Goal: Task Accomplishment & Management: Manage account settings

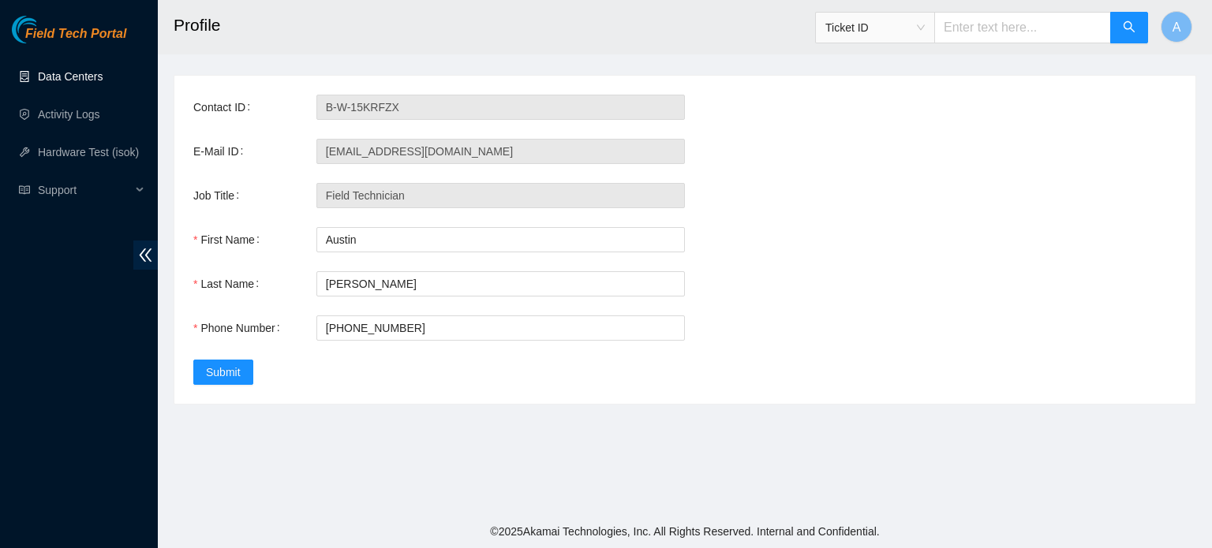
click at [57, 83] on link "Data Centers" at bounding box center [70, 76] width 65 height 13
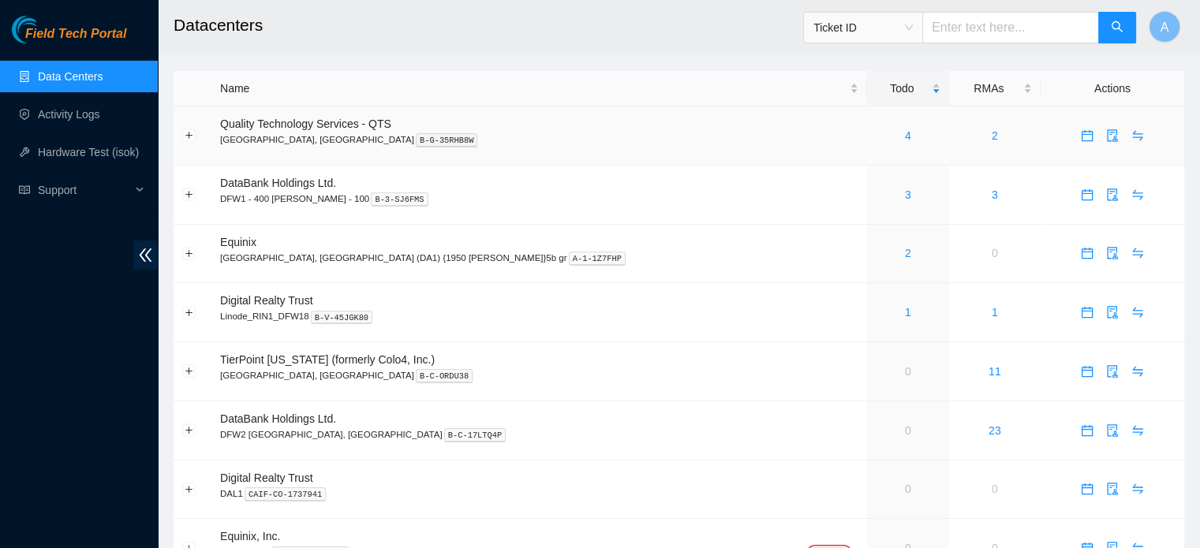
click at [876, 132] on div "4" at bounding box center [908, 135] width 65 height 17
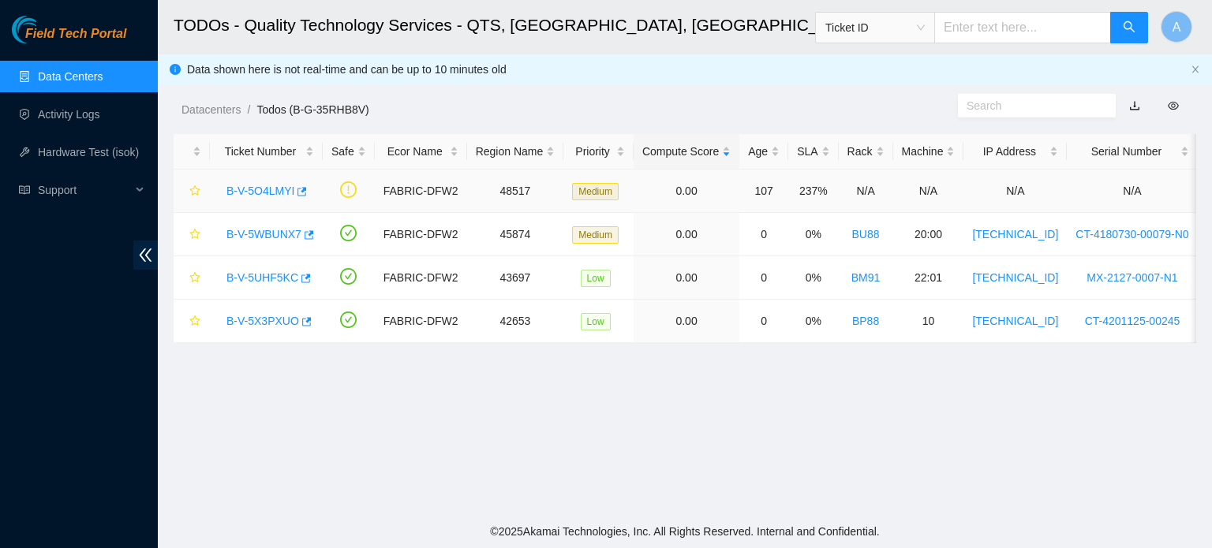
click at [273, 181] on div "B-V-5O4LMYI" at bounding box center [266, 190] width 95 height 25
click at [270, 188] on link "B-V-5O4LMYI" at bounding box center [260, 191] width 68 height 13
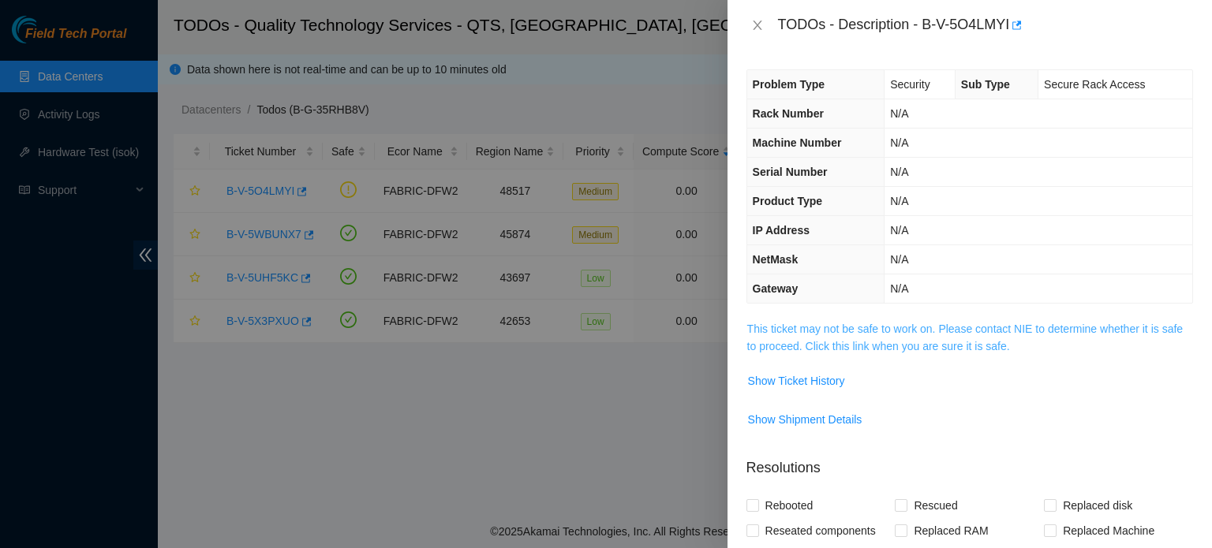
click at [956, 337] on link "This ticket may not be safe to work on. Please contact NIE to determine whether…" at bounding box center [965, 338] width 436 height 30
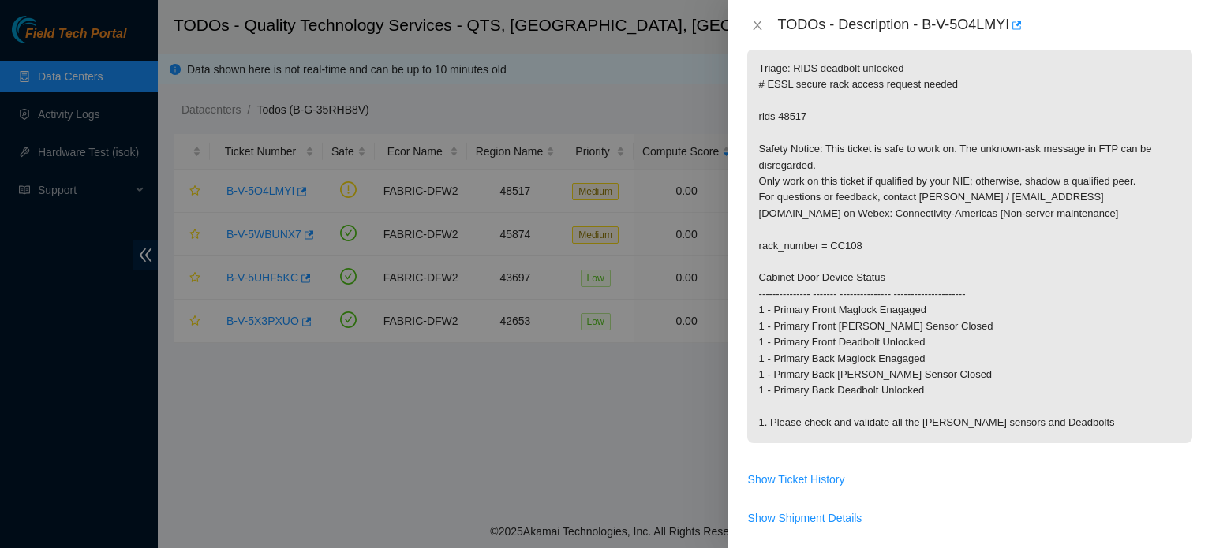
scroll to position [273, 0]
click at [761, 31] on icon "close" at bounding box center [757, 25] width 13 height 13
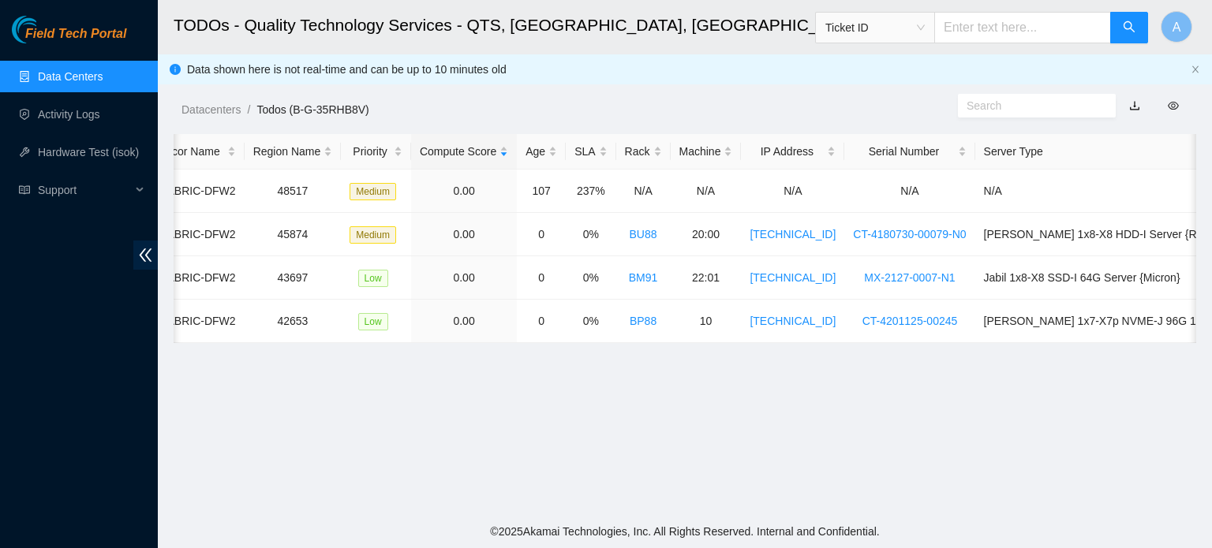
scroll to position [0, 0]
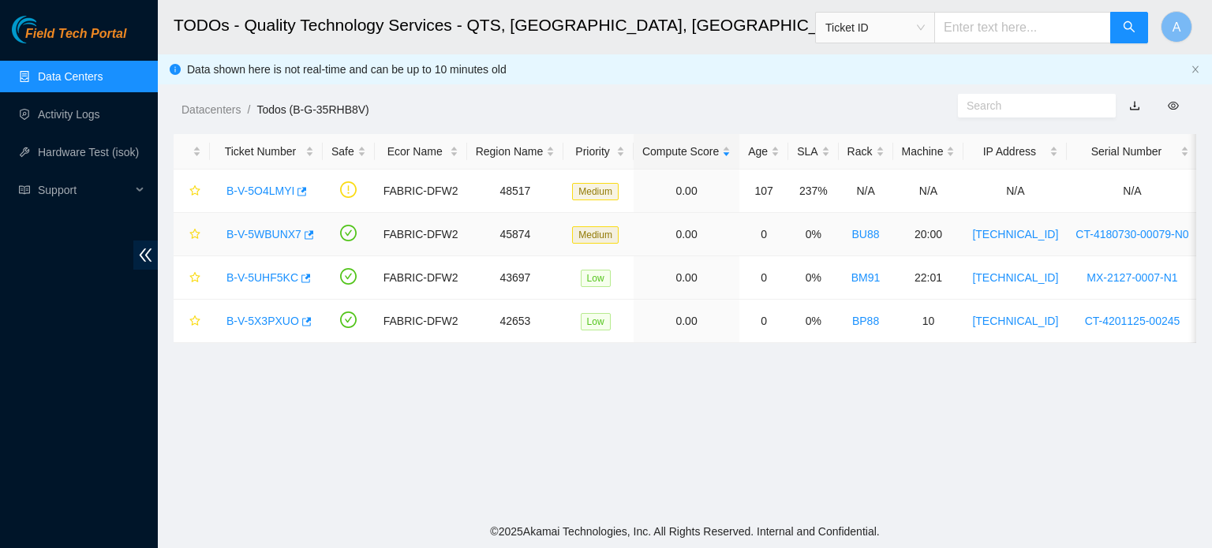
click at [249, 233] on link "B-V-5WBUNX7" at bounding box center [263, 234] width 75 height 13
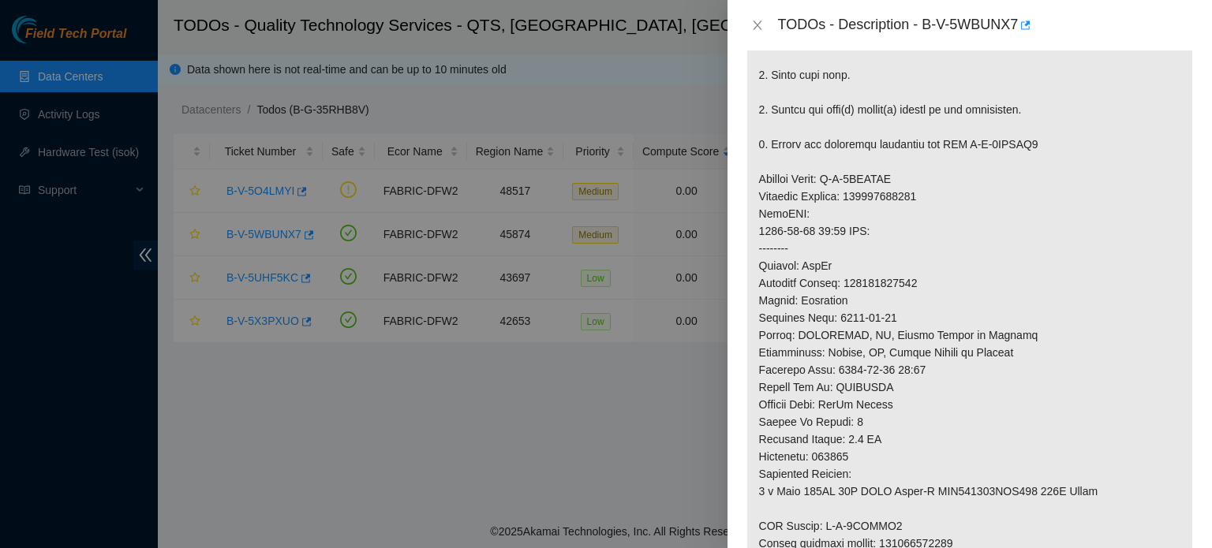
scroll to position [461, 0]
click at [751, 20] on icon "close" at bounding box center [757, 25] width 13 height 13
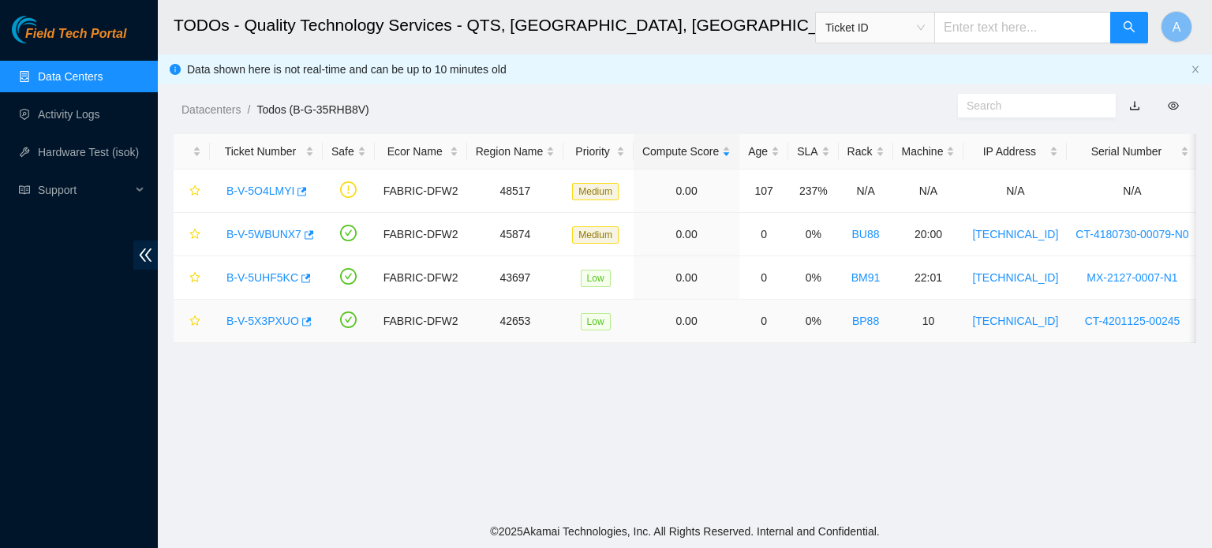
scroll to position [492, 0]
click at [275, 281] on link "B-V-5UHF5KC" at bounding box center [262, 277] width 72 height 13
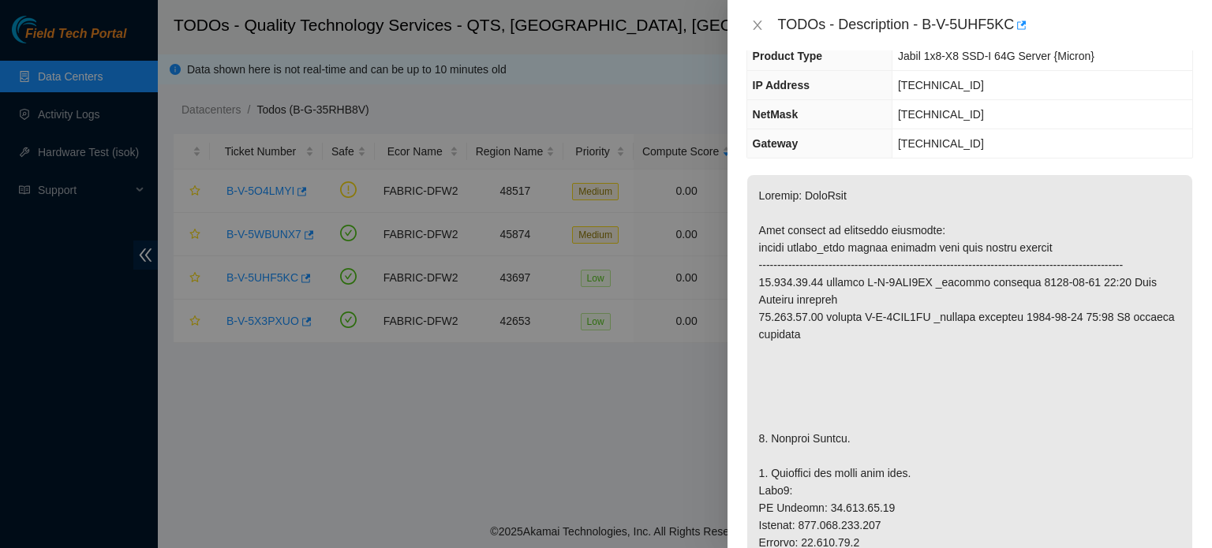
scroll to position [145, 0]
click at [757, 31] on icon "close" at bounding box center [757, 25] width 13 height 13
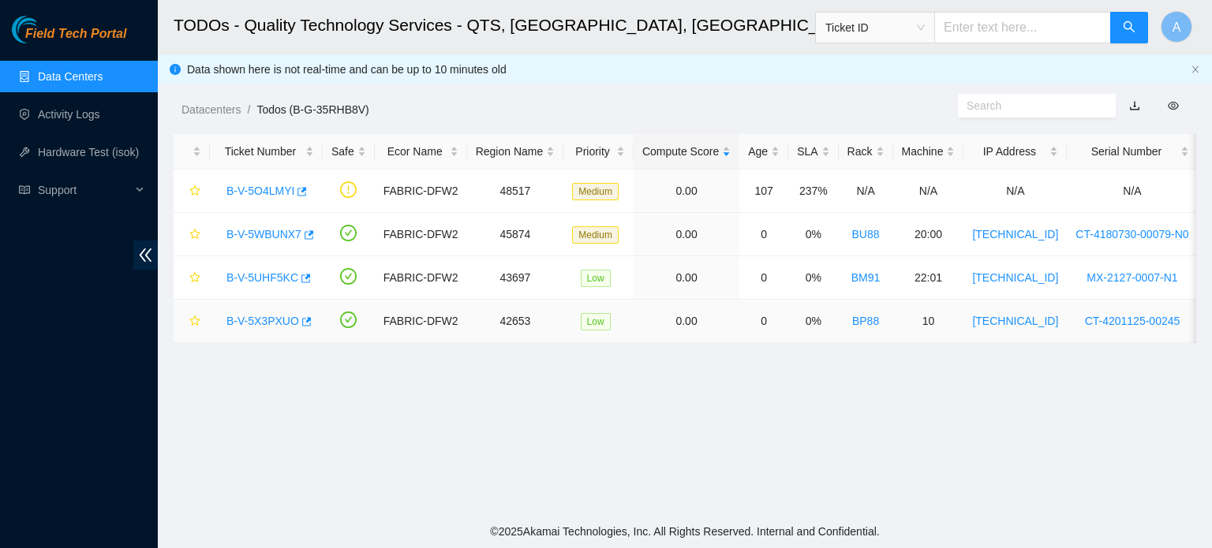
click at [277, 321] on link "B-V-5X3PXUO" at bounding box center [262, 321] width 73 height 13
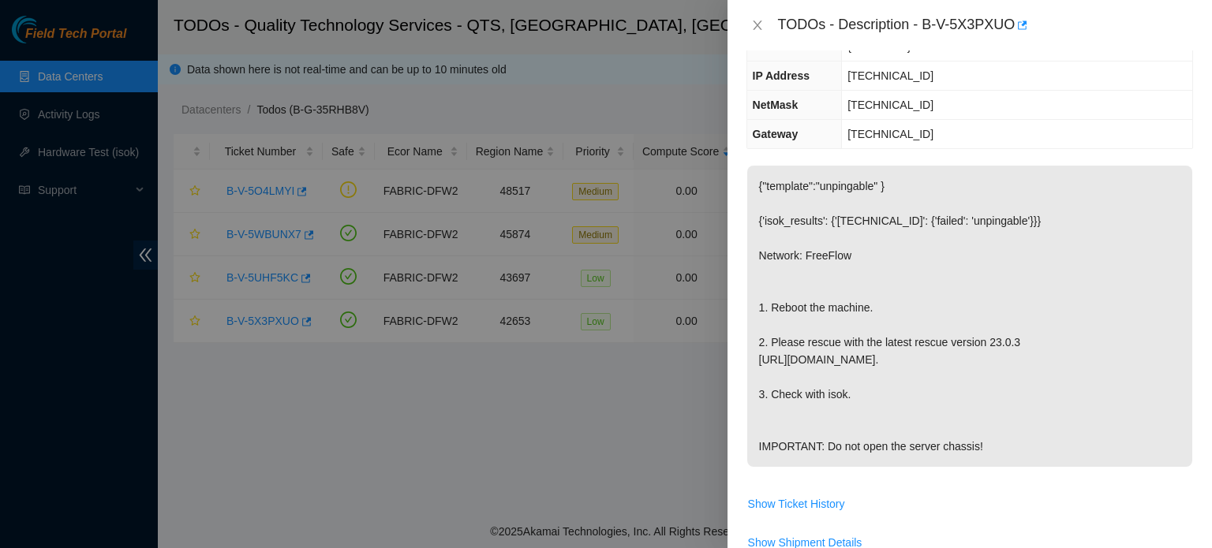
scroll to position [0, 0]
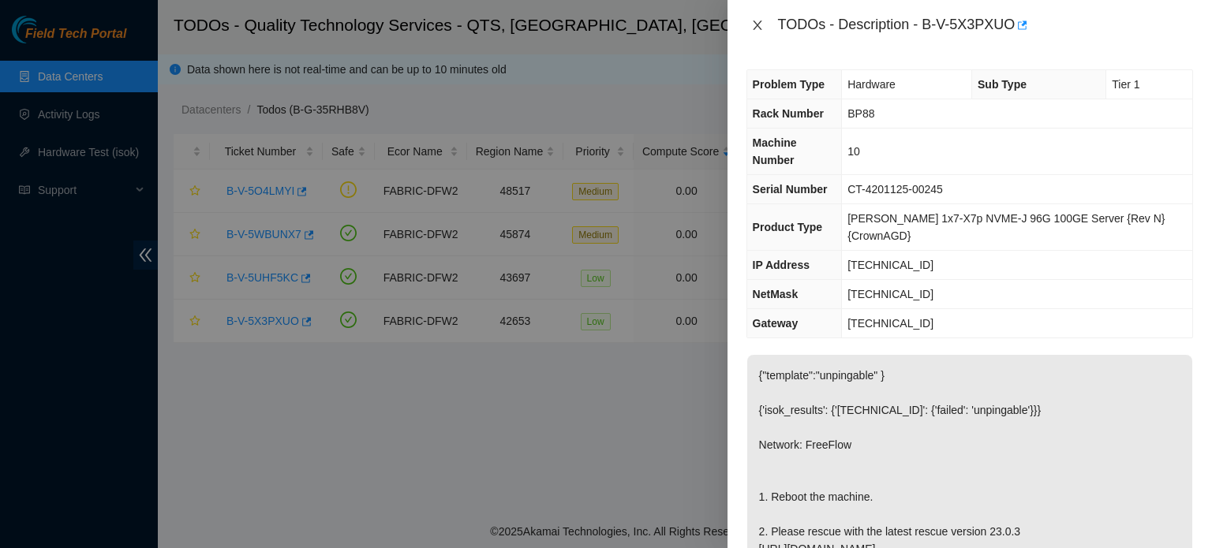
click at [751, 21] on icon "close" at bounding box center [757, 25] width 13 height 13
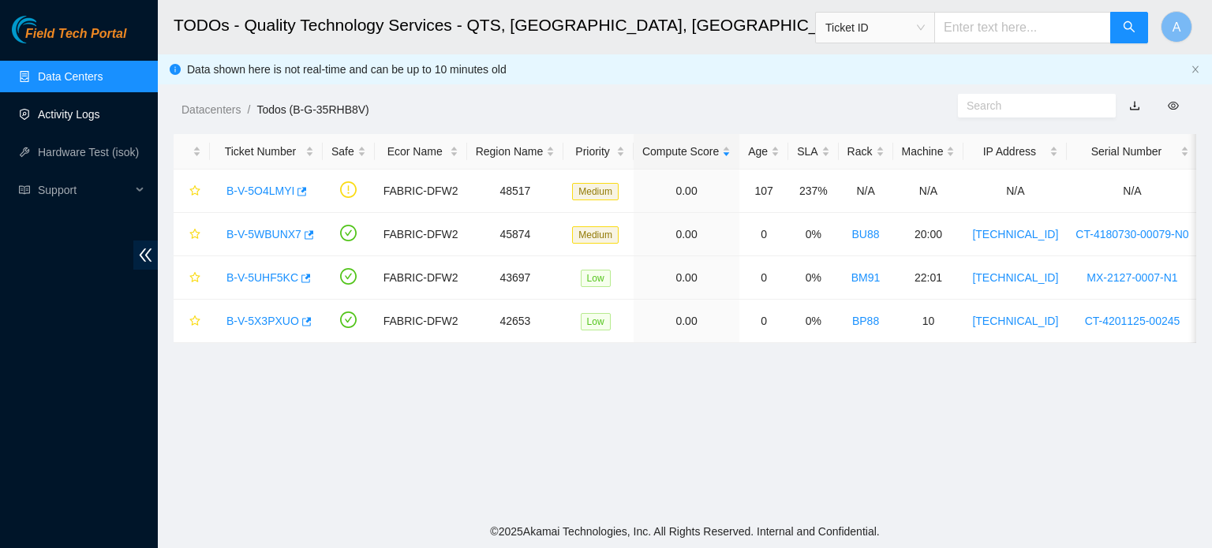
click at [100, 121] on link "Activity Logs" at bounding box center [69, 114] width 62 height 13
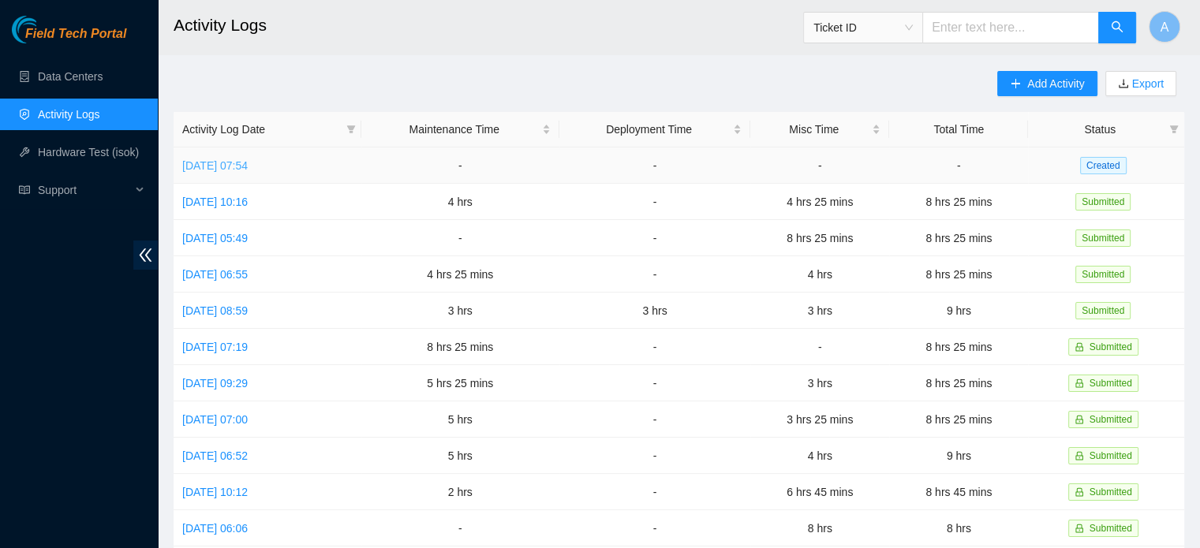
click at [248, 159] on link "Tue, 30 Sep 2025 07:54" at bounding box center [214, 165] width 65 height 13
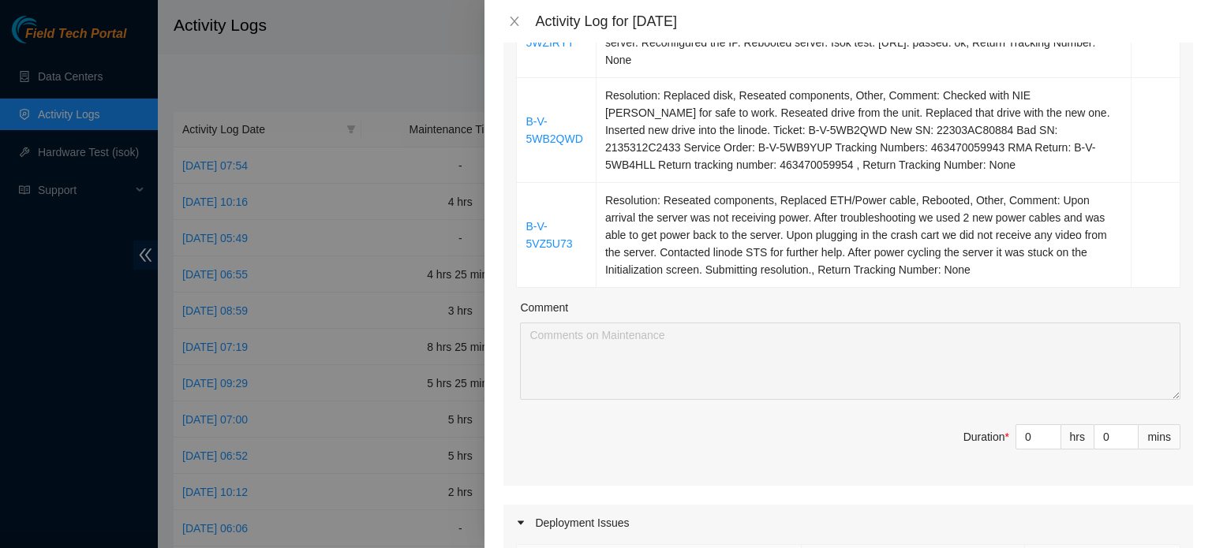
scroll to position [445, 0]
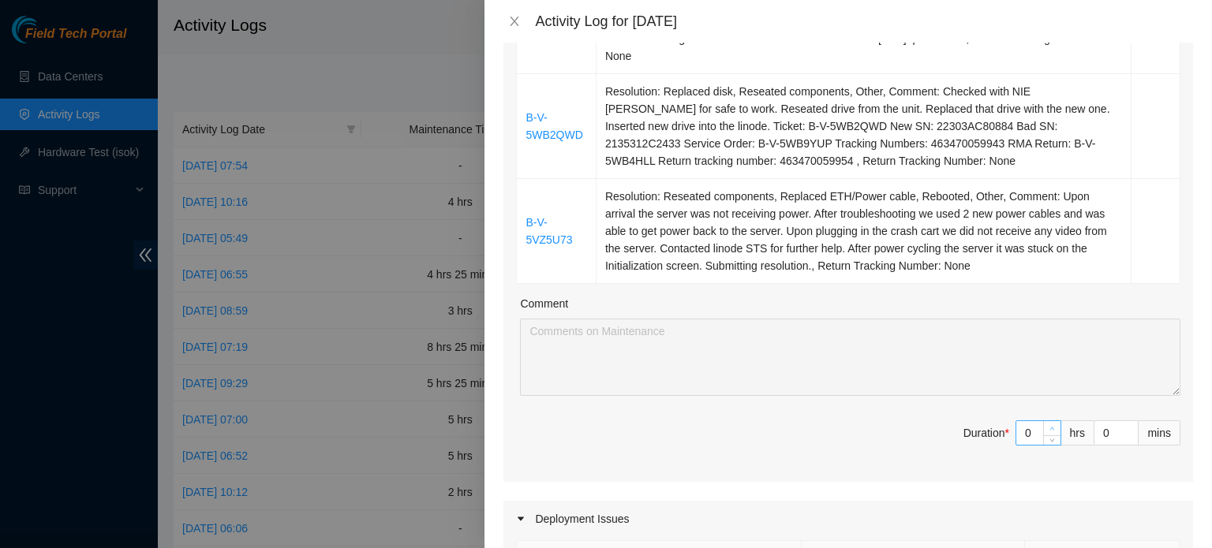
type input "1"
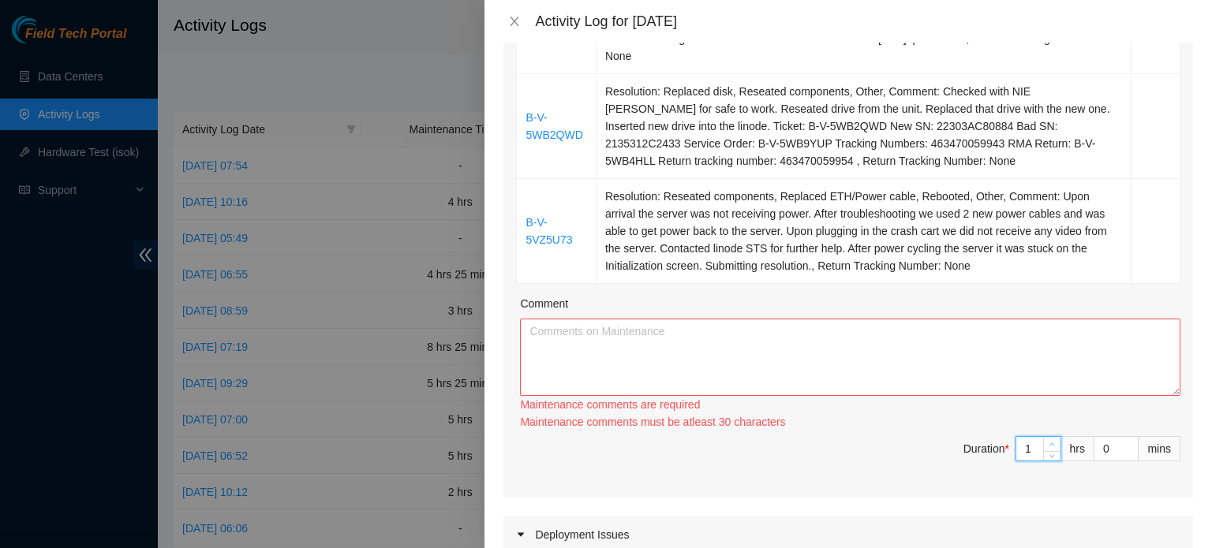
click at [1043, 437] on span "Increase Value" at bounding box center [1051, 444] width 17 height 14
type input "2"
click at [1037, 421] on div "Ticket Number Resolution Action B-W-16LF5OF Resolution: Rebooted, Rescued, Rese…" at bounding box center [848, 170] width 690 height 656
click at [1037, 421] on div "Maintenance comments are required Maintenance comments must be atleast 30 chara…" at bounding box center [850, 413] width 660 height 35
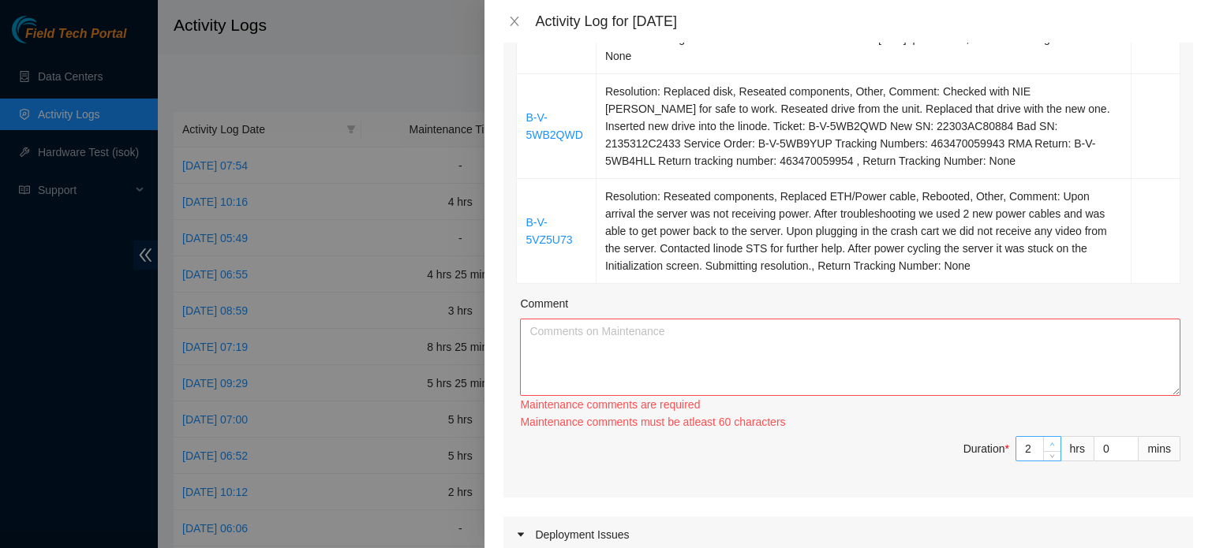
type input "3"
click at [1048, 441] on span "up" at bounding box center [1052, 444] width 9 height 9
type input "4"
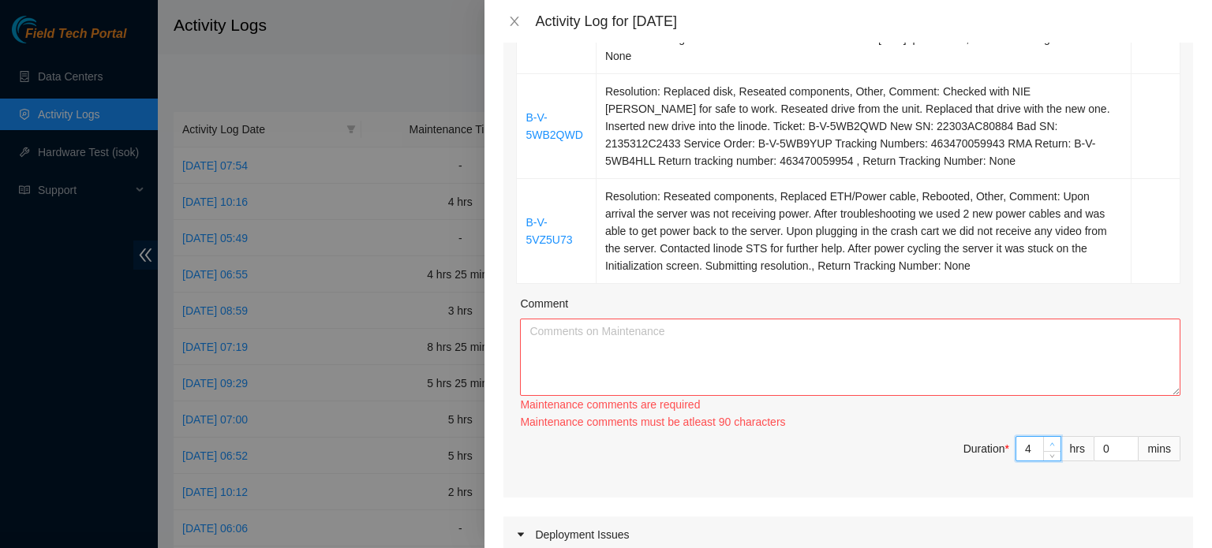
click at [1048, 441] on span "up" at bounding box center [1052, 444] width 9 height 9
type input "5"
click at [1048, 441] on span "up" at bounding box center [1052, 444] width 9 height 9
type input "6"
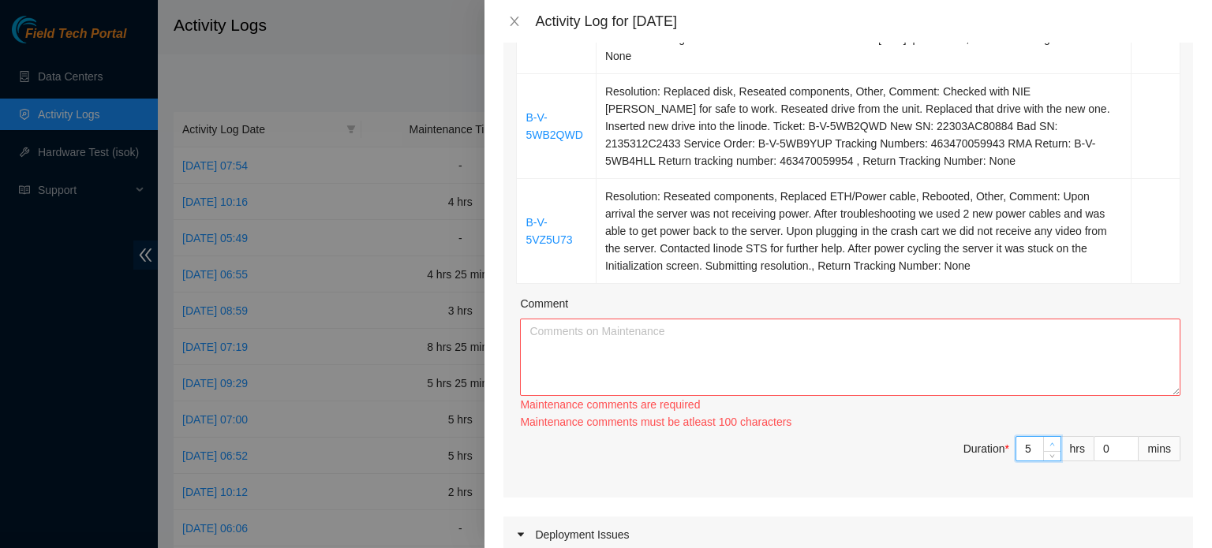
type input "6"
click at [1048, 441] on span "up" at bounding box center [1052, 444] width 9 height 9
type input "1"
click at [1125, 440] on span "up" at bounding box center [1129, 444] width 9 height 9
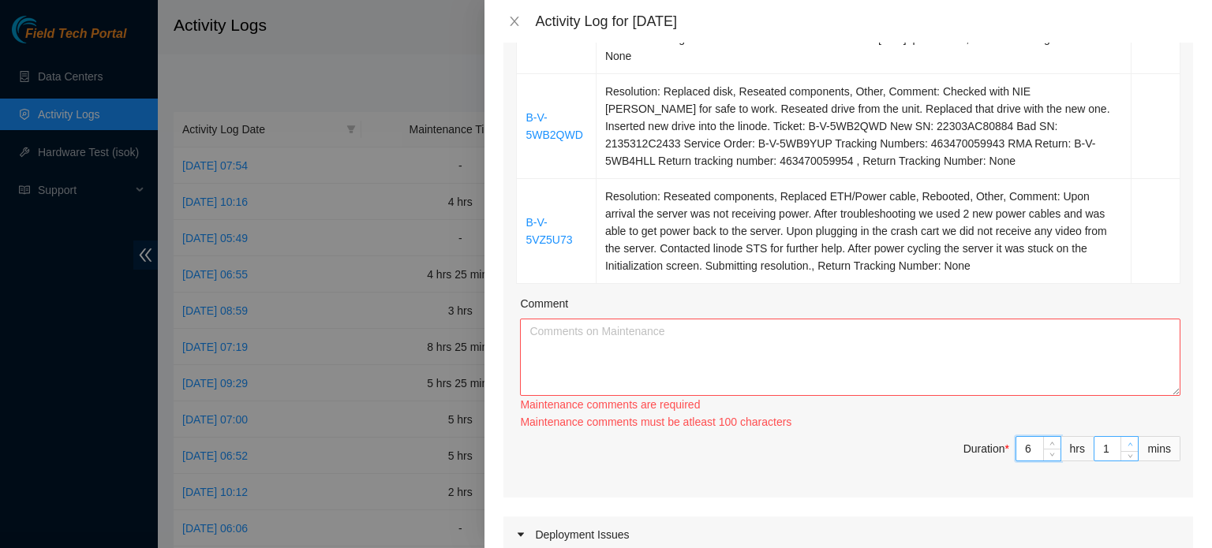
type input "2"
click at [1125, 440] on span "up" at bounding box center [1129, 444] width 9 height 9
type input "3"
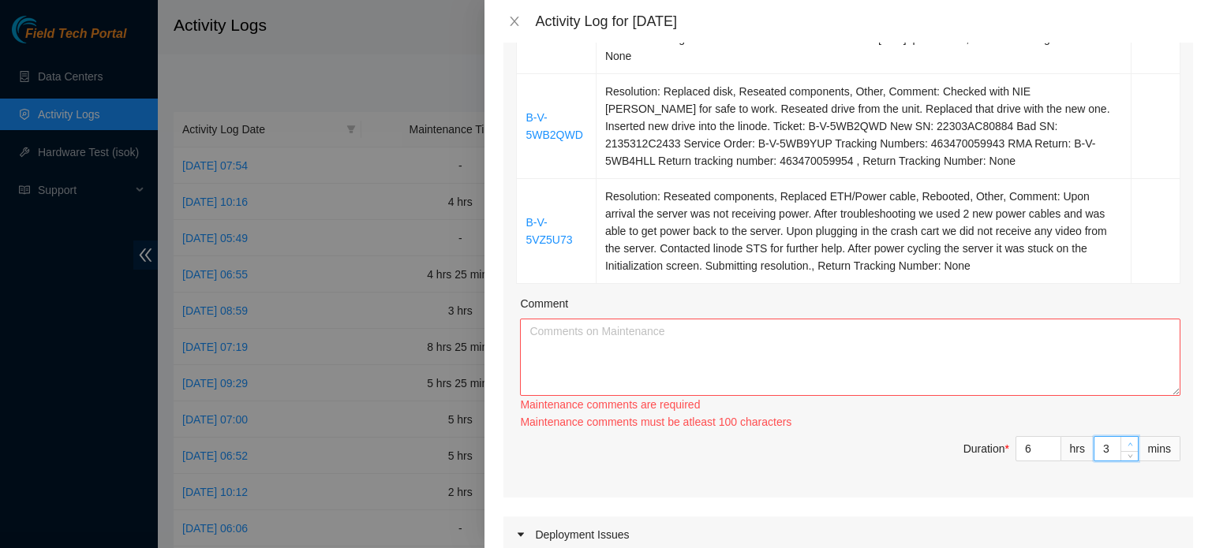
click at [1125, 440] on span "up" at bounding box center [1129, 444] width 9 height 9
type input "4"
click at [1125, 440] on span "up" at bounding box center [1129, 444] width 9 height 9
type input "5"
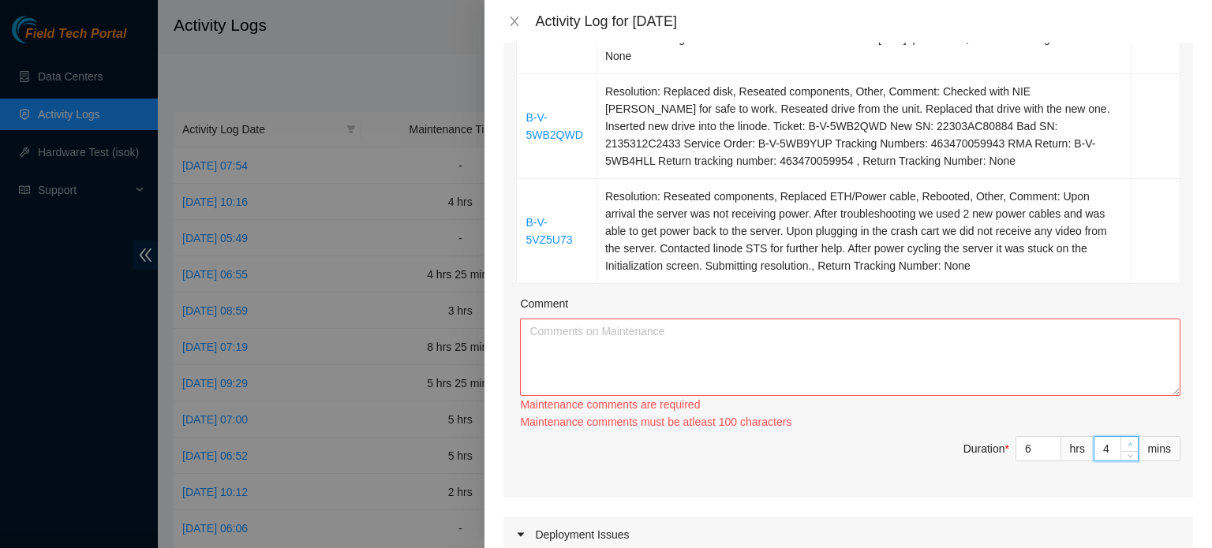
type input "5"
click at [1120, 437] on span "Increase Value" at bounding box center [1128, 444] width 17 height 14
type input "6"
click at [1120, 437] on span "Increase Value" at bounding box center [1128, 444] width 17 height 14
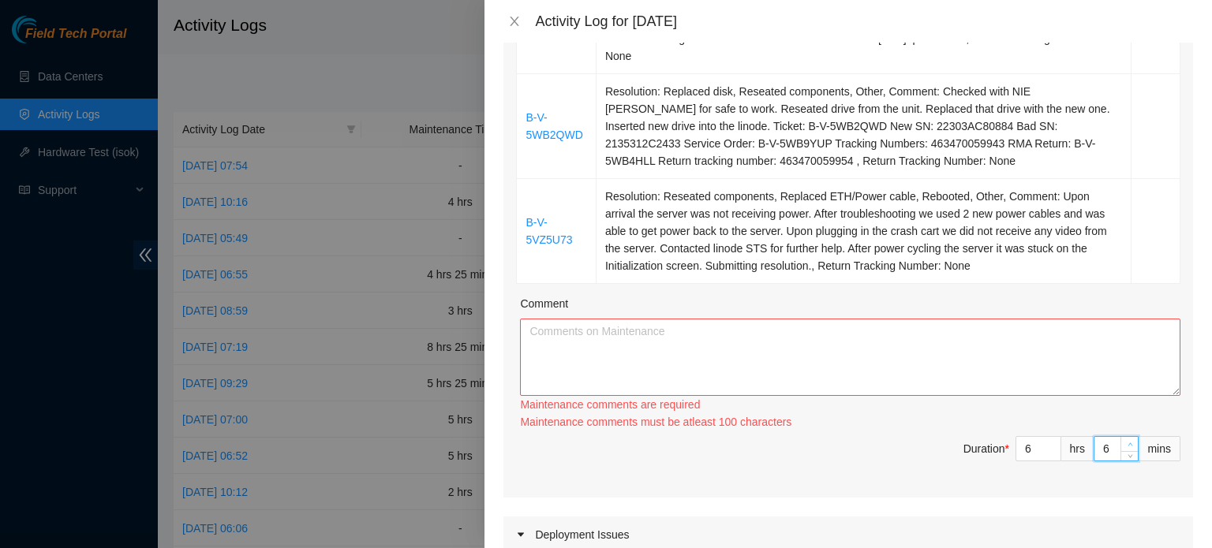
type input "7"
click at [1120, 437] on span "Increase Value" at bounding box center [1128, 444] width 17 height 14
type input "8"
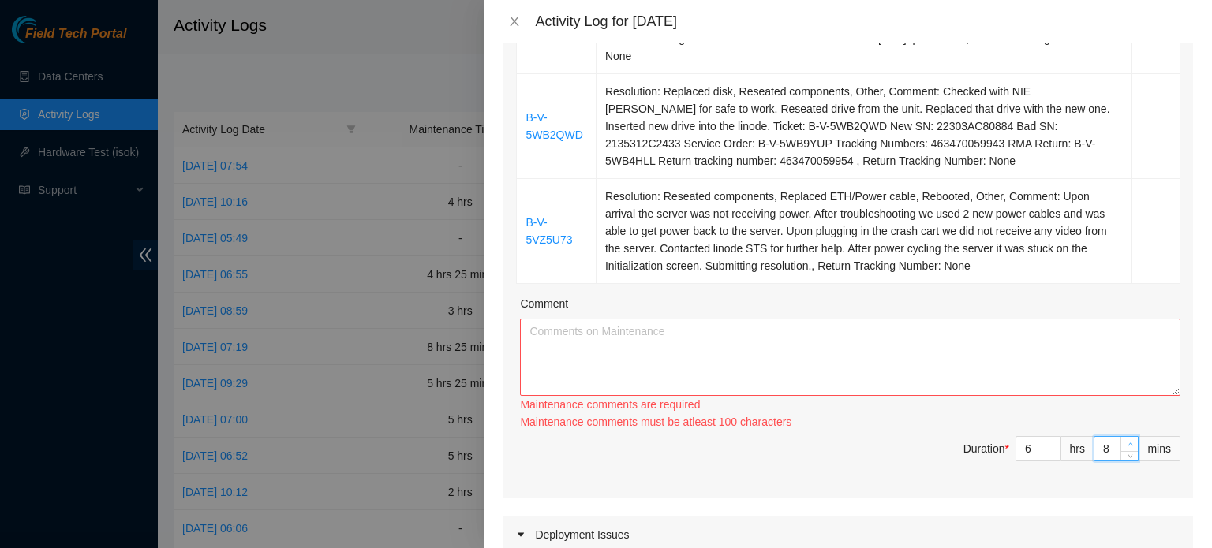
click at [1120, 437] on span "Increase Value" at bounding box center [1128, 444] width 17 height 14
type input "9"
click at [1120, 437] on span "Increase Value" at bounding box center [1128, 444] width 17 height 14
type input "10"
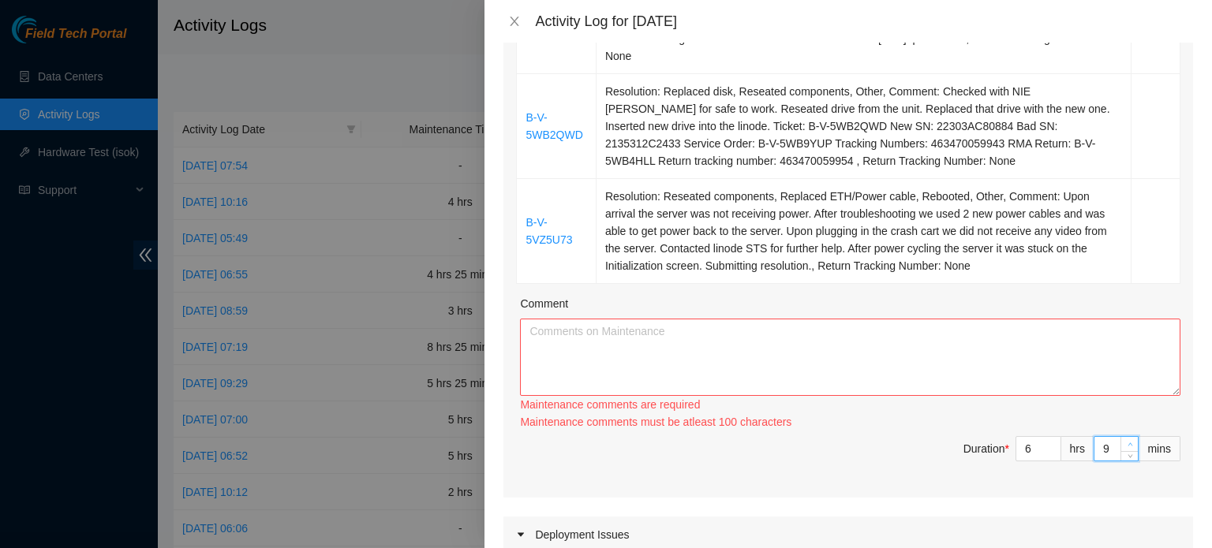
type input "10"
click at [1120, 437] on span "Increase Value" at bounding box center [1128, 444] width 17 height 14
type input "11"
click at [1120, 437] on span "Increase Value" at bounding box center [1128, 444] width 17 height 14
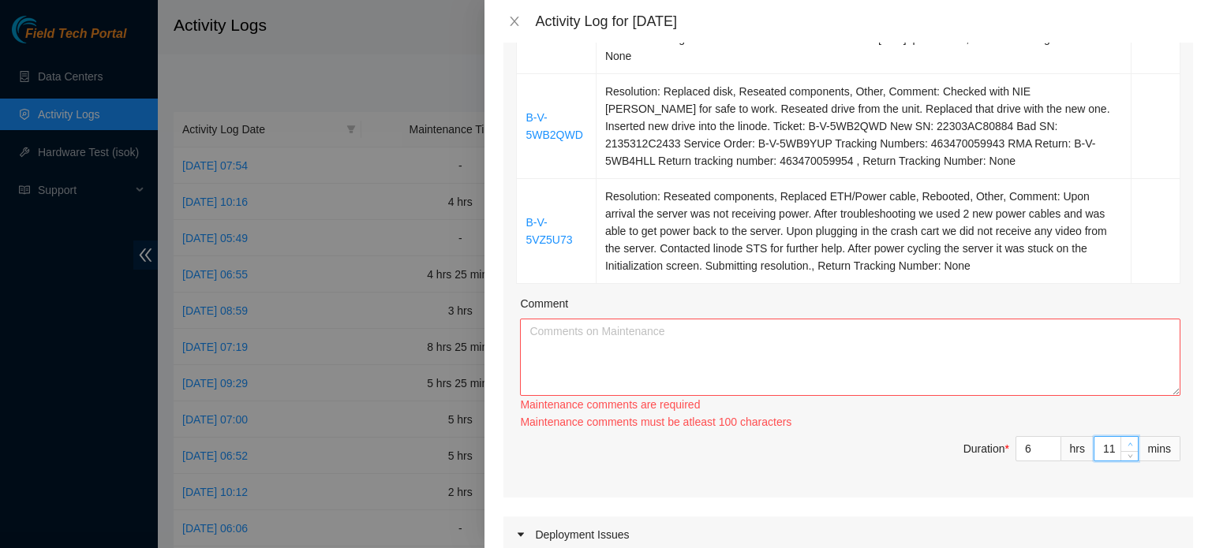
type input "12"
click at [1120, 437] on span "Increase Value" at bounding box center [1128, 444] width 17 height 14
type input "13"
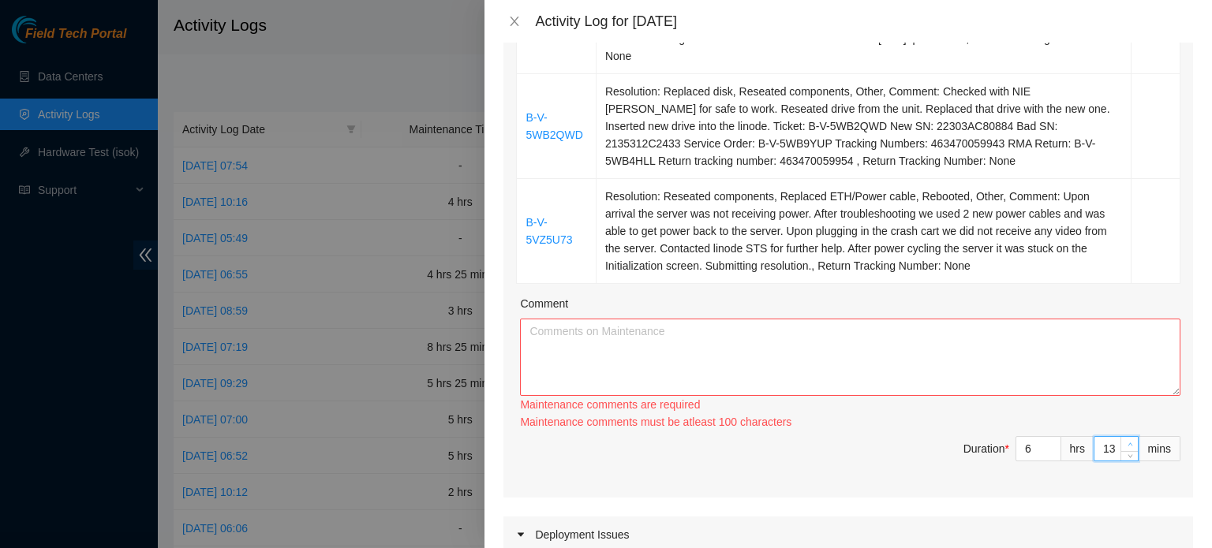
click at [1120, 437] on span "Increase Value" at bounding box center [1128, 444] width 17 height 14
type input "14"
click at [1120, 437] on span "Increase Value" at bounding box center [1128, 444] width 17 height 14
type input "15"
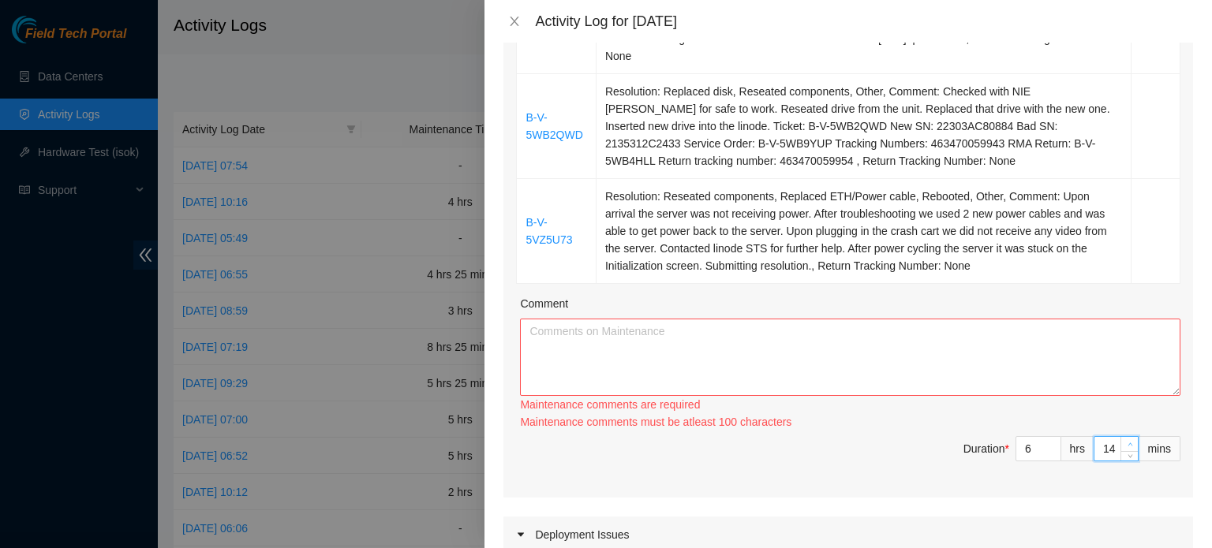
type input "15"
click at [1120, 437] on span "Increase Value" at bounding box center [1128, 444] width 17 height 14
type input "16"
click at [1120, 437] on span "Increase Value" at bounding box center [1128, 444] width 17 height 14
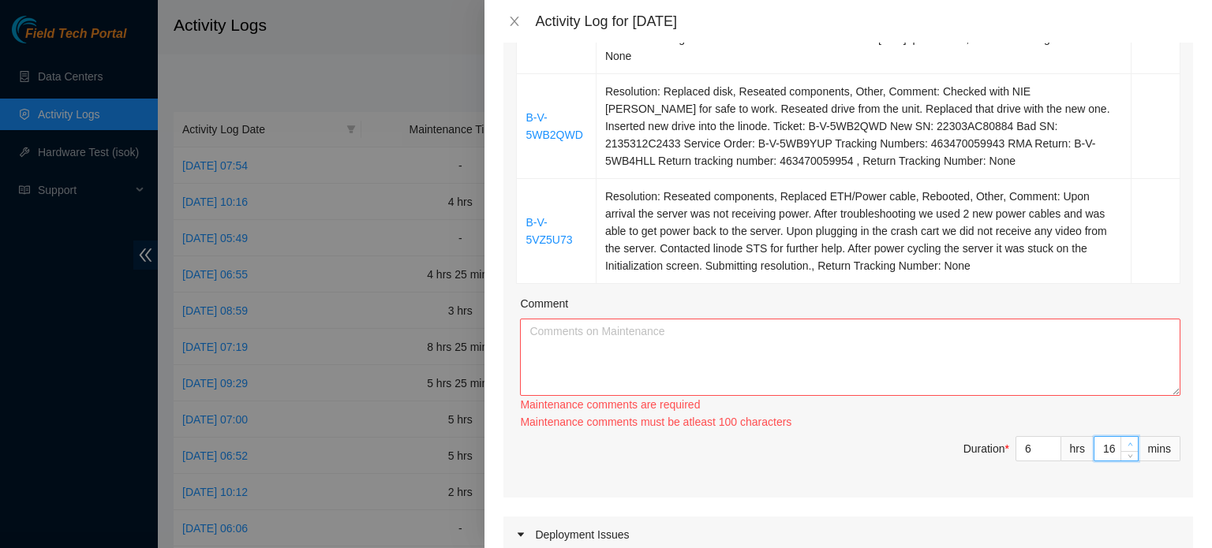
type input "17"
click at [1120, 437] on span "Increase Value" at bounding box center [1128, 444] width 17 height 14
type input "18"
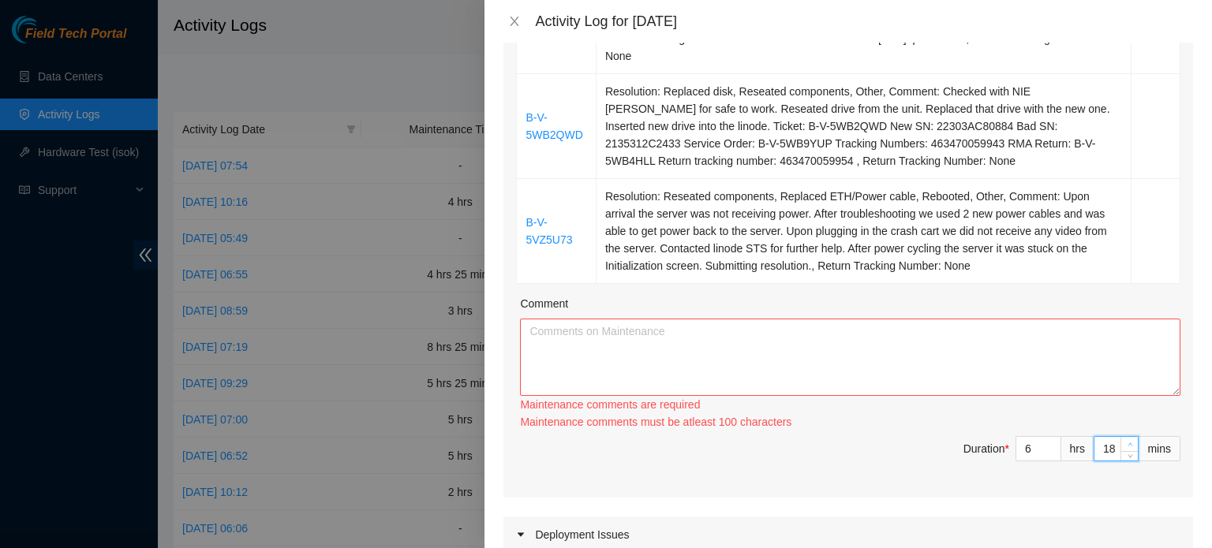
click at [1120, 437] on span "Increase Value" at bounding box center [1128, 444] width 17 height 14
type input "19"
click at [1120, 437] on span "Increase Value" at bounding box center [1128, 444] width 17 height 14
type input "1"
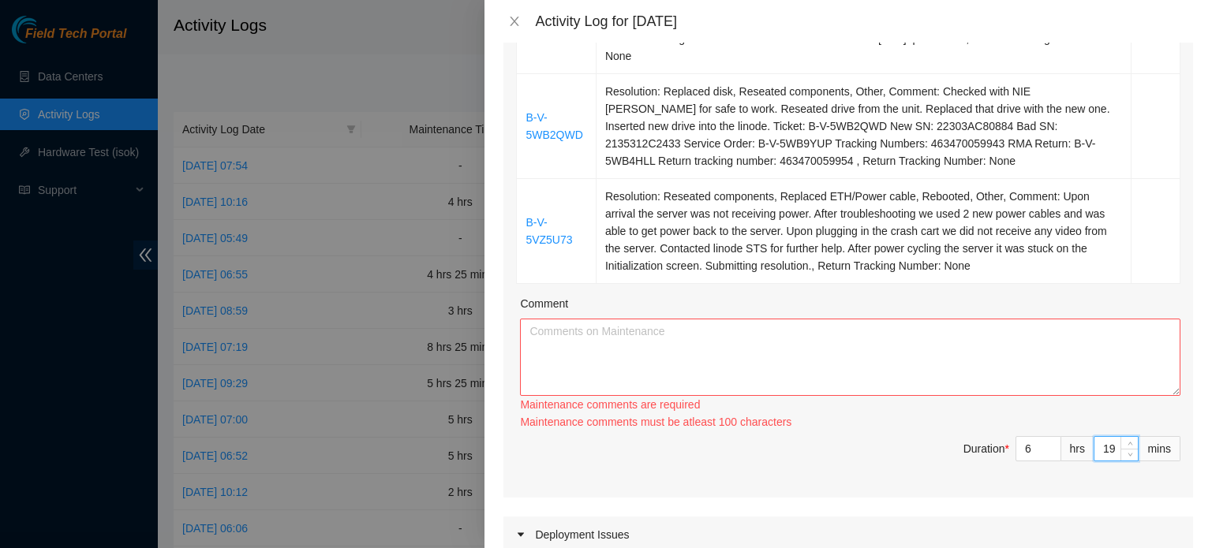
type input "1"
type input "0"
type input "3"
type input "30"
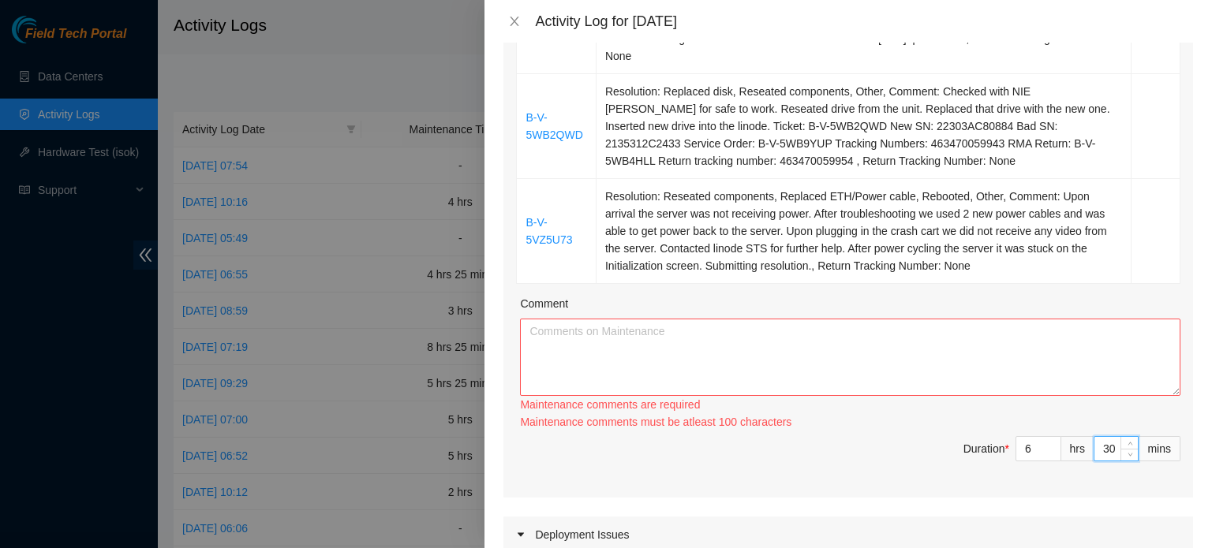
type input "30"
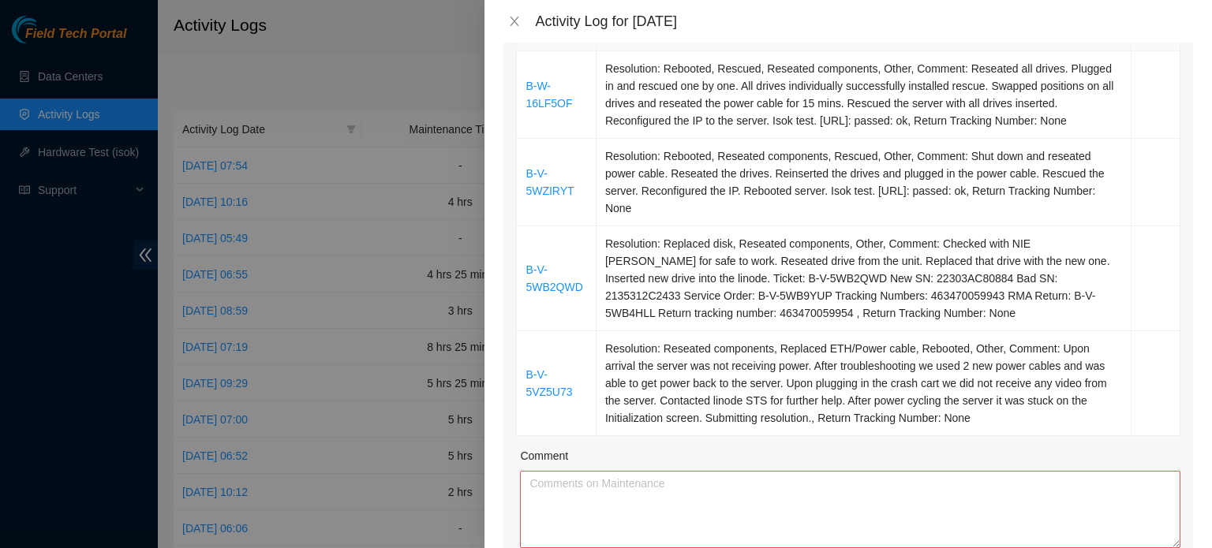
scroll to position [294, 0]
type input "30"
drag, startPoint x: 514, startPoint y: 81, endPoint x: 1211, endPoint y: 433, distance: 781.3
click at [1211, 433] on div "Note: This activity log is for informational purposes only. You will not be pai…" at bounding box center [848, 296] width 728 height 506
click at [729, 526] on textarea "Comment" at bounding box center [850, 508] width 660 height 77
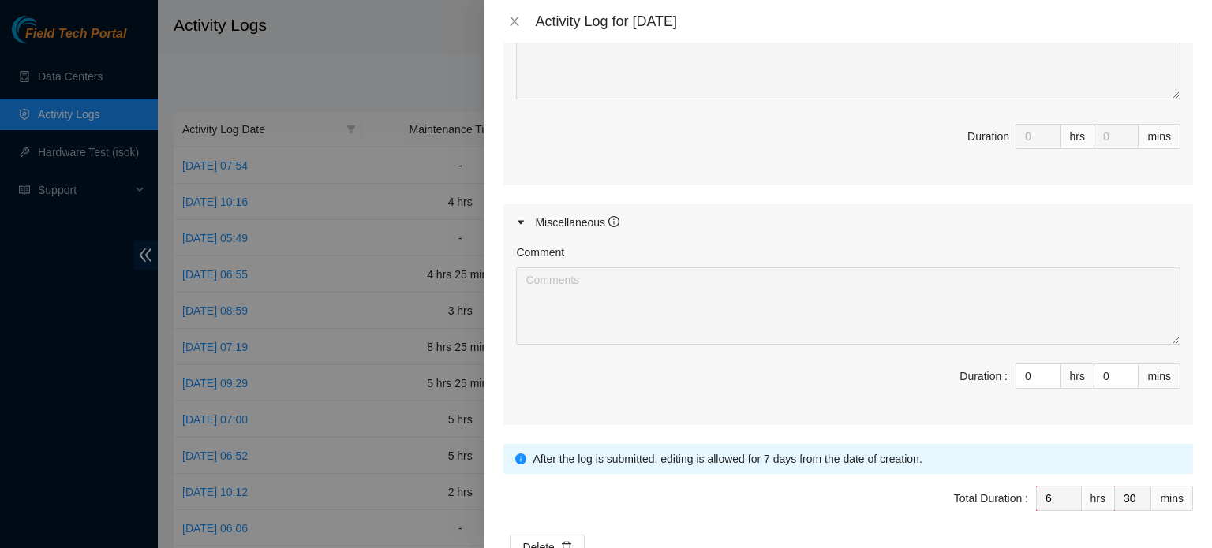
scroll to position [1085, 0]
type input "1"
type input "7"
click at [1049, 370] on icon "up" at bounding box center [1052, 373] width 6 height 6
type input "2"
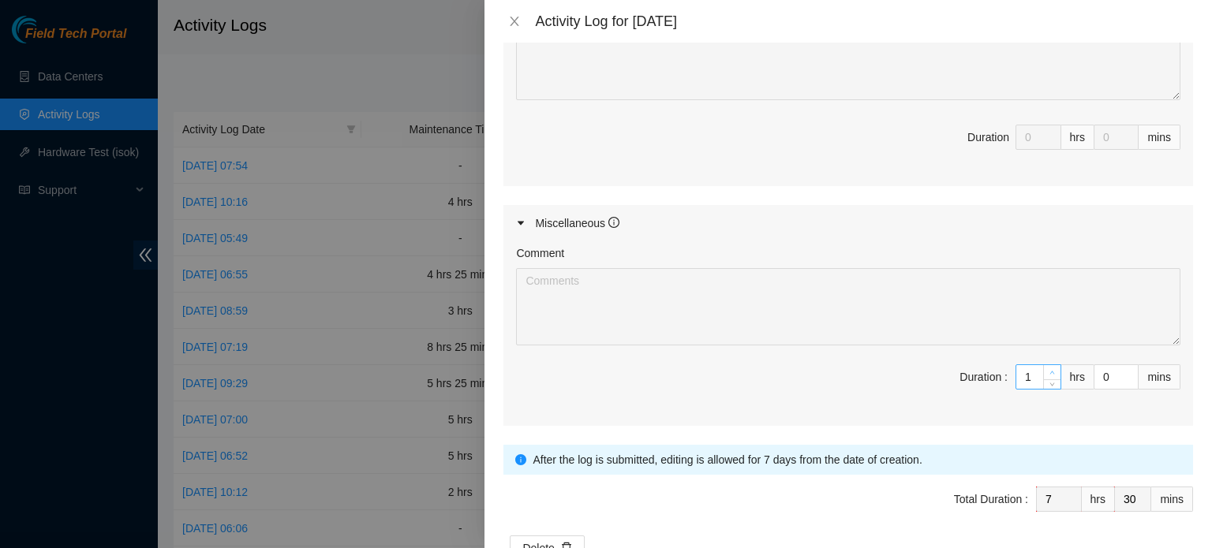
type input "8"
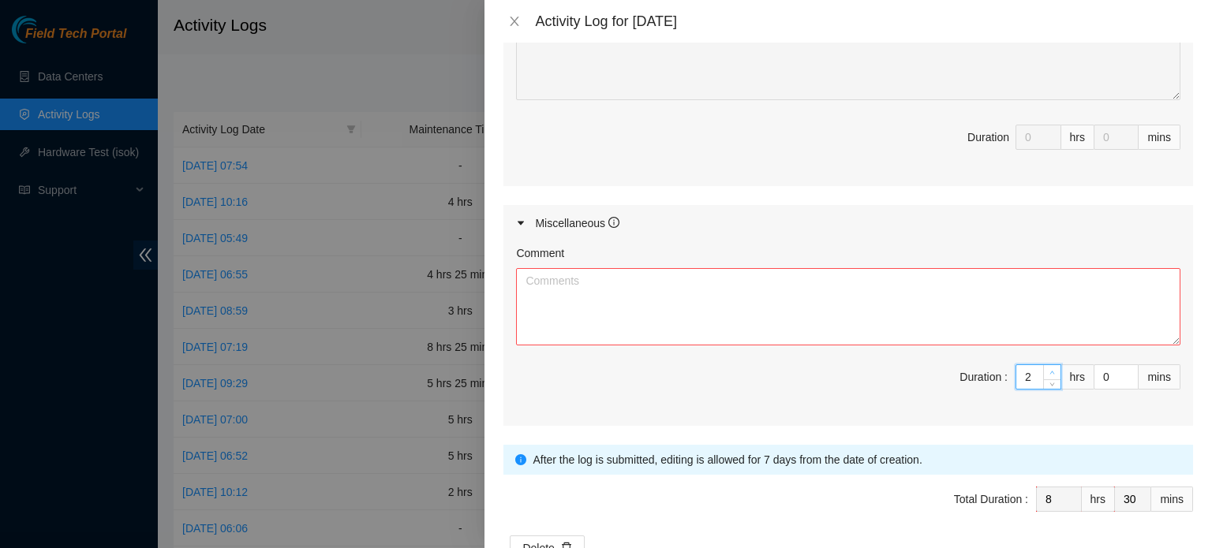
click at [1049, 370] on icon "up" at bounding box center [1052, 373] width 6 height 6
type input "3"
type input "9"
click at [1049, 370] on icon "up" at bounding box center [1052, 373] width 6 height 6
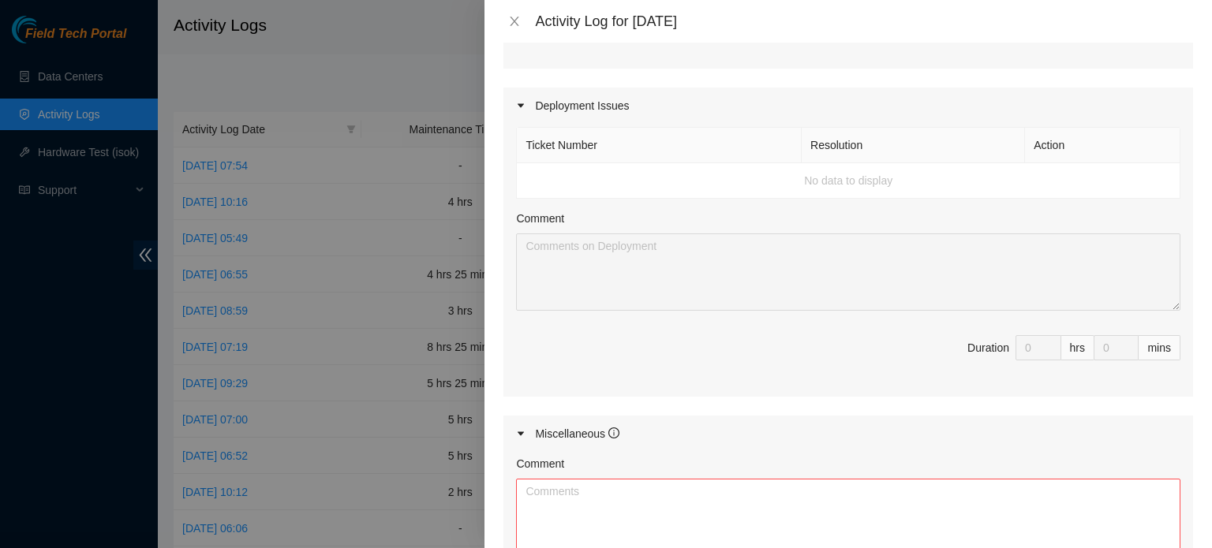
scroll to position [1130, 0]
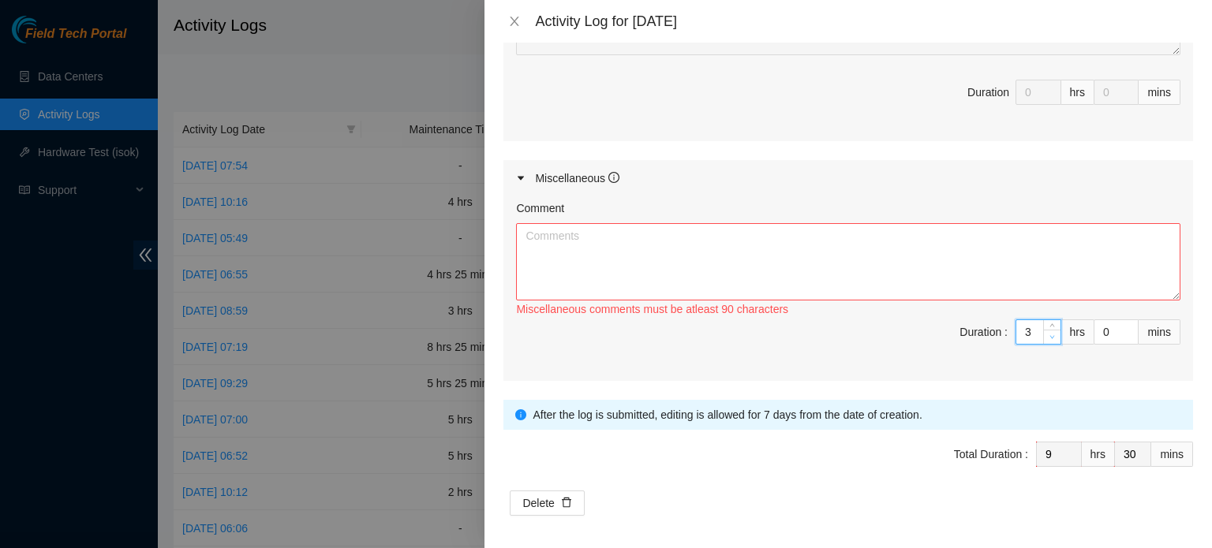
type input "2"
type input "8"
click at [1048, 333] on span "down" at bounding box center [1052, 336] width 9 height 9
type input "1"
type input "7"
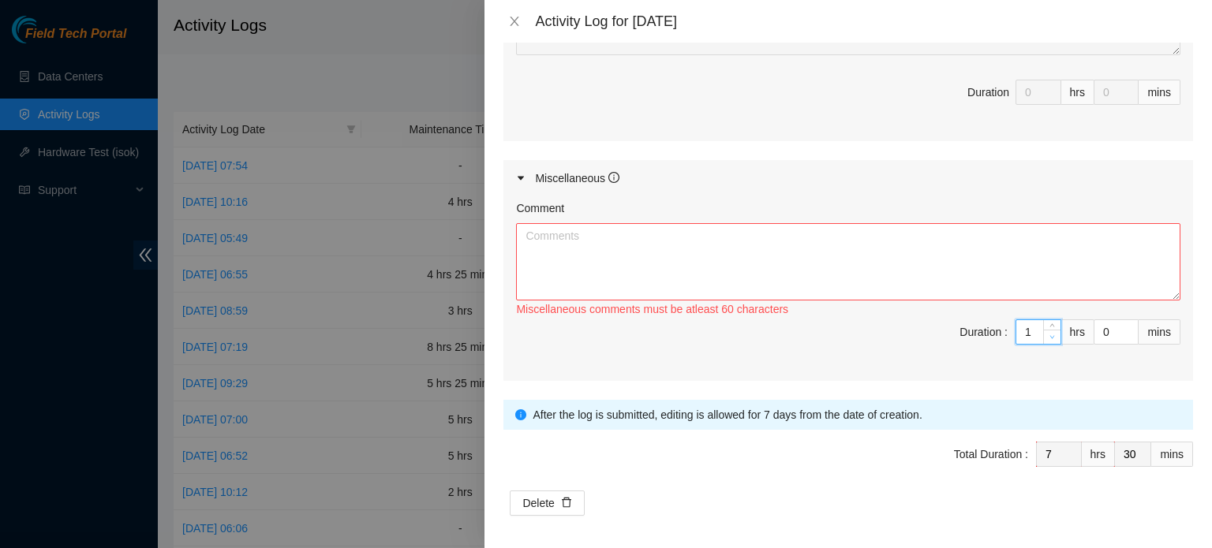
click at [1048, 333] on span "down" at bounding box center [1052, 336] width 9 height 9
type input "2"
type input "8"
click at [1043, 320] on span "Increase Value" at bounding box center [1051, 327] width 17 height 14
type input "1"
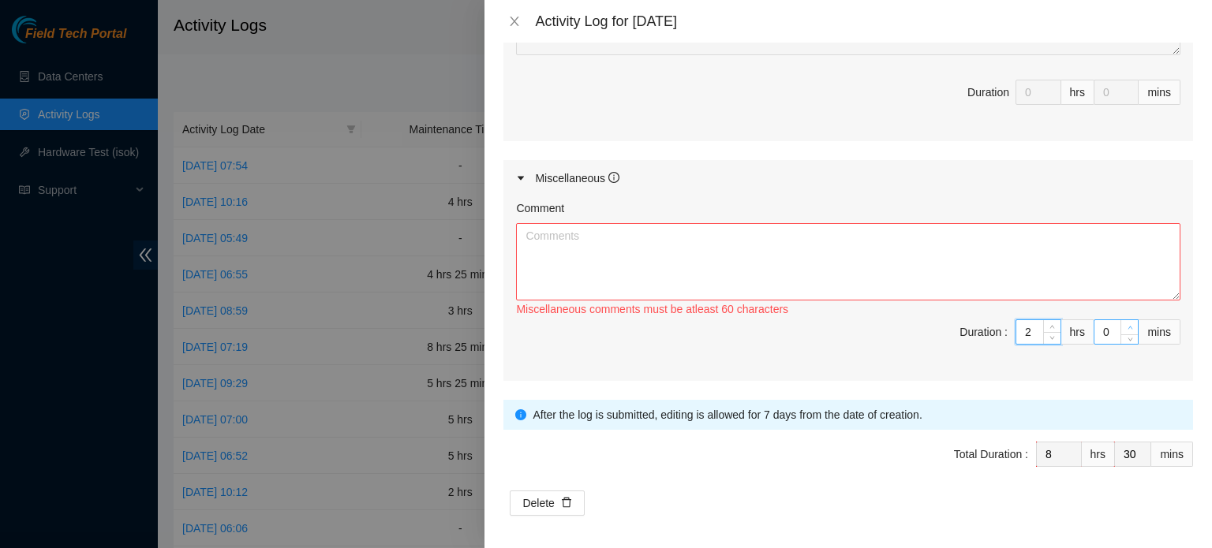
type input "31"
click at [1128, 325] on icon "up" at bounding box center [1131, 328] width 6 height 6
type input "2"
type input "32"
click at [1128, 325] on icon "up" at bounding box center [1131, 328] width 6 height 6
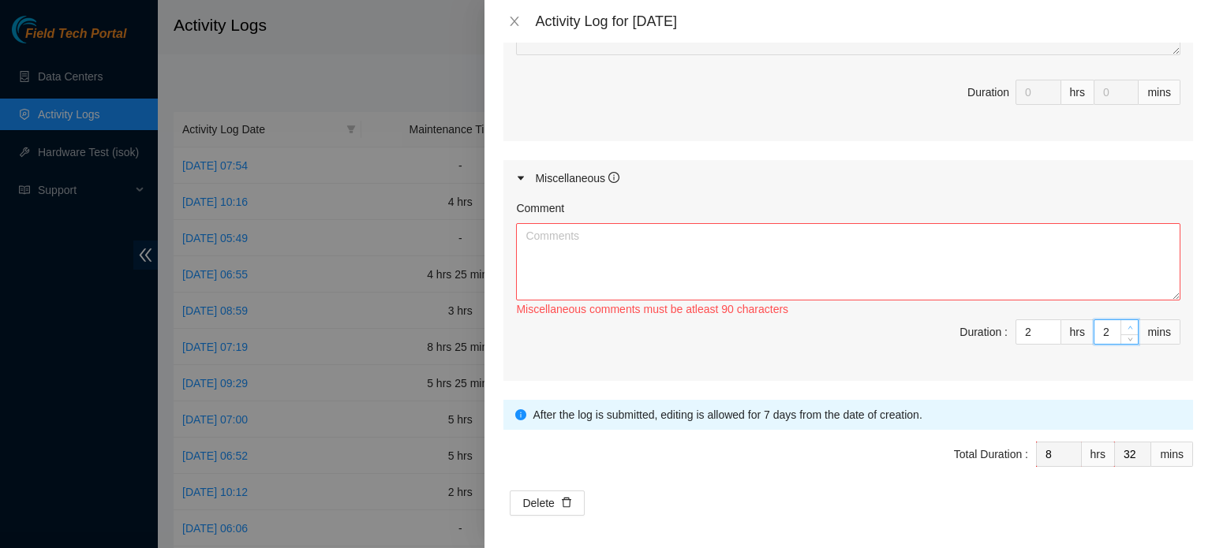
type input "3"
type input "33"
click at [1128, 325] on icon "up" at bounding box center [1131, 328] width 6 height 6
type input "4"
type input "34"
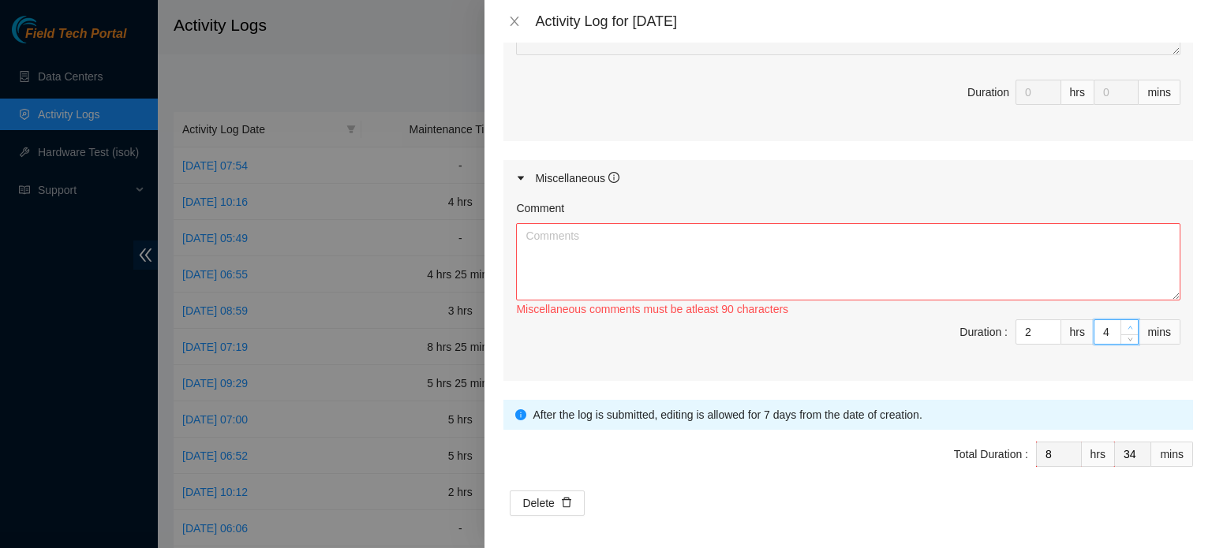
click at [1128, 325] on icon "up" at bounding box center [1131, 328] width 6 height 6
type input "5"
type input "35"
click at [1128, 325] on icon "up" at bounding box center [1131, 328] width 6 height 6
type input "6"
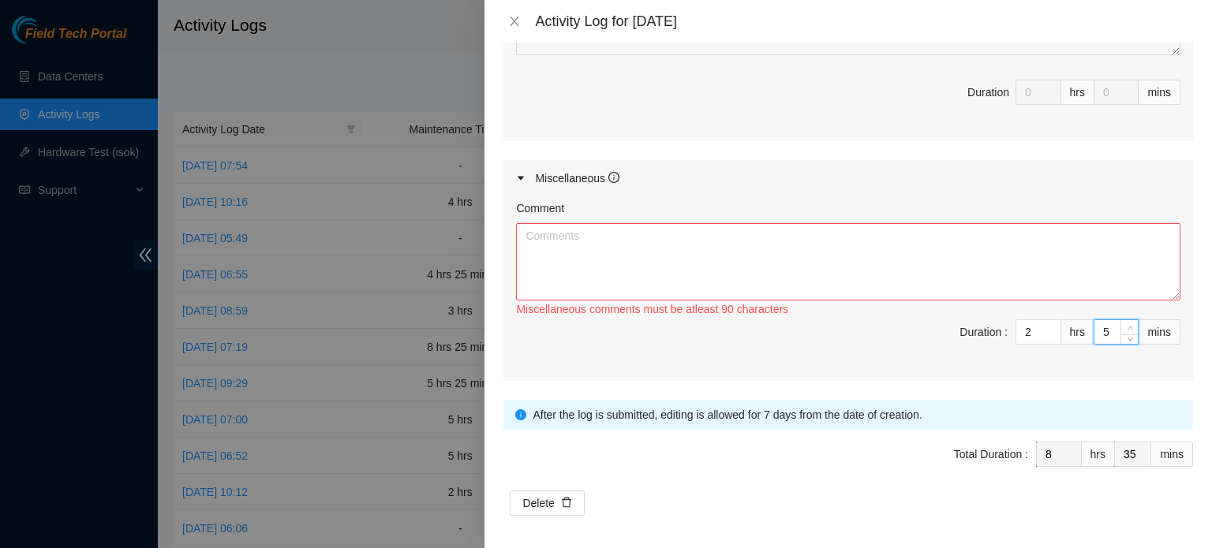
type input "36"
click at [1128, 325] on icon "up" at bounding box center [1131, 328] width 6 height 6
type input "7"
type input "37"
click at [1128, 325] on icon "up" at bounding box center [1131, 328] width 6 height 6
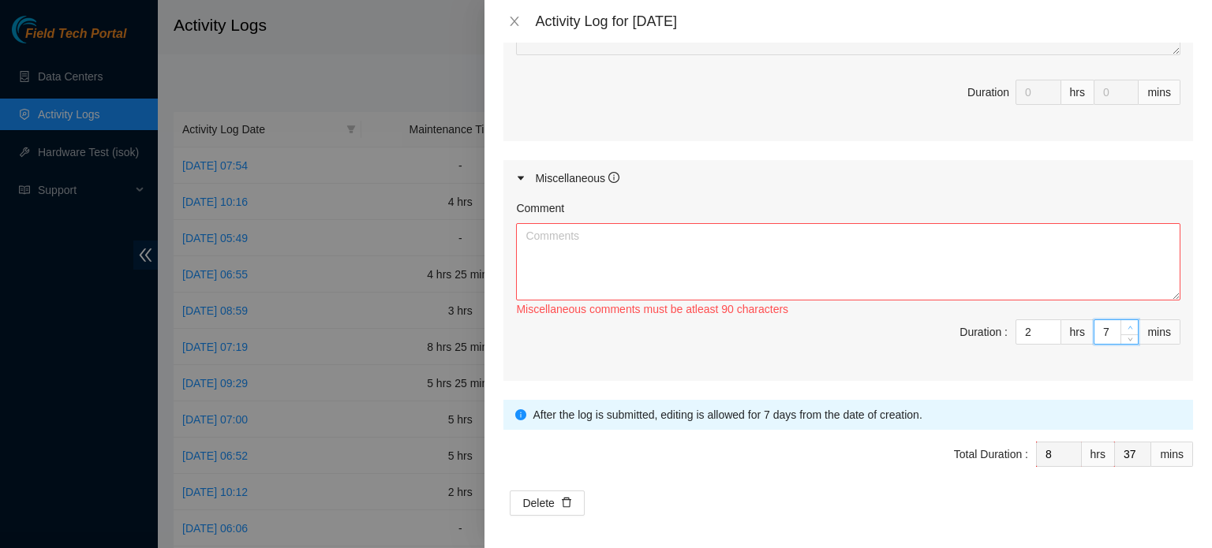
type input "8"
type input "38"
click at [1128, 325] on icon "up" at bounding box center [1131, 328] width 6 height 6
type input "8"
type input "30"
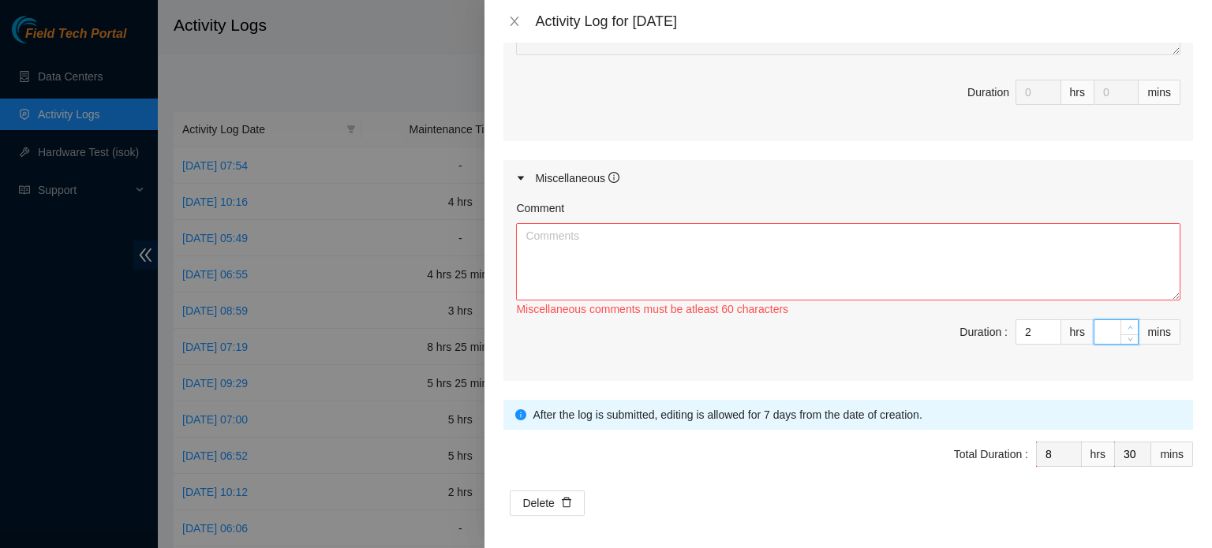
type input "3"
type input "33"
type input "30"
type input "9"
type input "0"
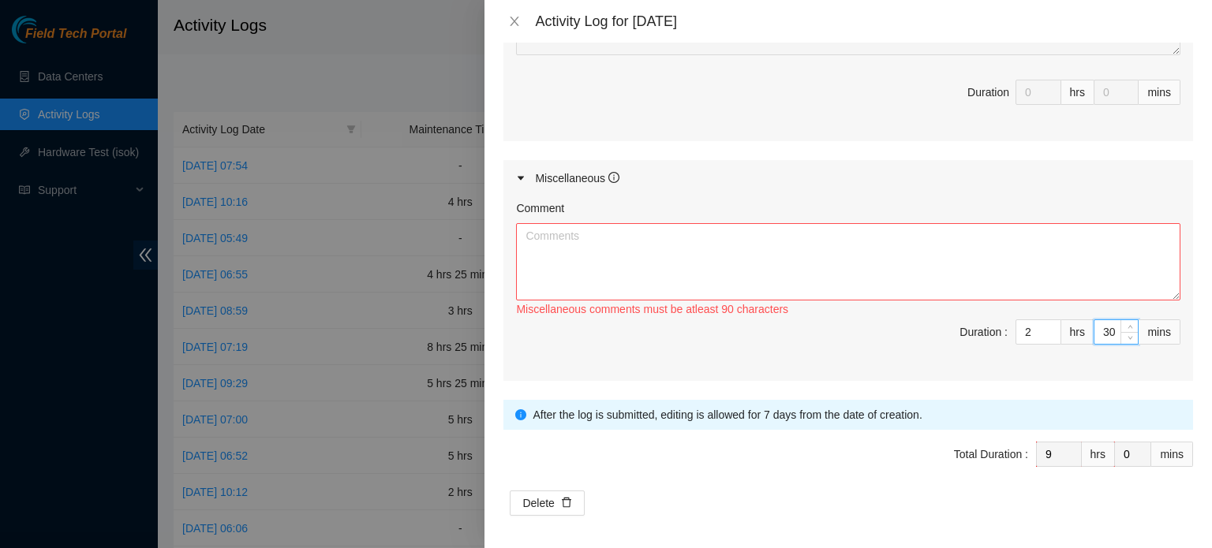
type input "30"
click at [883, 310] on div "Miscellaneous comments must be atleast 90 characters" at bounding box center [848, 309] width 664 height 17
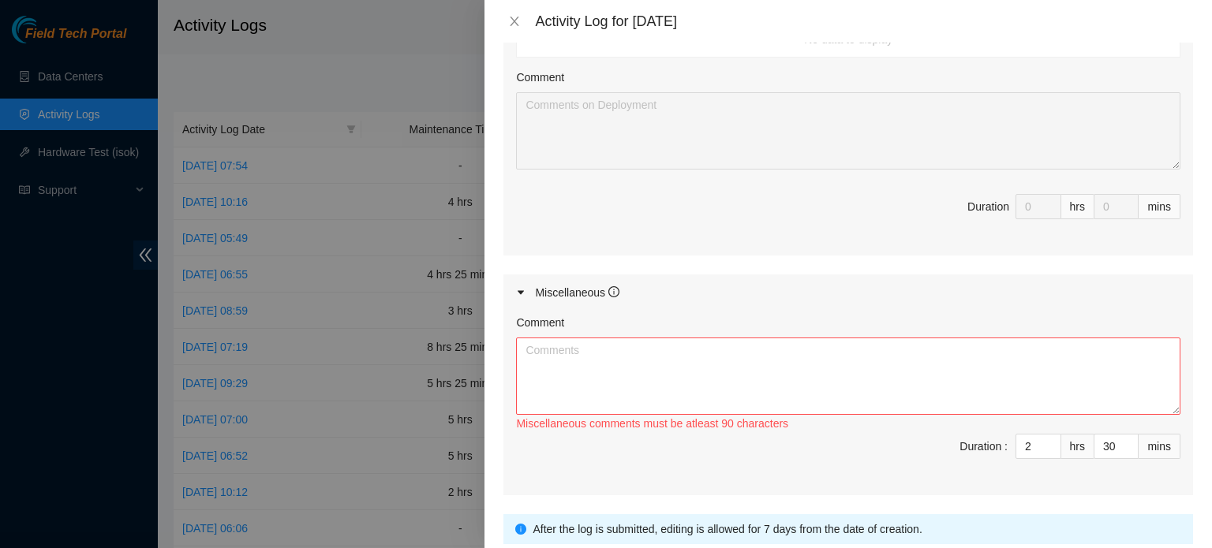
scroll to position [1016, 0]
click at [845, 346] on textarea "Comment" at bounding box center [848, 375] width 664 height 77
click at [845, 346] on textarea "Worked on cleaning out the cage and the storage at QTS and DRTR." at bounding box center [848, 375] width 664 height 77
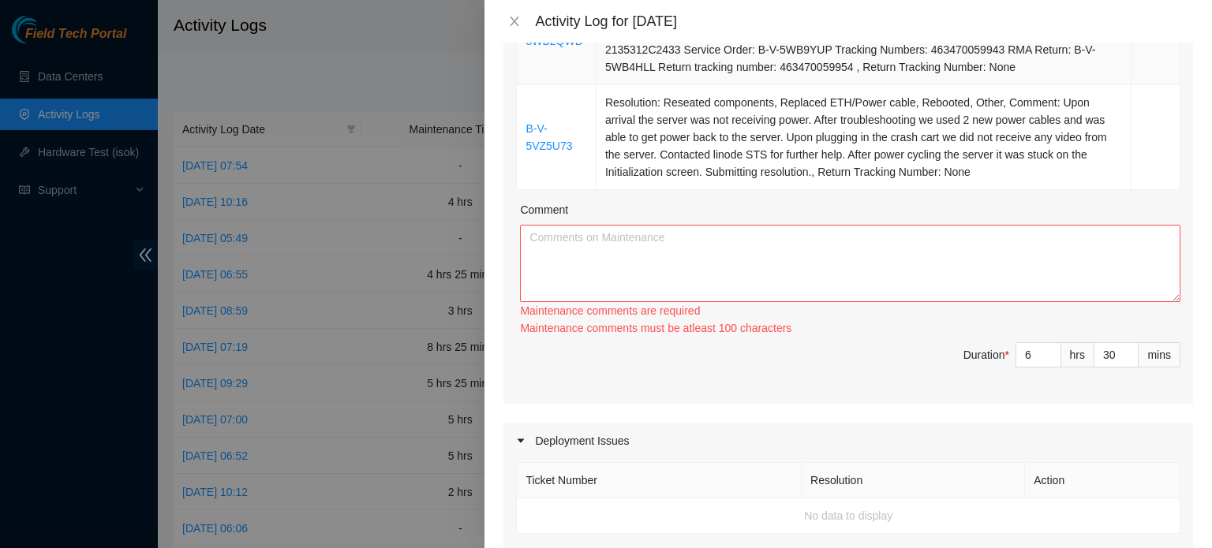
scroll to position [538, 0]
type textarea "Worked on cleaning out the cage and the storage at QTS and DRTR. Continued on w…"
click at [757, 280] on textarea "Comment" at bounding box center [850, 264] width 660 height 77
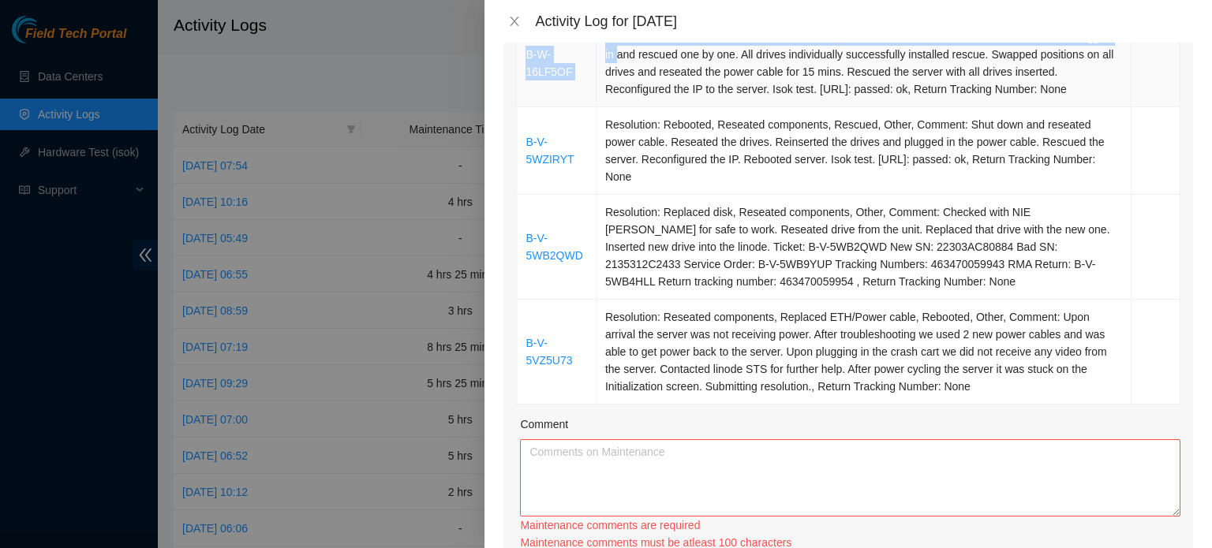
scroll to position [320, 0]
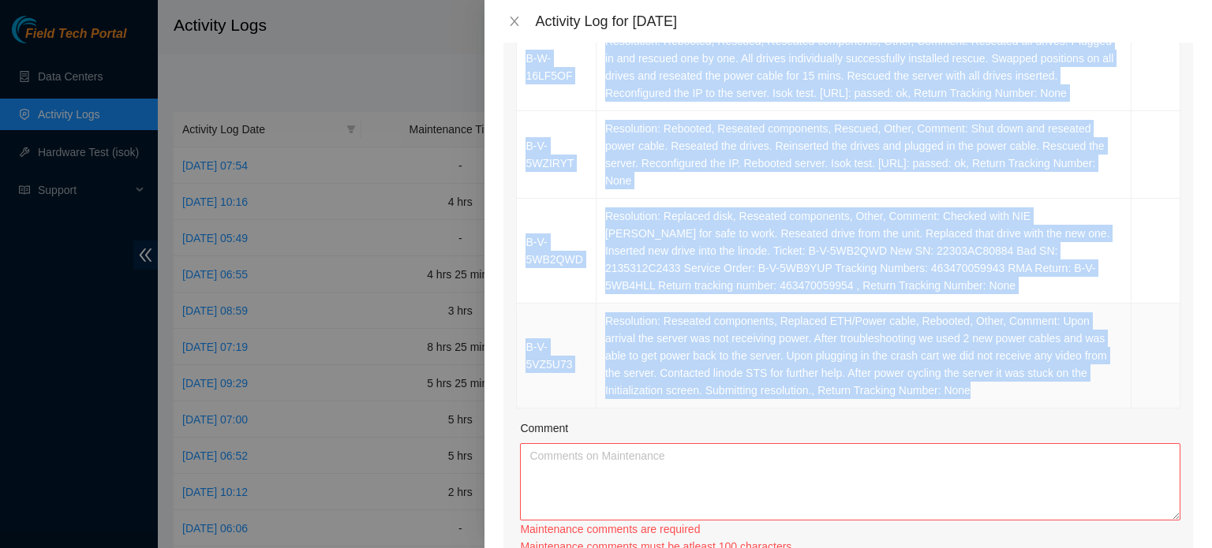
drag, startPoint x: 524, startPoint y: 53, endPoint x: 1056, endPoint y: 397, distance: 633.4
click at [1056, 397] on tbody "B-W-16LF5OF Resolution: Rebooted, Rescued, Reseated components, Other, Comment:…" at bounding box center [849, 216] width 664 height 385
copy tbody "B-W-16LF5OF Resolution: Rebooted, Rescued, Reseated components, Other, Comment:…"
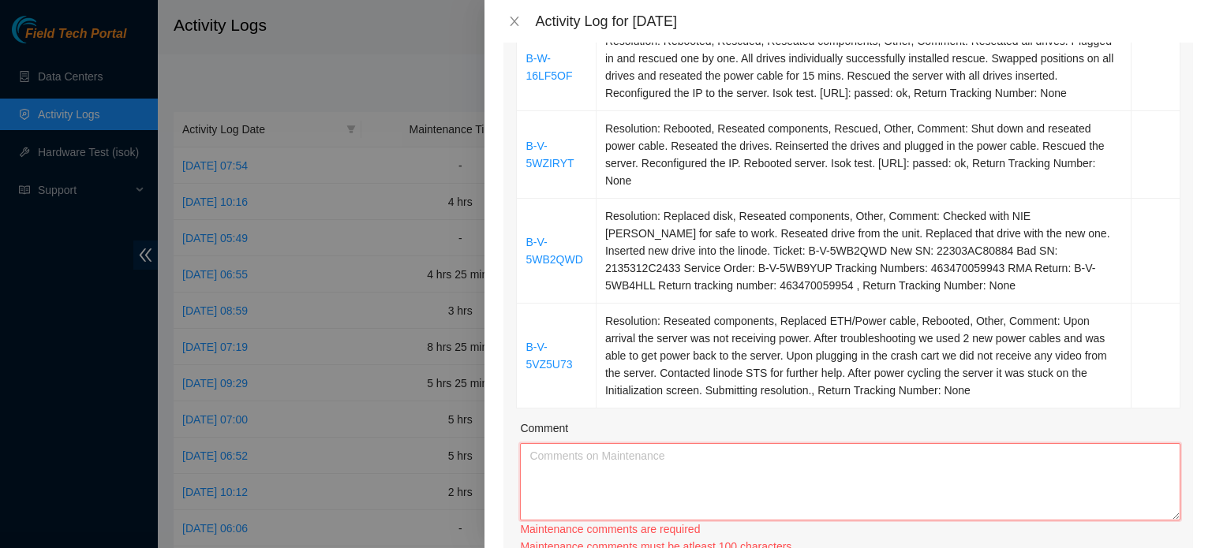
click at [928, 496] on textarea "Comment" at bounding box center [850, 481] width 660 height 77
paste textarea "B-W-16LF5OF Resolution: Rebooted, Rescued, Reseated components, Other, Comment:…"
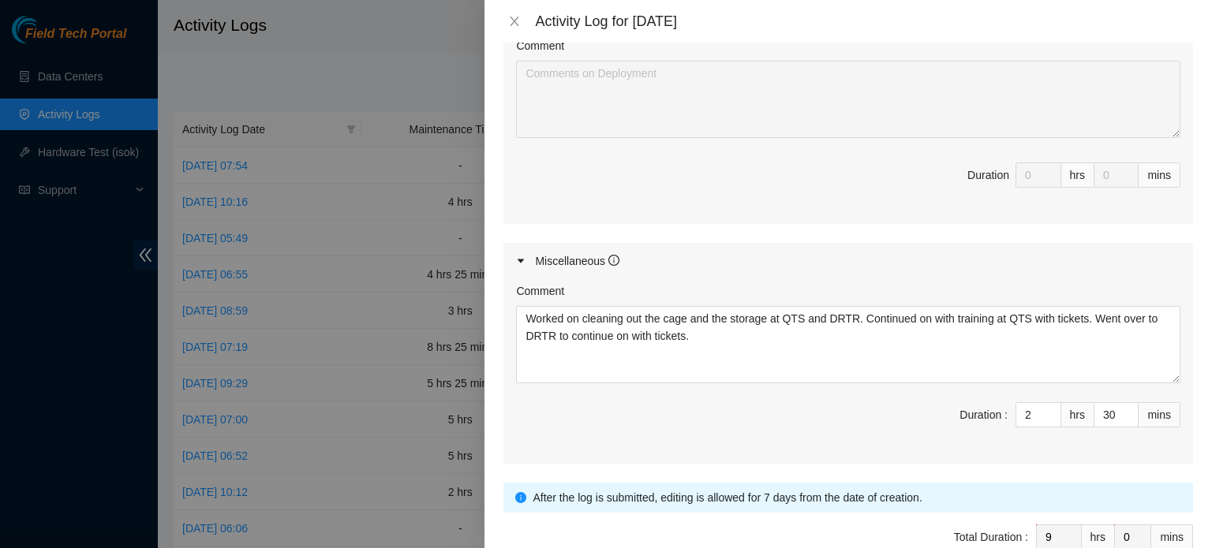
scroll to position [1114, 0]
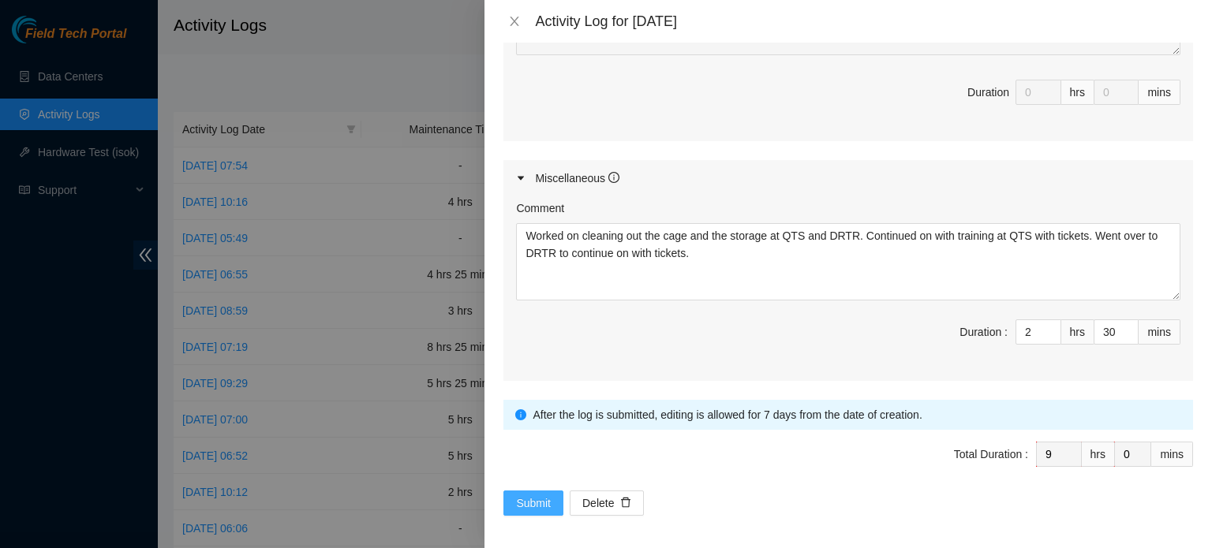
type textarea "B-W-16LF5OF Resolution: Rebooted, Rescued, Reseated components, Other, Comment:…"
click at [543, 499] on span "Submit" at bounding box center [533, 503] width 35 height 17
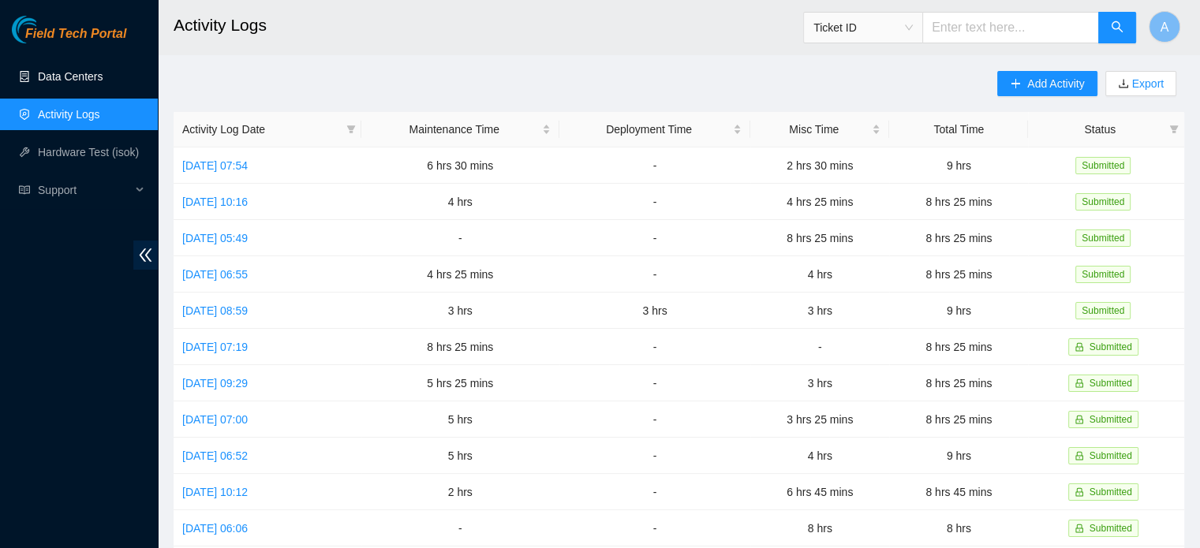
click at [72, 73] on link "Data Centers" at bounding box center [70, 76] width 65 height 13
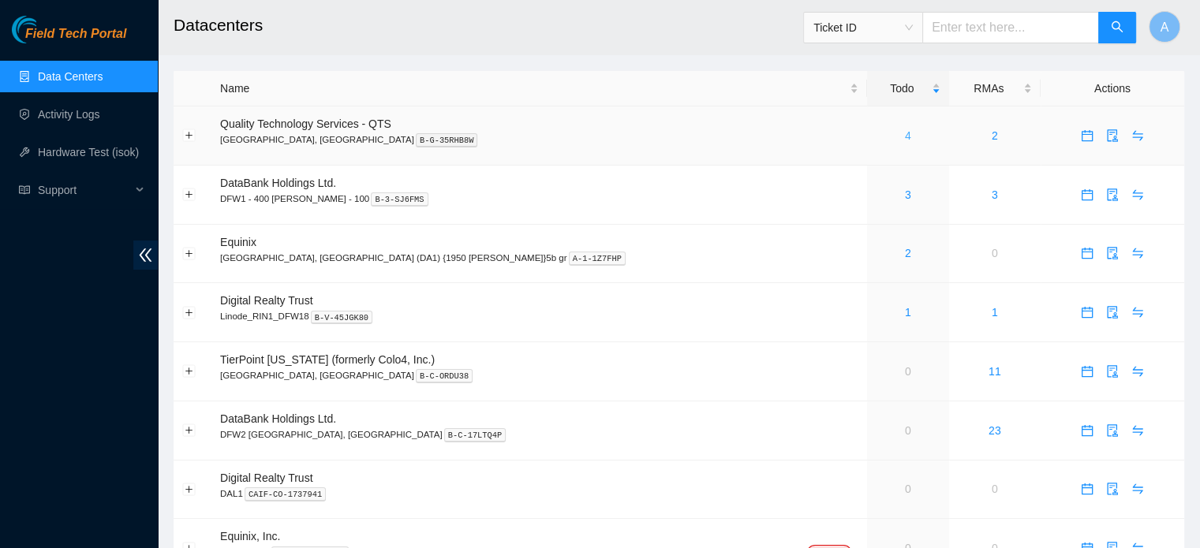
click at [905, 129] on link "4" at bounding box center [908, 135] width 6 height 13
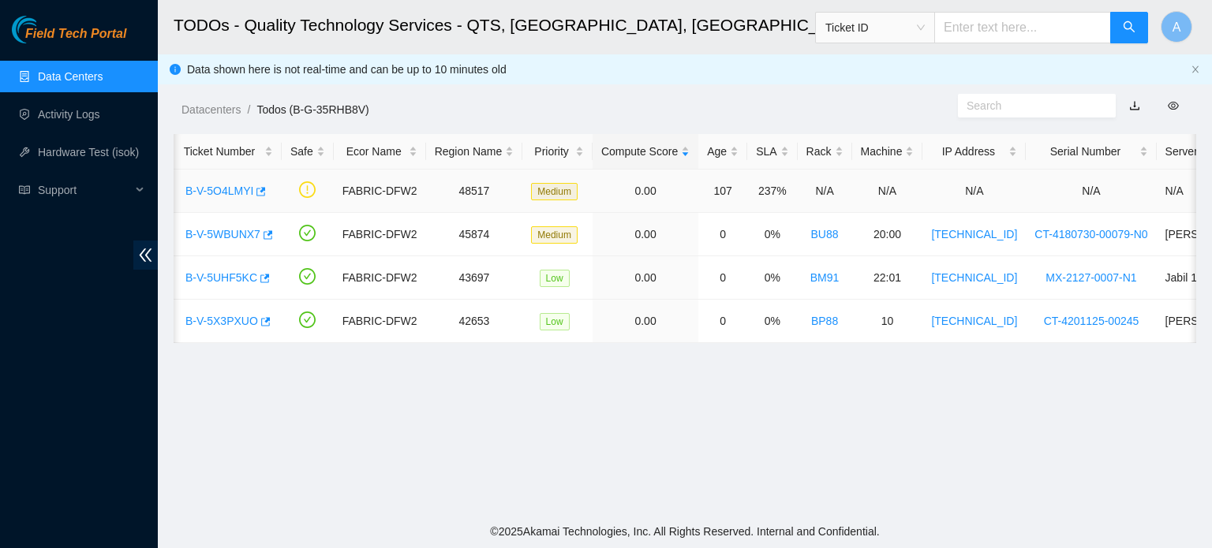
scroll to position [0, 40]
click at [708, 148] on div "Age" at bounding box center [724, 151] width 32 height 17
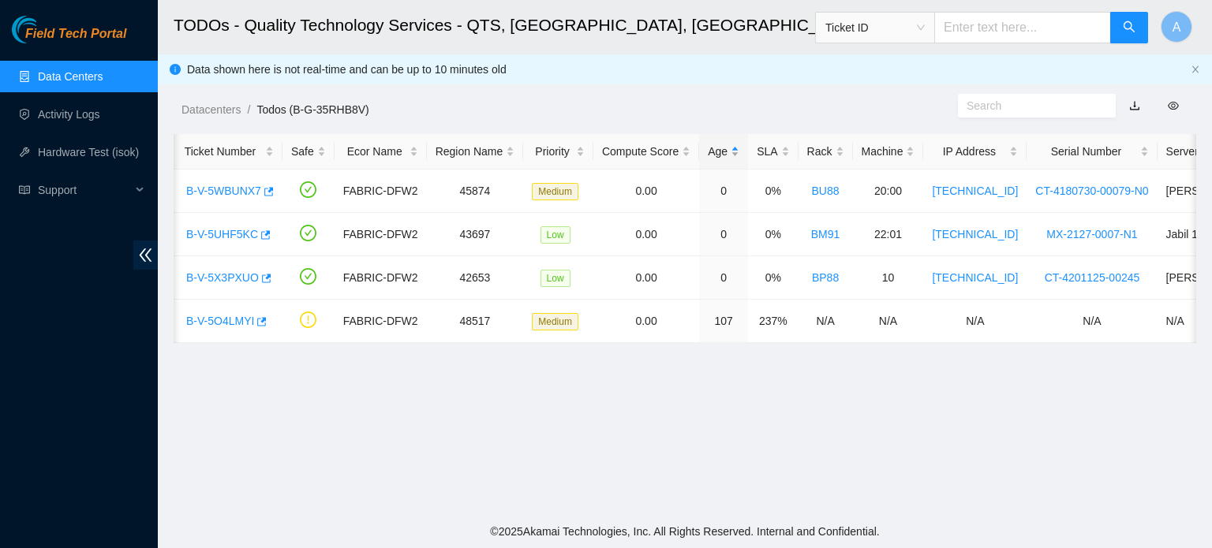
click at [708, 148] on div "Age" at bounding box center [724, 151] width 32 height 17
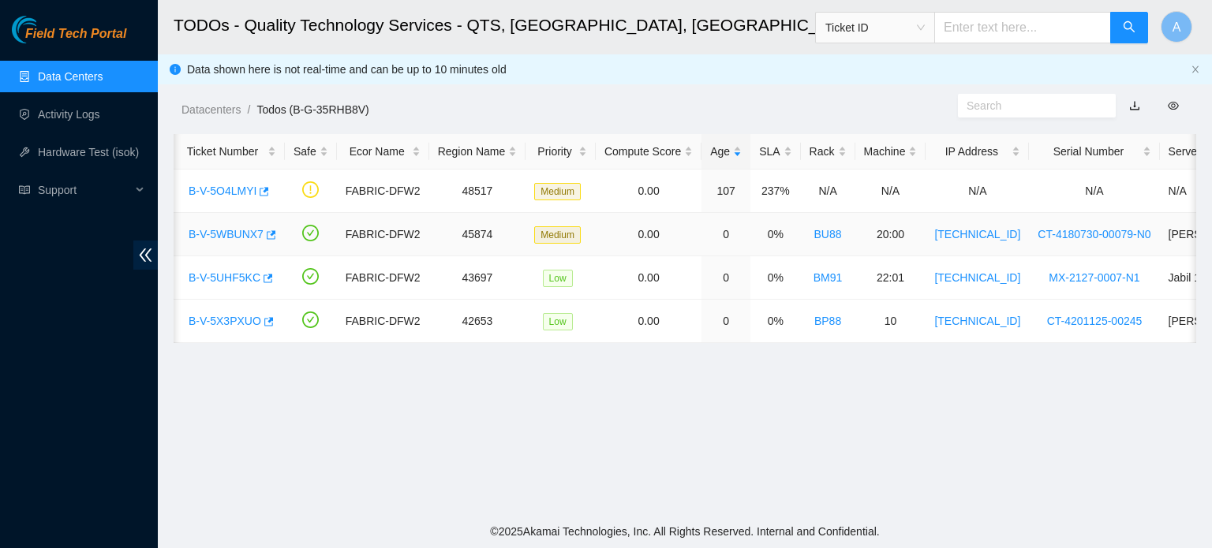
scroll to position [0, 28]
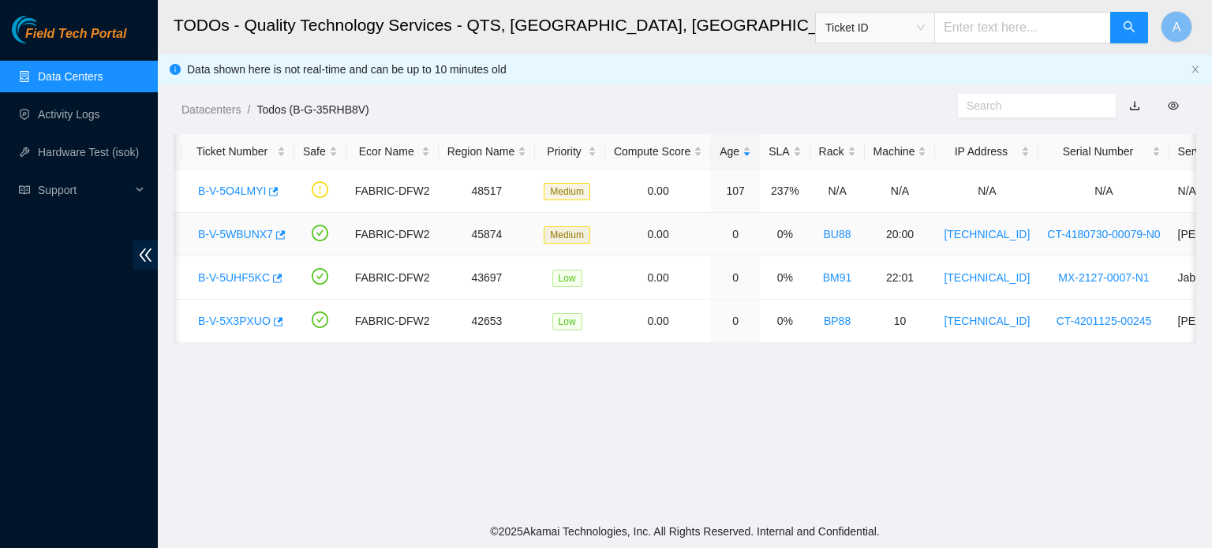
click at [240, 230] on link "B-V-5WBUNX7" at bounding box center [235, 234] width 75 height 13
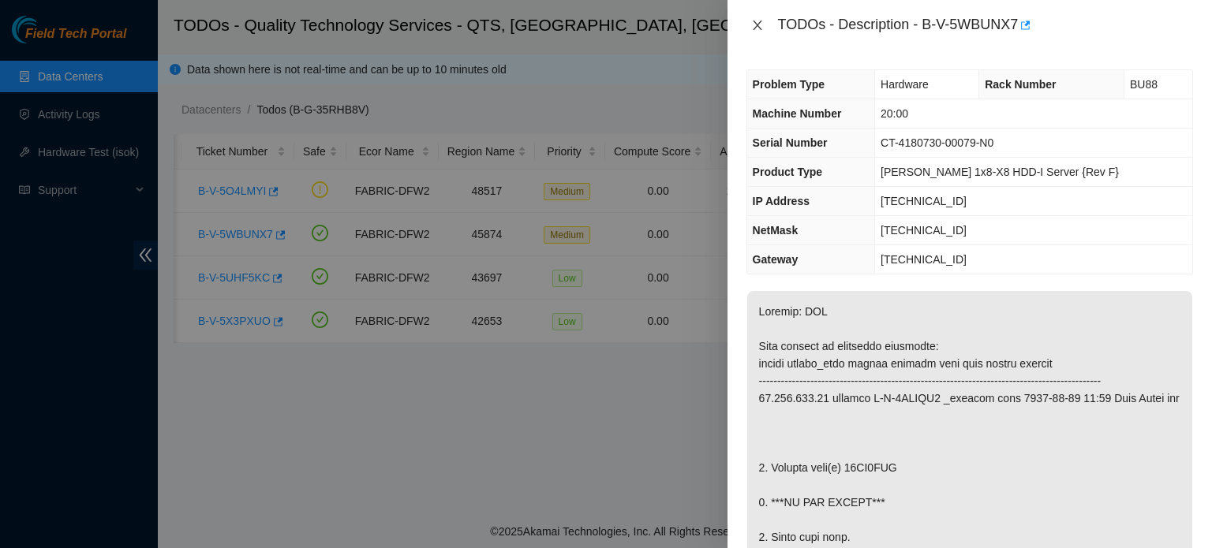
click at [764, 19] on button "Close" at bounding box center [757, 25] width 22 height 15
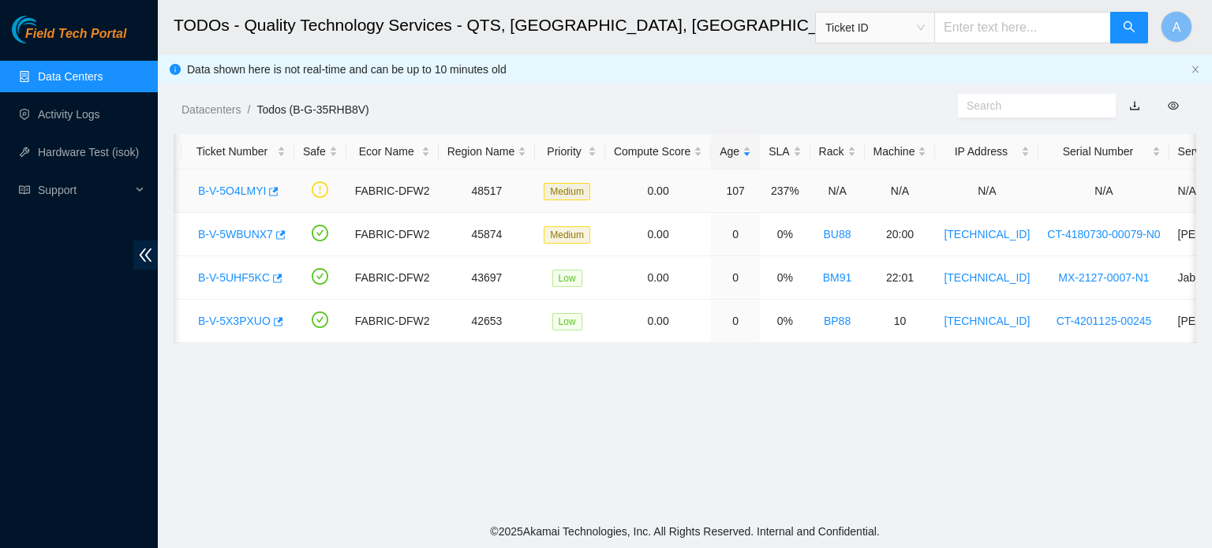
click at [241, 185] on link "B-V-5O4LMYI" at bounding box center [232, 191] width 68 height 13
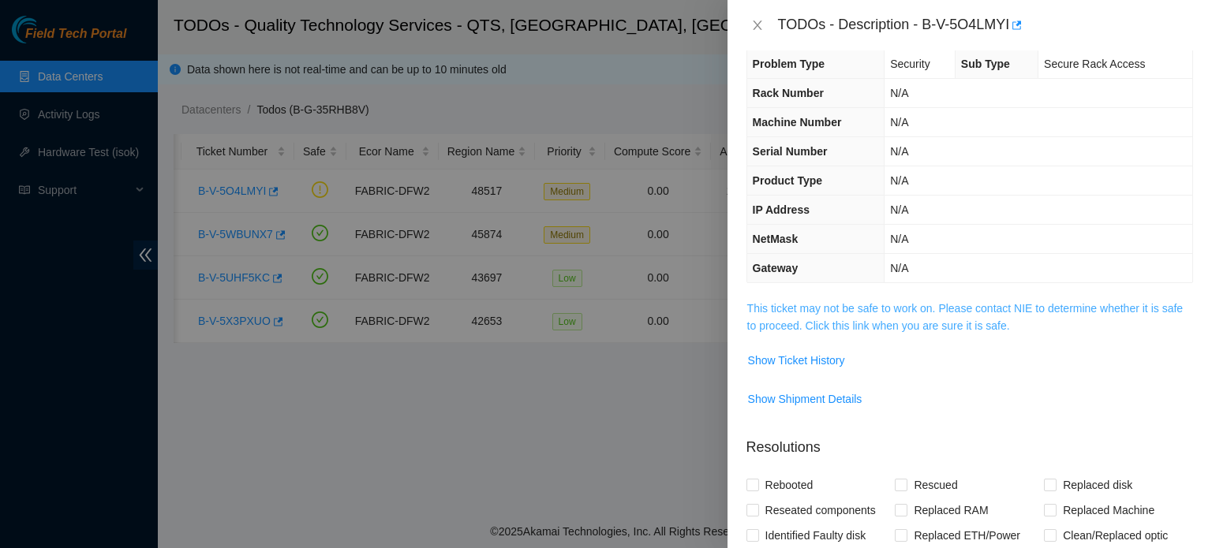
scroll to position [15, 0]
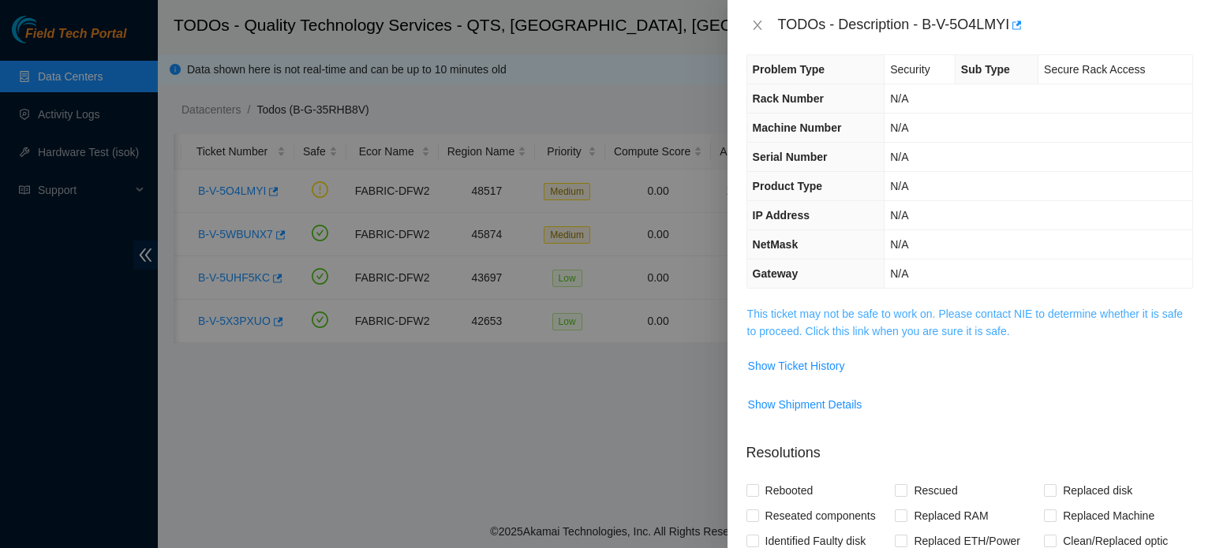
click at [952, 332] on link "This ticket may not be safe to work on. Please contact NIE to determine whether…" at bounding box center [965, 323] width 436 height 30
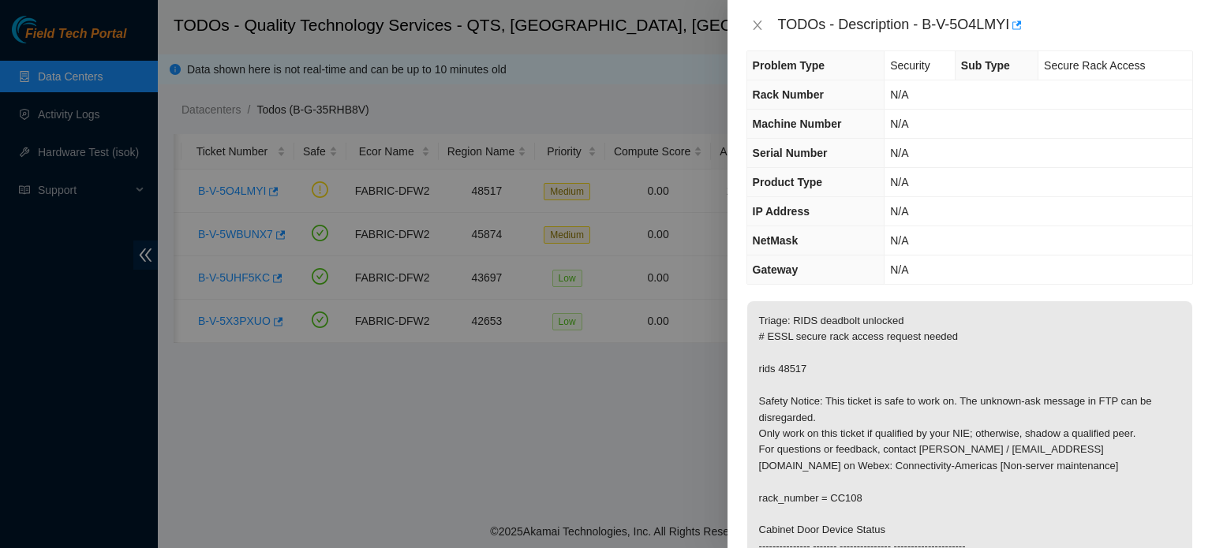
scroll to position [0, 0]
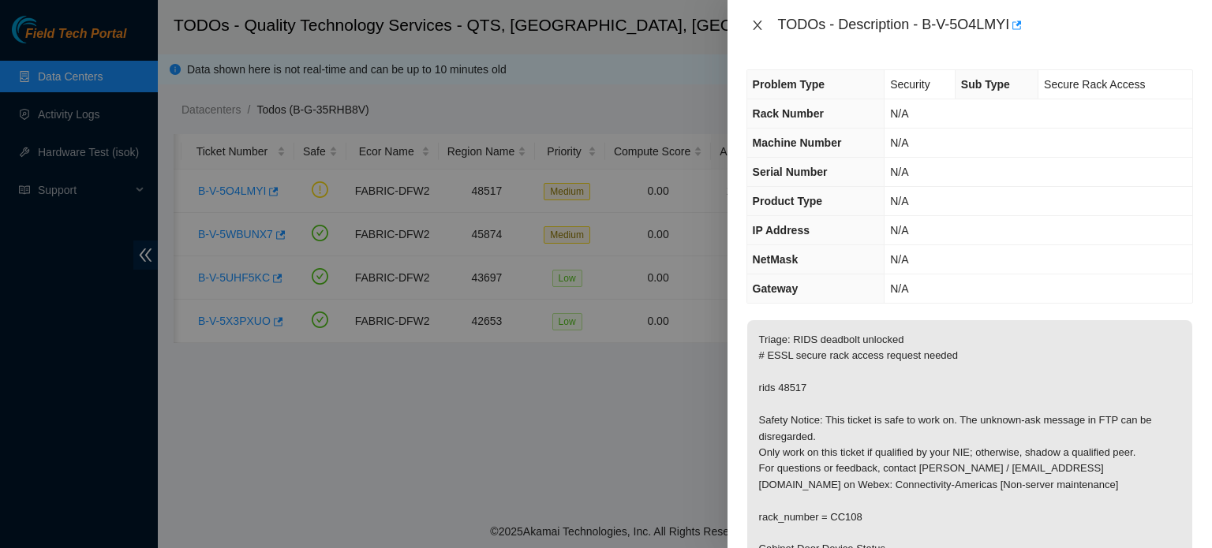
click at [754, 19] on icon "close" at bounding box center [757, 25] width 13 height 13
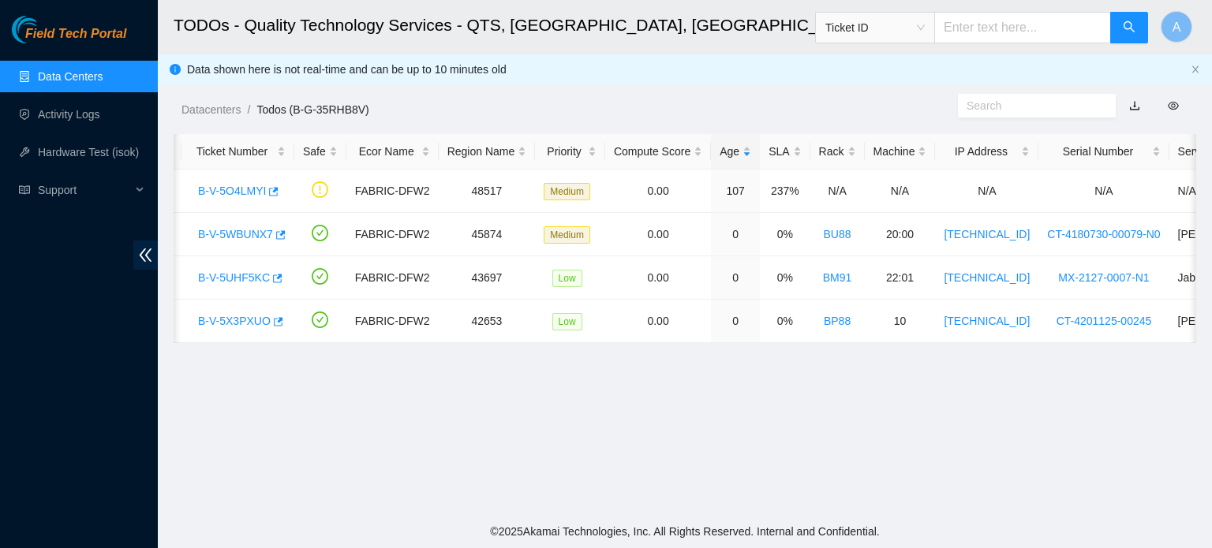
click at [606, 91] on div "Datacenters / Todos (B-G-35RHB8V) /" at bounding box center [553, 74] width 791 height 88
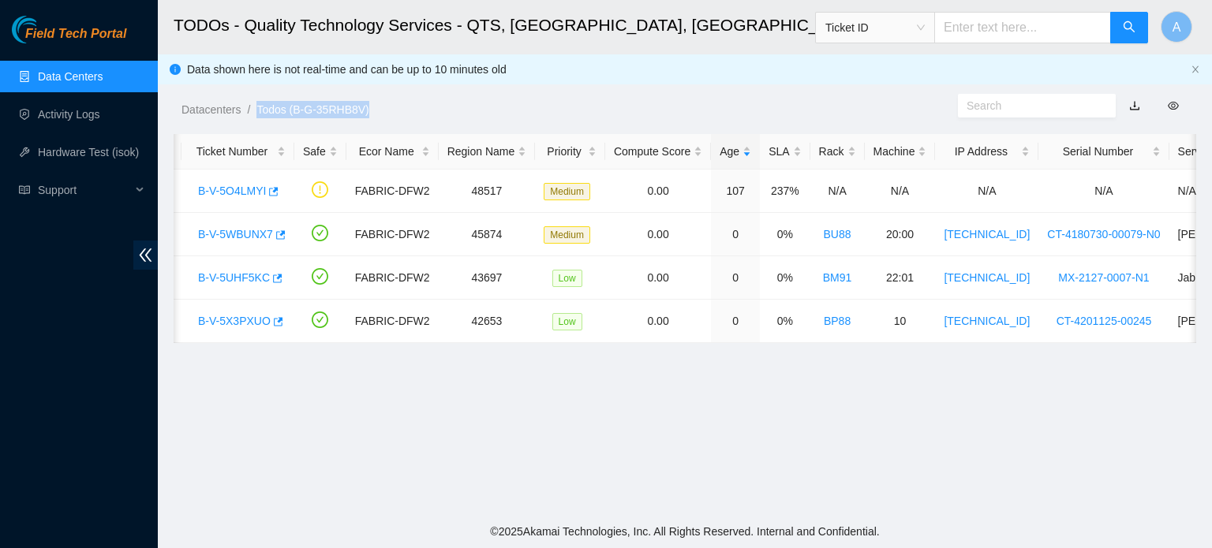
click at [606, 91] on div "Datacenters / Todos (B-G-35RHB8V) /" at bounding box center [553, 74] width 791 height 88
click at [300, 101] on li "Todos (B-G-35RHB8V) /" at bounding box center [312, 109] width 112 height 17
click at [248, 316] on link "B-V-5X3PXUO" at bounding box center [234, 321] width 73 height 13
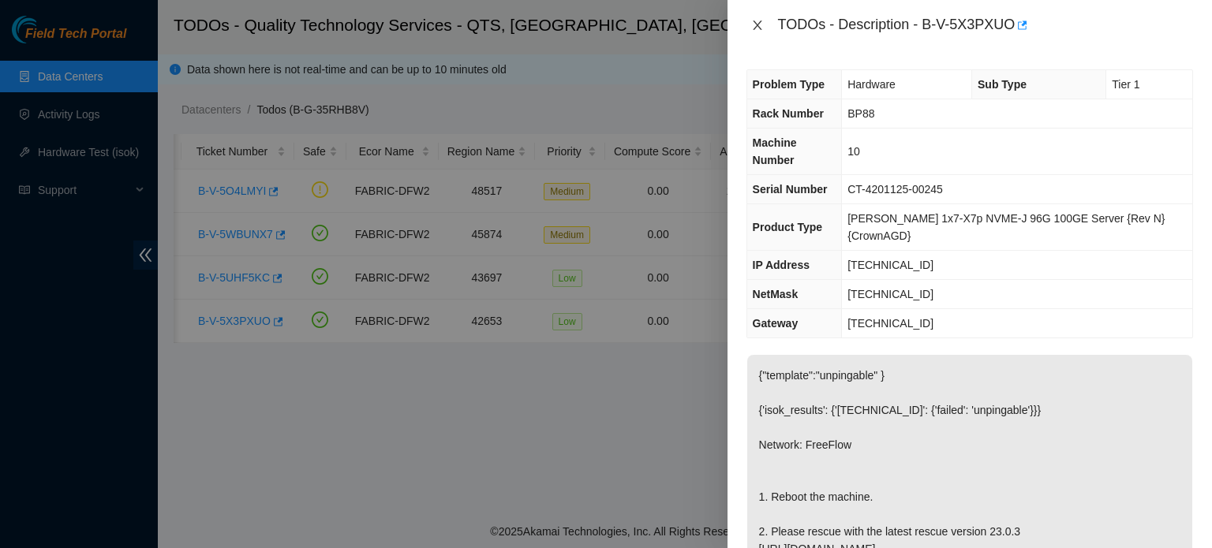
click at [751, 25] on icon "close" at bounding box center [757, 25] width 13 height 13
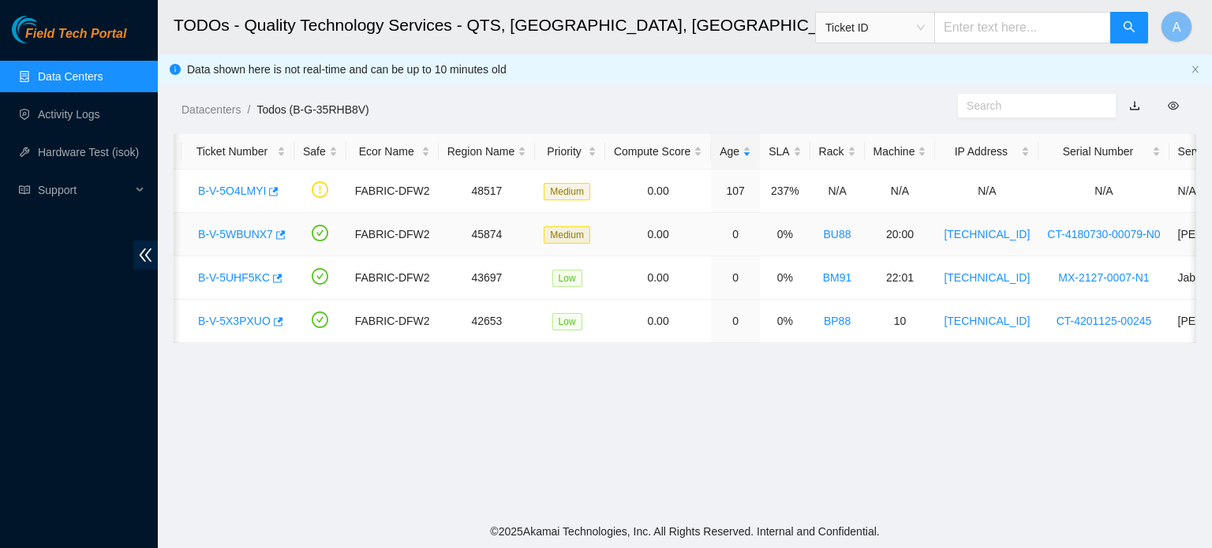
click at [249, 241] on div "B-V-5WBUNX7" at bounding box center [237, 234] width 95 height 25
click at [237, 230] on link "B-V-5WBUNX7" at bounding box center [235, 234] width 75 height 13
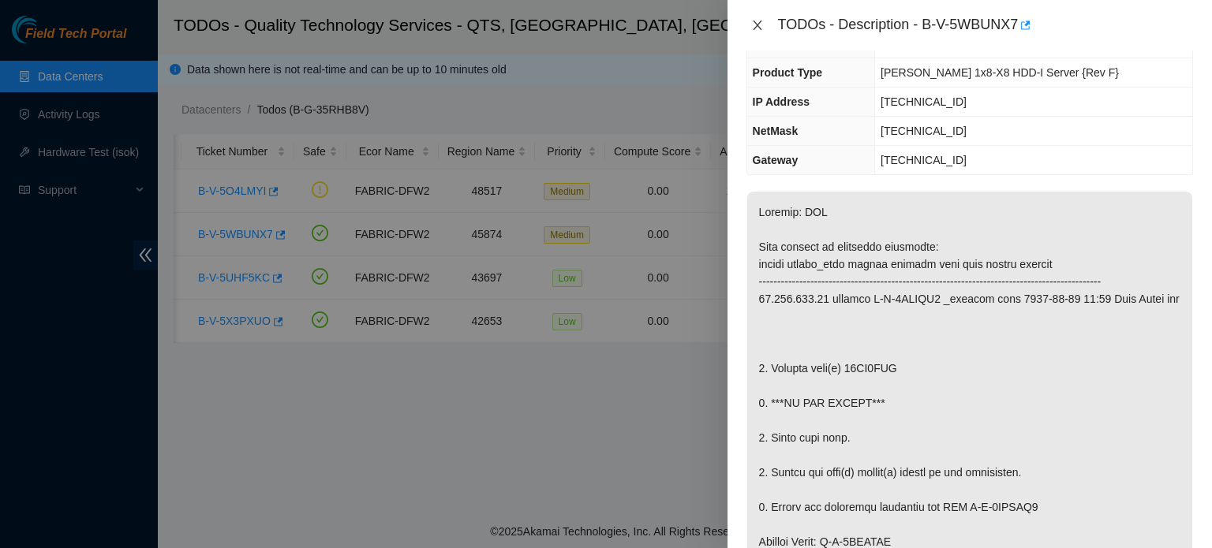
click at [764, 30] on button "Close" at bounding box center [757, 25] width 22 height 15
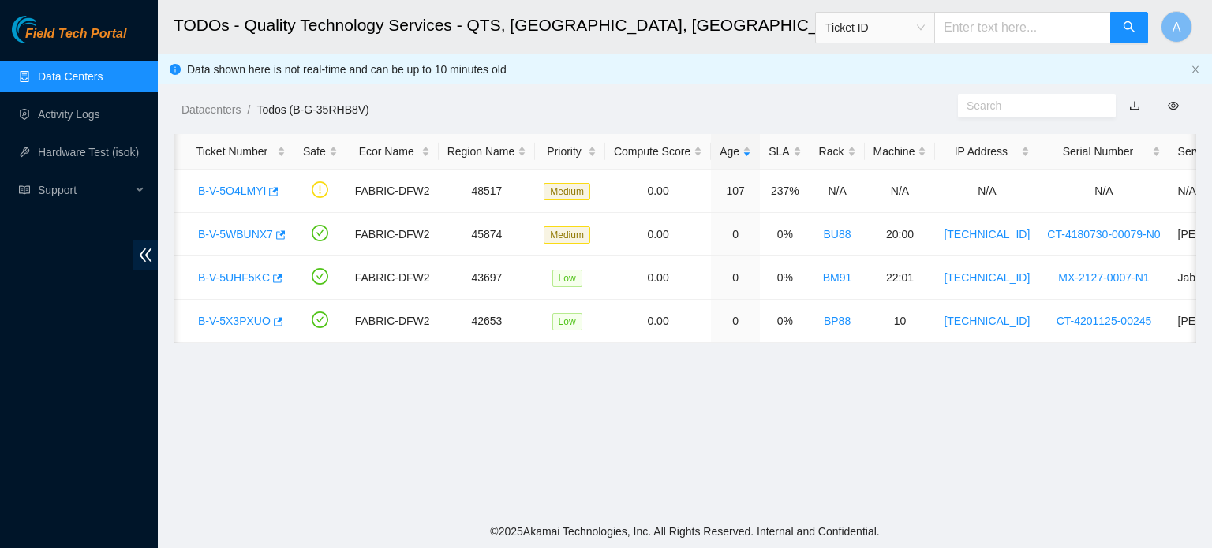
scroll to position [134, 0]
click at [100, 83] on link "Data Centers" at bounding box center [70, 76] width 65 height 13
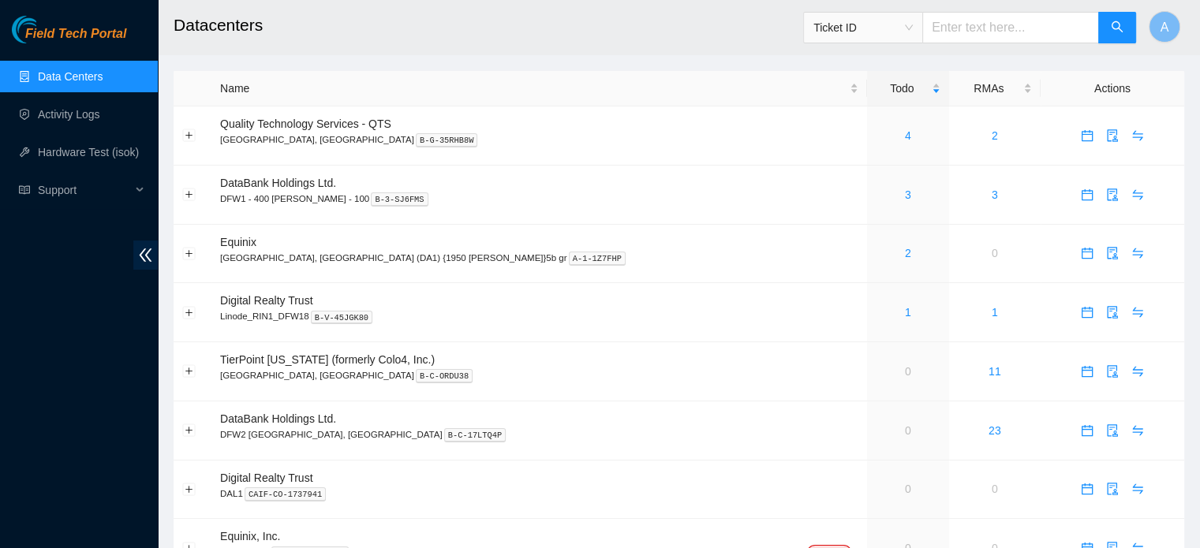
click at [100, 83] on link "Data Centers" at bounding box center [70, 76] width 65 height 13
click at [905, 255] on link "2" at bounding box center [908, 253] width 6 height 13
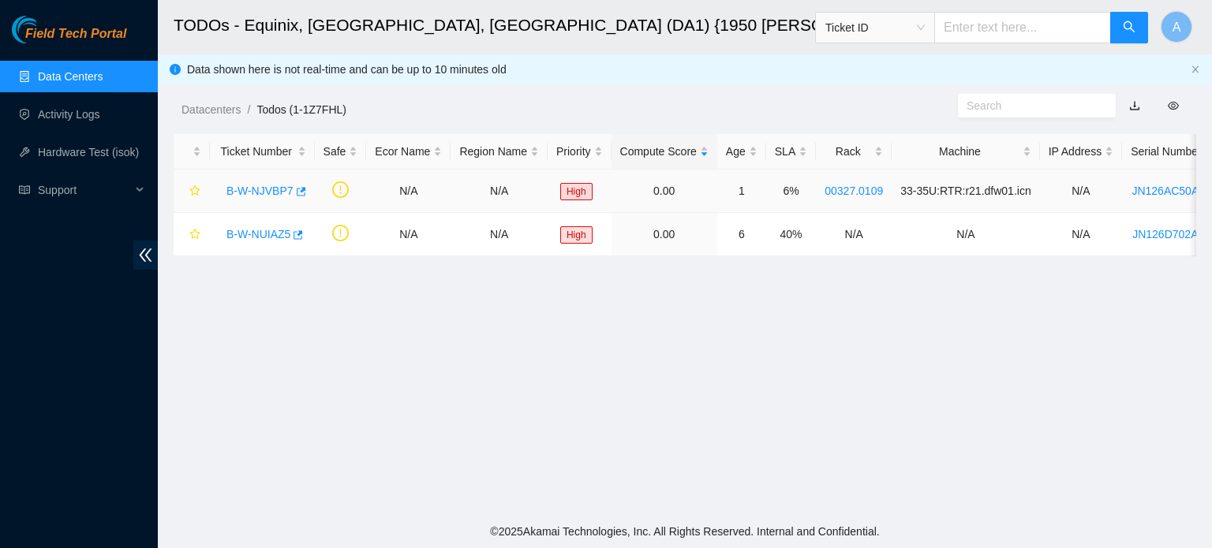
click at [277, 190] on link "B-W-NJVBP7" at bounding box center [259, 191] width 67 height 13
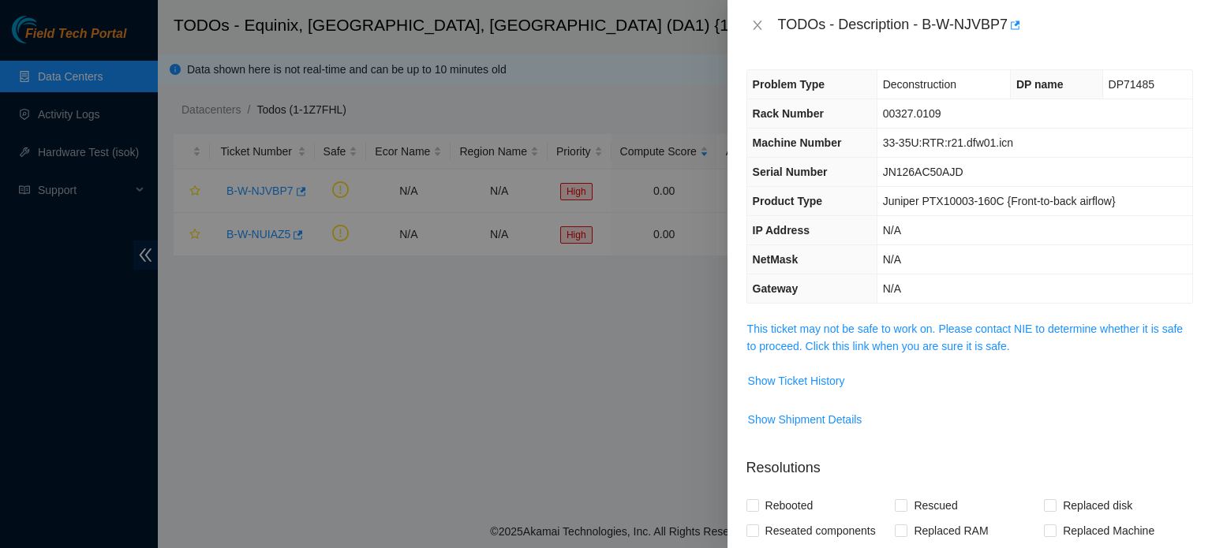
scroll to position [66, 0]
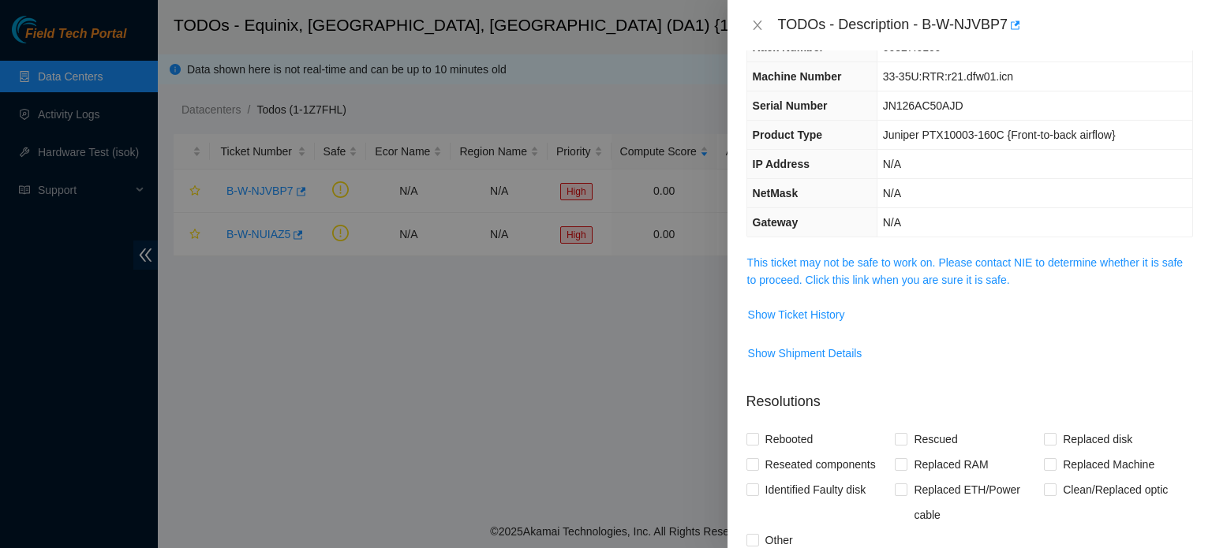
click at [982, 293] on td "This ticket may not be safe to work on. Please contact NIE to determine whether…" at bounding box center [969, 277] width 447 height 48
click at [965, 271] on link "This ticket may not be safe to work on. Please contact NIE to determine whether…" at bounding box center [965, 271] width 436 height 30
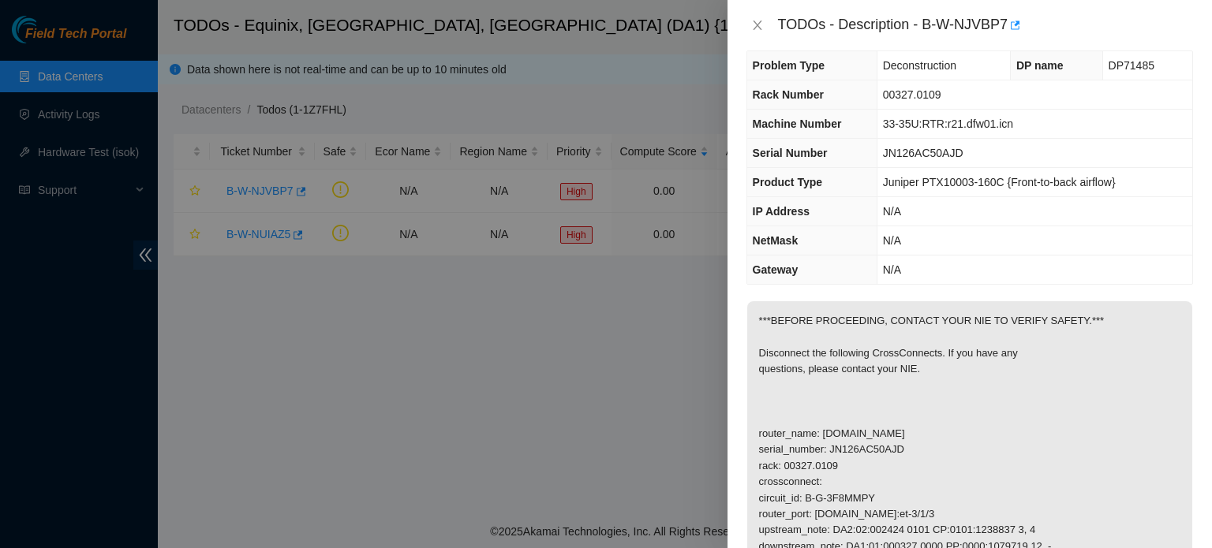
scroll to position [0, 0]
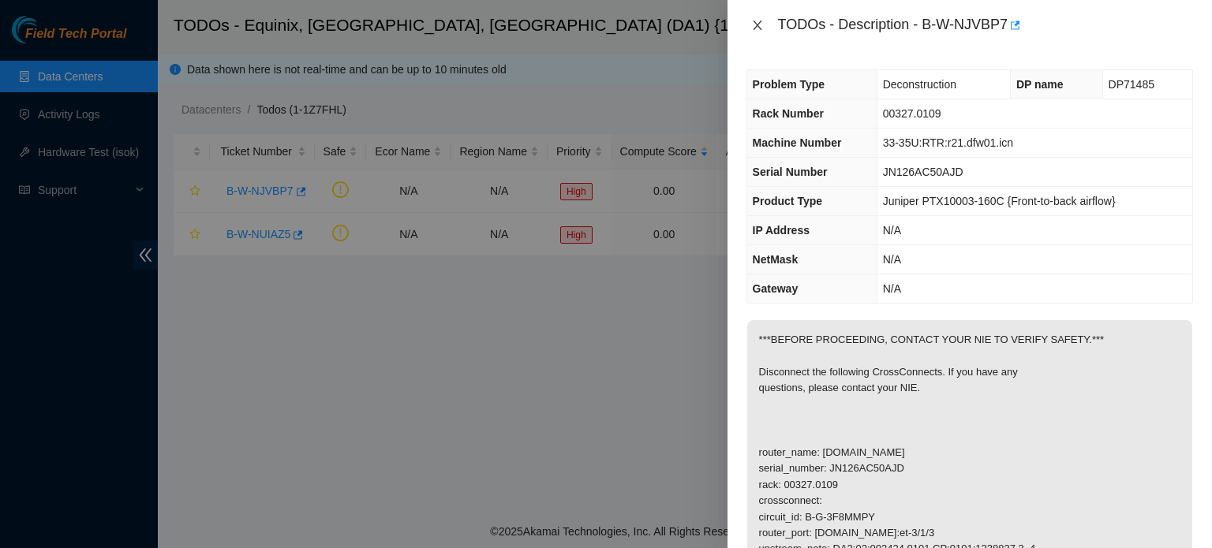
click at [767, 18] on button "Close" at bounding box center [757, 25] width 22 height 15
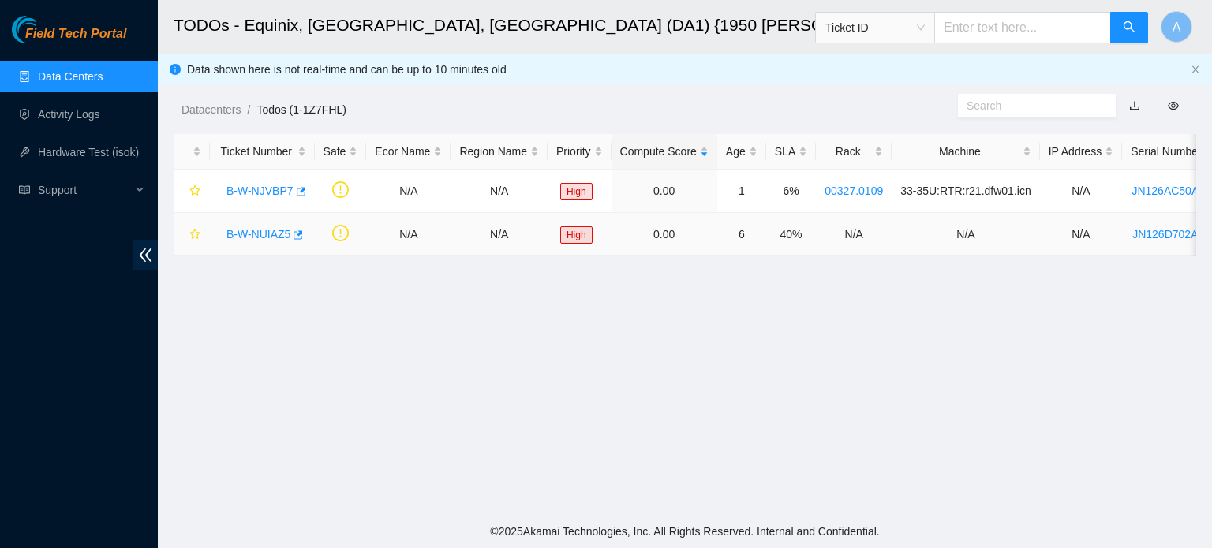
click at [274, 239] on link "B-W-NUIAZ5" at bounding box center [258, 234] width 64 height 13
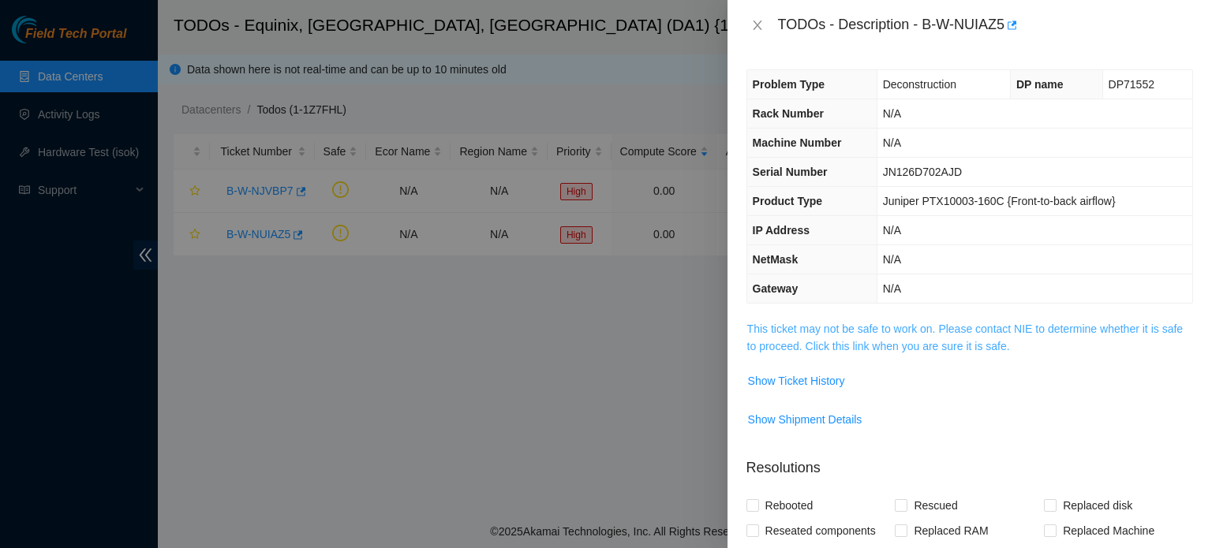
click at [814, 347] on link "This ticket may not be safe to work on. Please contact NIE to determine whether…" at bounding box center [965, 338] width 436 height 30
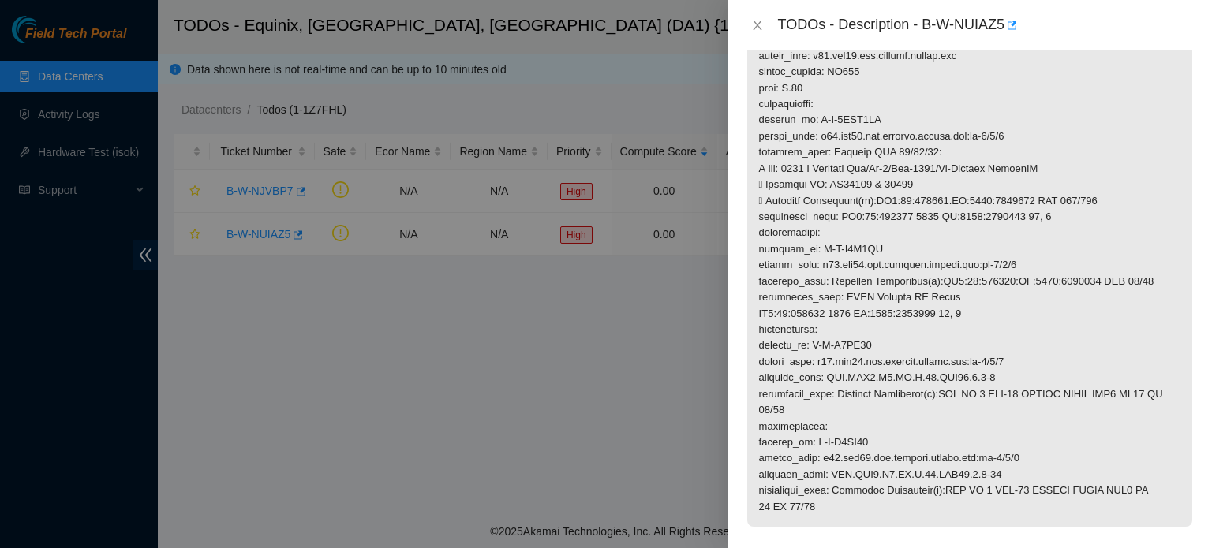
scroll to position [435, 0]
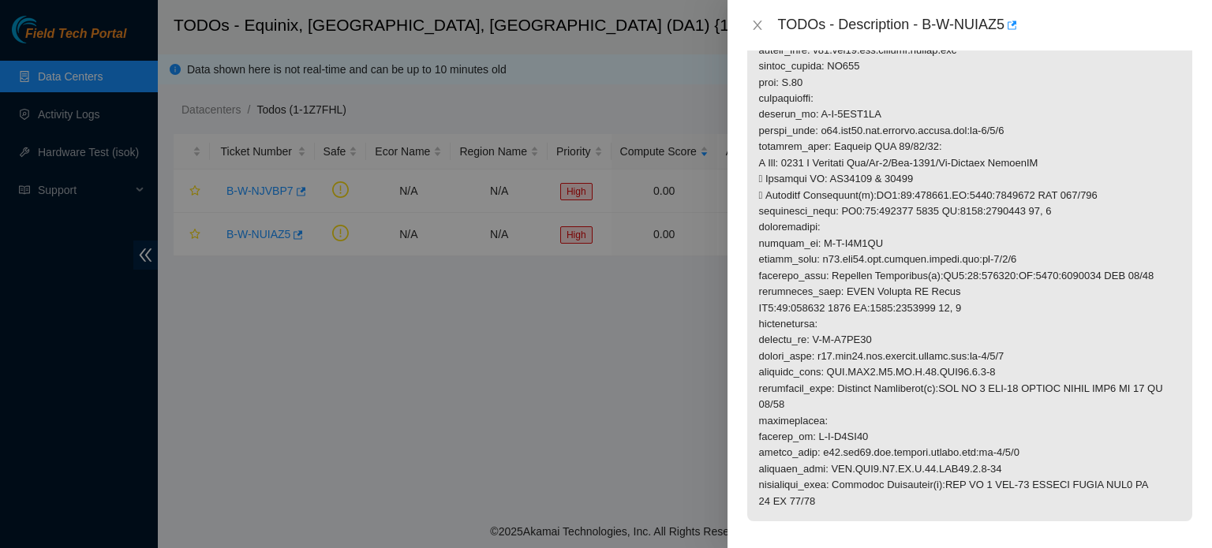
click at [755, 33] on div "TODOs - Description - B-W-NUIAZ5" at bounding box center [969, 25] width 447 height 25
click at [753, 24] on icon "close" at bounding box center [757, 25] width 13 height 13
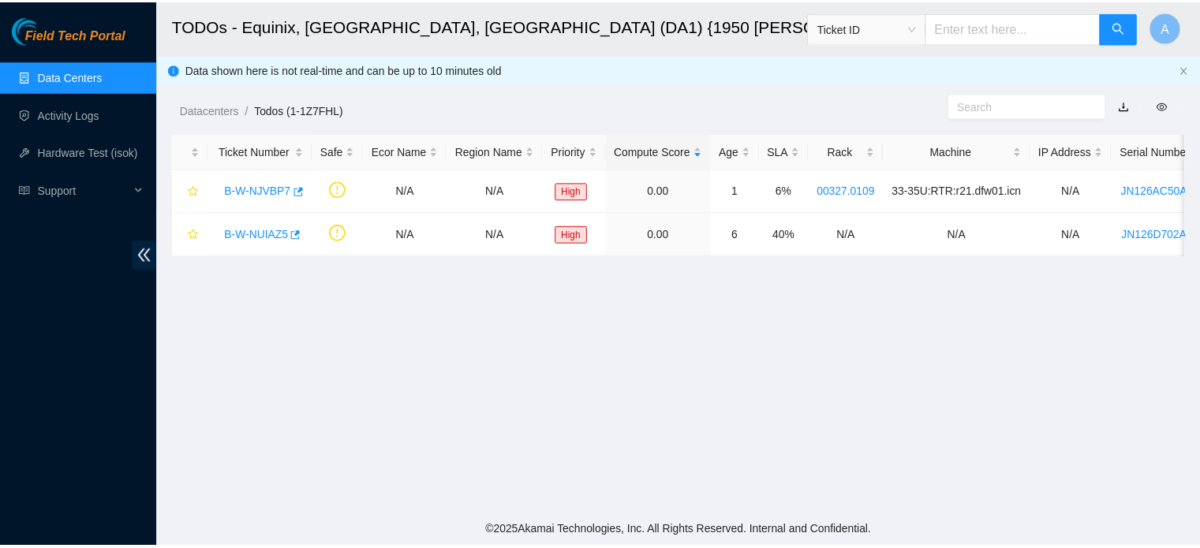
scroll to position [357, 0]
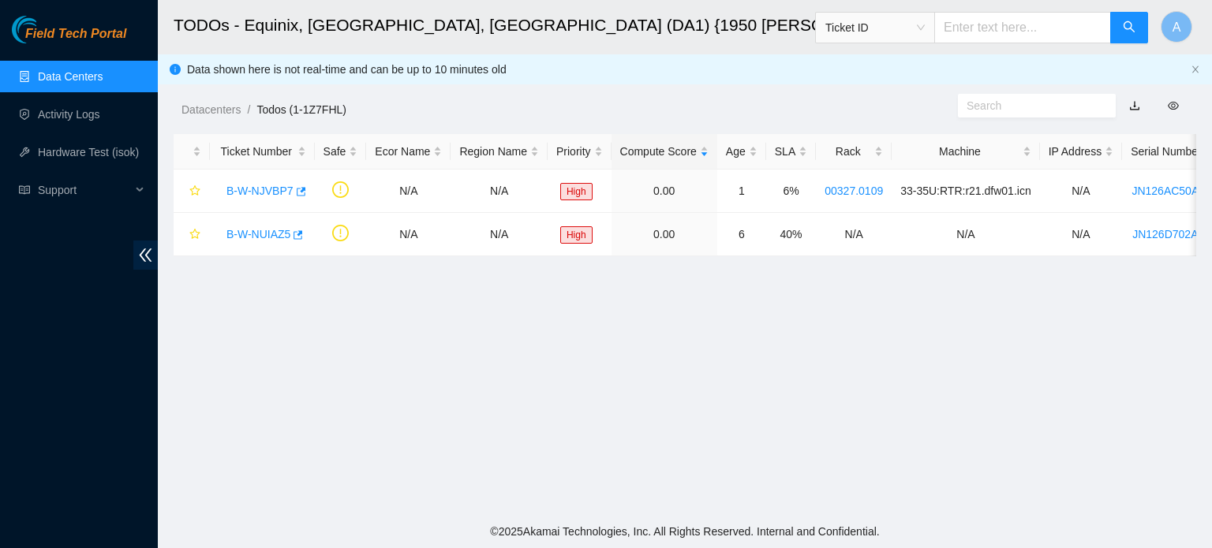
click at [61, 75] on link "Data Centers" at bounding box center [70, 76] width 65 height 13
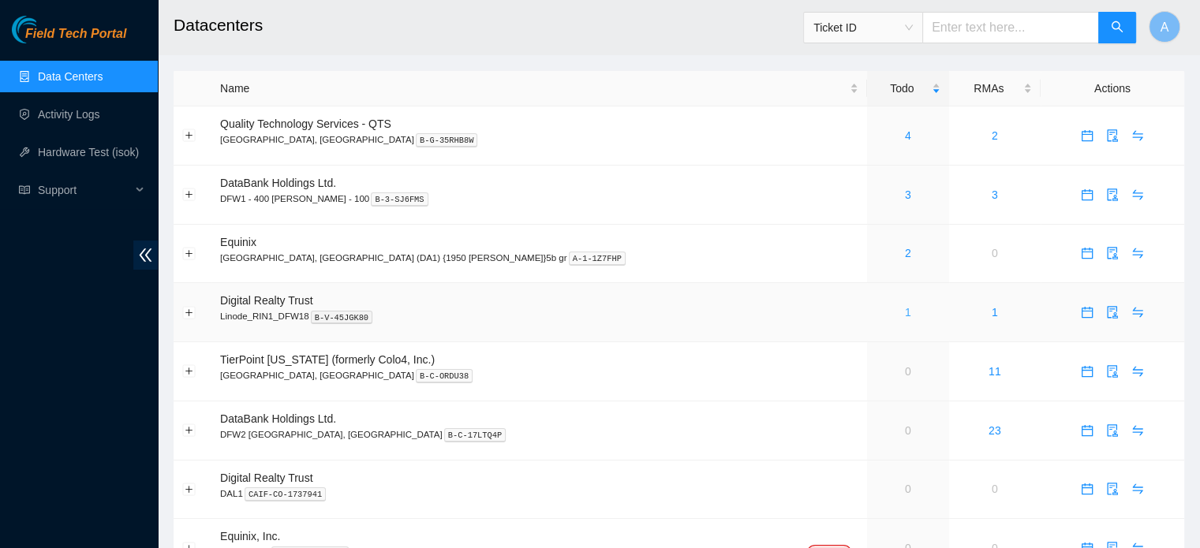
click at [905, 318] on link "1" at bounding box center [908, 312] width 6 height 13
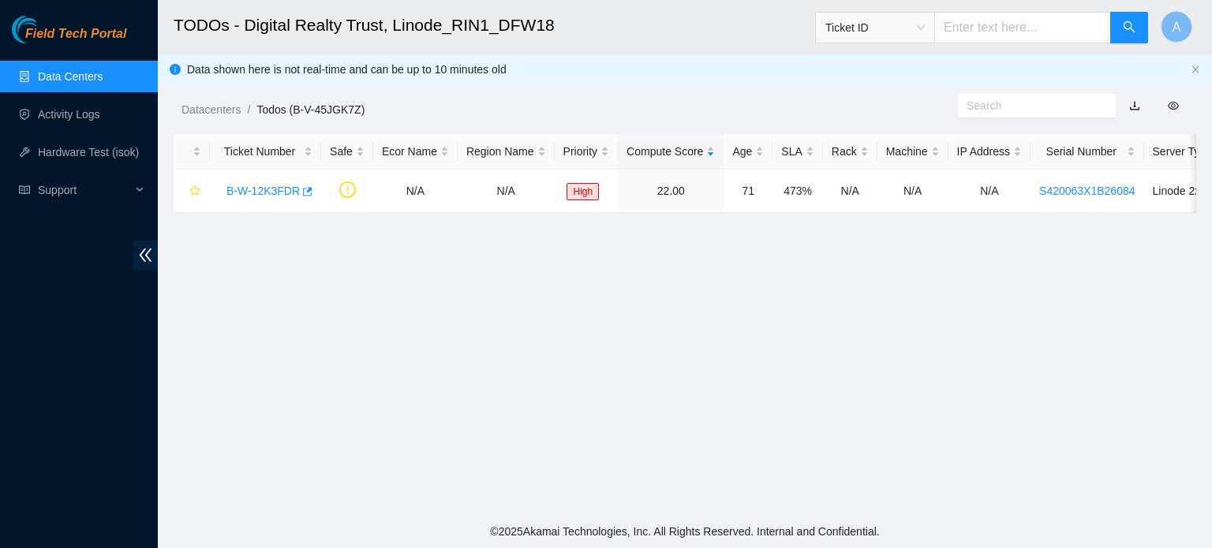
click at [100, 72] on link "Data Centers" at bounding box center [70, 76] width 65 height 13
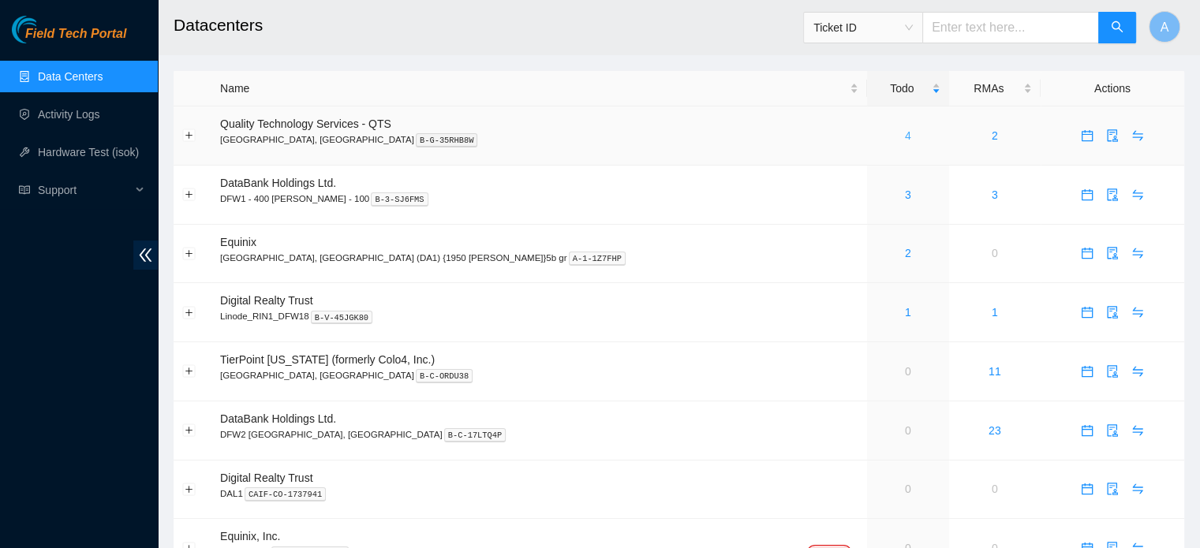
click at [905, 129] on link "4" at bounding box center [908, 135] width 6 height 13
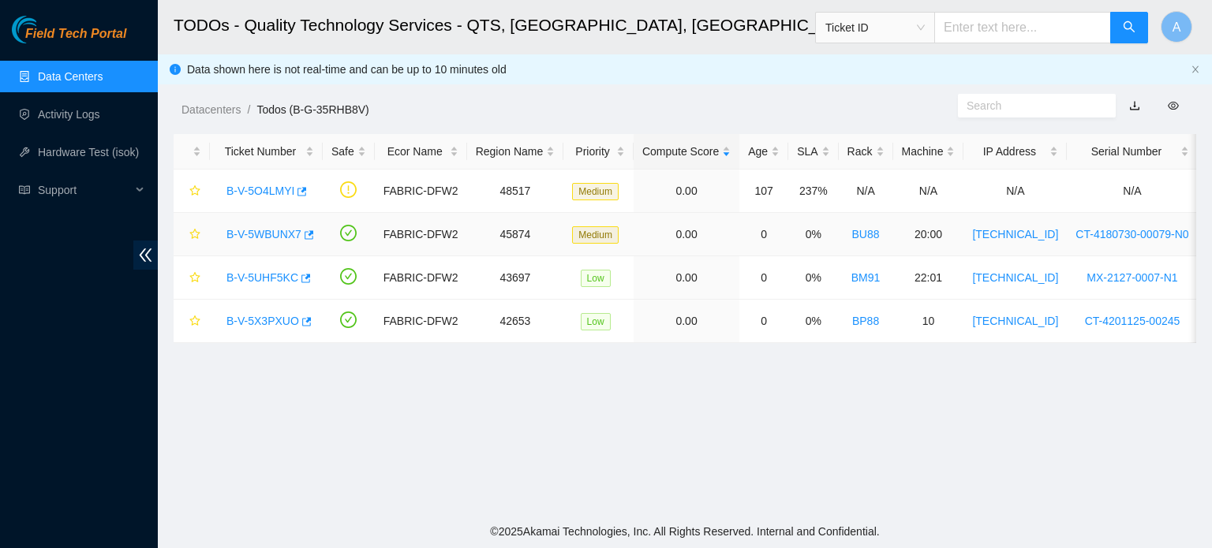
click at [290, 232] on link "B-V-5WBUNX7" at bounding box center [263, 234] width 75 height 13
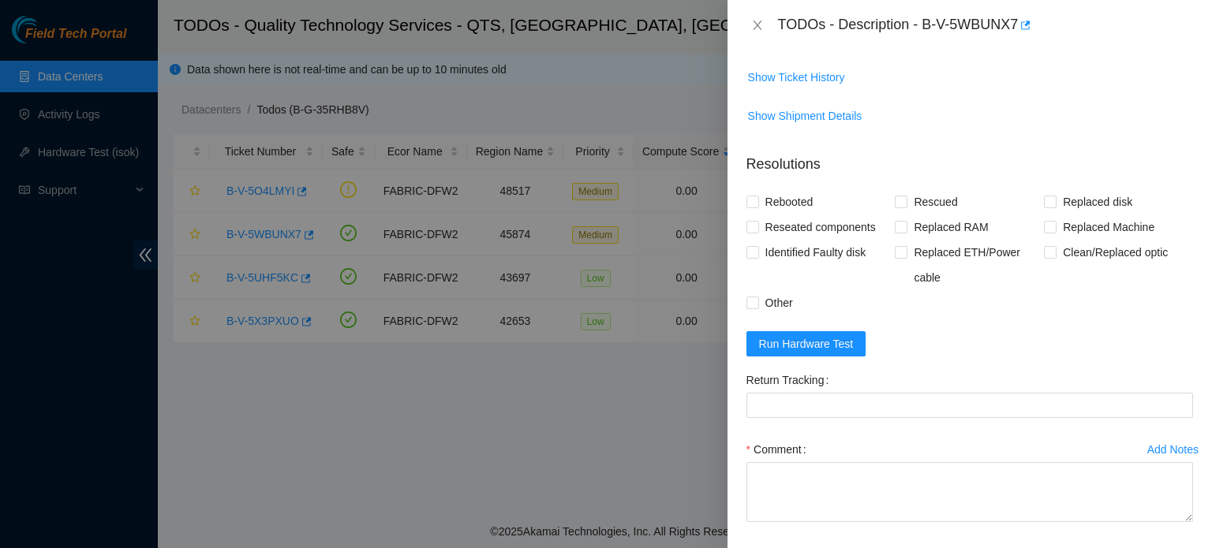
scroll to position [1040, 0]
click at [765, 21] on button "Close" at bounding box center [757, 25] width 22 height 15
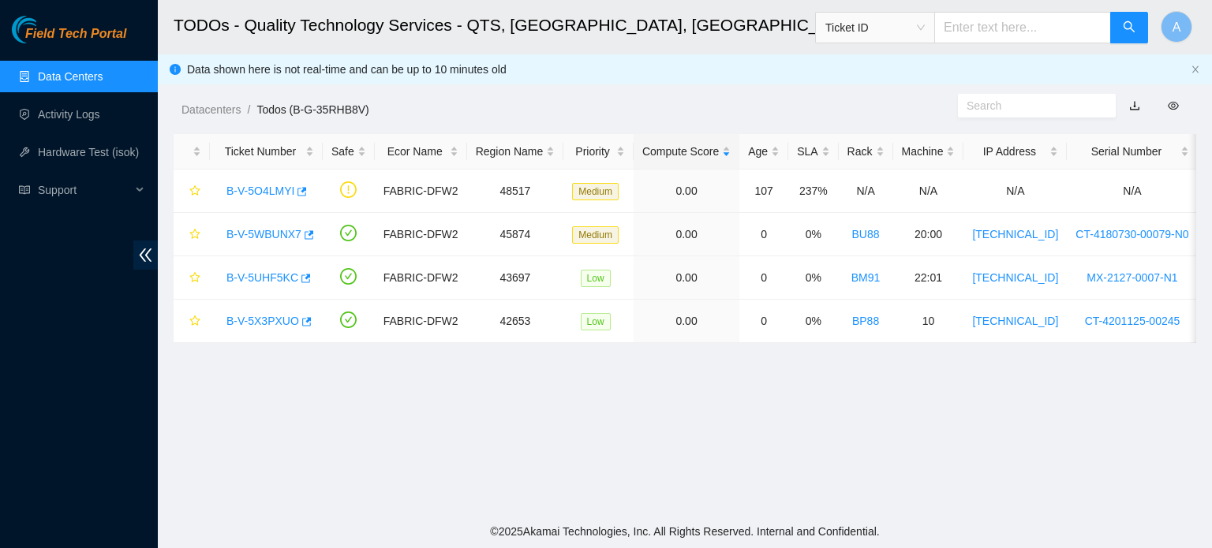
scroll to position [492, 0]
click at [76, 72] on link "Data Centers" at bounding box center [70, 76] width 65 height 13
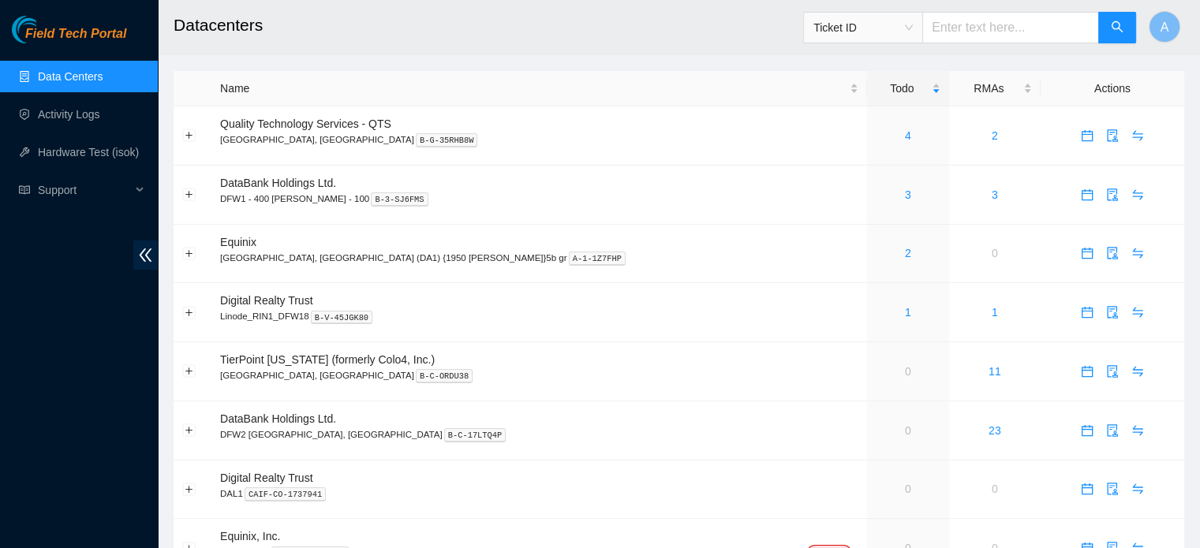
click at [76, 72] on link "Data Centers" at bounding box center [70, 76] width 65 height 13
click at [905, 312] on link "1" at bounding box center [908, 312] width 6 height 13
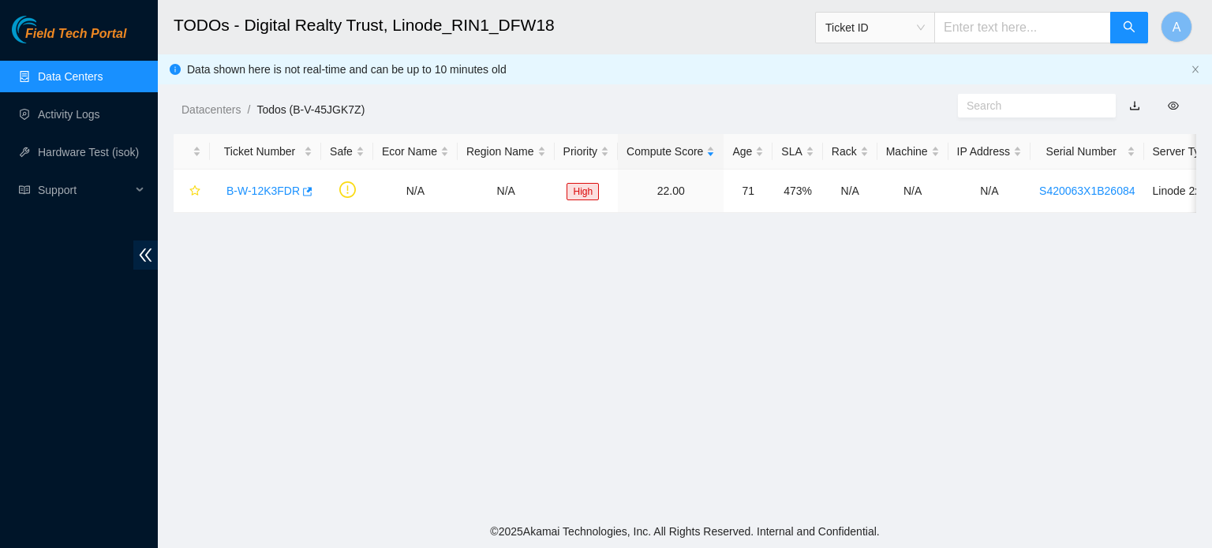
click at [103, 73] on link "Data Centers" at bounding box center [70, 76] width 65 height 13
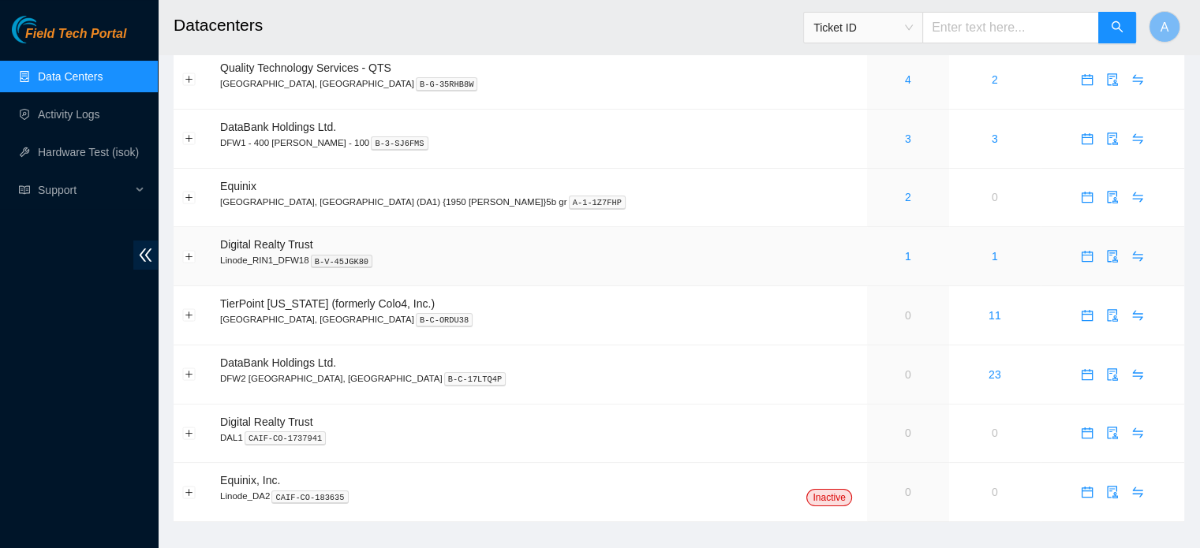
scroll to position [57, 0]
click at [905, 312] on link "0" at bounding box center [908, 315] width 6 height 13
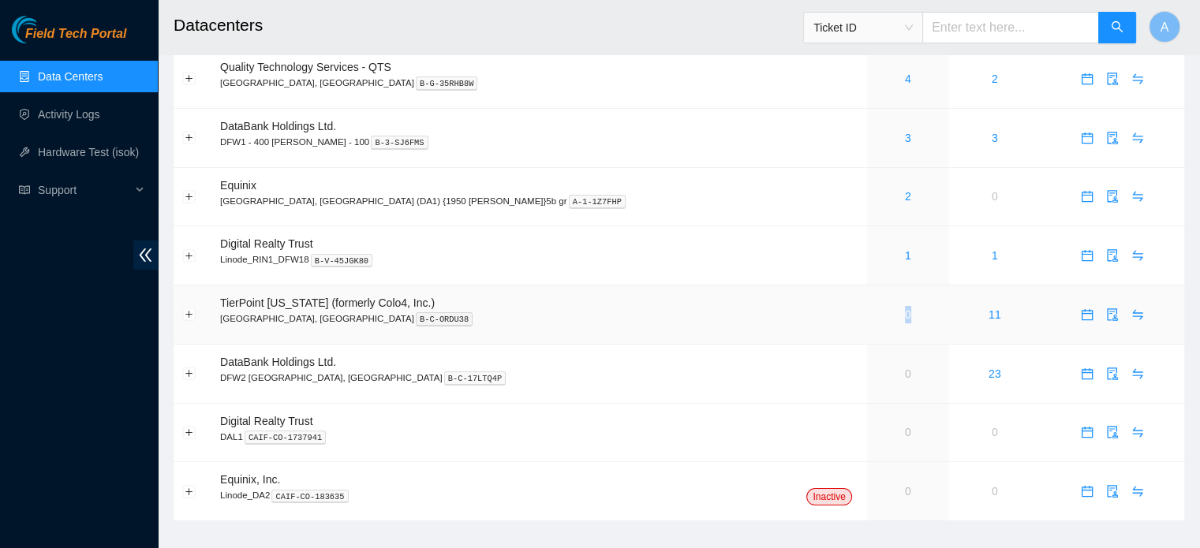
click at [905, 312] on link "0" at bounding box center [908, 315] width 6 height 13
click at [729, 297] on td "TierPoint Texas (formerly Colo4, Inc.) Dallas, TX B-C-ORDU38" at bounding box center [539, 315] width 656 height 59
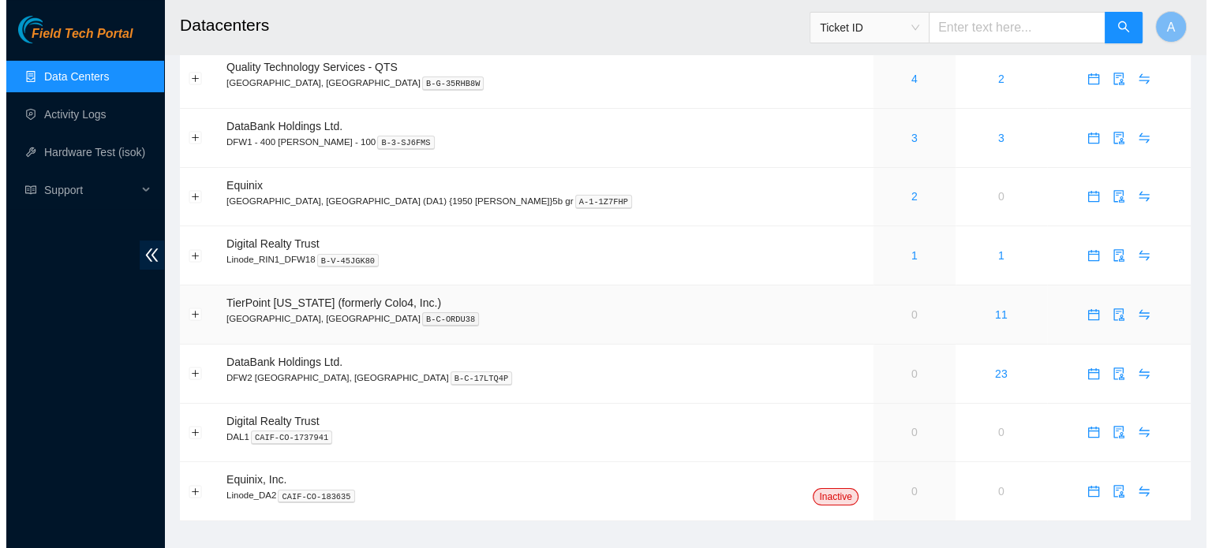
scroll to position [0, 0]
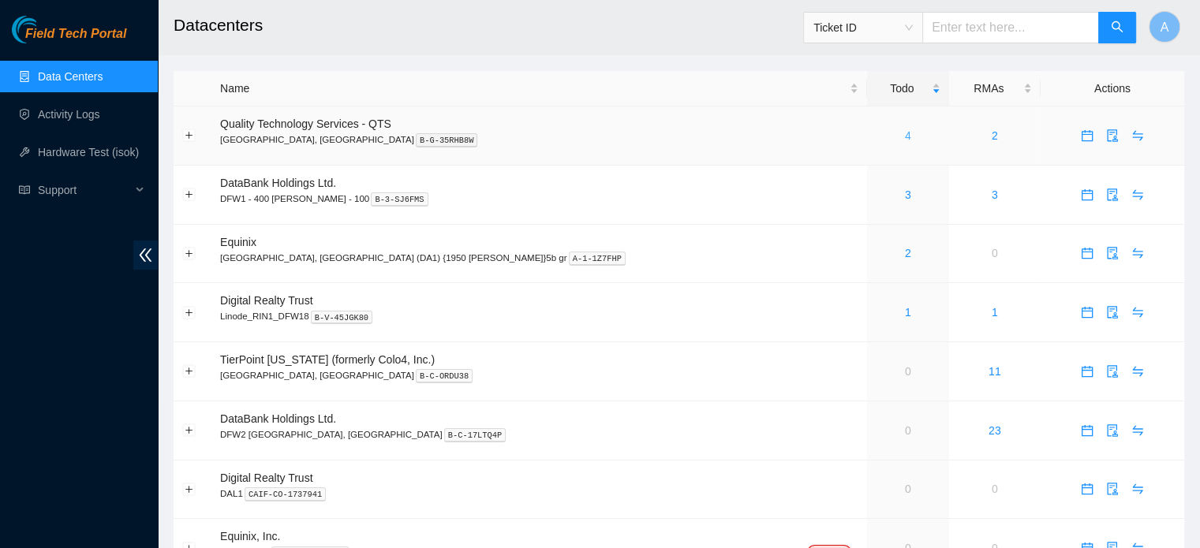
click at [905, 129] on link "4" at bounding box center [908, 135] width 6 height 13
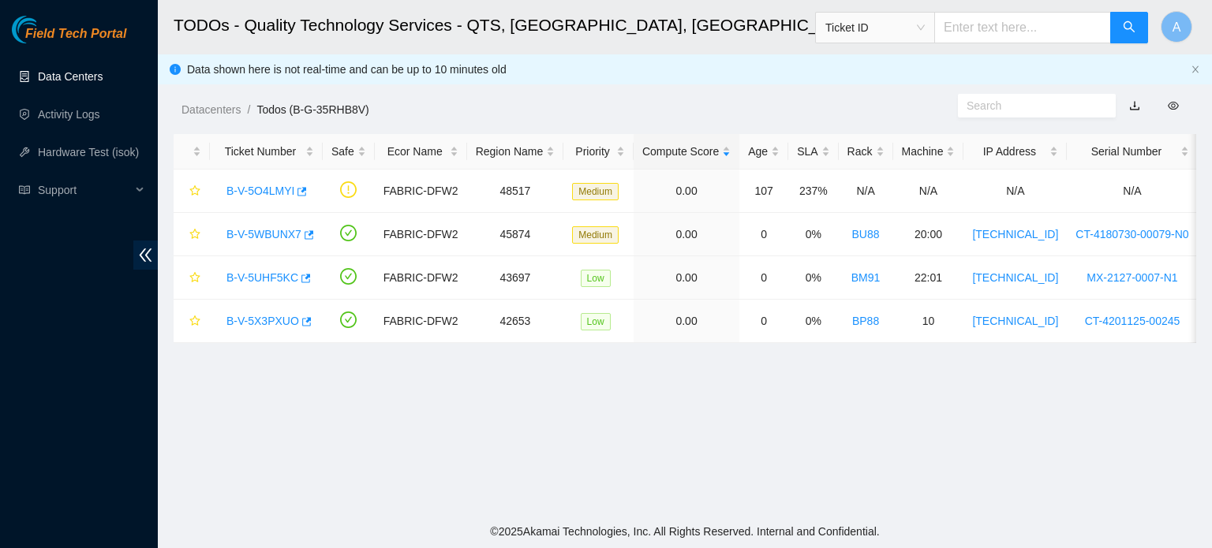
click at [70, 78] on link "Data Centers" at bounding box center [70, 76] width 65 height 13
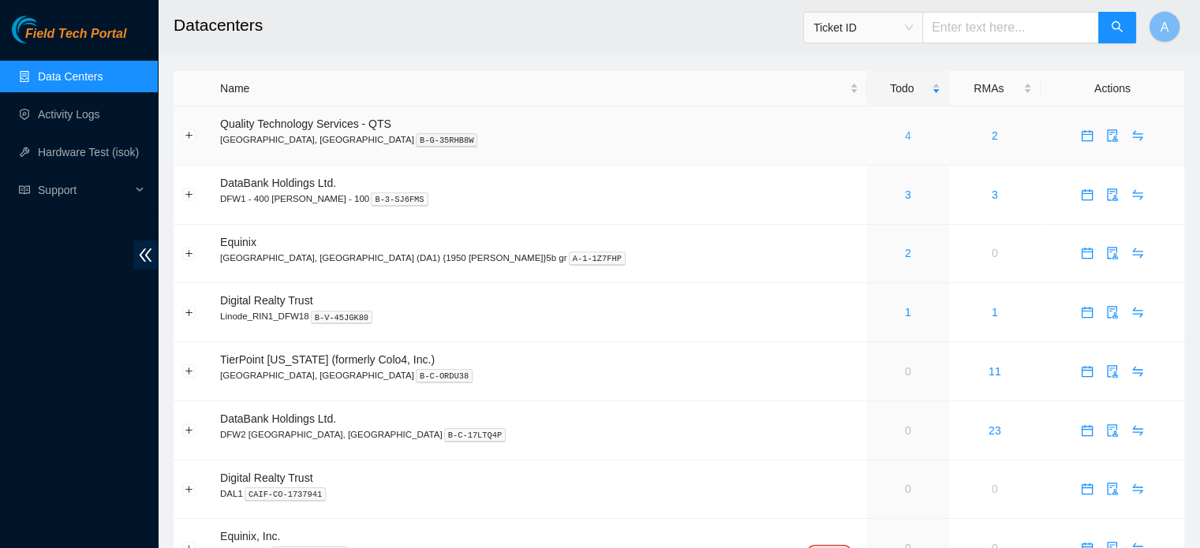
click at [905, 129] on link "4" at bounding box center [908, 135] width 6 height 13
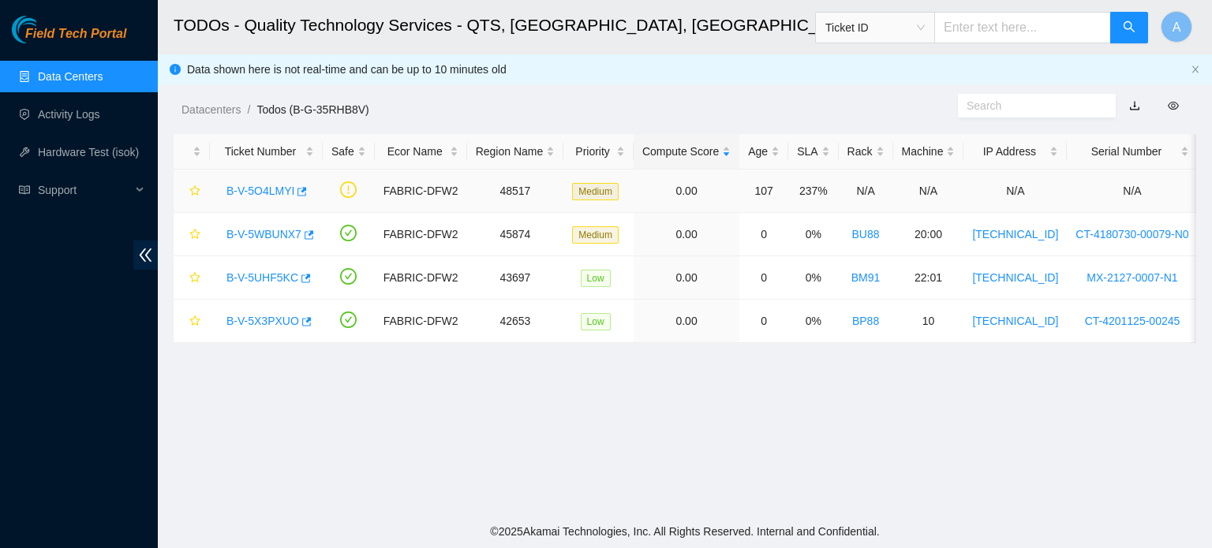
click at [252, 195] on link "B-V-5O4LMYI" at bounding box center [260, 191] width 68 height 13
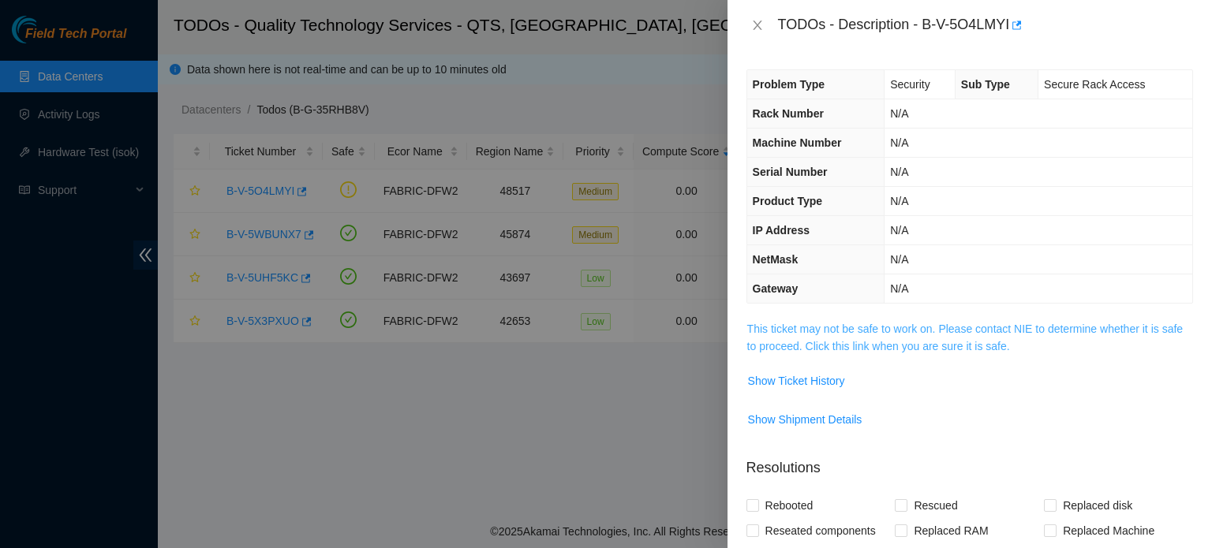
click at [849, 341] on link "This ticket may not be safe to work on. Please contact NIE to determine whether…" at bounding box center [965, 338] width 436 height 30
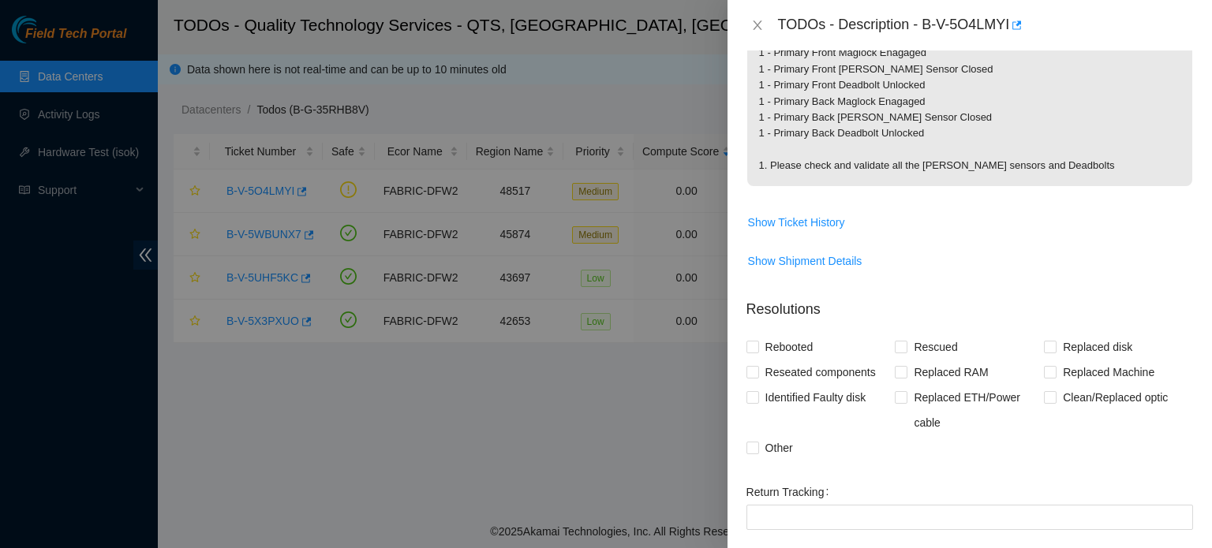
scroll to position [539, 0]
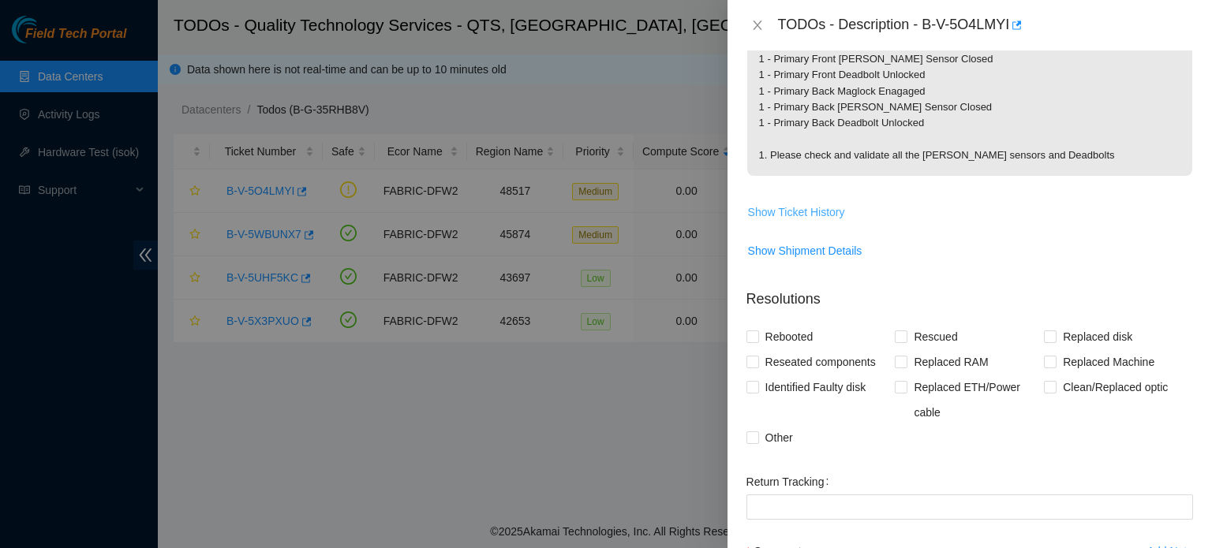
click at [806, 218] on span "Show Ticket History" at bounding box center [796, 212] width 97 height 17
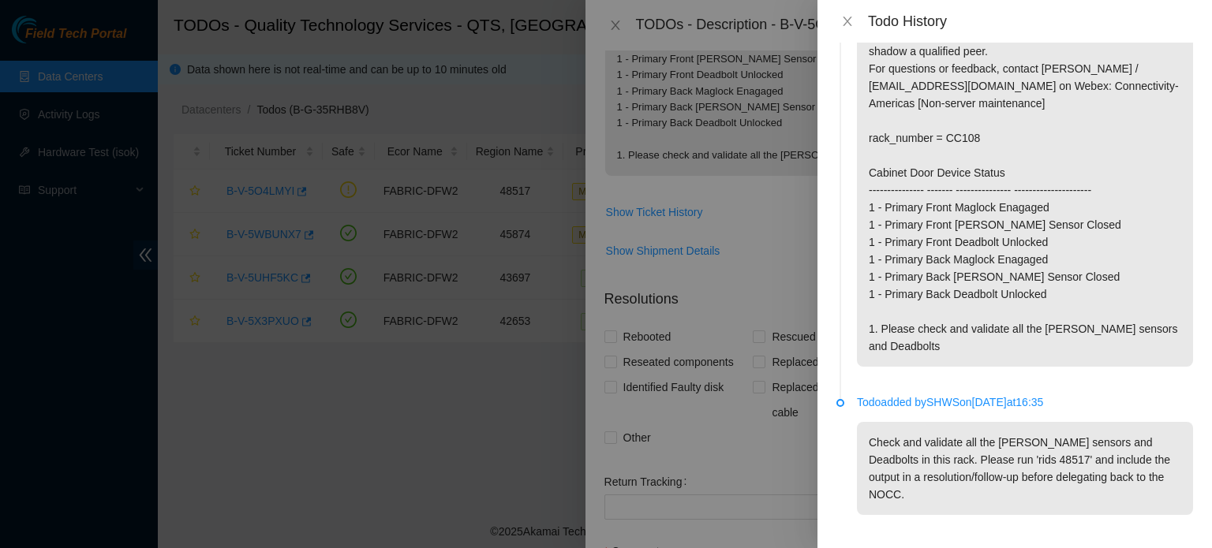
scroll to position [0, 0]
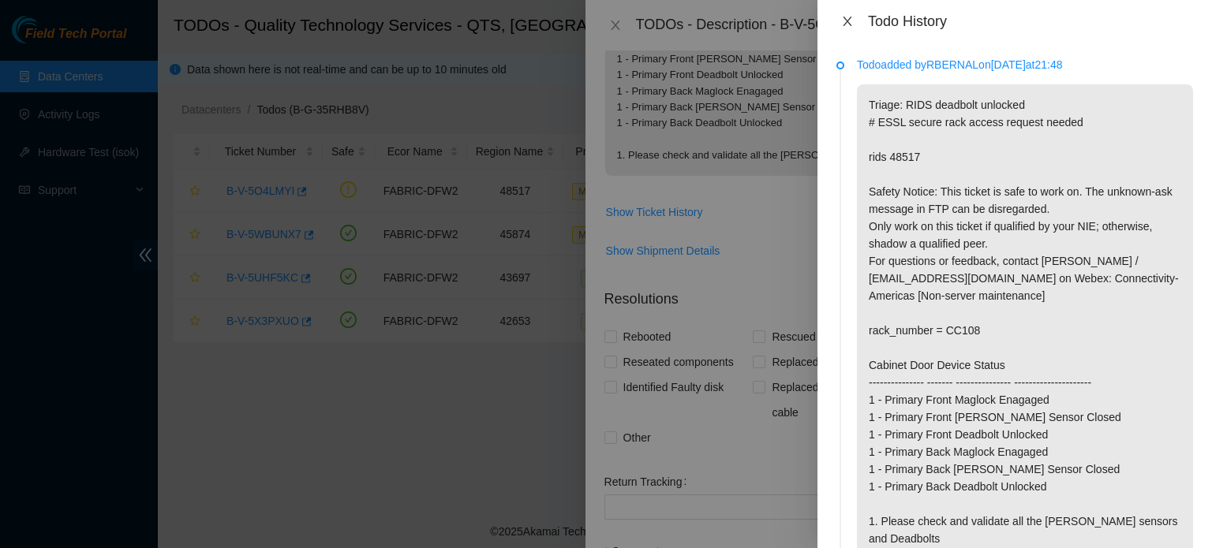
click at [850, 21] on icon "close" at bounding box center [847, 21] width 13 height 13
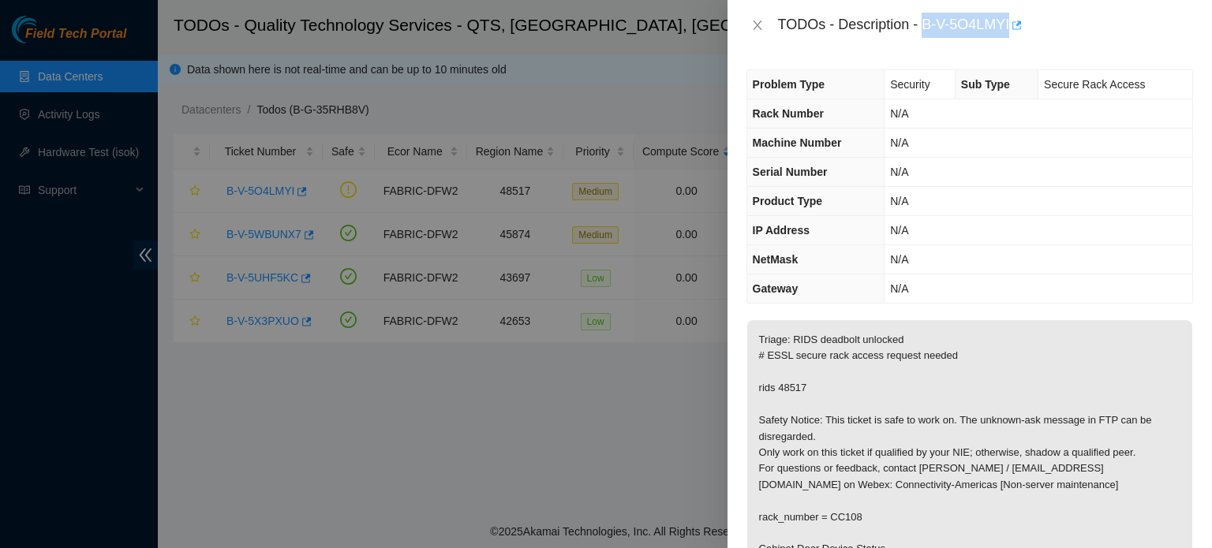
drag, startPoint x: 922, startPoint y: 24, endPoint x: 1016, endPoint y: 32, distance: 93.4
click at [1016, 32] on div "TODOs - Description - B-V-5O4LMYI" at bounding box center [985, 25] width 415 height 25
copy div "B-V-5O4LMYI"
click at [818, 213] on th "Product Type" at bounding box center [815, 201] width 137 height 29
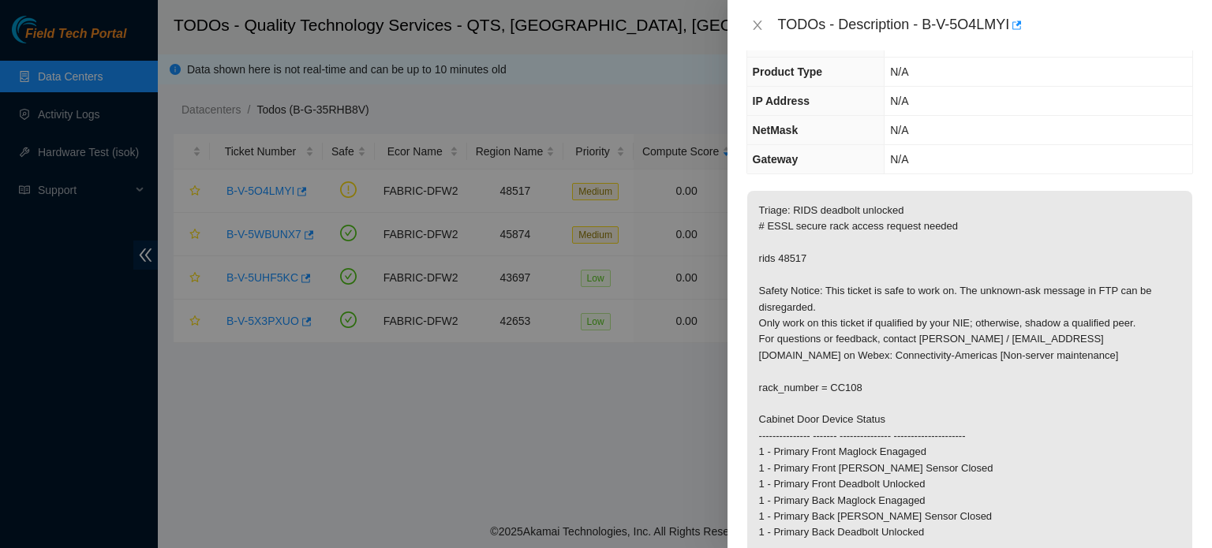
scroll to position [129, 0]
click at [770, 31] on div "TODOs - Description - B-V-5O4LMYI" at bounding box center [969, 25] width 447 height 25
click at [761, 28] on icon "close" at bounding box center [757, 25] width 13 height 13
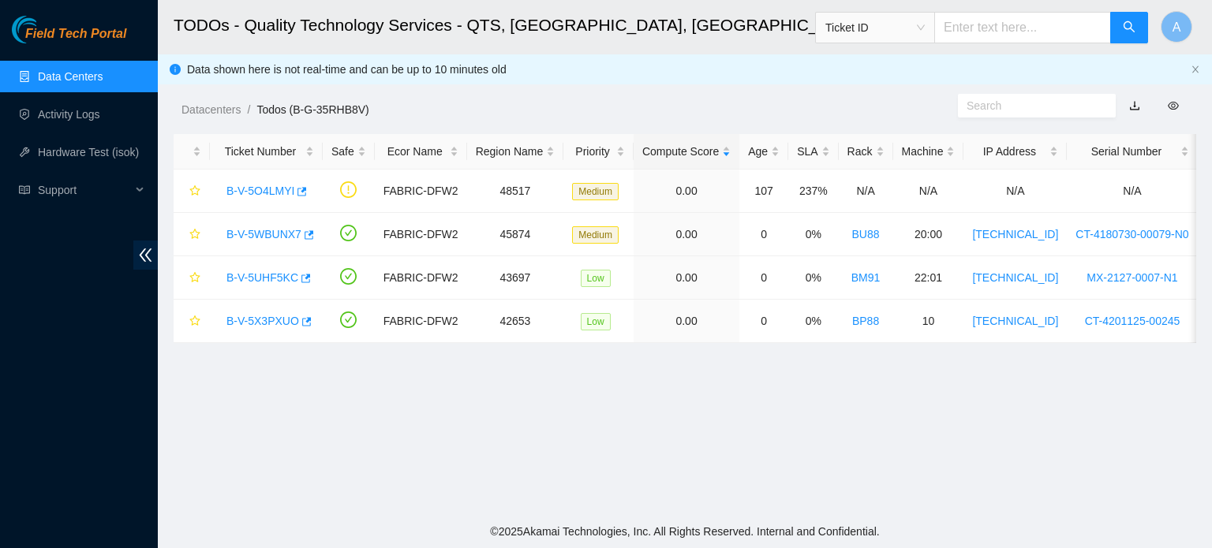
scroll to position [181, 0]
click at [271, 192] on link "B-V-5O4LMYI" at bounding box center [260, 191] width 68 height 13
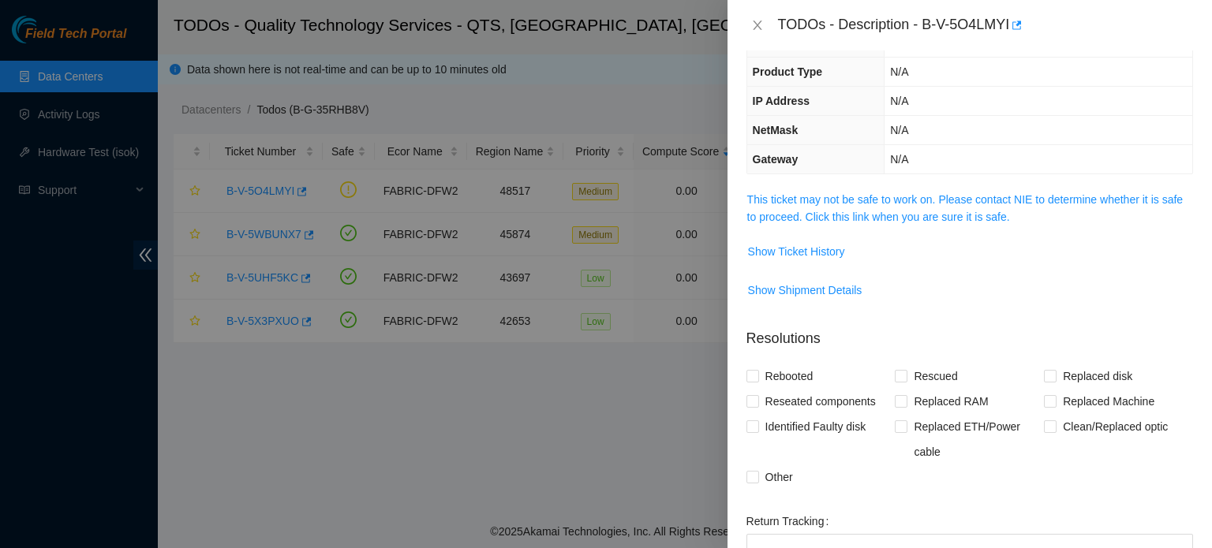
click at [824, 207] on span "This ticket may not be safe to work on. Please contact NIE to determine whether…" at bounding box center [969, 208] width 445 height 35
click at [843, 193] on link "This ticket may not be safe to work on. Please contact NIE to determine whether…" at bounding box center [965, 208] width 436 height 30
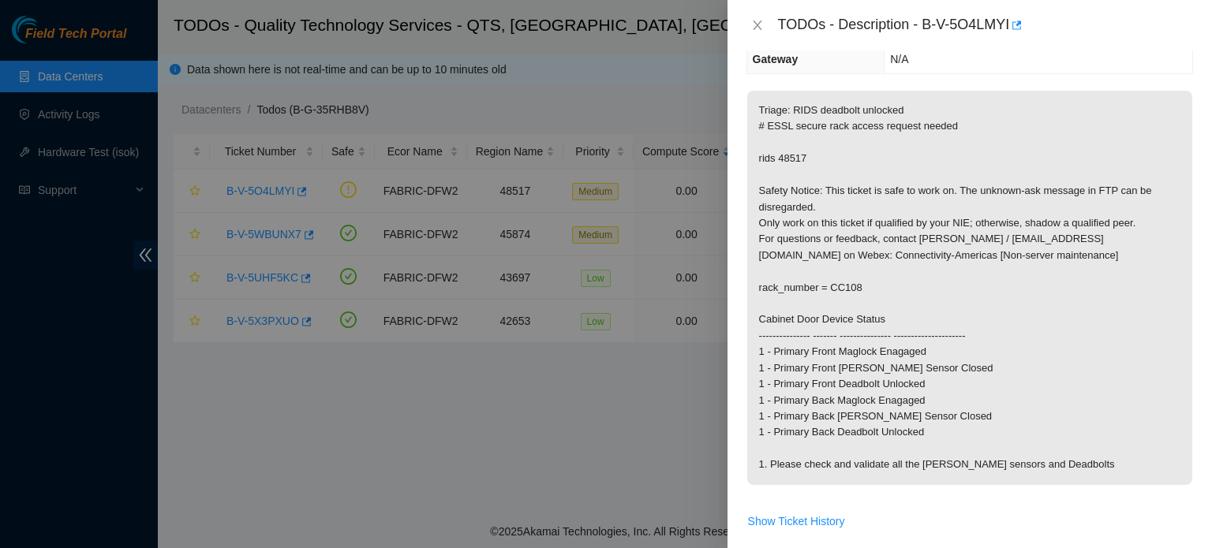
scroll to position [235, 0]
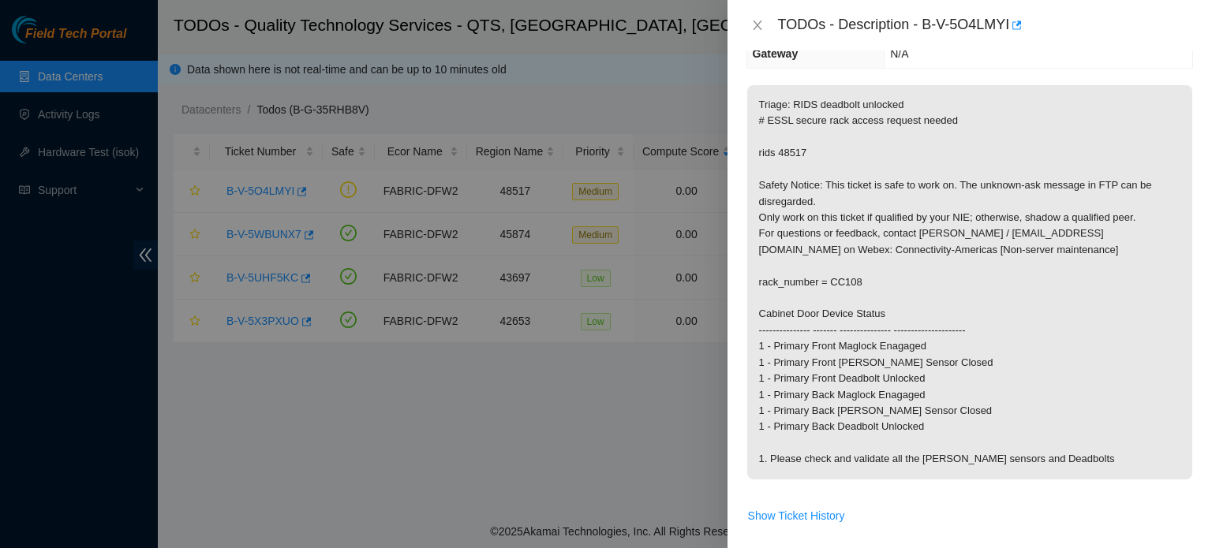
click at [552, 122] on div at bounding box center [606, 274] width 1212 height 548
click at [746, 29] on button "Close" at bounding box center [757, 25] width 22 height 15
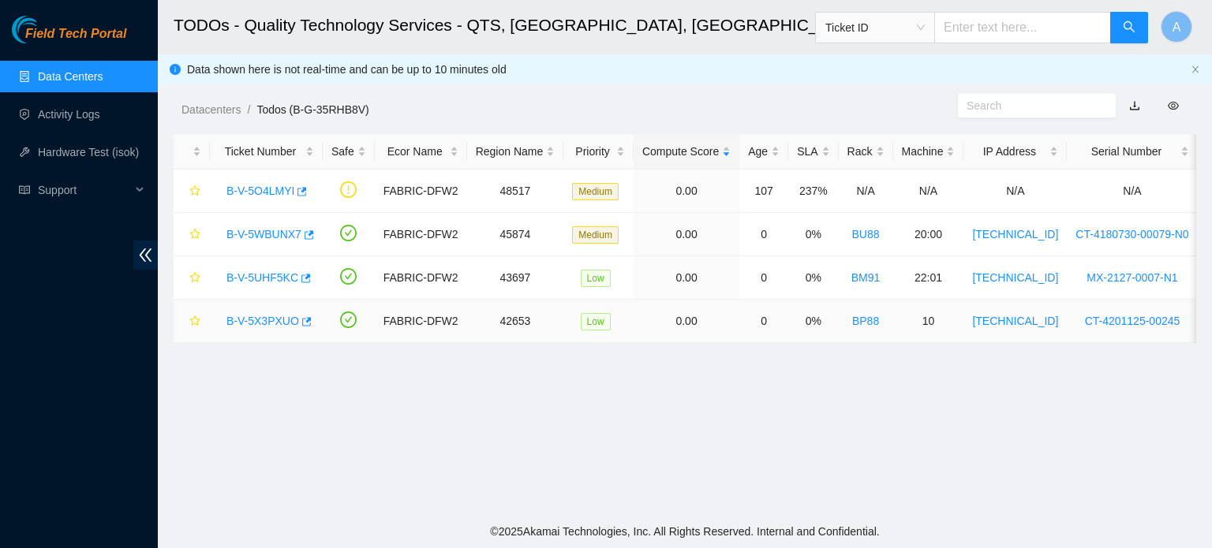
click at [268, 324] on link "B-V-5X3PXUO" at bounding box center [262, 321] width 73 height 13
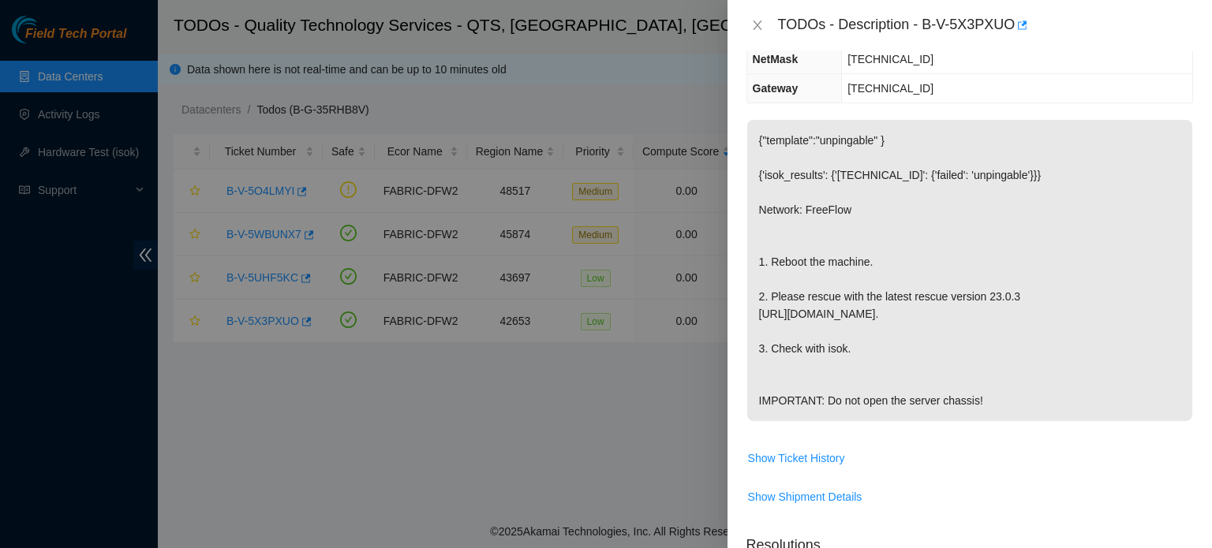
scroll to position [508, 0]
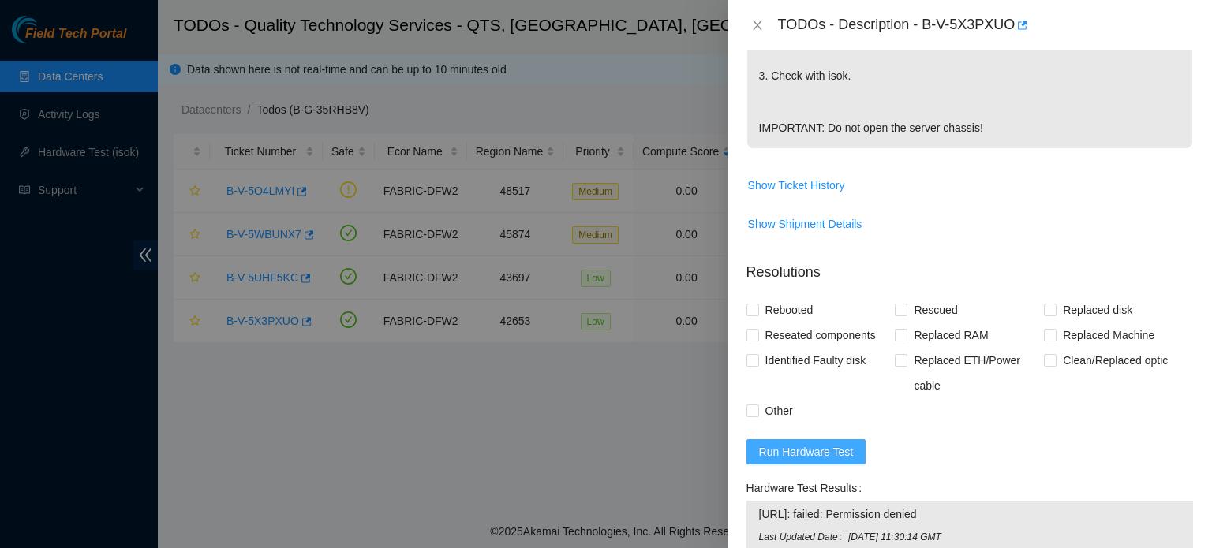
click at [813, 440] on button "Run Hardware Test" at bounding box center [806, 452] width 120 height 25
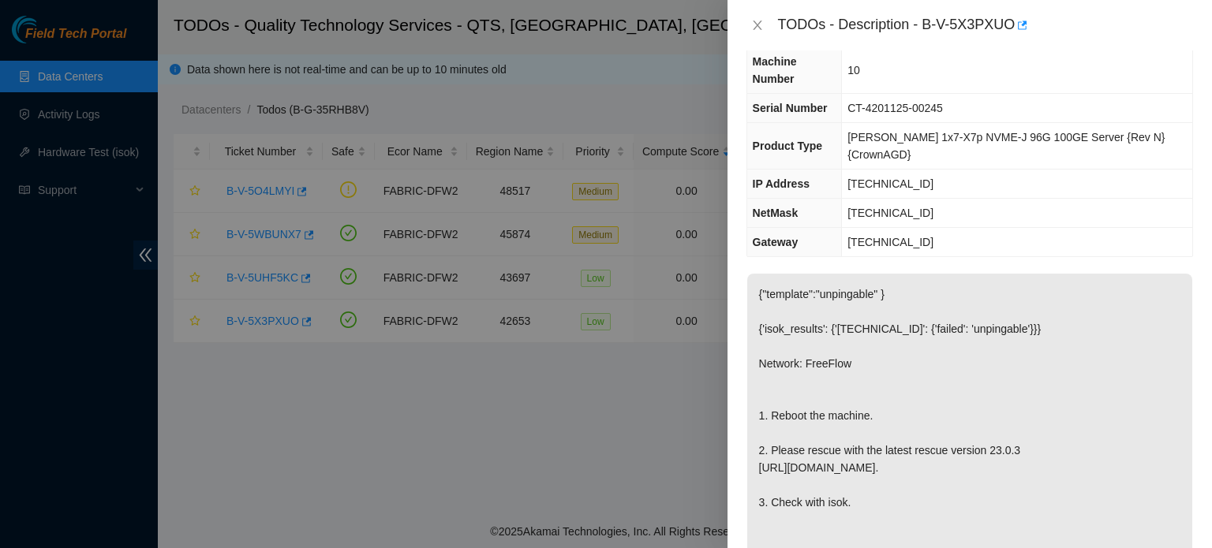
scroll to position [84, 0]
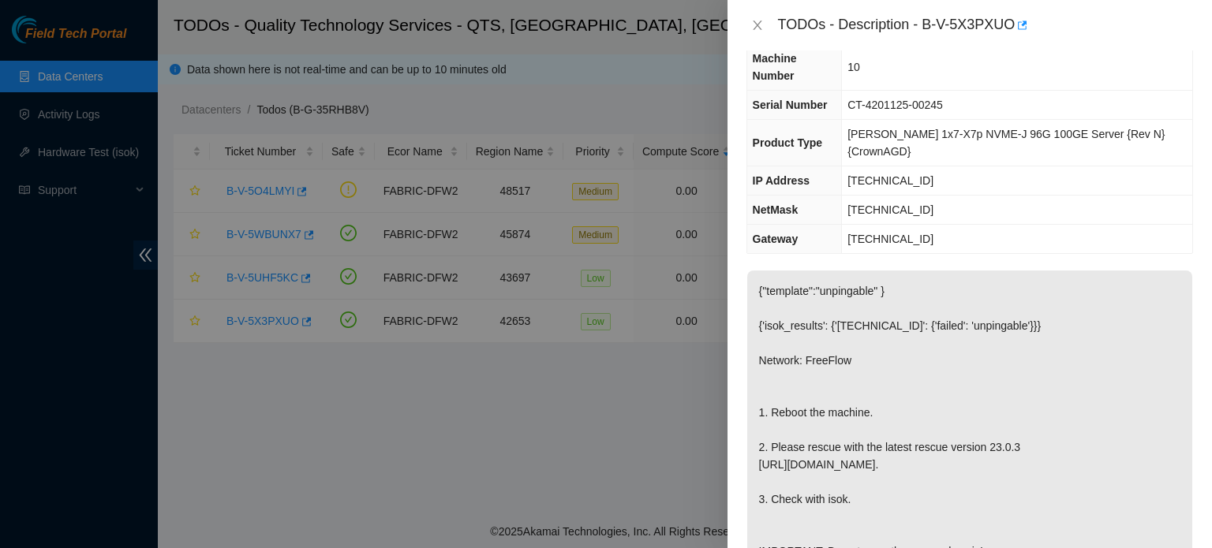
click at [565, 51] on div at bounding box center [606, 274] width 1212 height 548
click at [757, 18] on button "Close" at bounding box center [757, 25] width 22 height 15
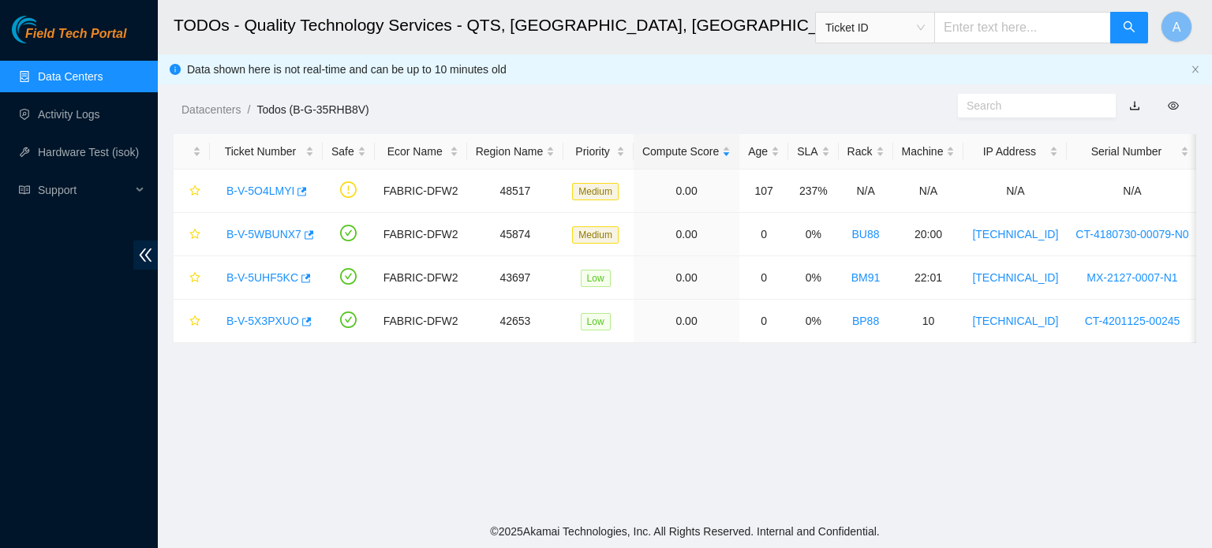
scroll to position [119, 0]
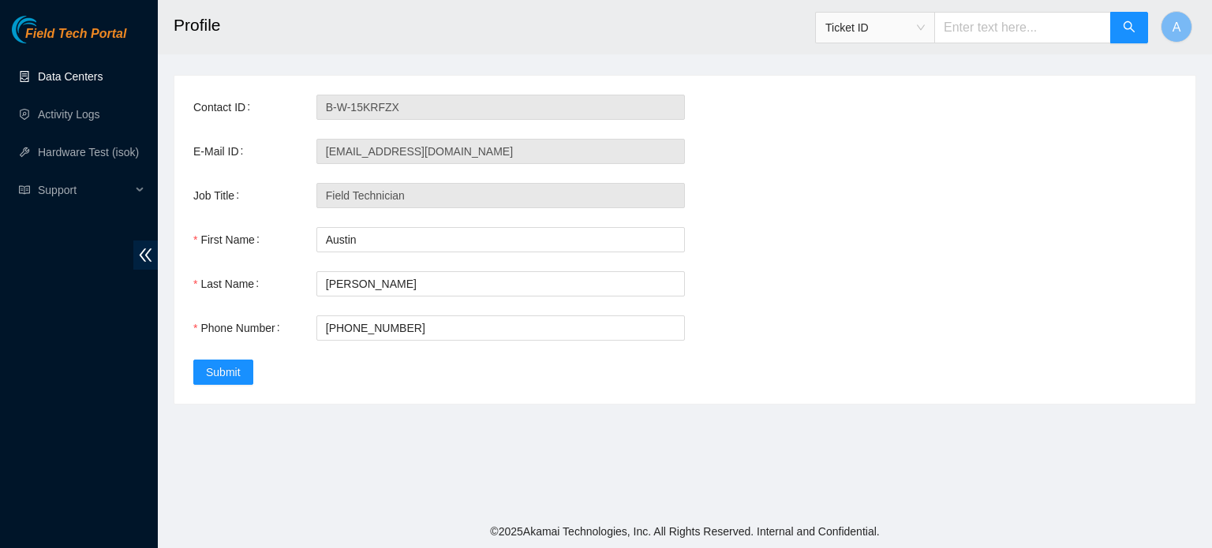
click at [99, 83] on link "Data Centers" at bounding box center [70, 76] width 65 height 13
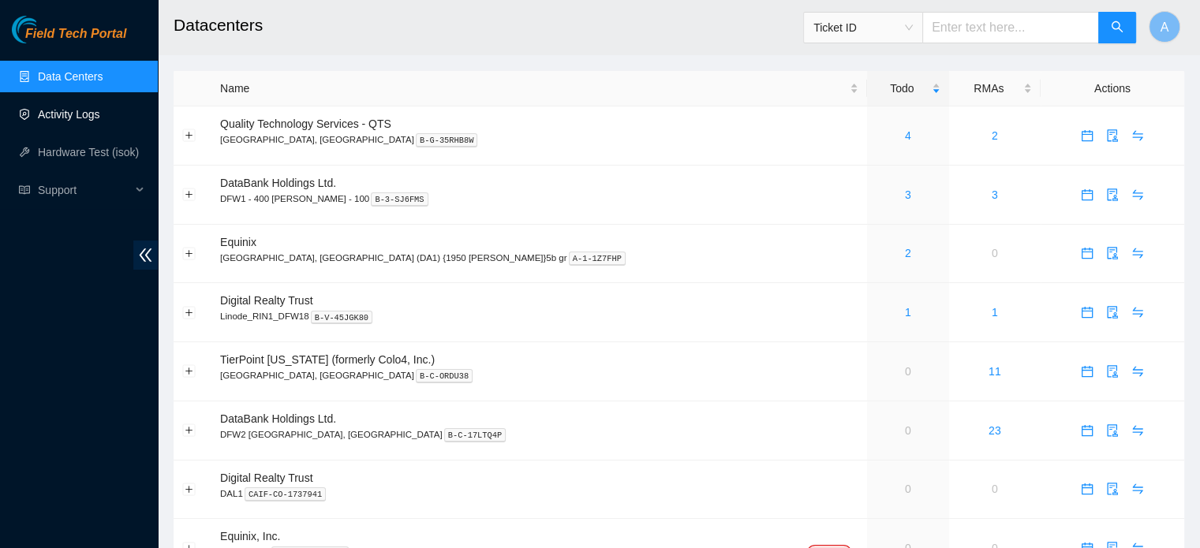
click at [43, 108] on link "Activity Logs" at bounding box center [69, 114] width 62 height 13
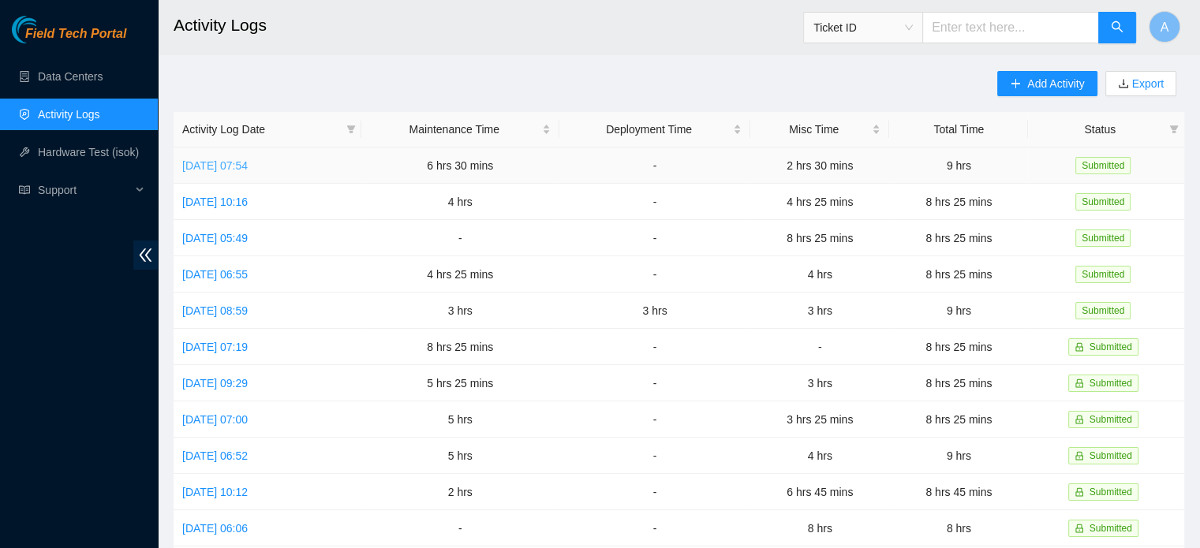
click at [223, 162] on link "[DATE] 07:54" at bounding box center [214, 165] width 65 height 13
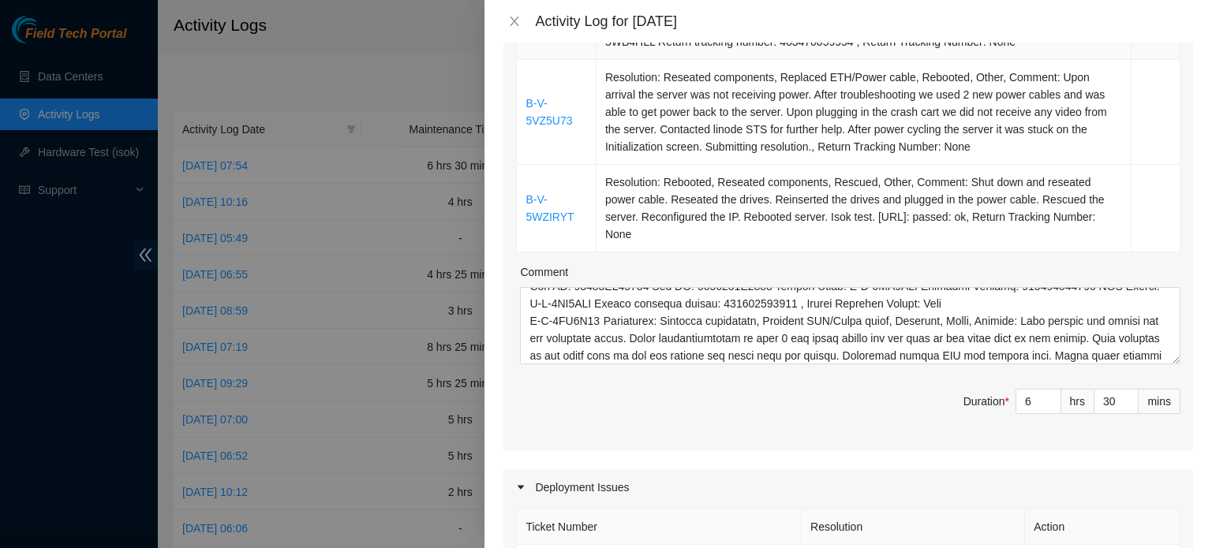
scroll to position [170, 0]
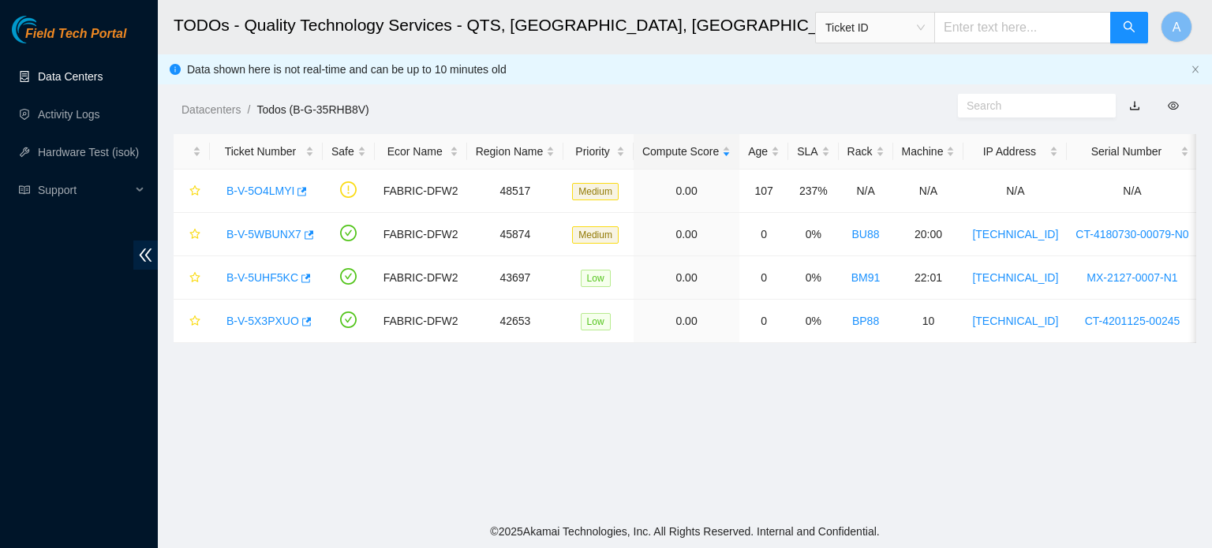
click at [103, 70] on link "Data Centers" at bounding box center [70, 76] width 65 height 13
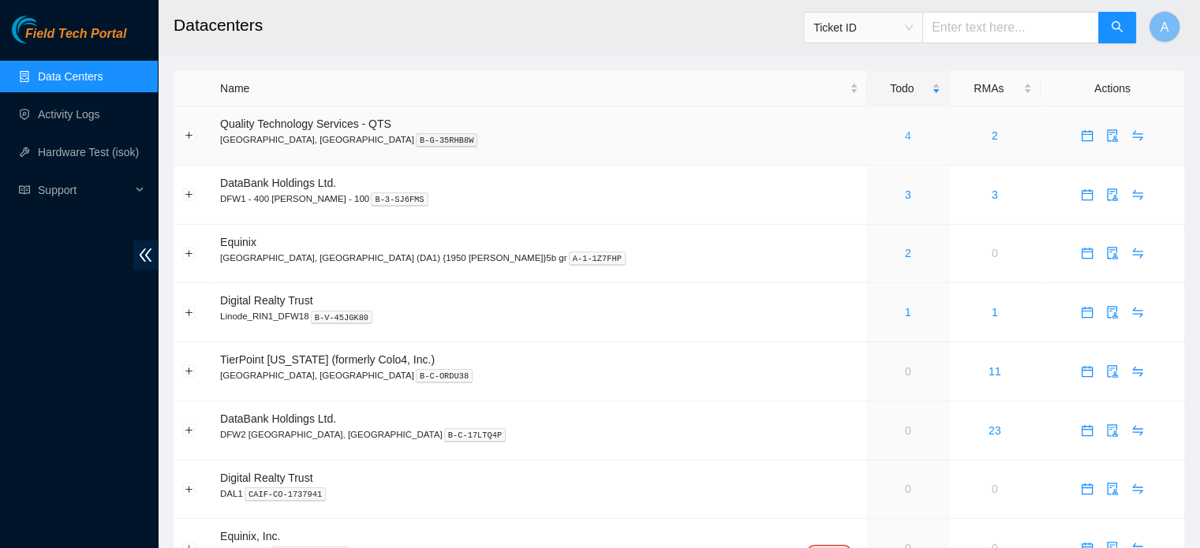
click at [905, 138] on link "4" at bounding box center [908, 135] width 6 height 13
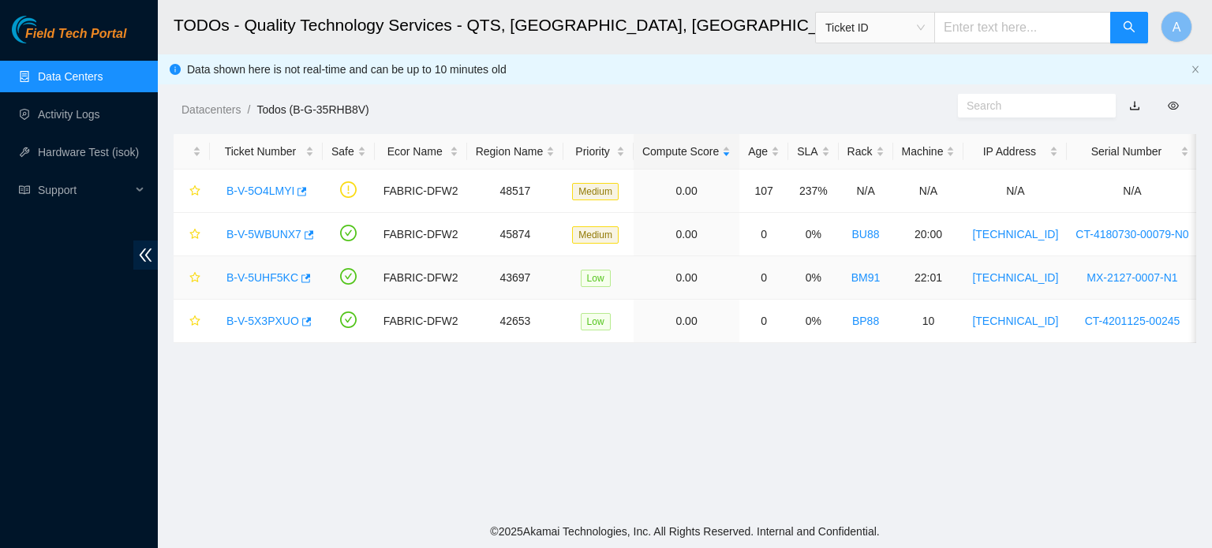
click at [279, 272] on link "B-V-5UHF5KC" at bounding box center [262, 277] width 72 height 13
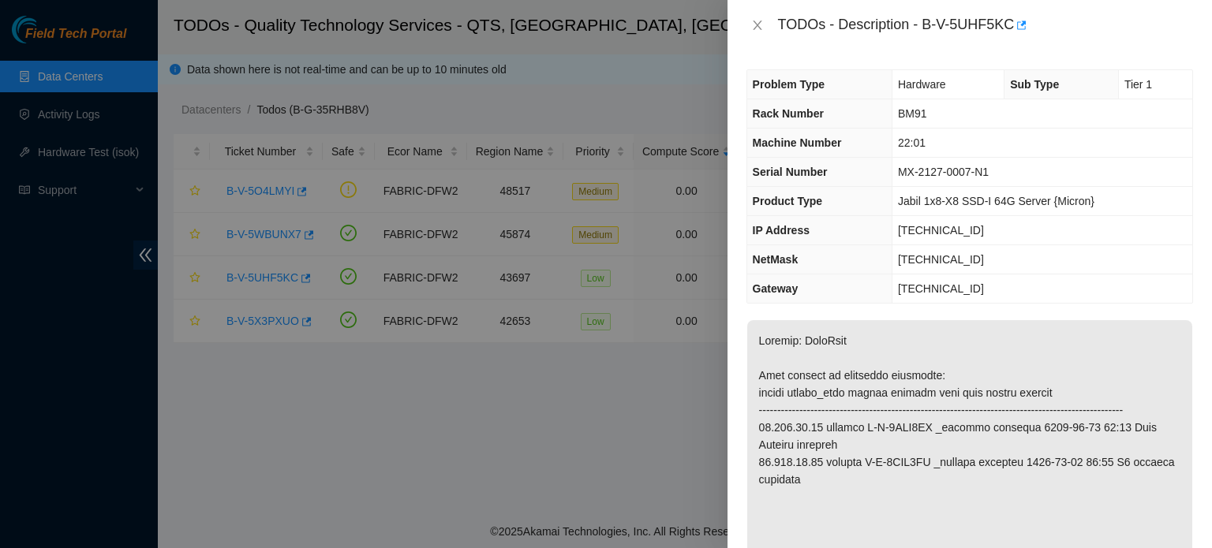
click at [757, 16] on div "TODOs - Description - B-V-5UHF5KC" at bounding box center [969, 25] width 447 height 25
click at [757, 18] on button "Close" at bounding box center [757, 25] width 22 height 15
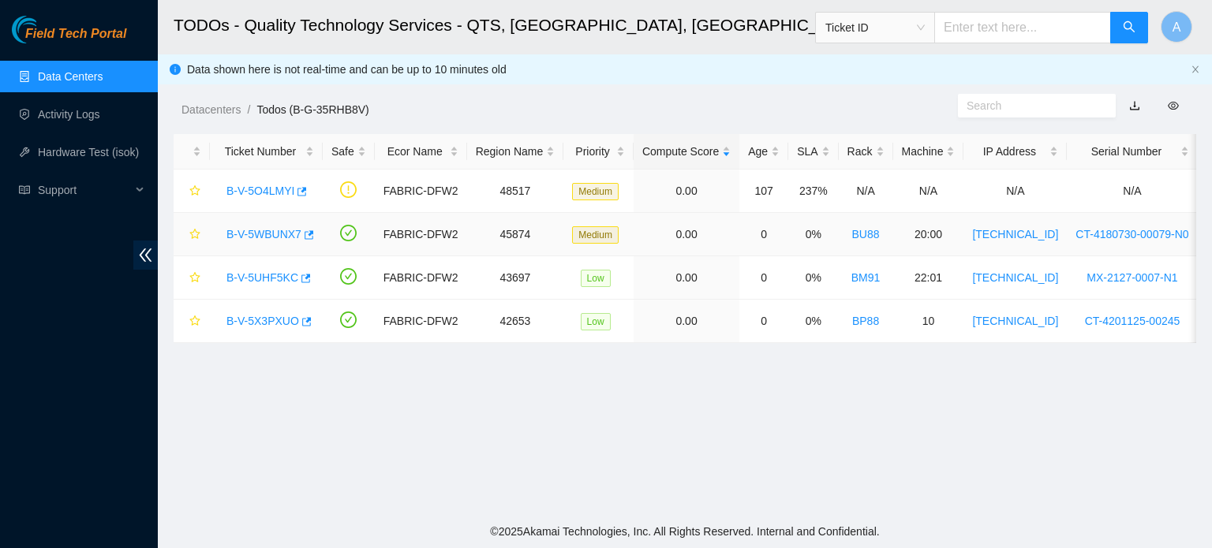
click at [278, 234] on link "B-V-5WBUNX7" at bounding box center [263, 234] width 75 height 13
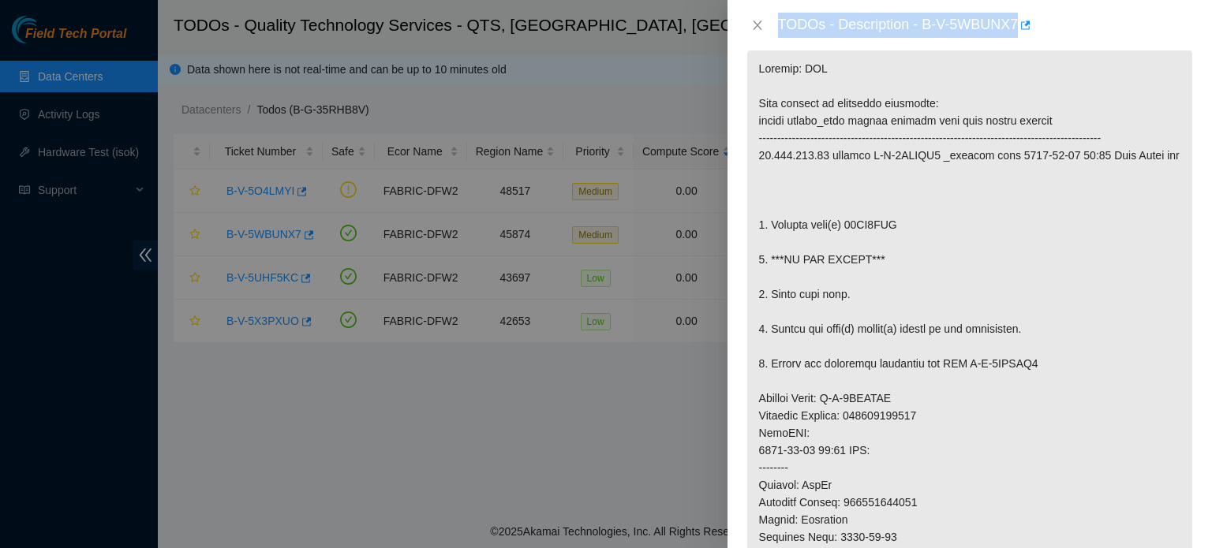
scroll to position [243, 0]
click at [764, 28] on button "Close" at bounding box center [757, 25] width 22 height 15
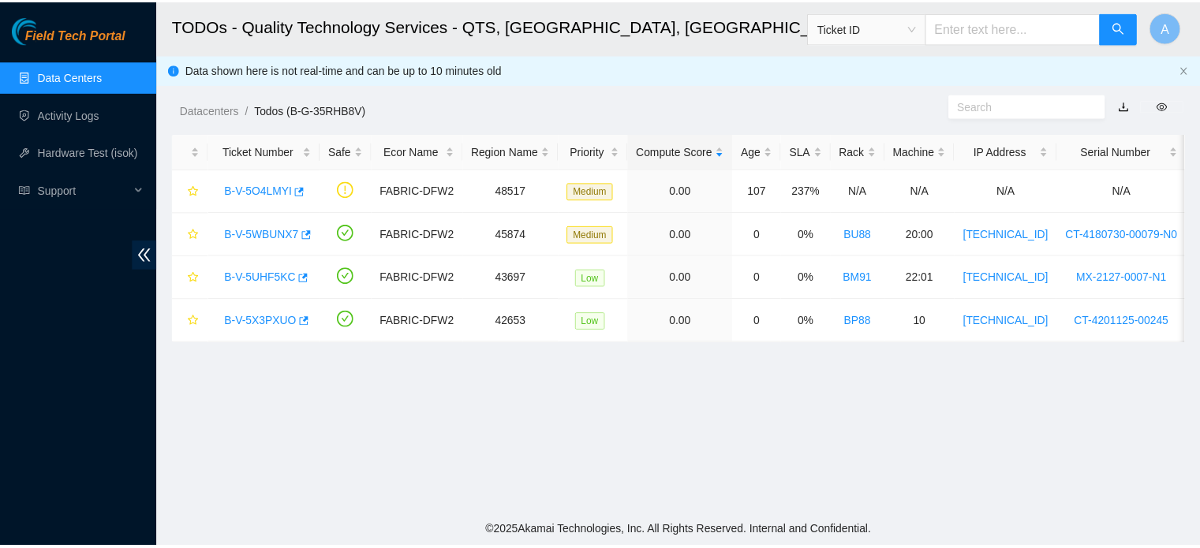
scroll to position [296, 0]
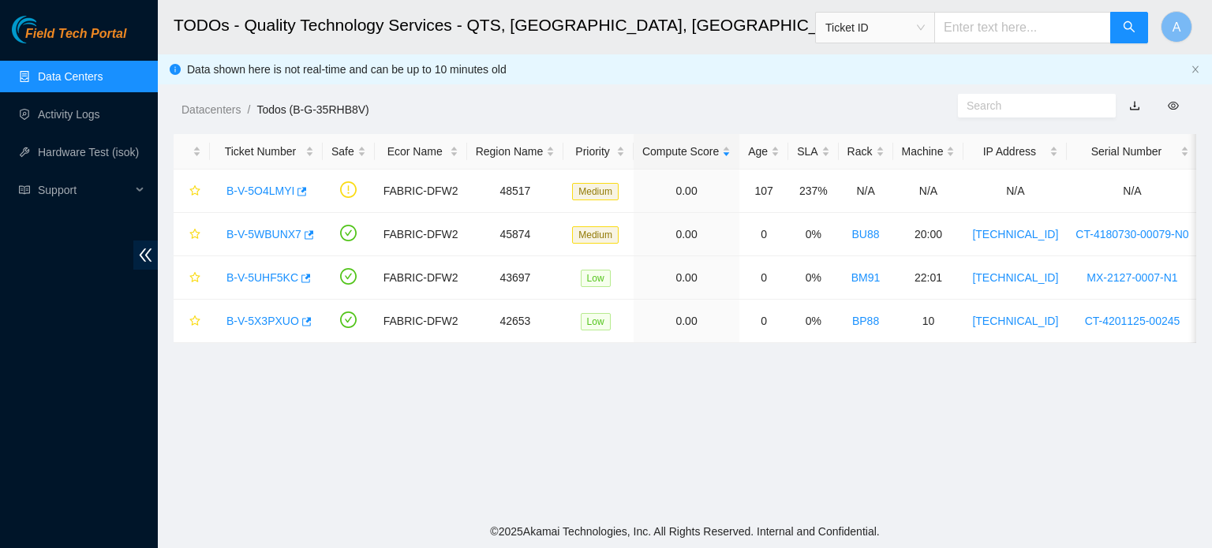
click at [92, 72] on link "Data Centers" at bounding box center [70, 76] width 65 height 13
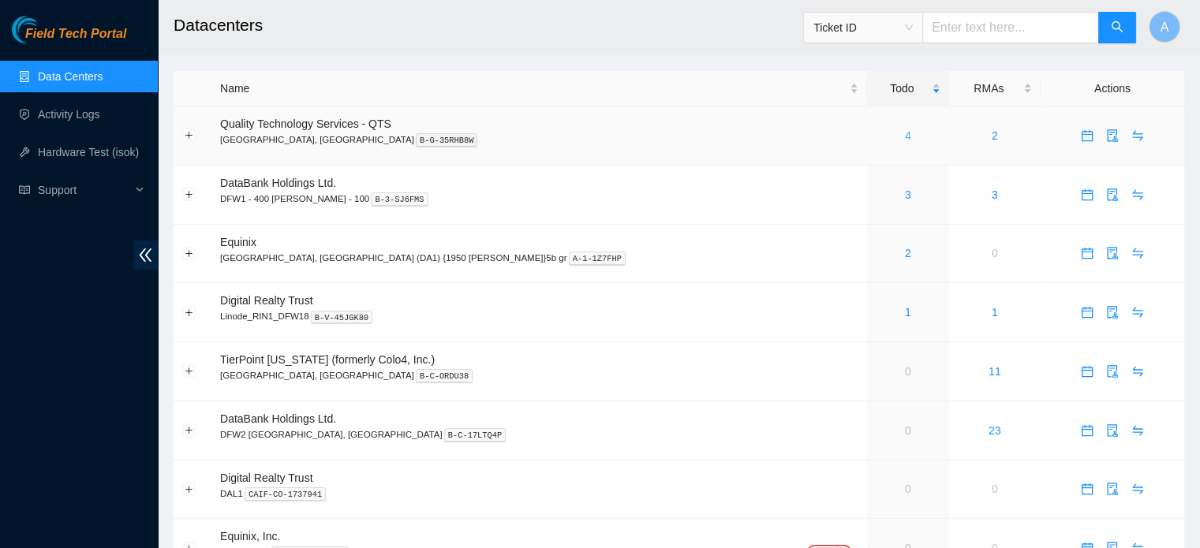
click at [905, 136] on link "4" at bounding box center [908, 135] width 6 height 13
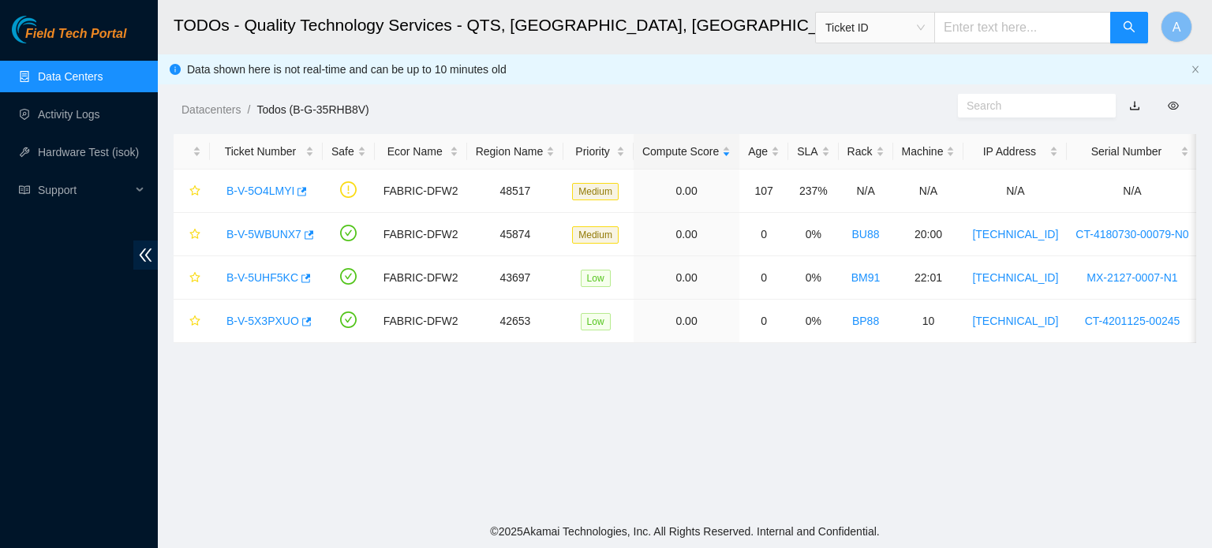
click at [73, 70] on link "Data Centers" at bounding box center [70, 76] width 65 height 13
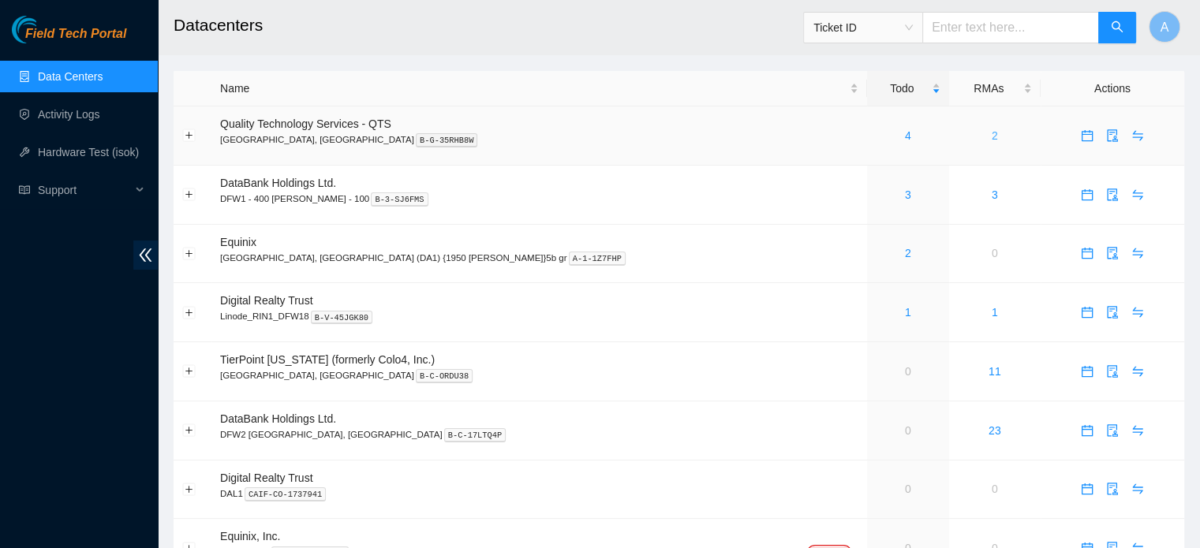
click at [992, 140] on link "2" at bounding box center [995, 135] width 6 height 13
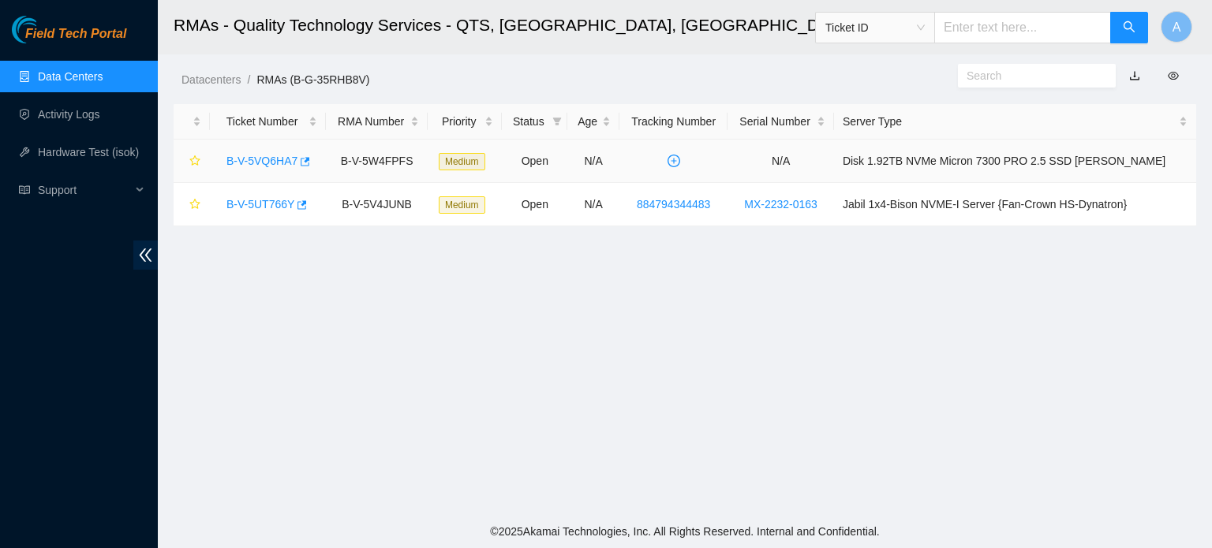
click at [231, 165] on link "B-V-5VQ6HA7" at bounding box center [261, 161] width 71 height 13
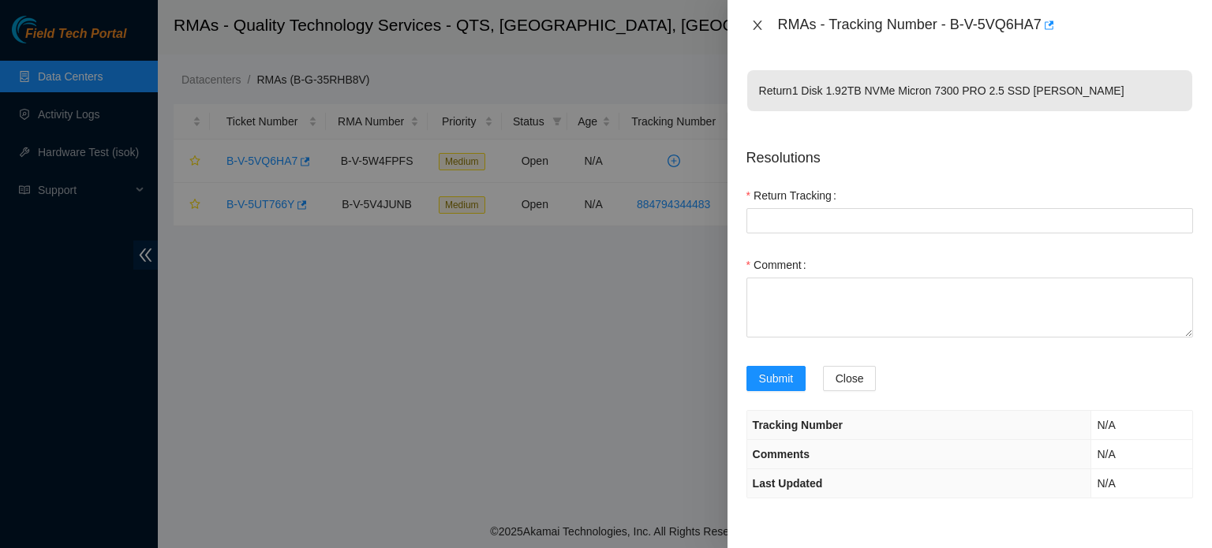
click at [754, 18] on button "Close" at bounding box center [757, 25] width 22 height 15
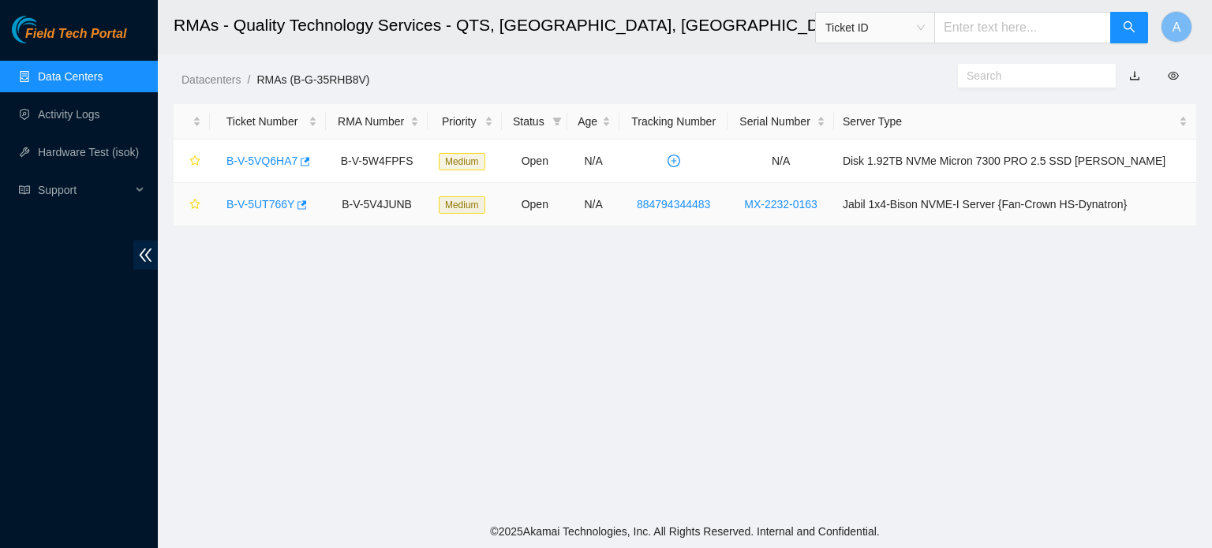
click at [258, 200] on link "B-V-5UT766Y" at bounding box center [260, 204] width 68 height 13
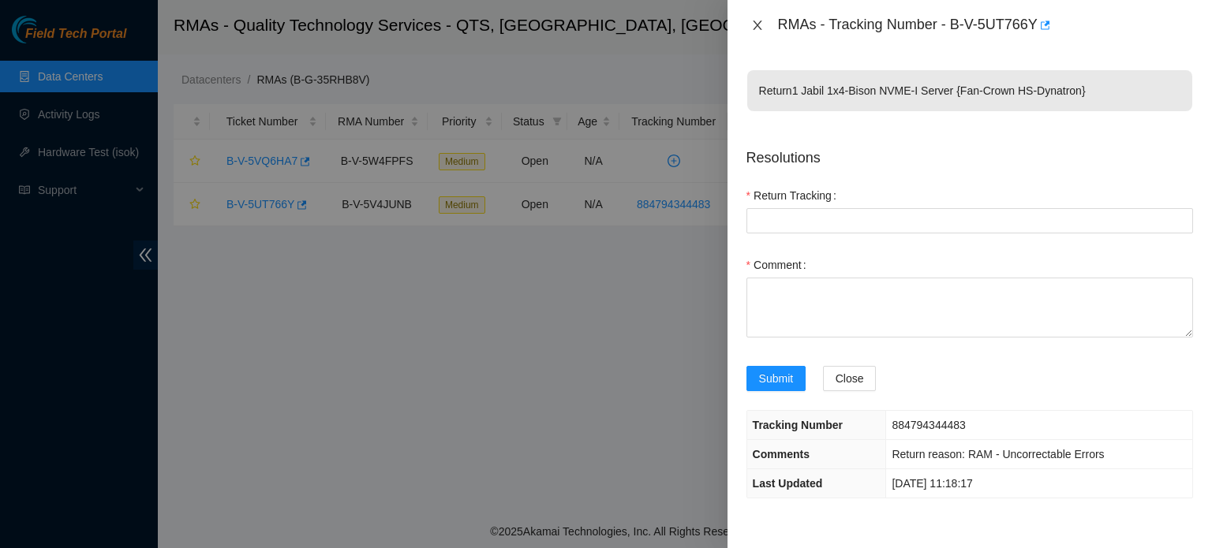
click at [760, 18] on button "Close" at bounding box center [757, 25] width 22 height 15
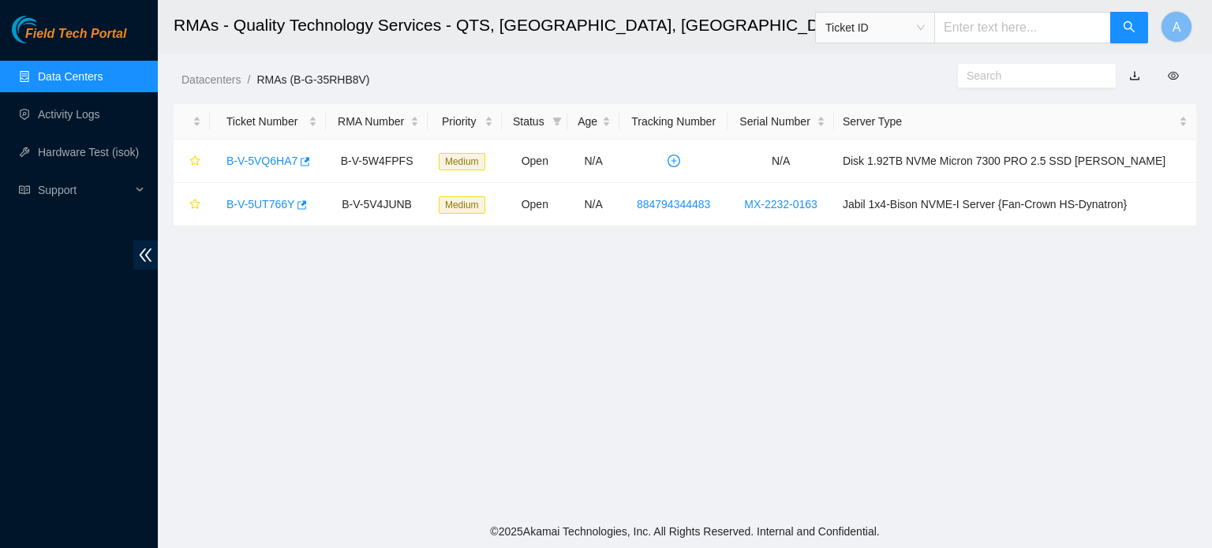
click at [103, 71] on link "Data Centers" at bounding box center [70, 76] width 65 height 13
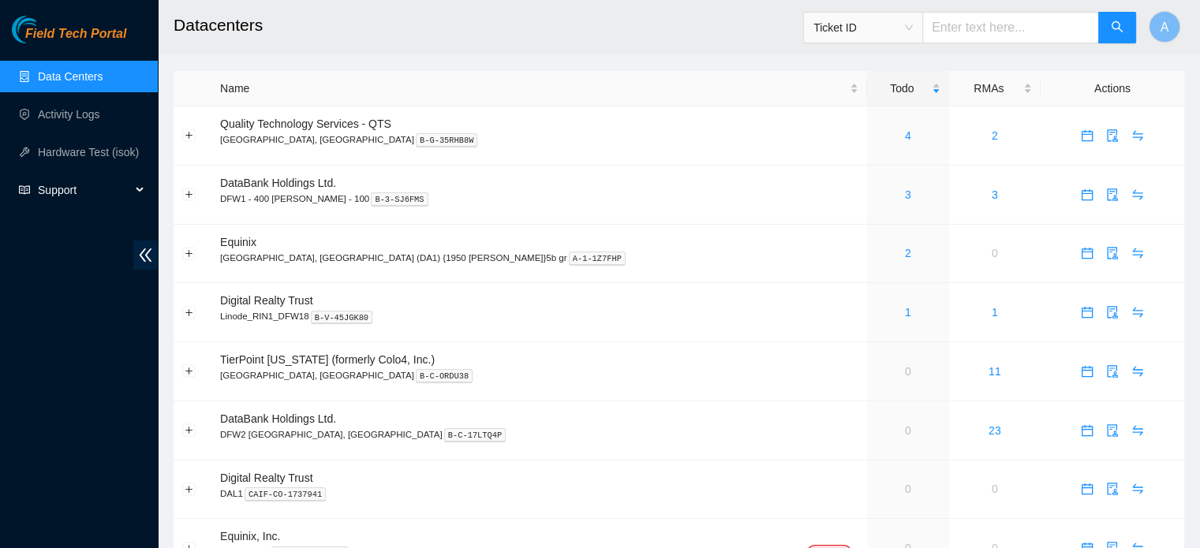
click at [50, 191] on span "Support" at bounding box center [84, 190] width 93 height 32
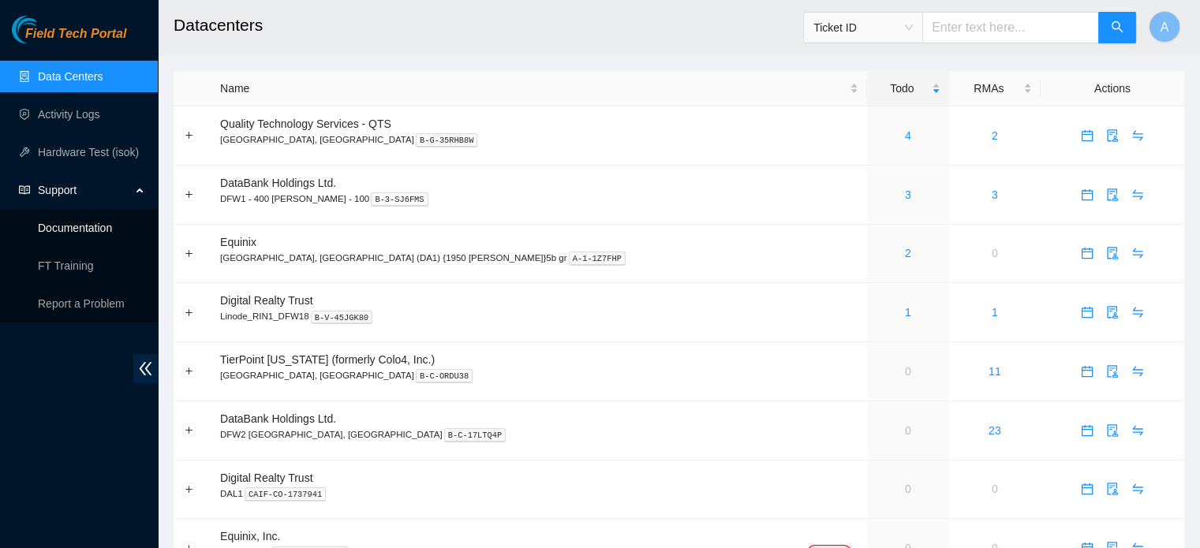
click at [76, 222] on link "Documentation" at bounding box center [75, 228] width 74 height 13
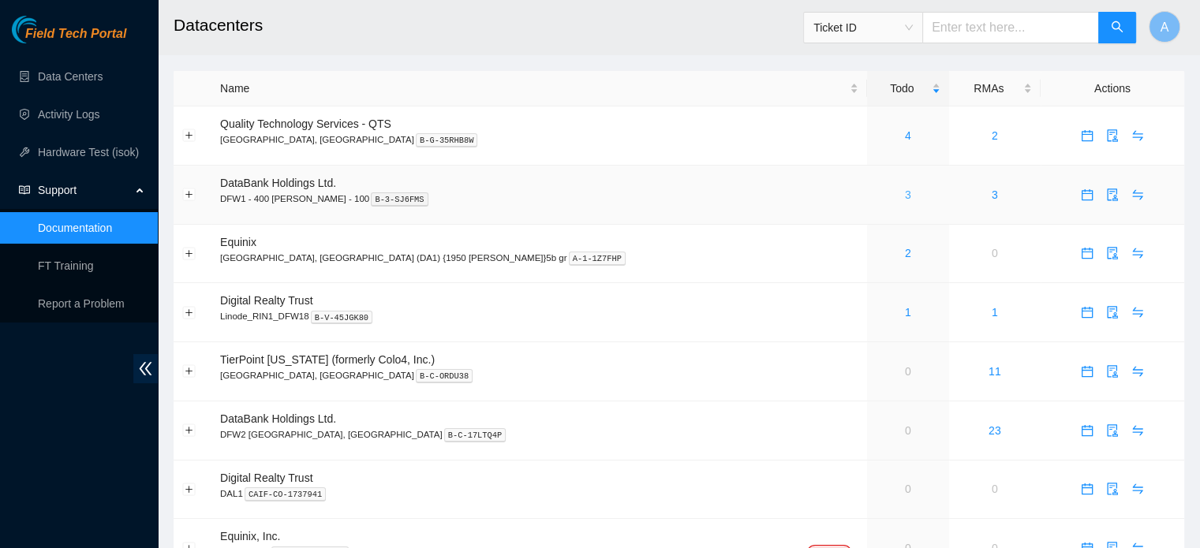
click at [905, 190] on link "3" at bounding box center [908, 195] width 6 height 13
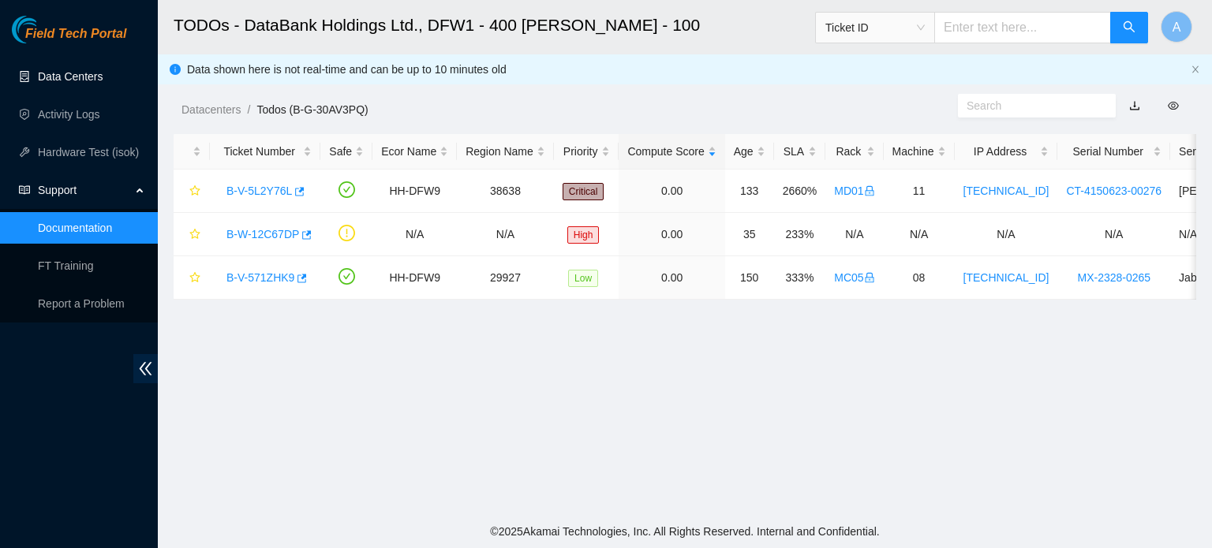
click at [73, 83] on link "Data Centers" at bounding box center [70, 76] width 65 height 13
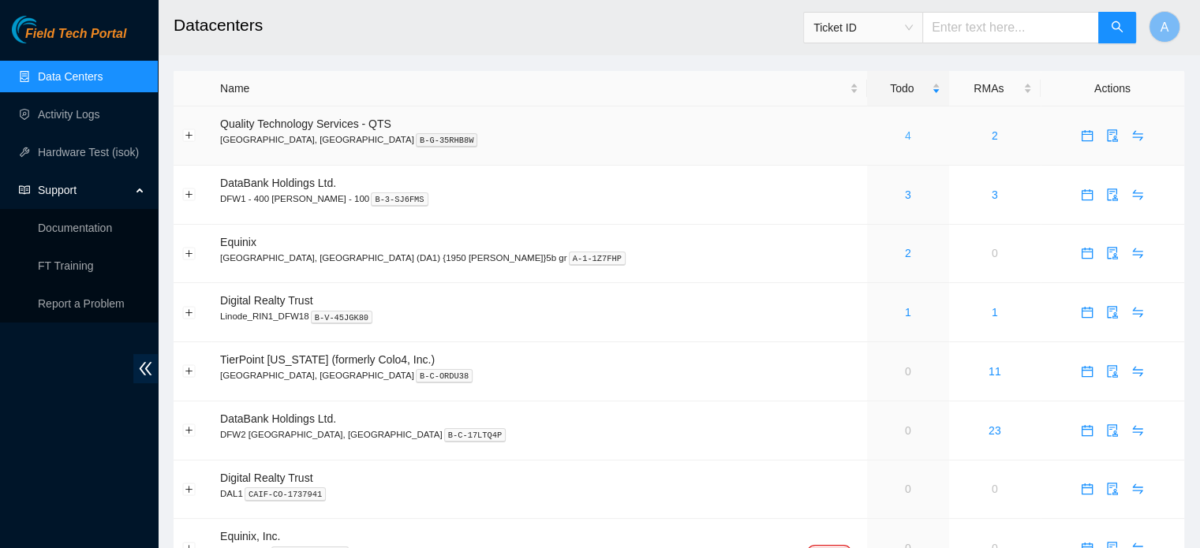
click at [905, 130] on link "4" at bounding box center [908, 135] width 6 height 13
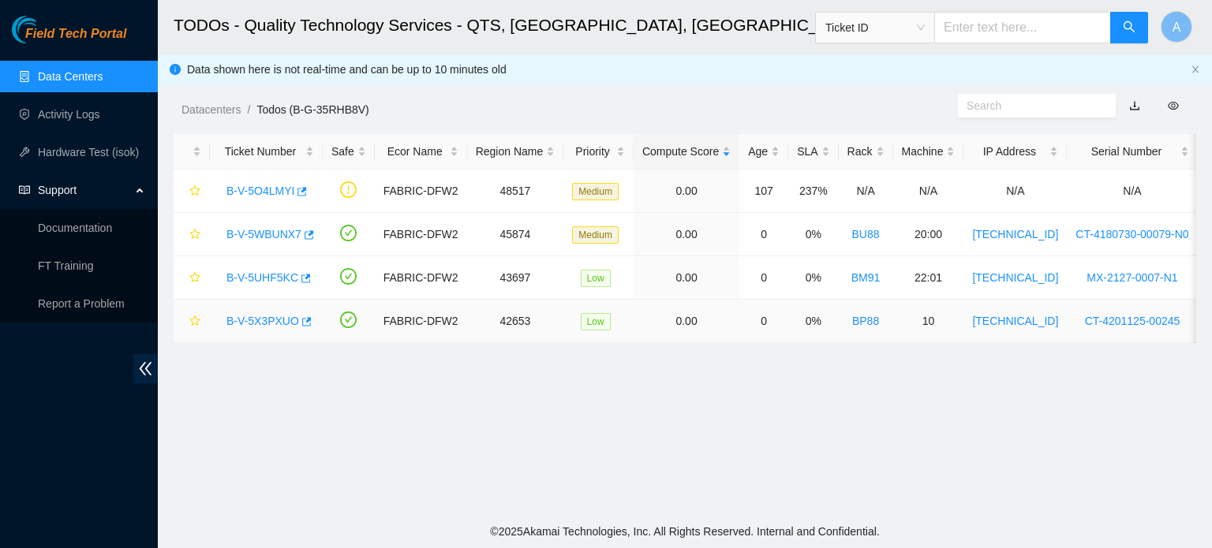
click at [262, 325] on link "B-V-5X3PXUO" at bounding box center [262, 321] width 73 height 13
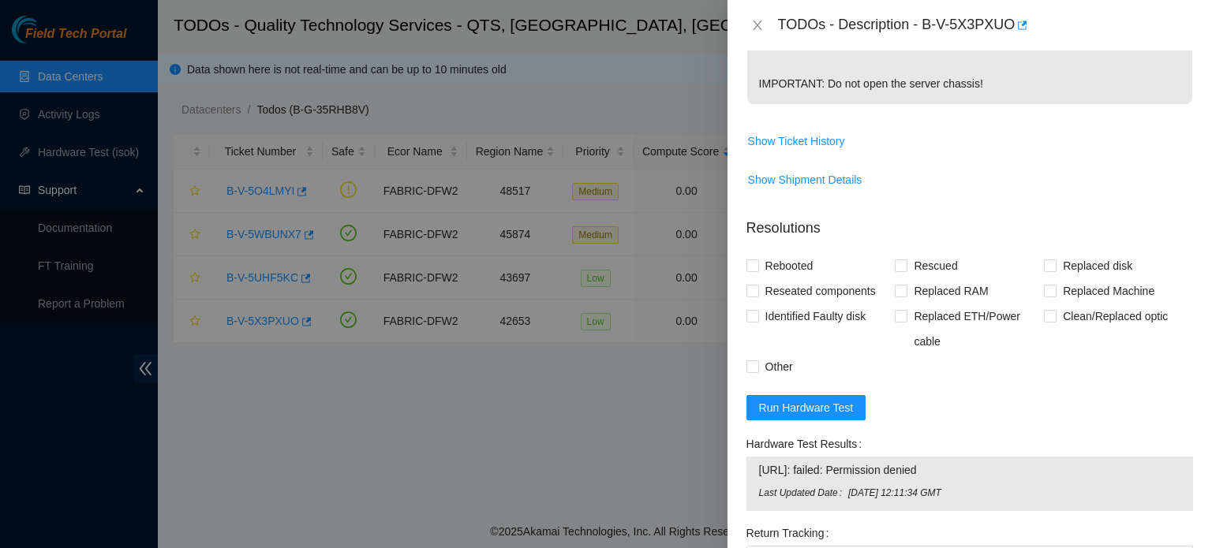
scroll to position [593, 0]
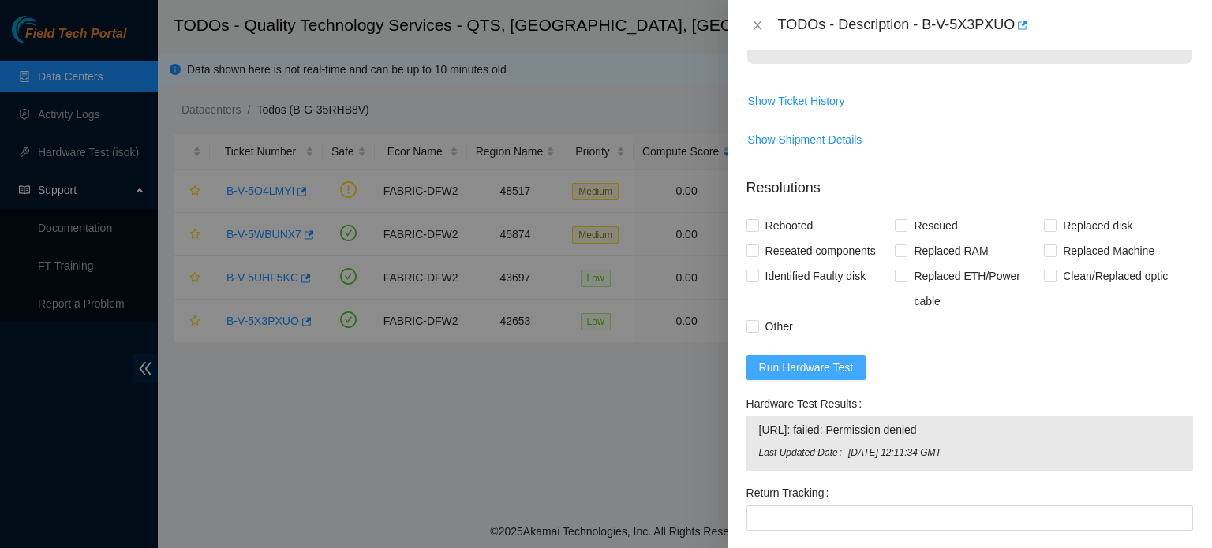
click at [805, 371] on span "Run Hardware Test" at bounding box center [806, 367] width 95 height 17
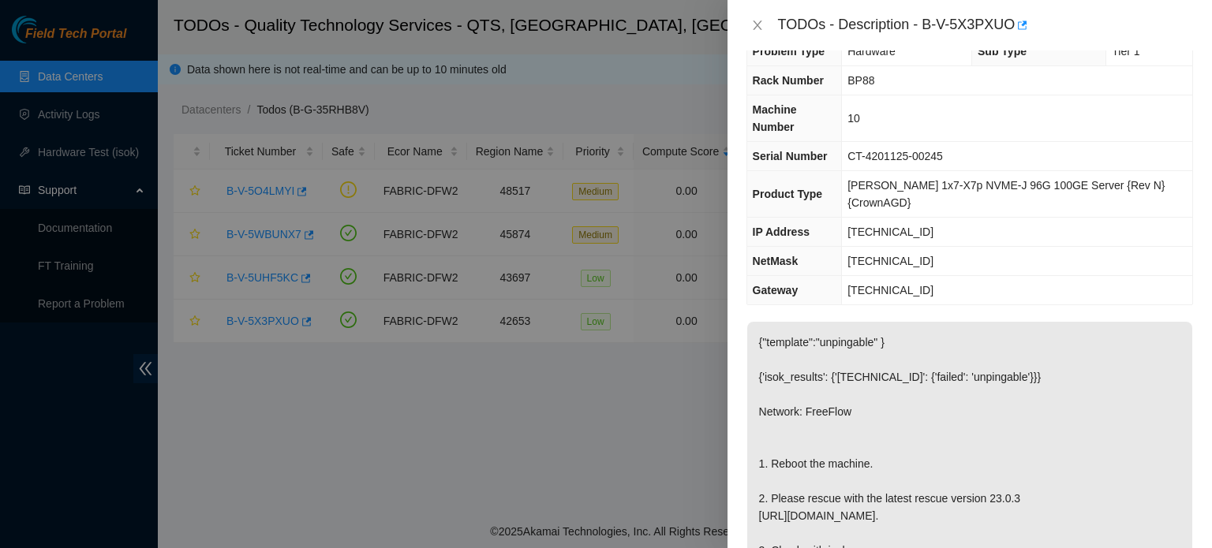
scroll to position [0, 0]
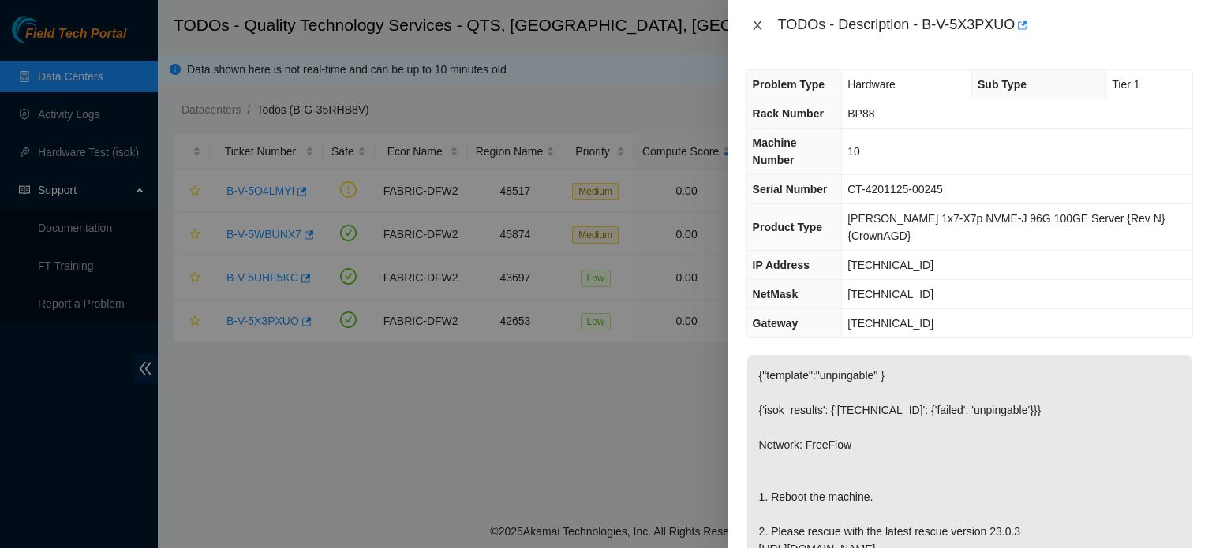
click at [753, 21] on icon "close" at bounding box center [757, 25] width 13 height 13
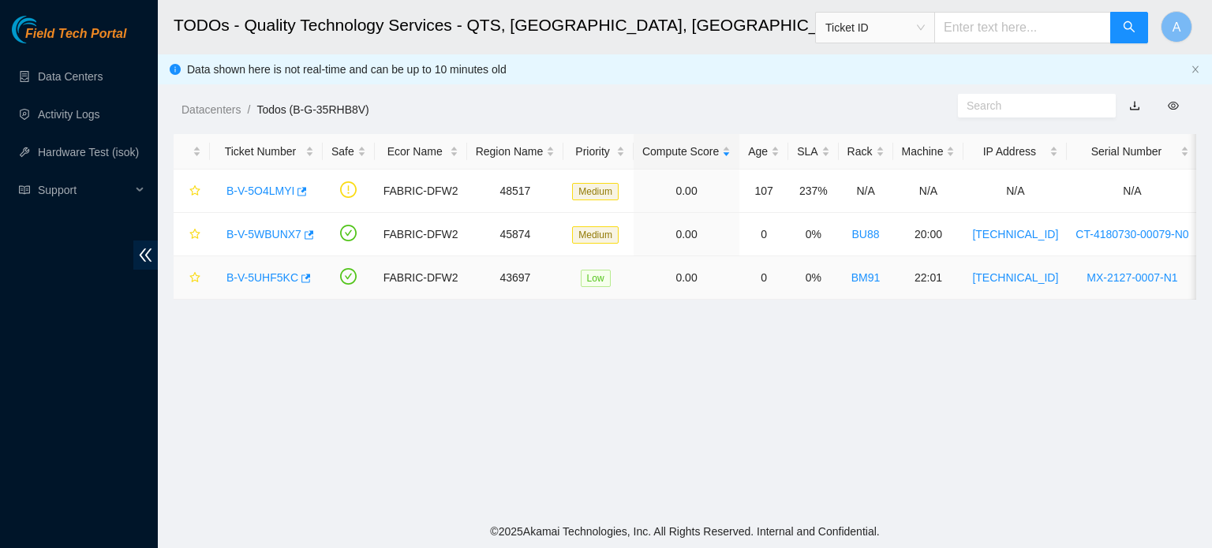
click at [265, 271] on link "B-V-5UHF5KC" at bounding box center [262, 277] width 72 height 13
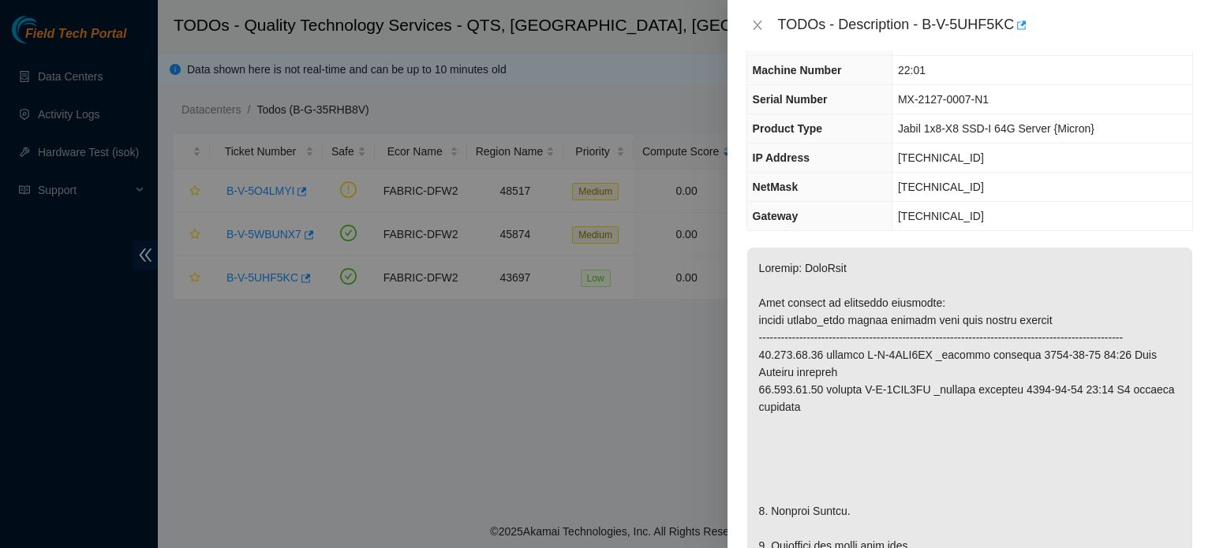
scroll to position [72, 0]
click at [754, 23] on icon "close" at bounding box center [757, 25] width 9 height 9
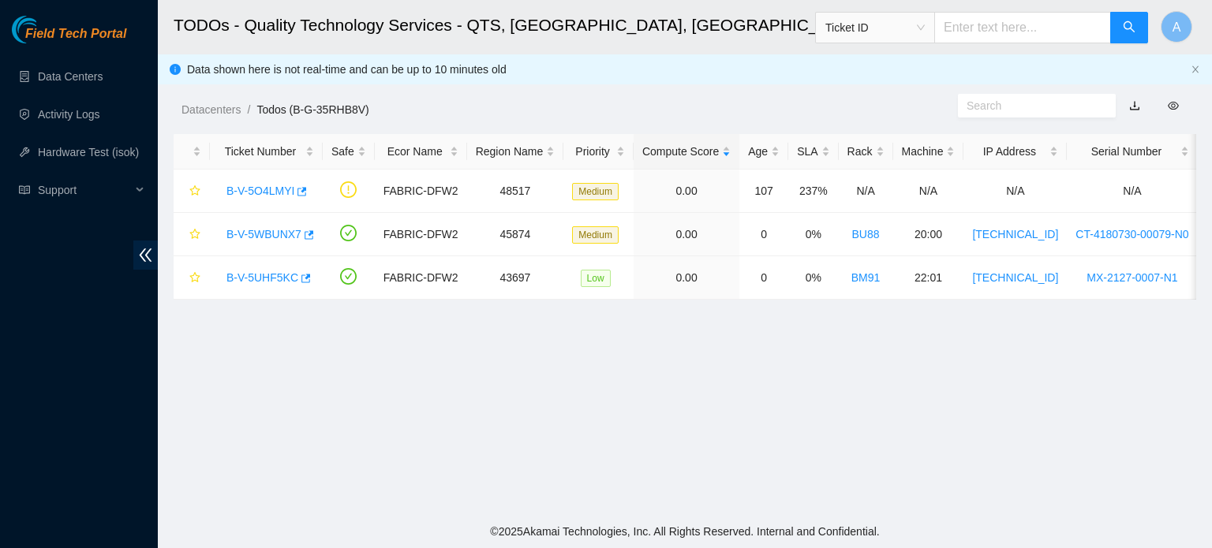
scroll to position [88, 0]
click at [103, 70] on link "Data Centers" at bounding box center [70, 76] width 65 height 13
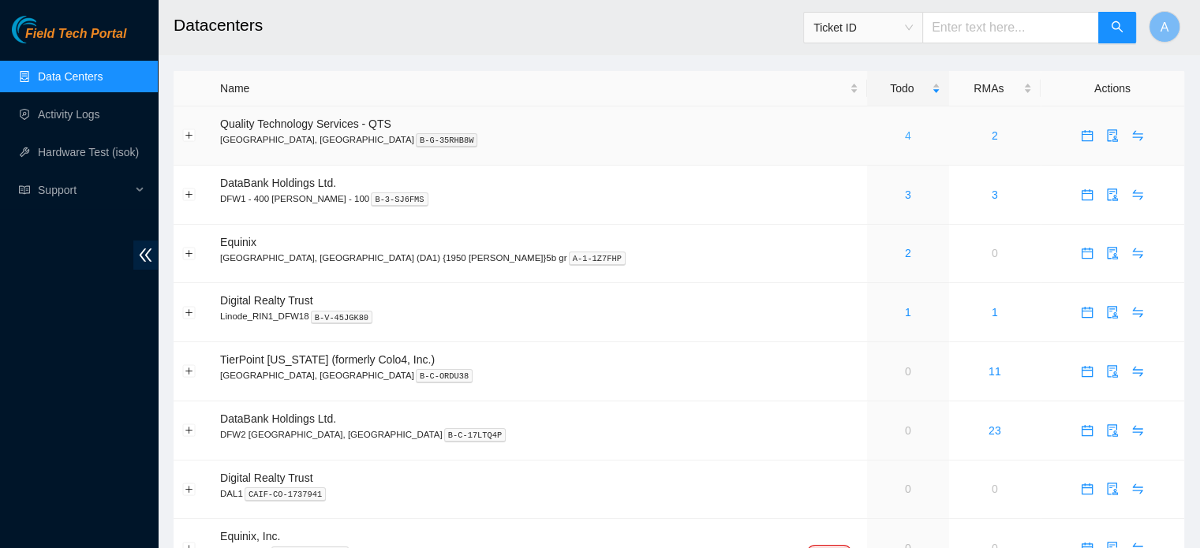
click at [905, 142] on link "4" at bounding box center [908, 135] width 6 height 13
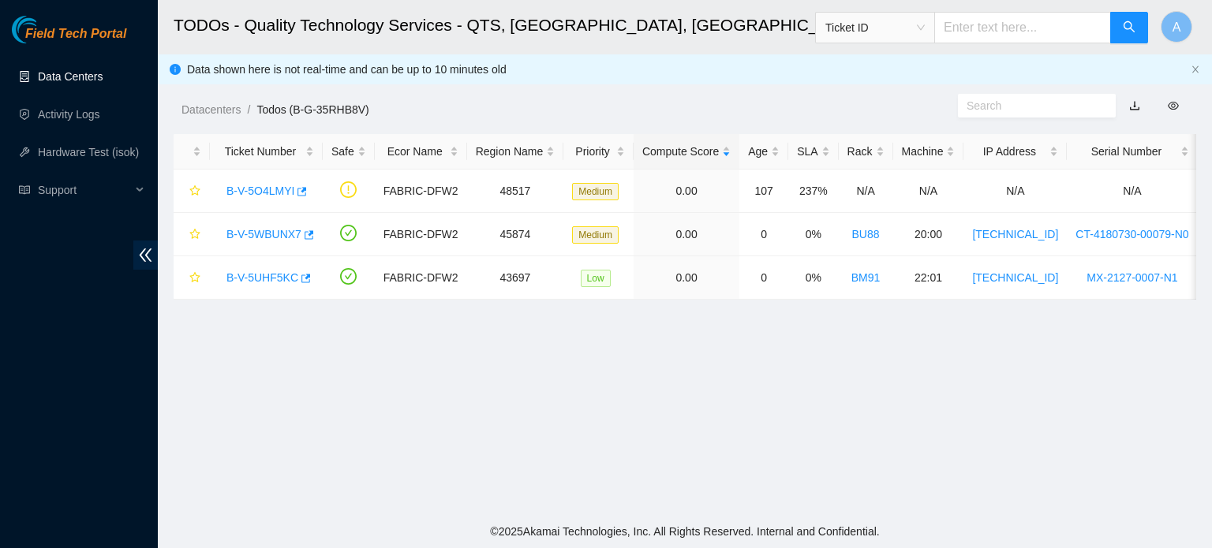
click at [61, 83] on link "Data Centers" at bounding box center [70, 76] width 65 height 13
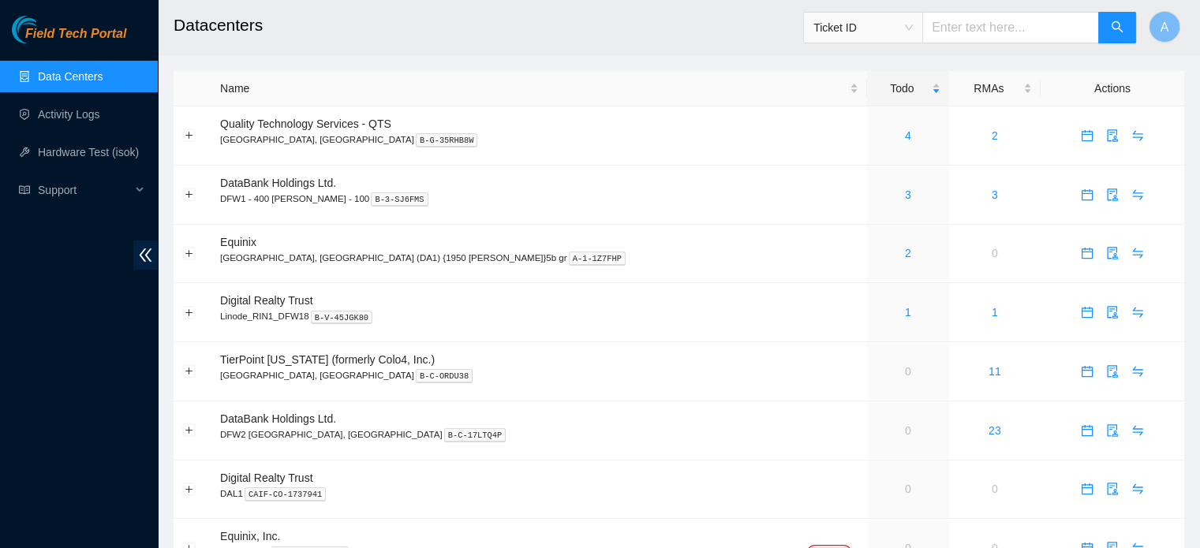
click at [61, 83] on link "Data Centers" at bounding box center [70, 76] width 65 height 13
click at [905, 311] on link "1" at bounding box center [908, 312] width 6 height 13
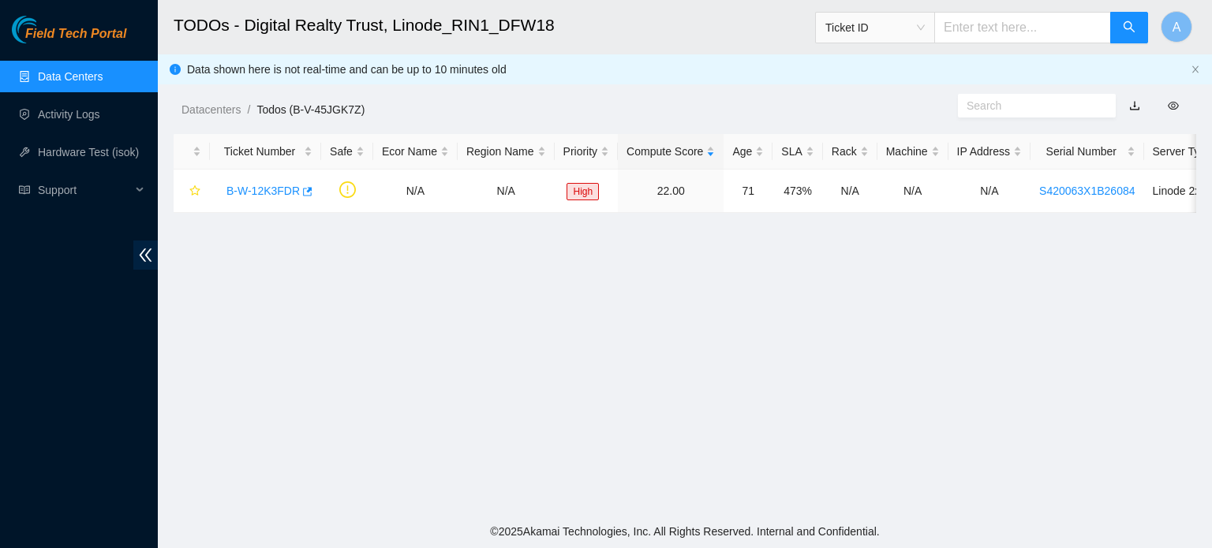
click at [103, 81] on link "Data Centers" at bounding box center [70, 76] width 65 height 13
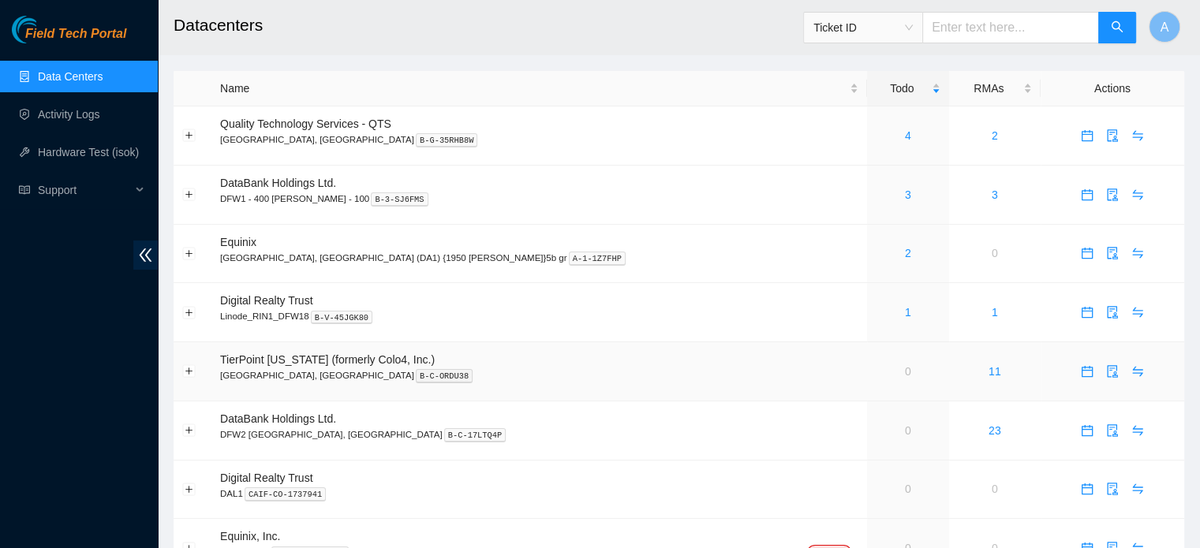
click at [867, 380] on td "0" at bounding box center [908, 371] width 82 height 59
click at [905, 133] on link "4" at bounding box center [908, 135] width 6 height 13
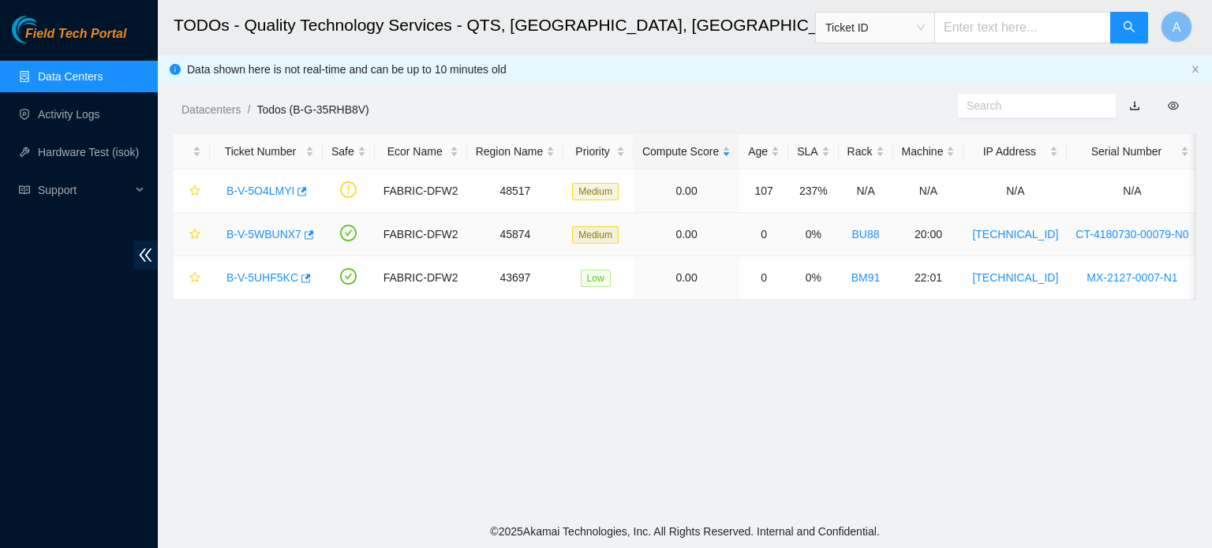
click at [286, 229] on link "B-V-5WBUNX7" at bounding box center [263, 234] width 75 height 13
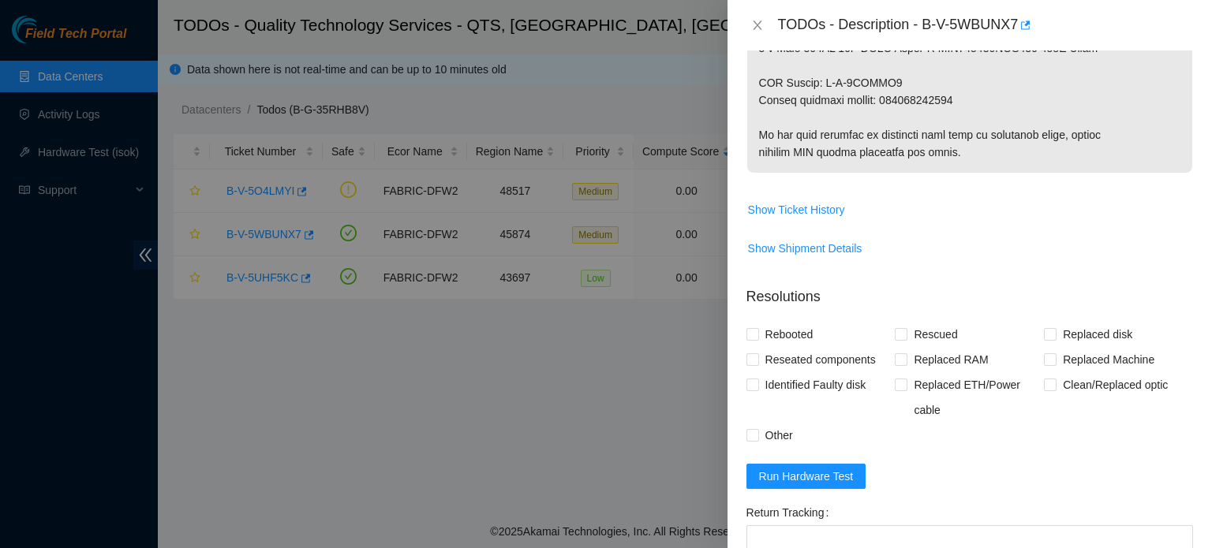
scroll to position [1136, 0]
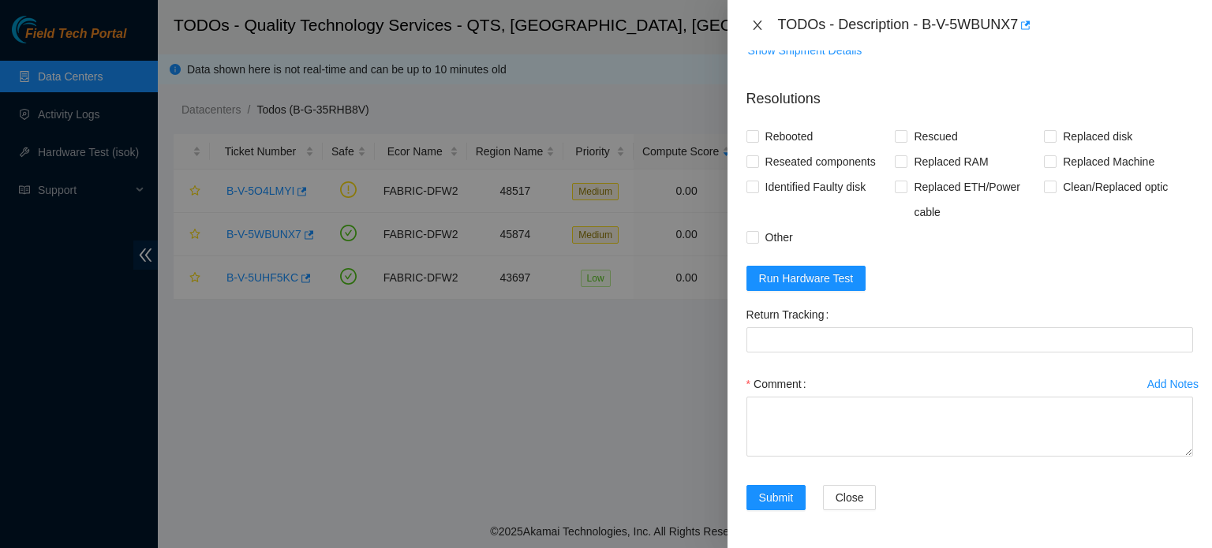
click at [757, 28] on icon "close" at bounding box center [757, 25] width 13 height 13
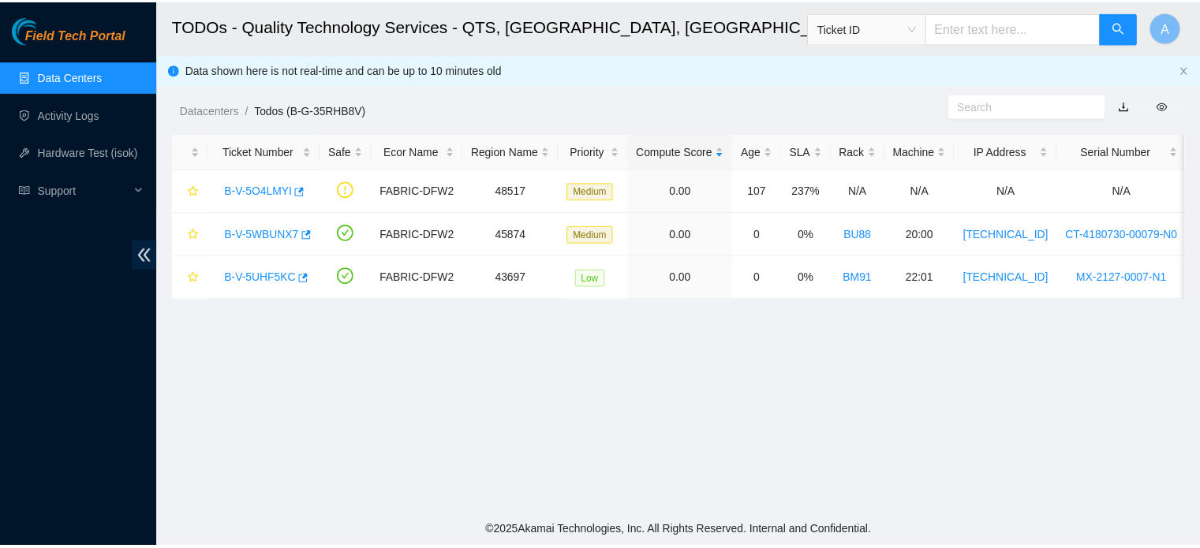
scroll to position [391, 0]
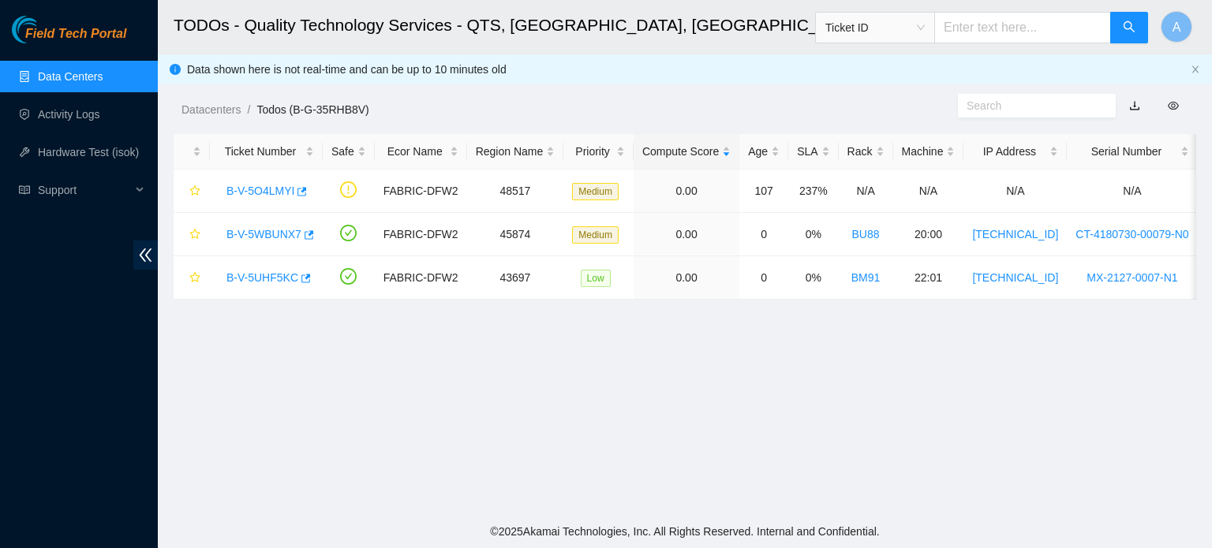
click at [69, 70] on link "Data Centers" at bounding box center [70, 76] width 65 height 13
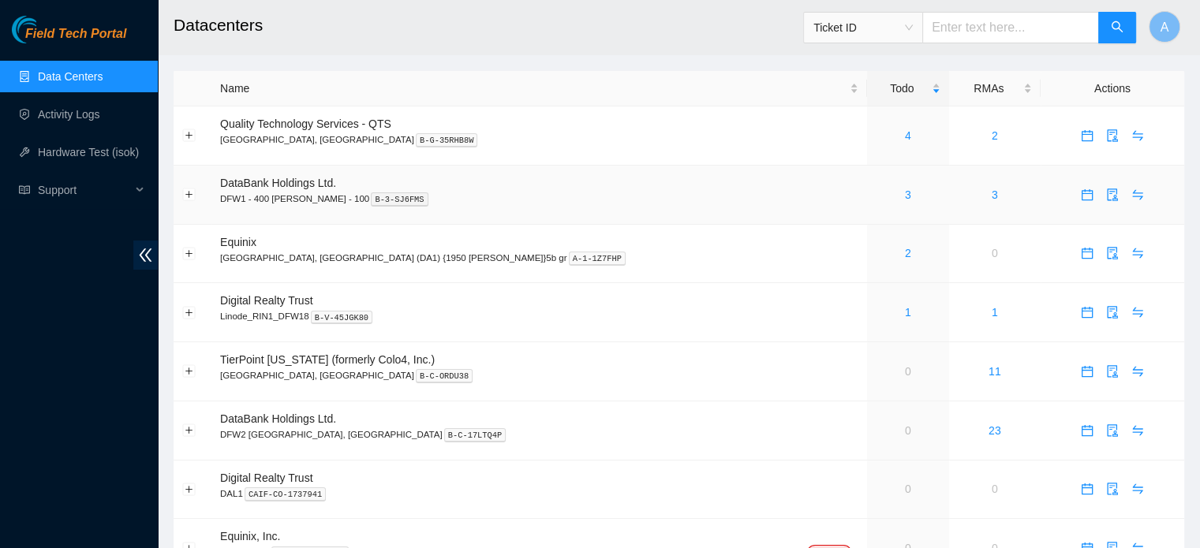
click at [876, 195] on div "3" at bounding box center [908, 194] width 65 height 17
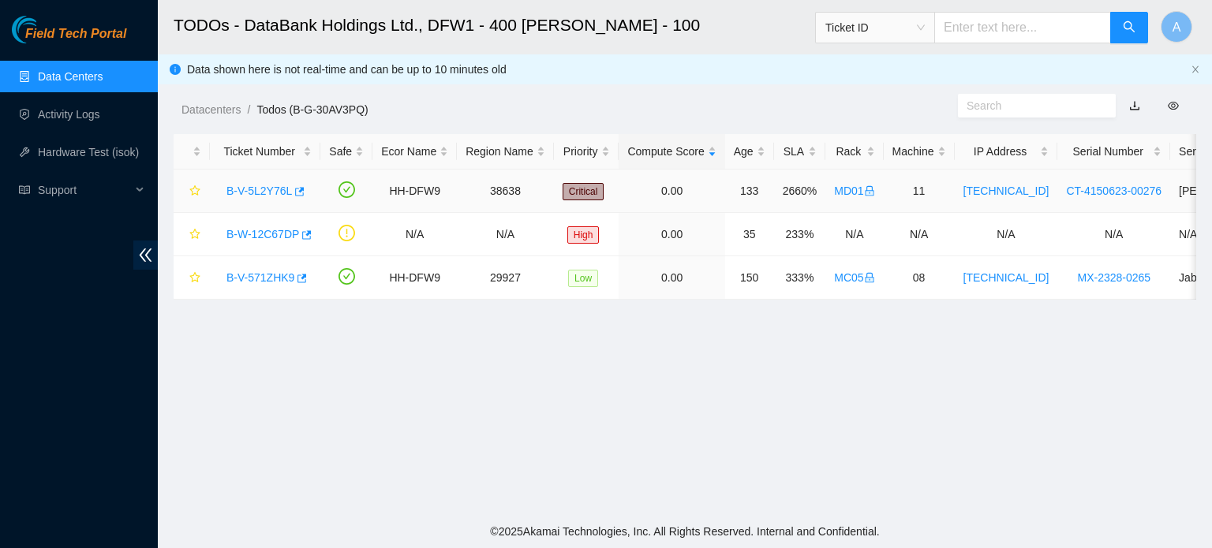
click at [799, 195] on td "2660%" at bounding box center [800, 191] width 52 height 43
click at [80, 59] on ul "Data Centers Activity Logs Hardware Test (isok) Support" at bounding box center [79, 133] width 158 height 151
click at [76, 72] on link "Data Centers" at bounding box center [70, 76] width 65 height 13
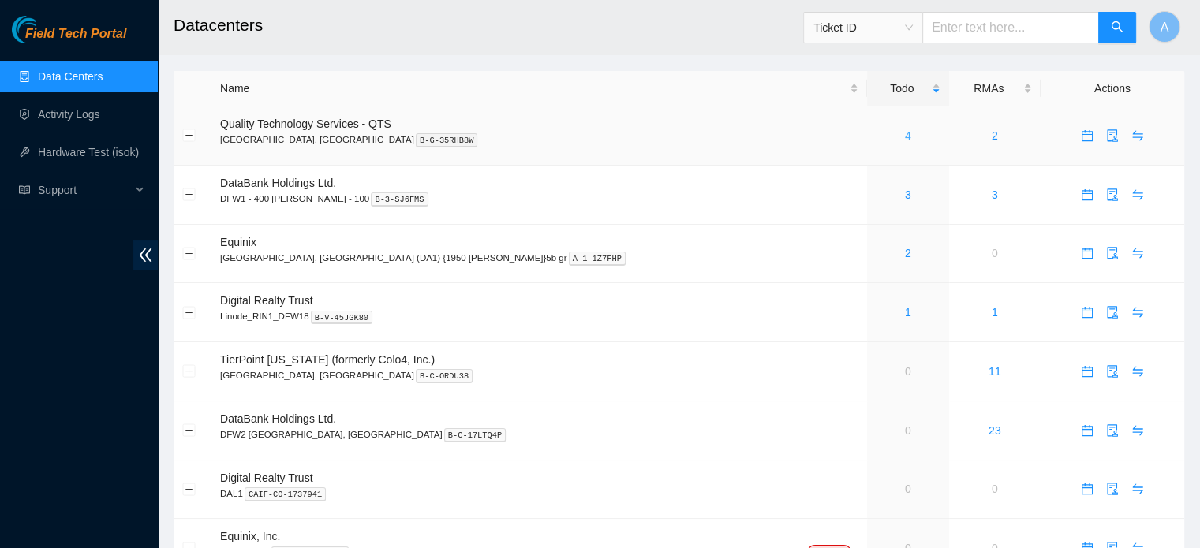
click at [905, 138] on link "4" at bounding box center [908, 135] width 6 height 13
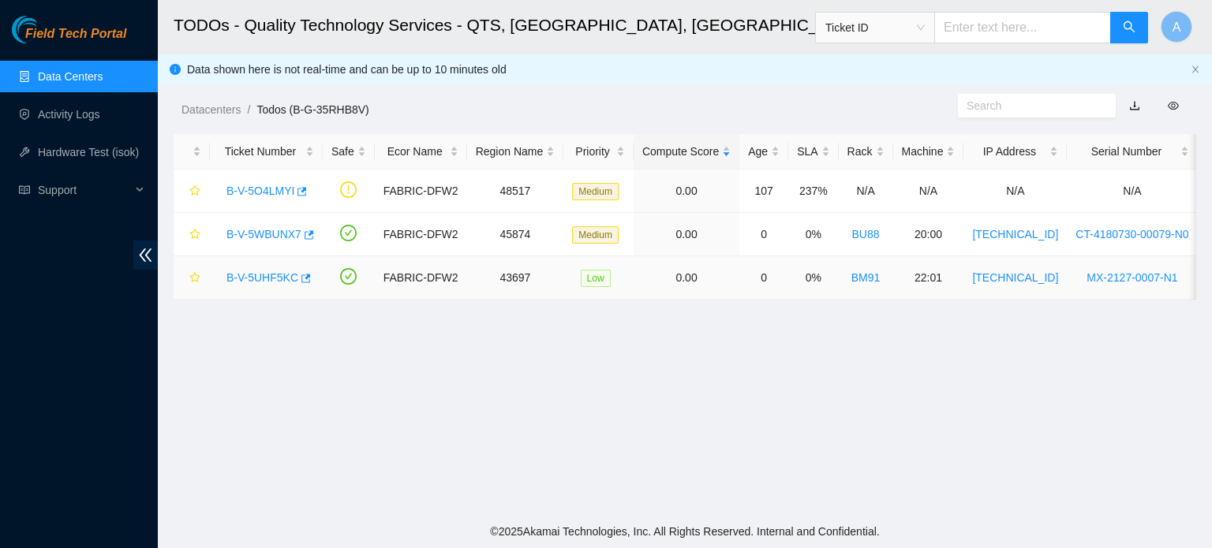
click at [281, 271] on link "B-V-5UHF5KC" at bounding box center [262, 277] width 72 height 13
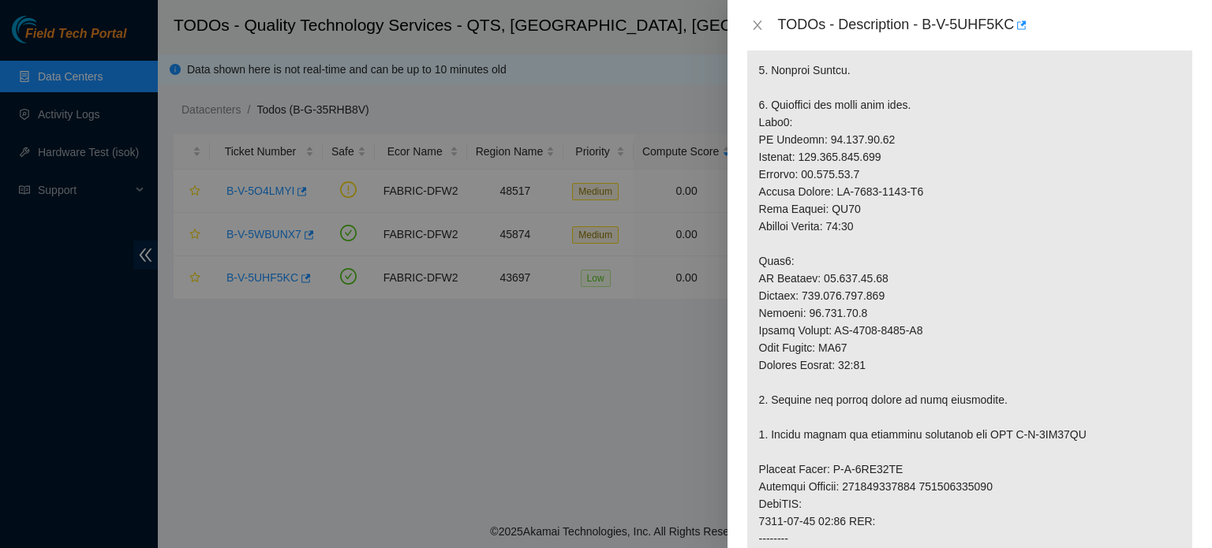
scroll to position [303, 0]
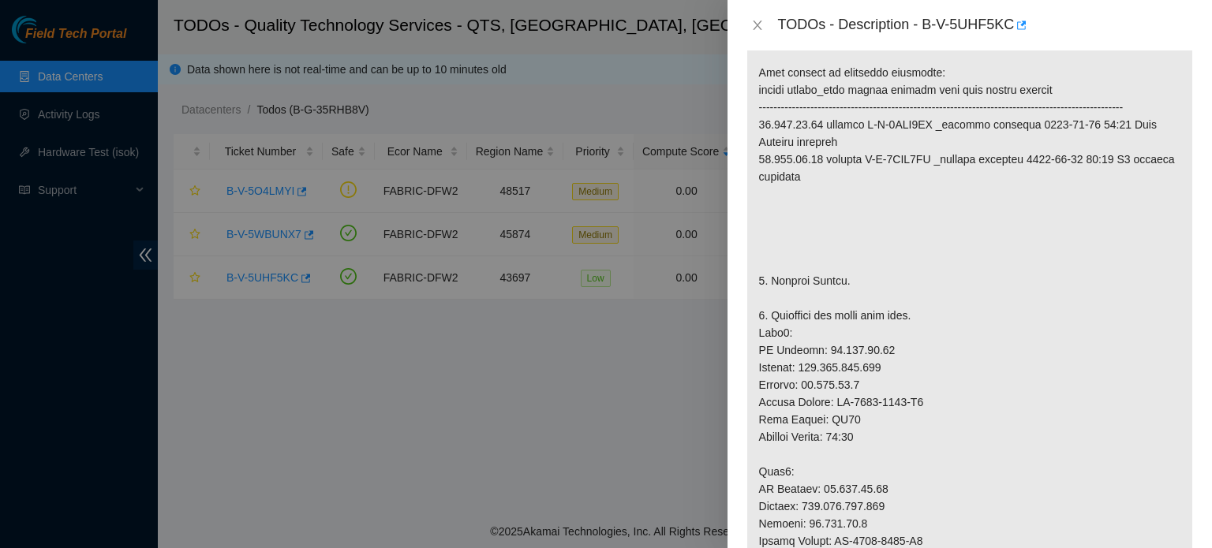
drag, startPoint x: 818, startPoint y: 249, endPoint x: 821, endPoint y: 286, distance: 36.4
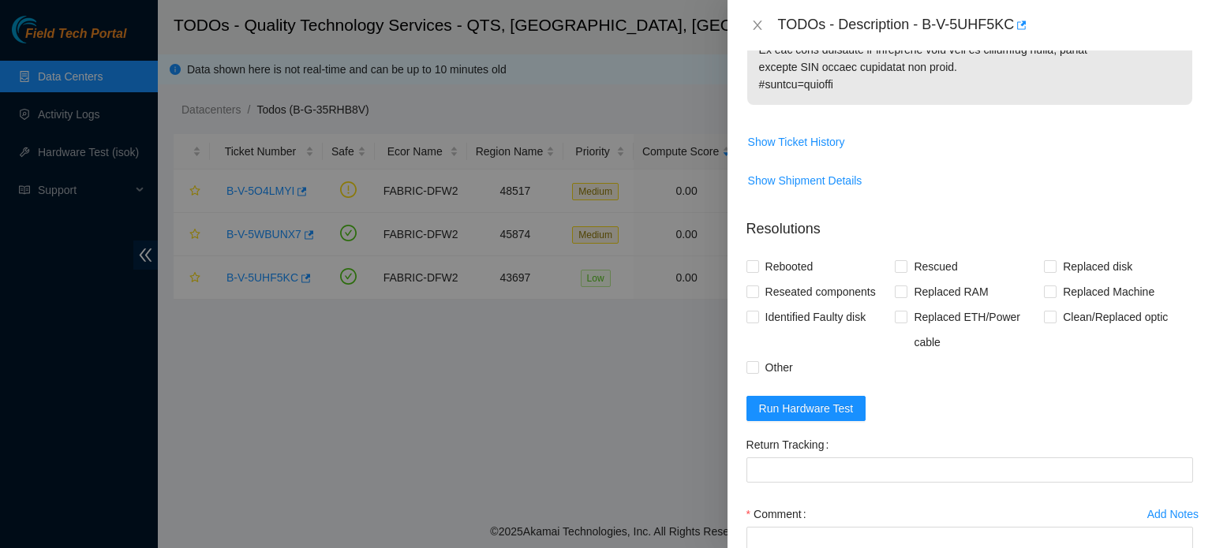
scroll to position [1354, 0]
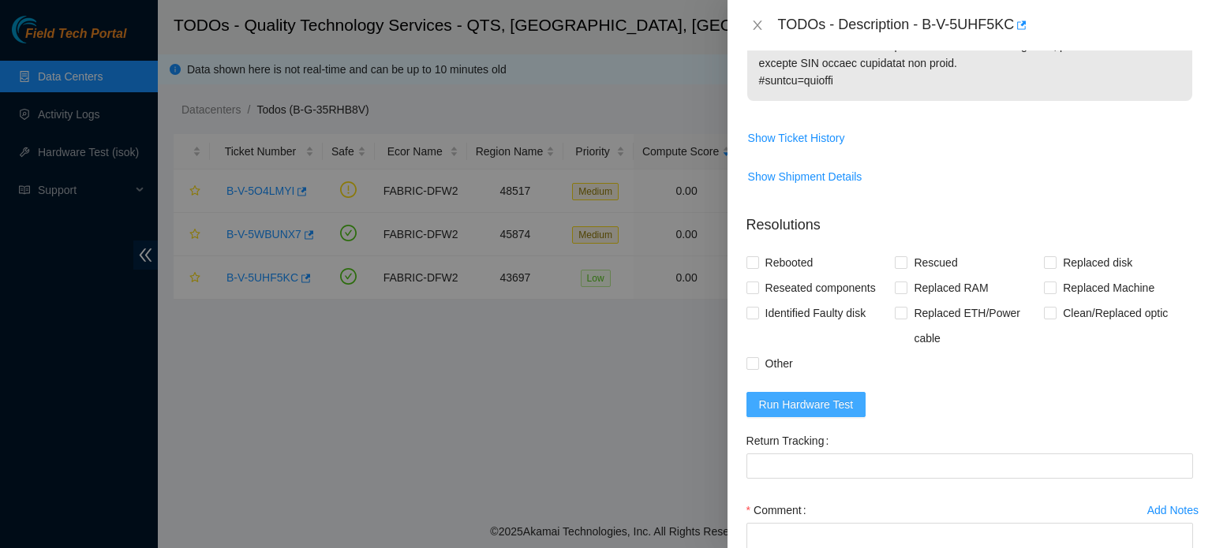
click at [812, 413] on span "Run Hardware Test" at bounding box center [806, 404] width 95 height 17
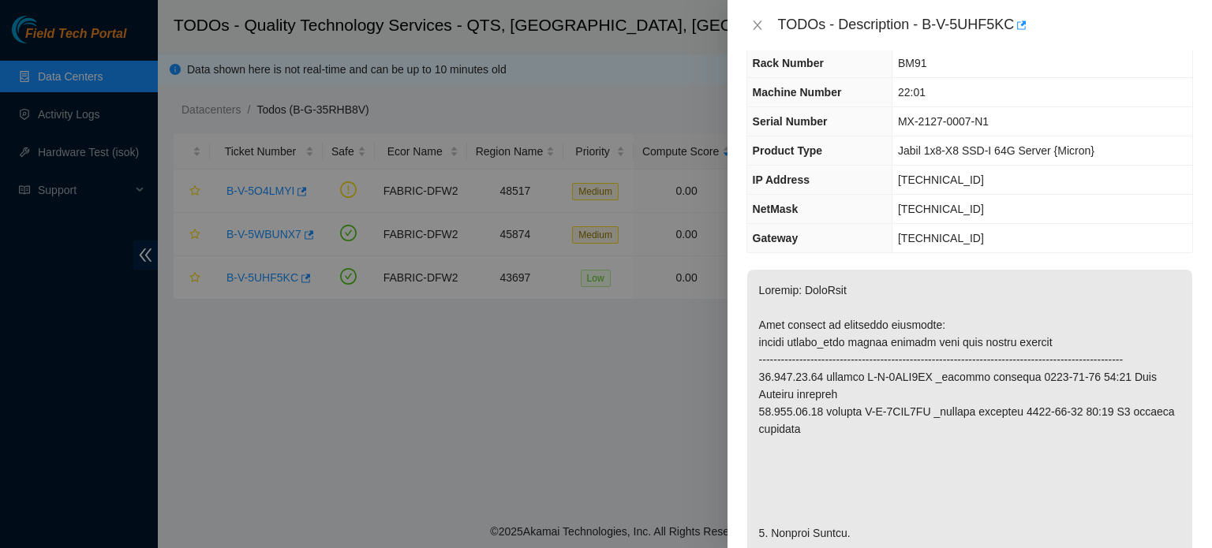
scroll to position [0, 0]
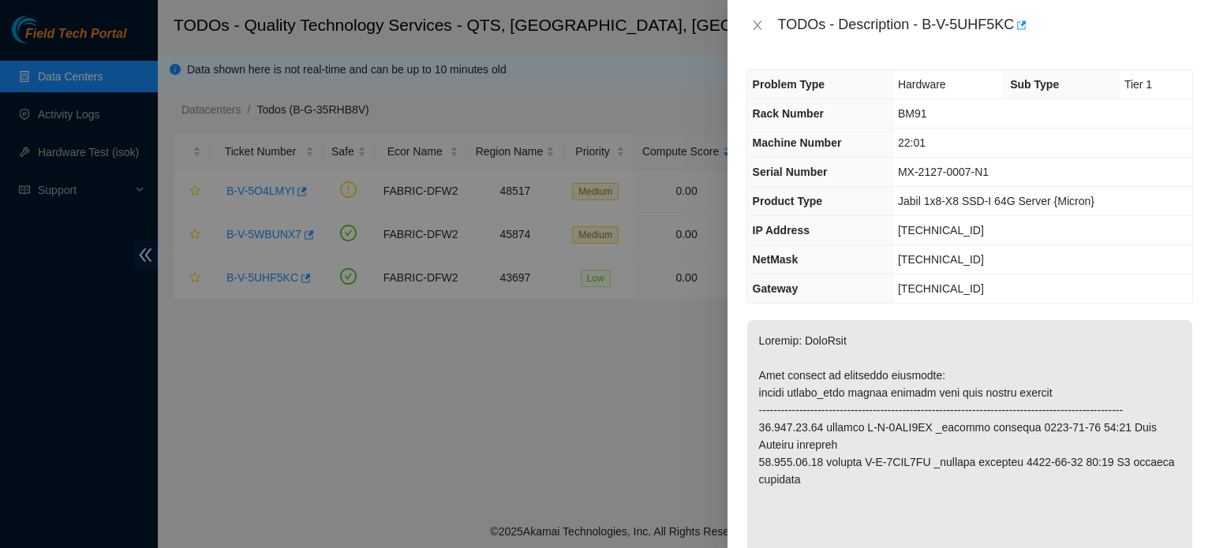
click at [537, 302] on div at bounding box center [606, 274] width 1212 height 548
click at [769, 21] on div "TODOs - Description - B-V-5UHF5KC" at bounding box center [969, 25] width 447 height 25
click at [761, 21] on icon "close" at bounding box center [757, 25] width 13 height 13
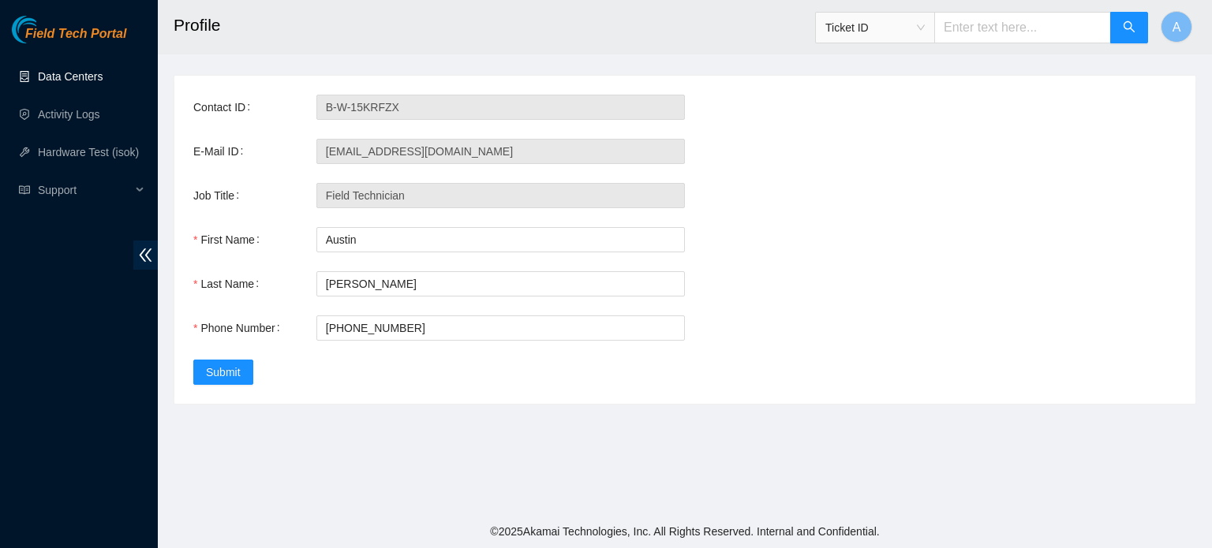
click at [103, 73] on link "Data Centers" at bounding box center [70, 76] width 65 height 13
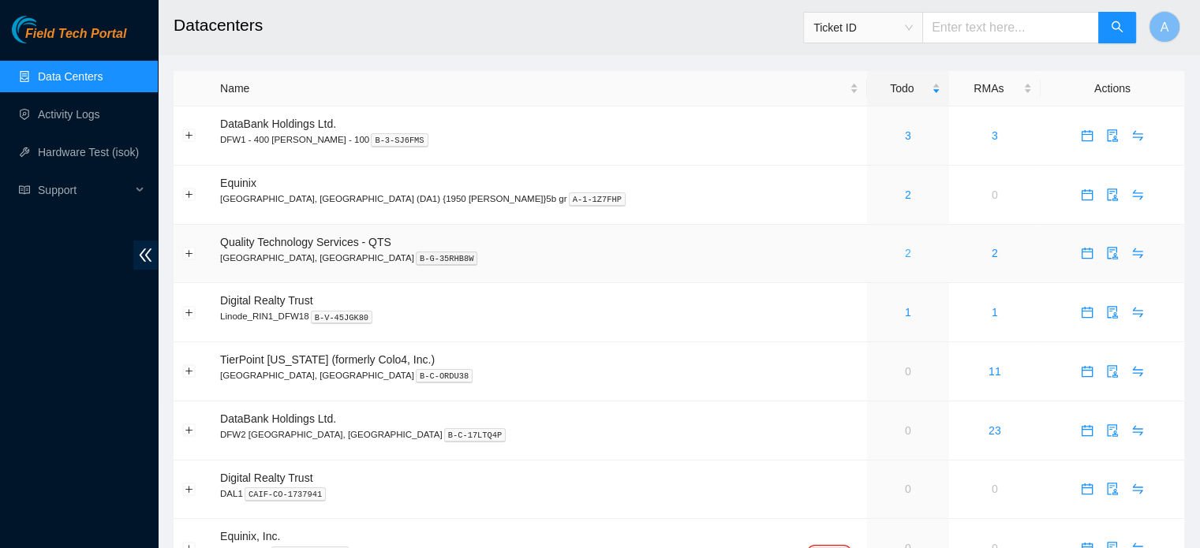
click at [905, 255] on link "2" at bounding box center [908, 253] width 6 height 13
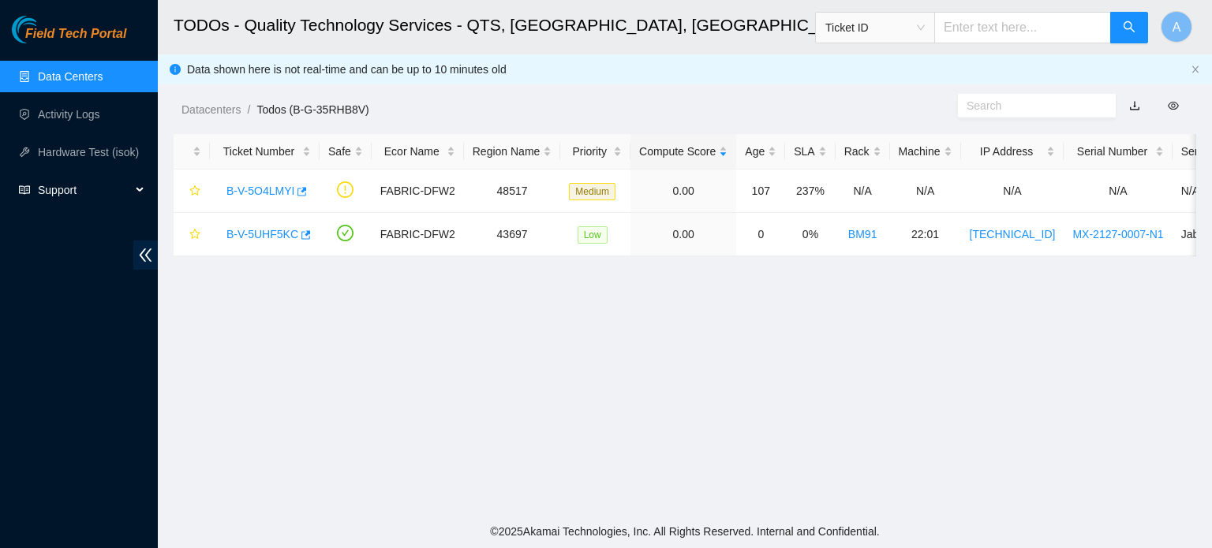
click at [75, 192] on span "Support" at bounding box center [84, 190] width 93 height 32
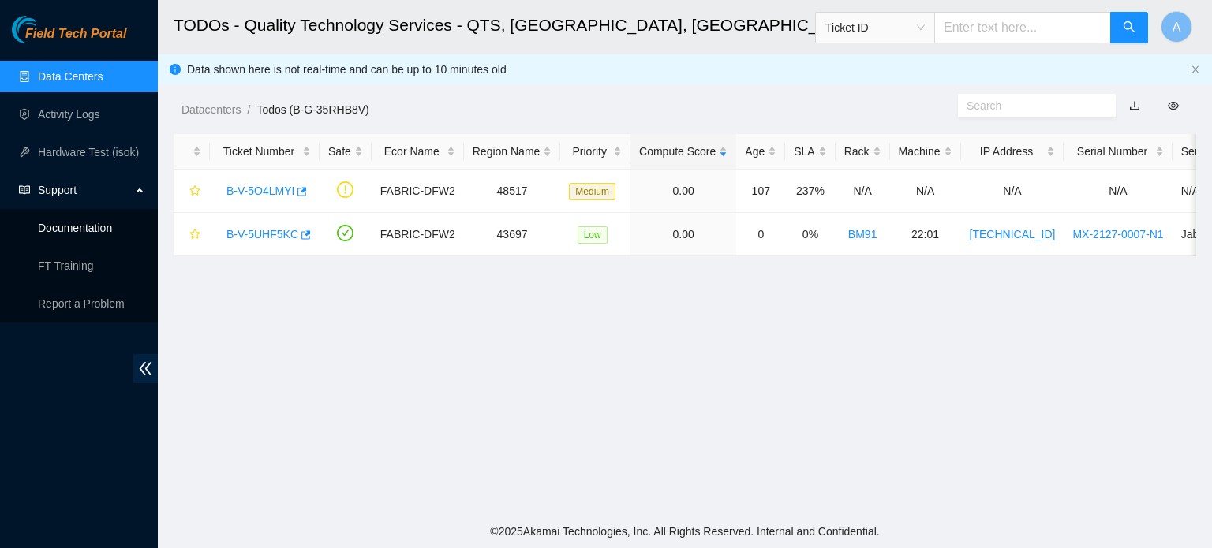
click at [86, 222] on link "Documentation" at bounding box center [75, 228] width 74 height 13
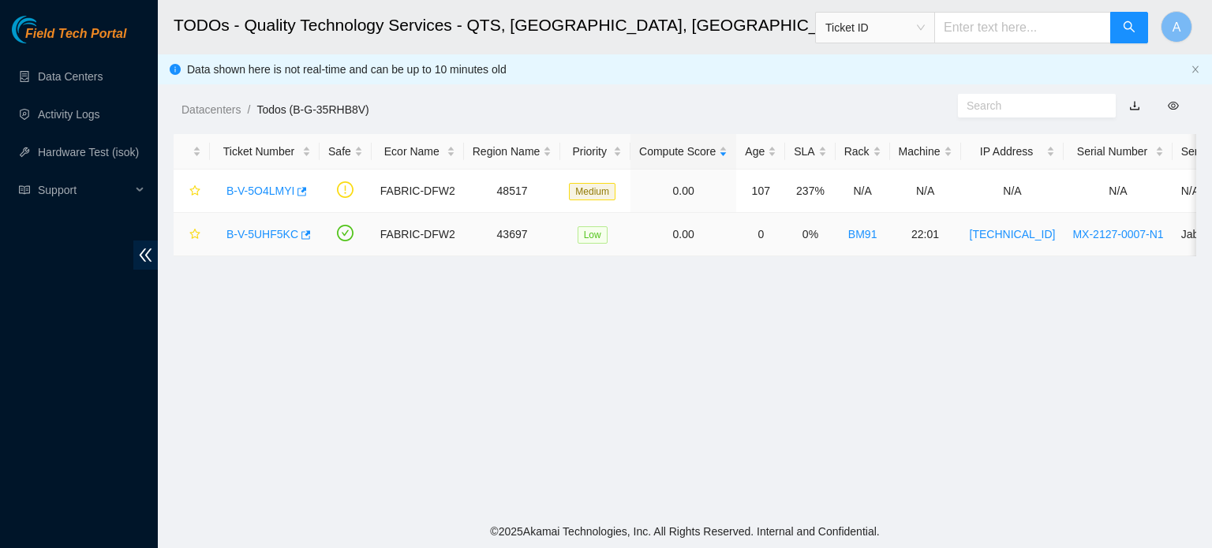
click at [287, 234] on link "B-V-5UHF5KC" at bounding box center [262, 234] width 72 height 13
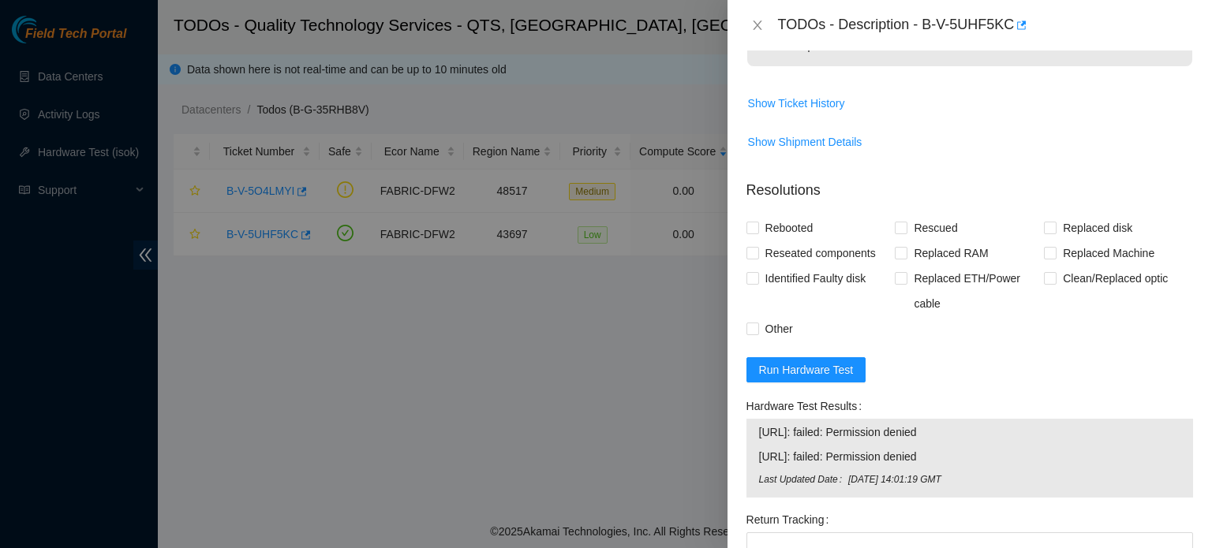
scroll to position [1390, 0]
click at [799, 110] on span "Show Ticket History" at bounding box center [796, 101] width 97 height 17
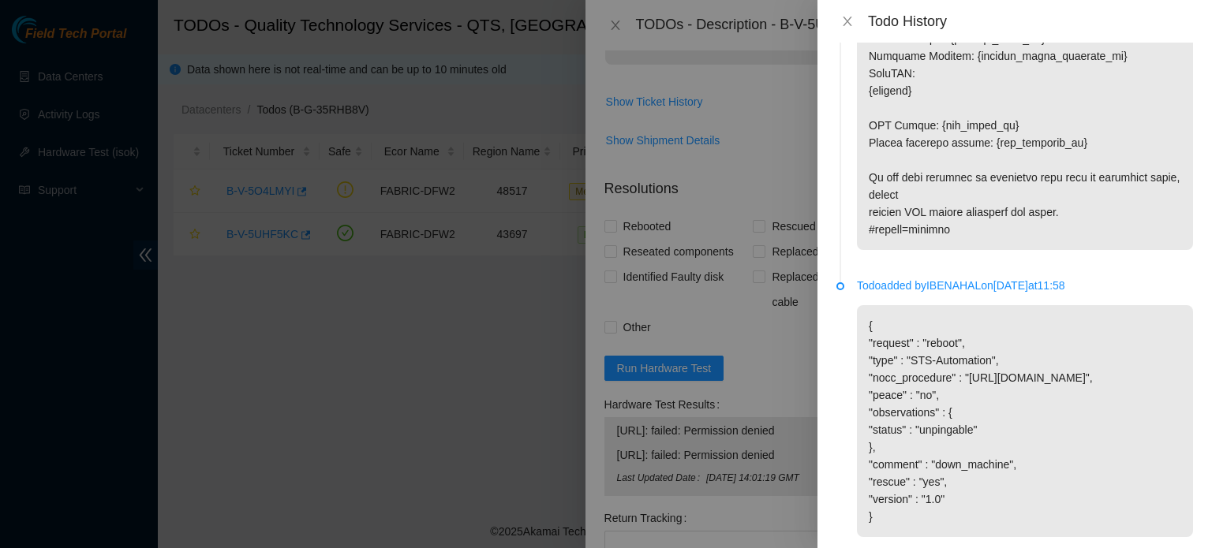
scroll to position [2017, 0]
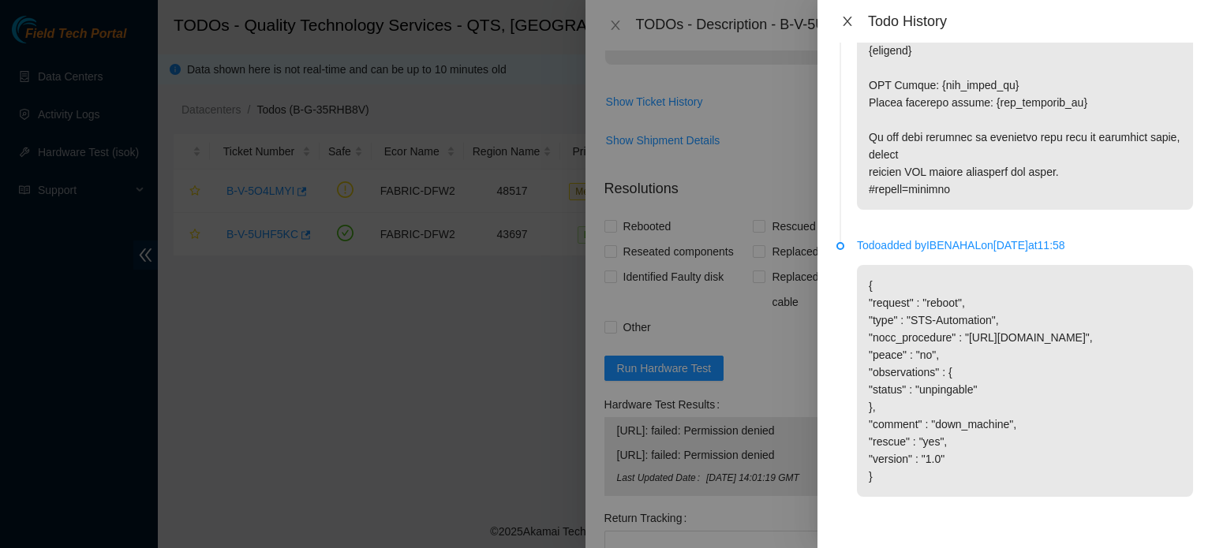
click at [849, 20] on icon "close" at bounding box center [847, 21] width 9 height 9
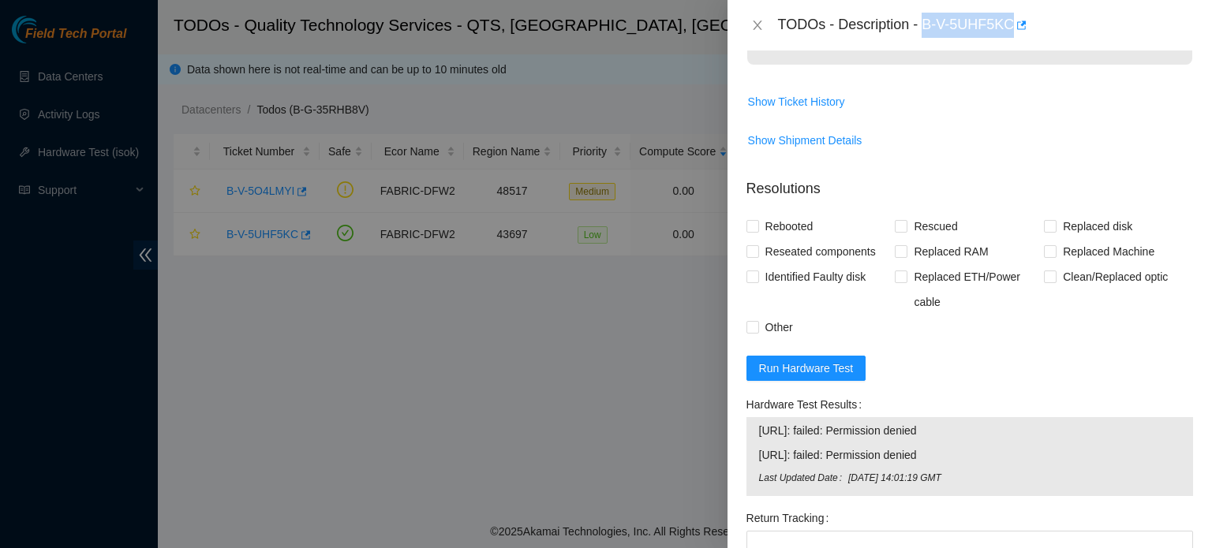
drag, startPoint x: 923, startPoint y: 23, endPoint x: 1012, endPoint y: 37, distance: 90.3
click at [1012, 37] on div "TODOs - Description - B-V-5UHF5KC" at bounding box center [985, 25] width 415 height 25
copy div "B-V-5UHF5KC"
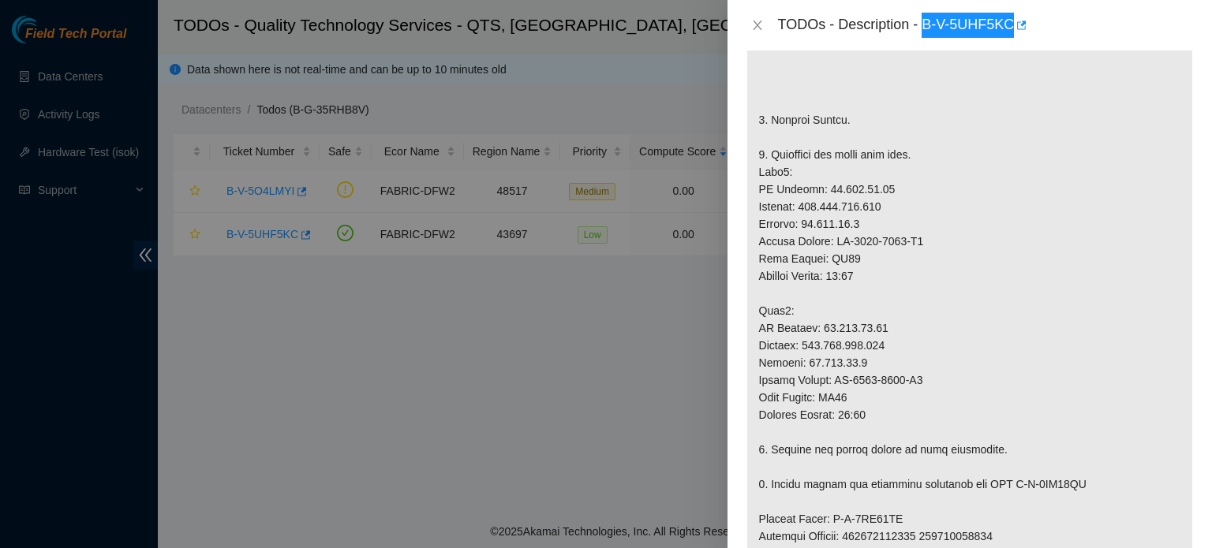
scroll to position [464, 0]
click at [849, 339] on p at bounding box center [969, 423] width 445 height 1135
click at [818, 226] on p at bounding box center [969, 423] width 445 height 1135
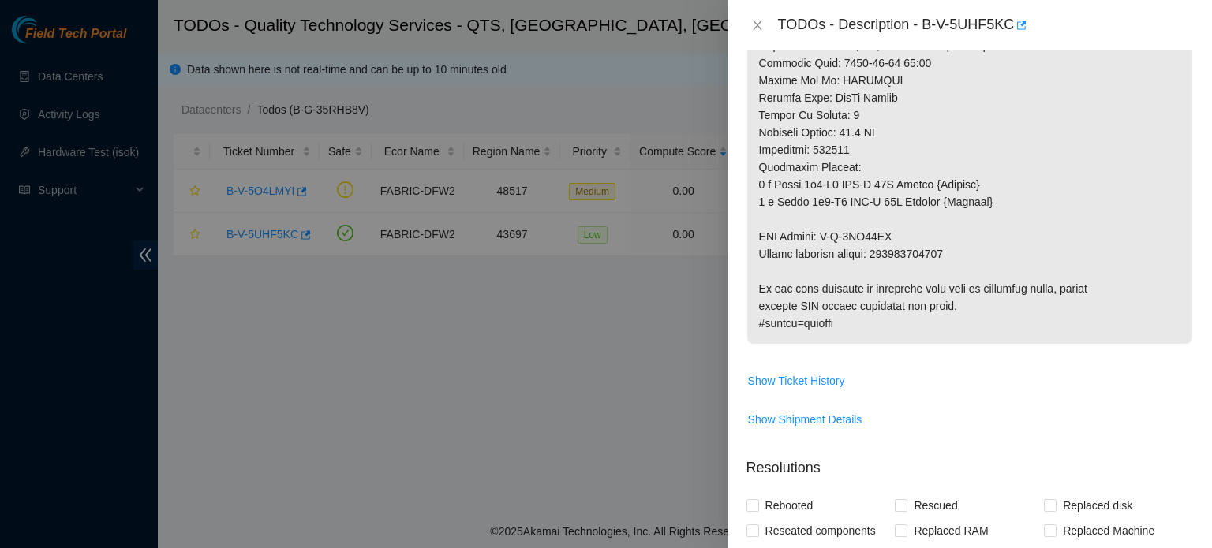
scroll to position [1425, 0]
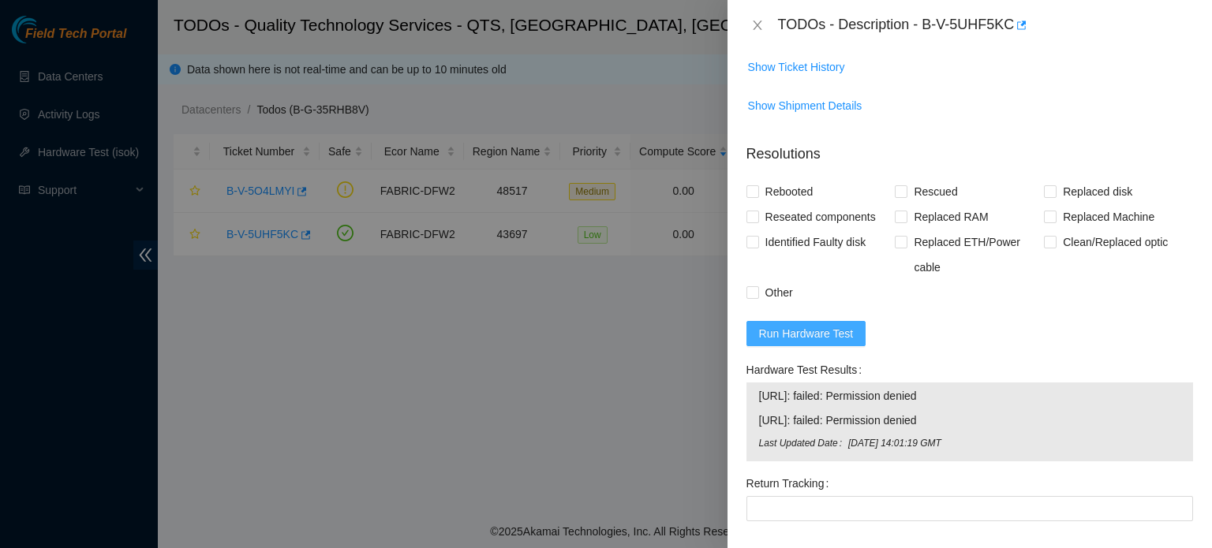
click at [849, 339] on button "Run Hardware Test" at bounding box center [806, 333] width 120 height 25
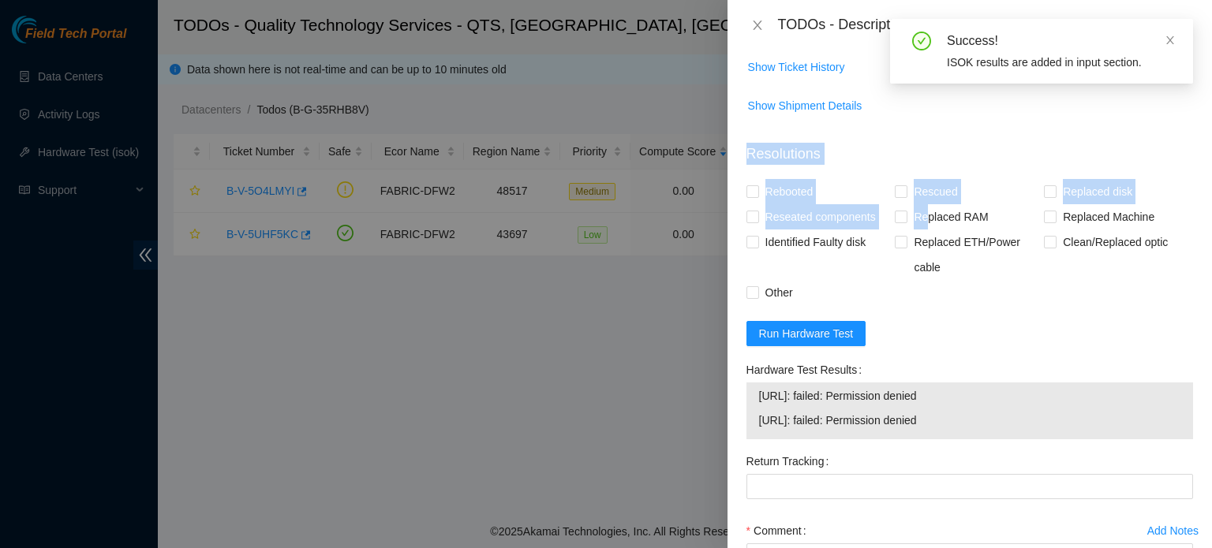
drag, startPoint x: 923, startPoint y: 236, endPoint x: 883, endPoint y: 133, distance: 110.2
click at [883, 133] on div "Problem Type Hardware Sub Type Tier 1 Rack Number BM91 Machine Number 22:01 Ser…" at bounding box center [970, 299] width 484 height 498
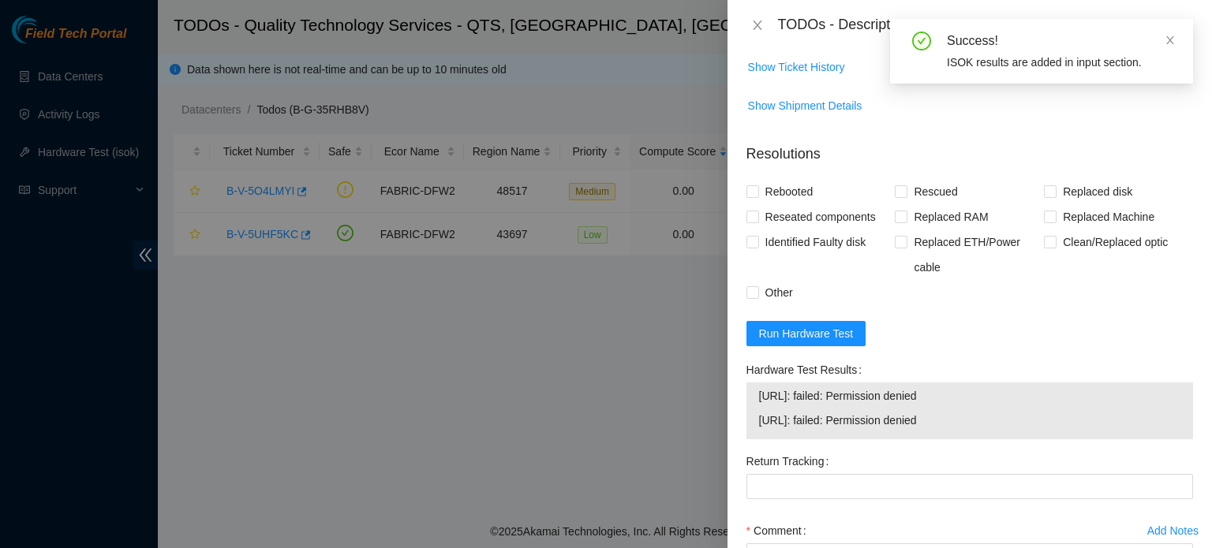
click at [883, 118] on span "Show Shipment Details" at bounding box center [969, 105] width 445 height 25
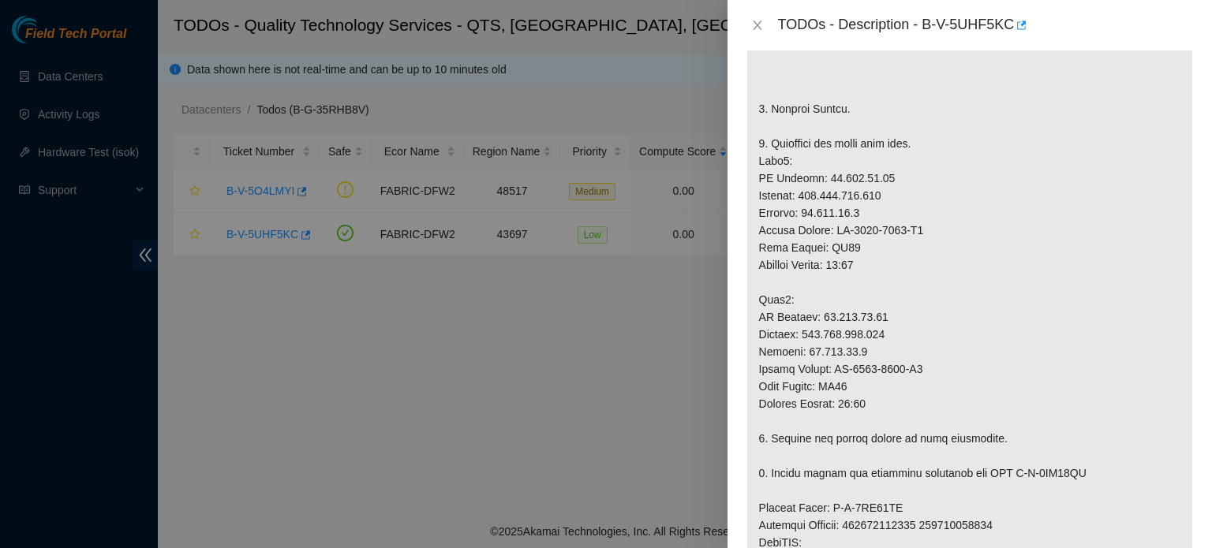
scroll to position [476, 0]
click at [974, 391] on p at bounding box center [969, 412] width 445 height 1135
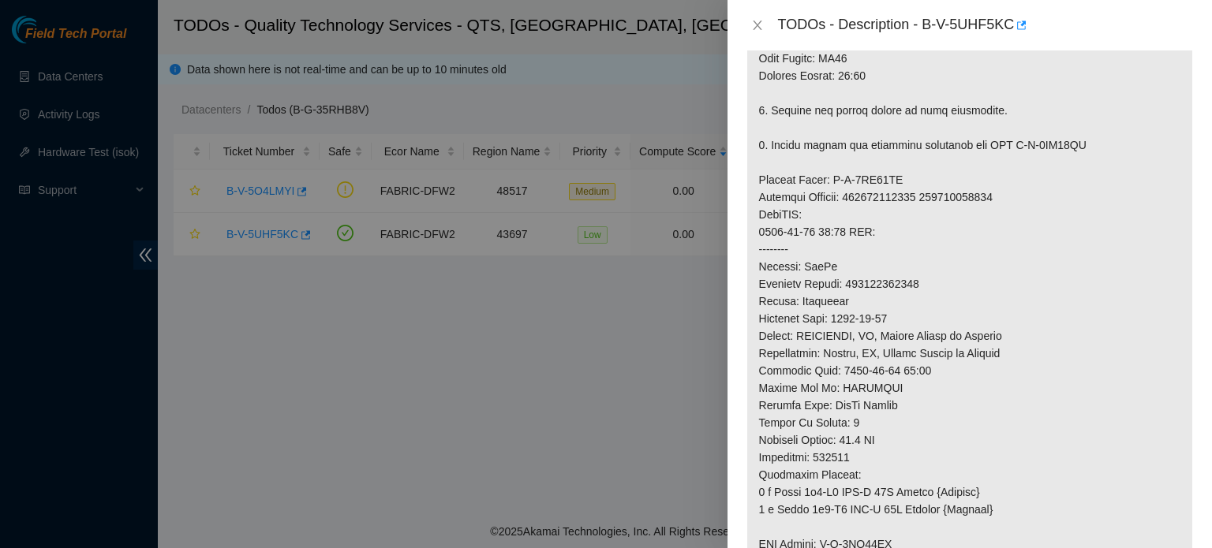
scroll to position [802, 0]
click at [934, 216] on p at bounding box center [969, 86] width 445 height 1135
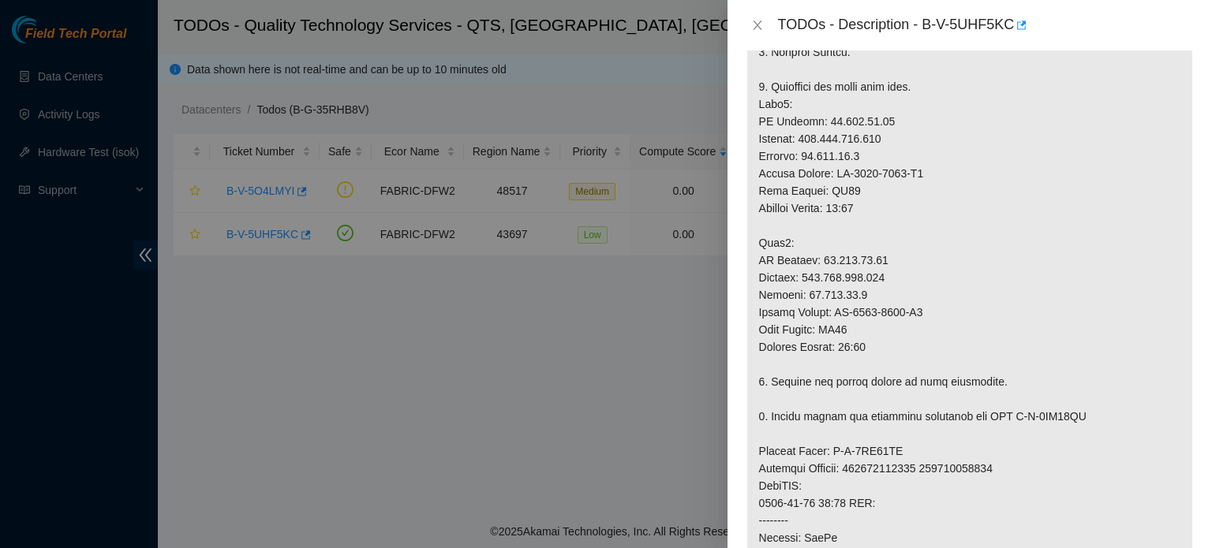
scroll to position [461, 0]
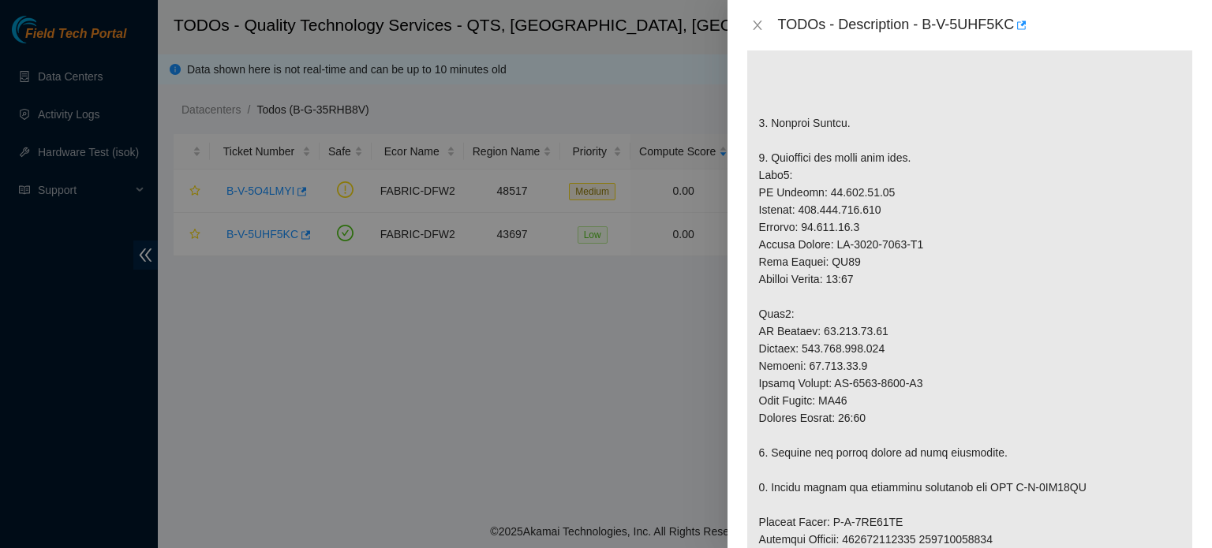
click at [987, 167] on p at bounding box center [969, 427] width 445 height 1135
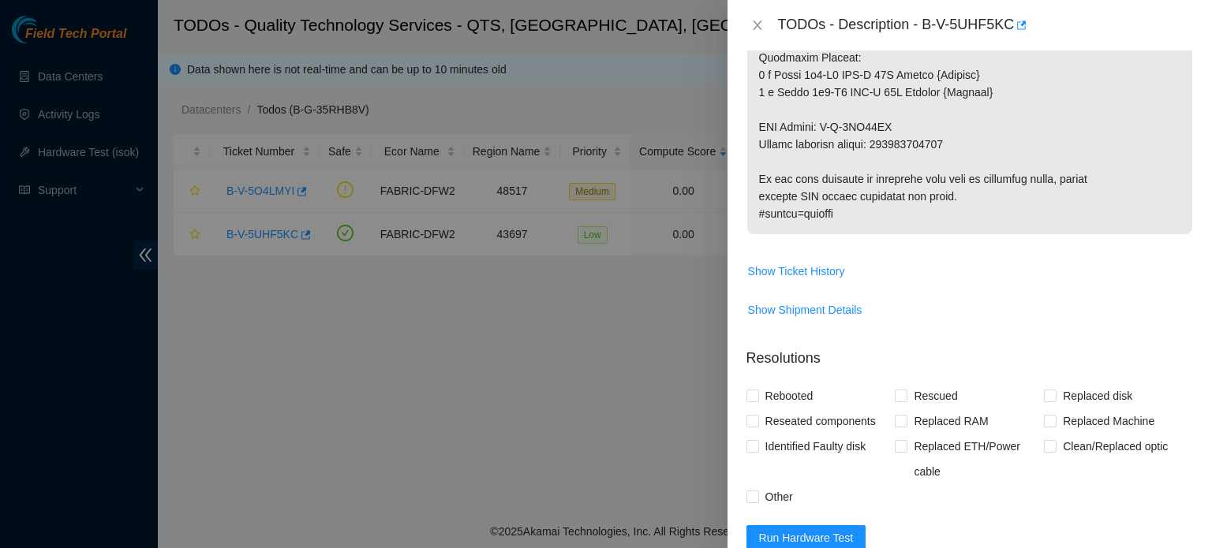
scroll to position [1231, 0]
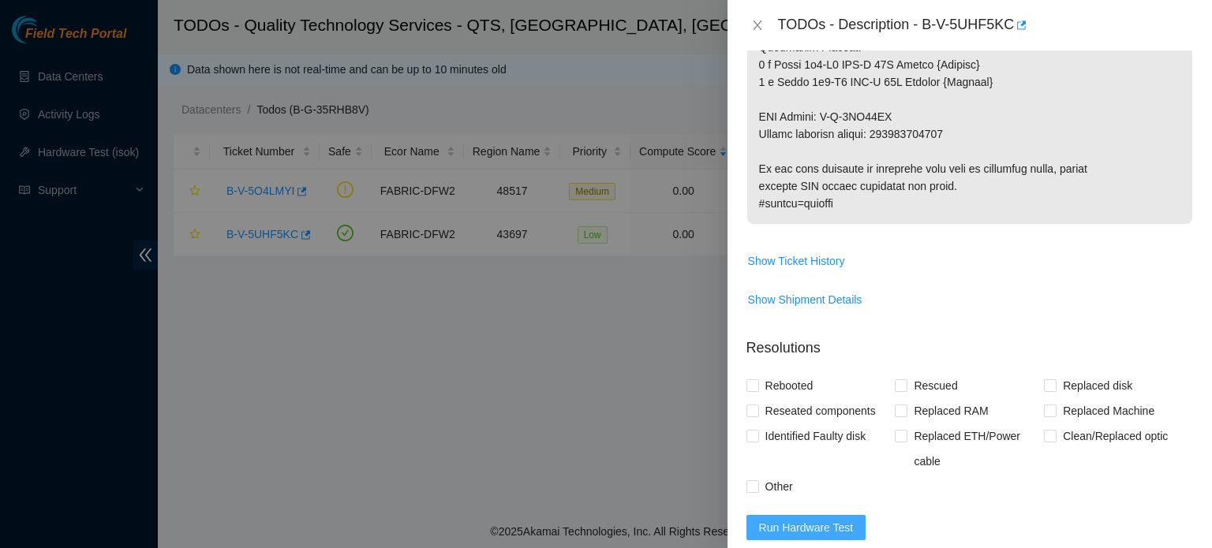
click at [792, 534] on button "Run Hardware Test" at bounding box center [806, 527] width 120 height 25
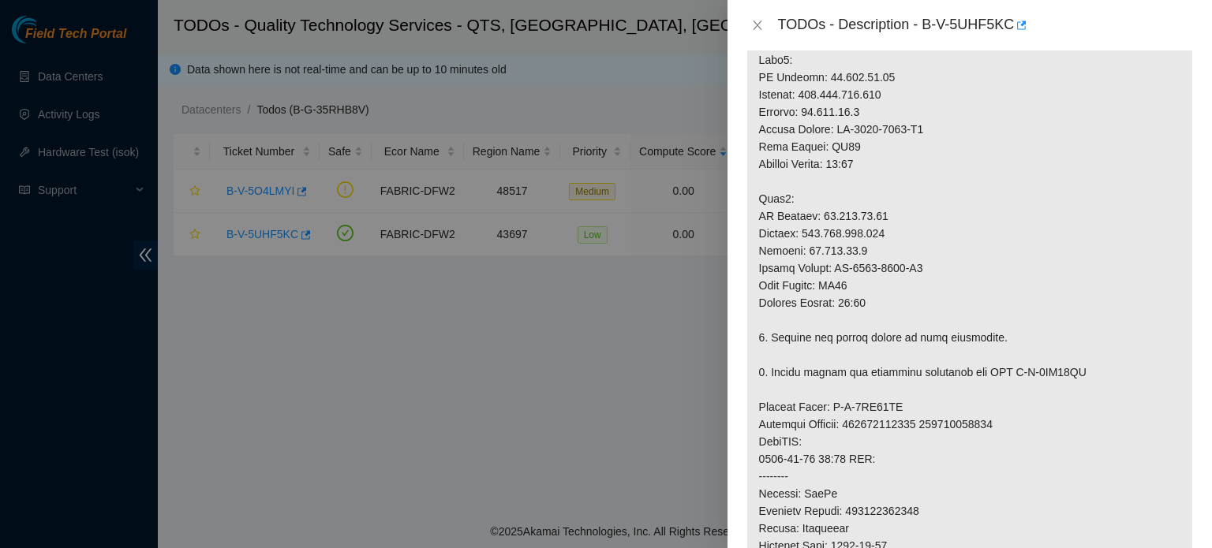
scroll to position [574, 0]
click at [843, 435] on p at bounding box center [969, 313] width 445 height 1135
click at [918, 256] on p at bounding box center [969, 313] width 445 height 1135
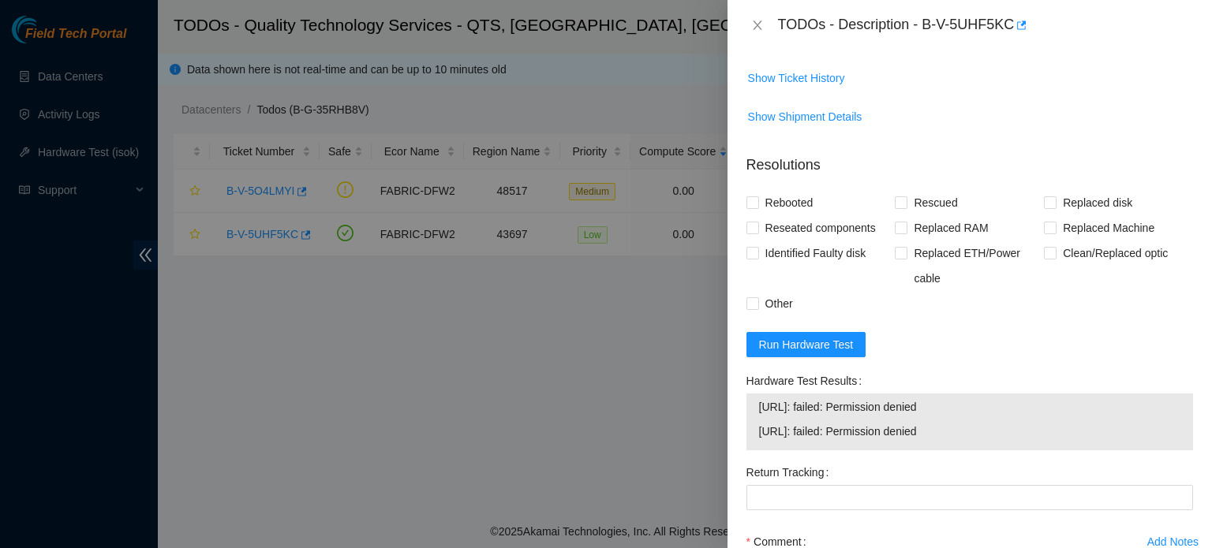
scroll to position [1416, 0]
click at [827, 351] on span "Run Hardware Test" at bounding box center [806, 342] width 95 height 17
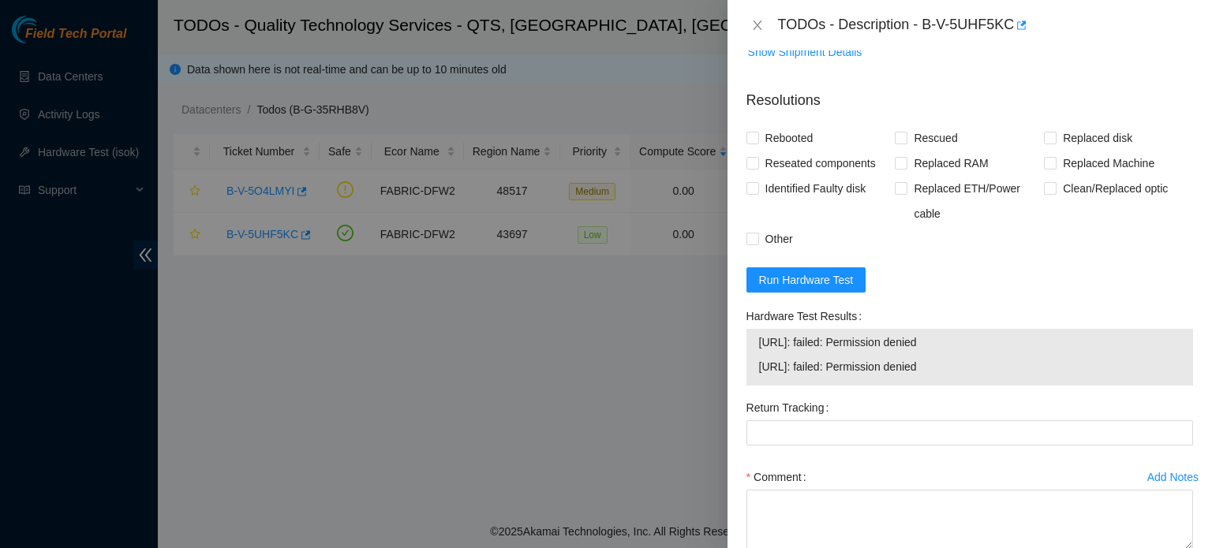
scroll to position [1477, 0]
click at [798, 151] on span "Rebooted" at bounding box center [789, 139] width 61 height 25
click at [757, 144] on input "Rebooted" at bounding box center [751, 138] width 11 height 11
checkbox input "true"
click at [911, 152] on span "Rescued" at bounding box center [935, 139] width 56 height 25
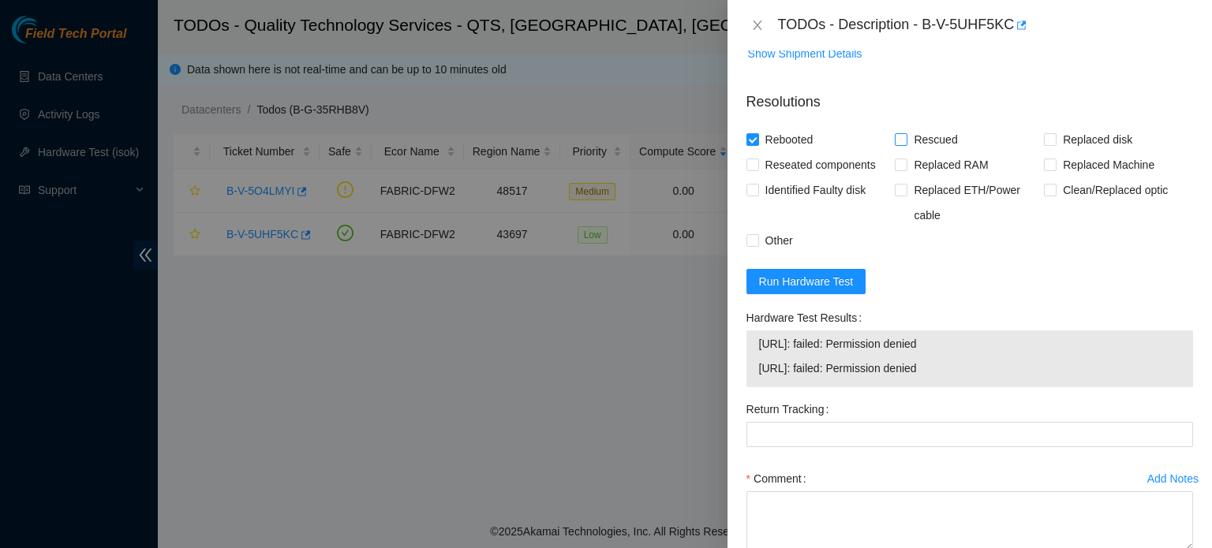
click at [906, 144] on input "Rescued" at bounding box center [900, 138] width 11 height 11
checkbox input "true"
click at [1057, 178] on span "Replaced Machine" at bounding box center [1109, 164] width 104 height 25
click at [1055, 170] on input "Replaced Machine" at bounding box center [1049, 164] width 11 height 11
checkbox input "true"
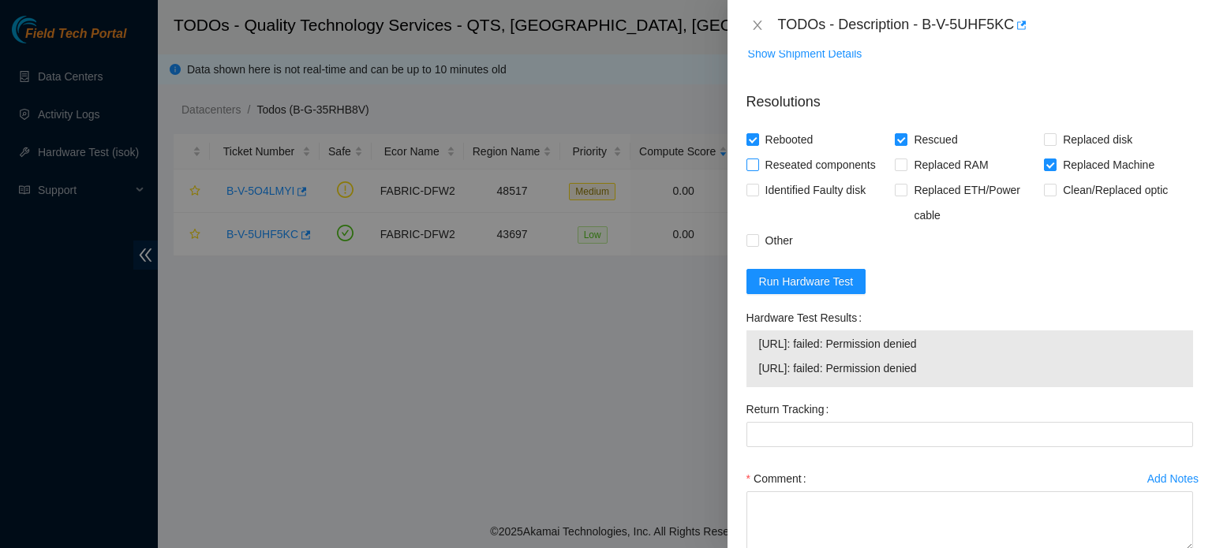
click at [802, 178] on span "Reseated components" at bounding box center [820, 164] width 123 height 25
click at [757, 170] on input "Reseated components" at bounding box center [751, 164] width 11 height 11
checkbox input "true"
click at [793, 253] on span "Other" at bounding box center [779, 240] width 40 height 25
click at [757, 245] on input "Other" at bounding box center [751, 239] width 11 height 11
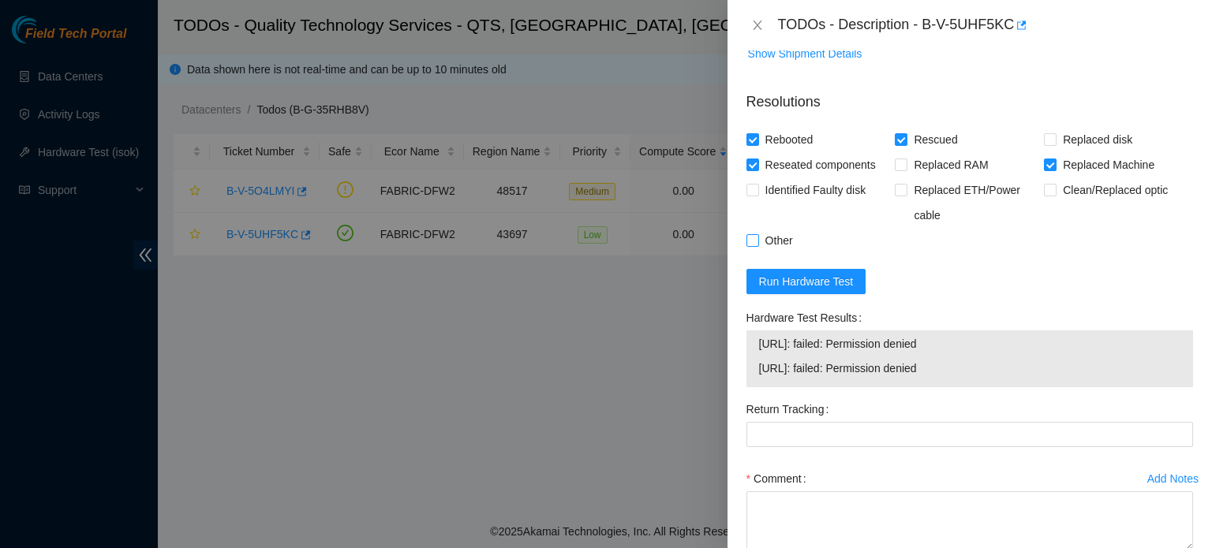
checkbox input "true"
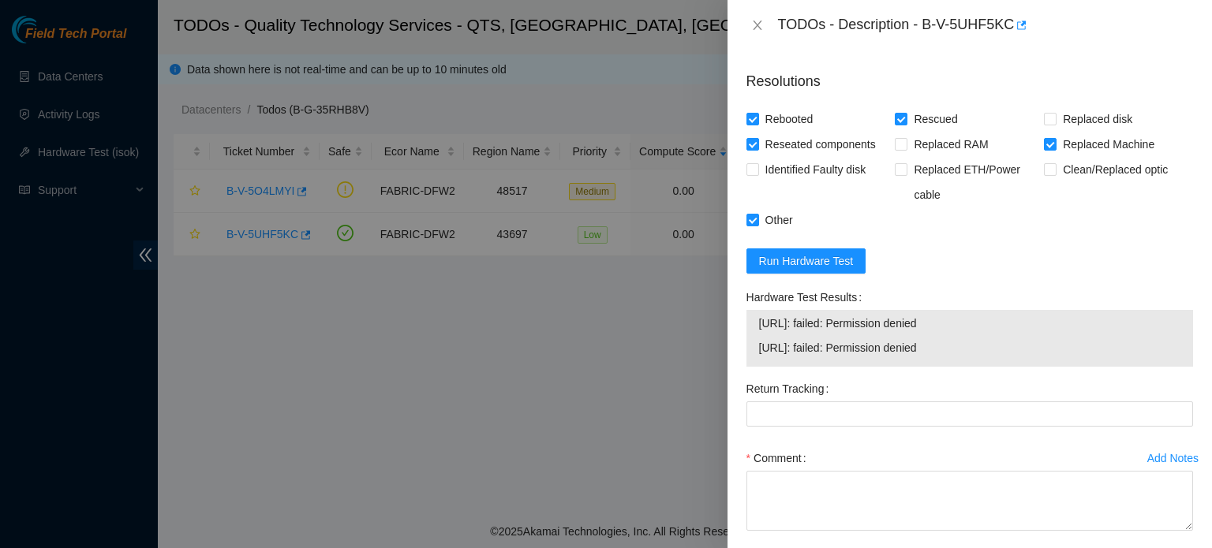
scroll to position [1588, 0]
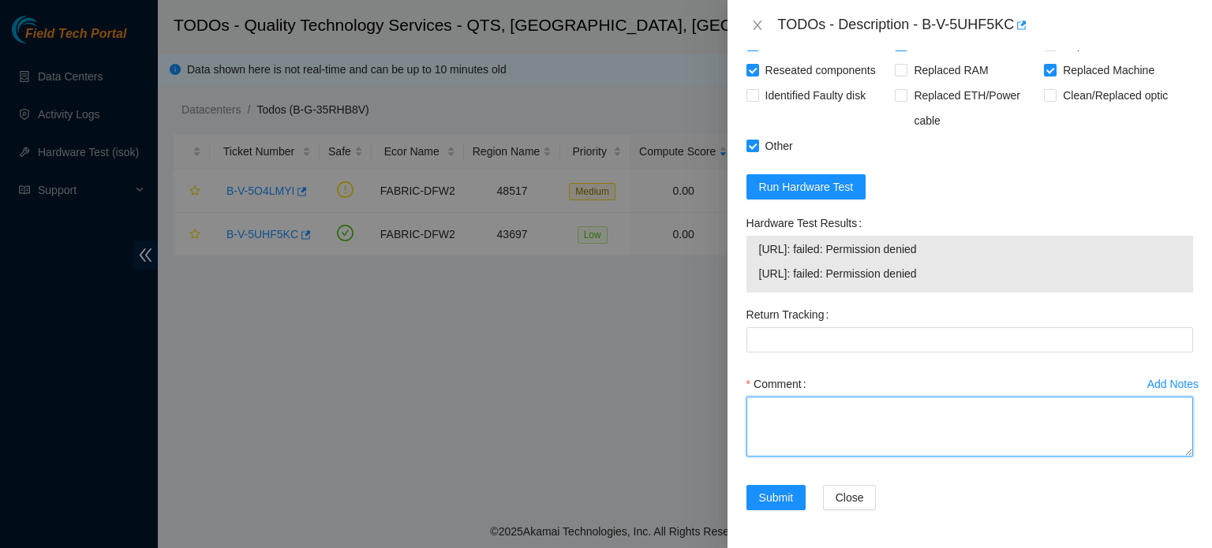
click at [841, 410] on textarea "Comment" at bounding box center [969, 427] width 447 height 60
paste textarea "Ticket: B-V-5WB2QWD New SN: 22303AC80884 Bad SN: 2135312C2433 Service Order: B-…"
drag, startPoint x: 791, startPoint y: 410, endPoint x: 870, endPoint y: 412, distance: 78.9
click at [870, 412] on textarea "Ticket: B-V-5WB2QWD New SN: 22303AC80884 Bad SN: 2135312C2433 Service Order: B-…" at bounding box center [969, 427] width 447 height 60
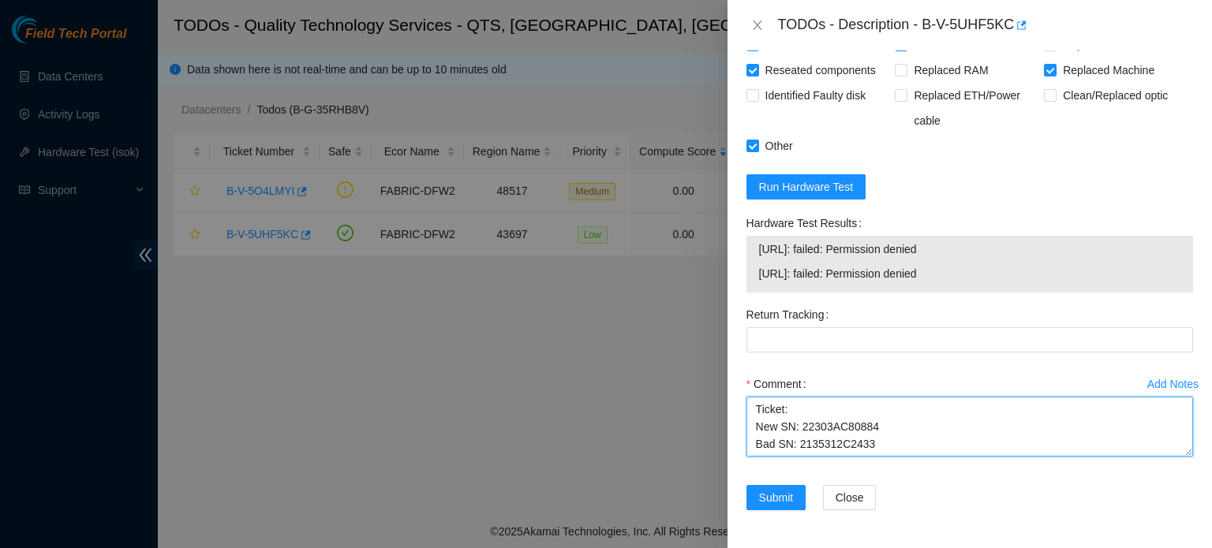
drag, startPoint x: 799, startPoint y: 427, endPoint x: 877, endPoint y: 432, distance: 78.3
click at [877, 432] on textarea "Ticket: New SN: 22303AC80884 Bad SN: 2135312C2433 Service Order: B-V-5WB9YUP Tr…" at bounding box center [969, 427] width 447 height 60
drag, startPoint x: 795, startPoint y: 447, endPoint x: 866, endPoint y: 413, distance: 78.7
click at [866, 413] on textarea "Ticket: New SN: Bad SN: 2135312C2433 Service Order: B-V-5WB9YUP Tracking Number…" at bounding box center [969, 427] width 447 height 60
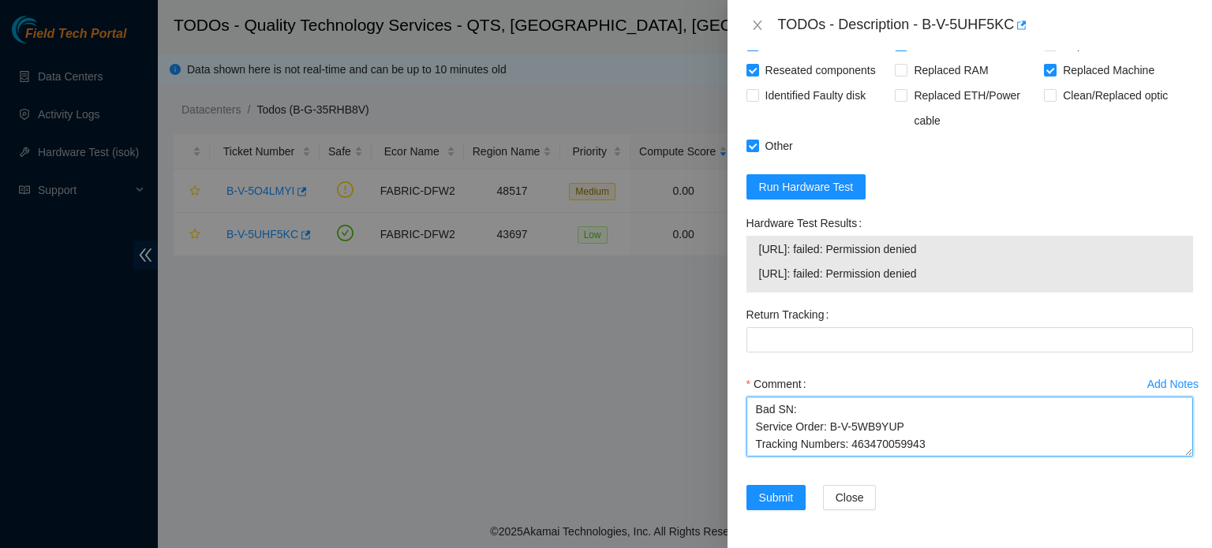
drag, startPoint x: 827, startPoint y: 427, endPoint x: 896, endPoint y: 424, distance: 69.5
click at [896, 424] on textarea "Ticket: New SN: Bad SN: Service Order: B-V-5WB9YUP Tracking Numbers: 4634700599…" at bounding box center [969, 427] width 447 height 60
drag, startPoint x: 849, startPoint y: 411, endPoint x: 924, endPoint y: 438, distance: 79.6
click at [924, 438] on textarea "Ticket: New SN: Bad SN: Service Order: Tracking Numbers: 463470059943 RMA Retur…" at bounding box center [969, 427] width 447 height 60
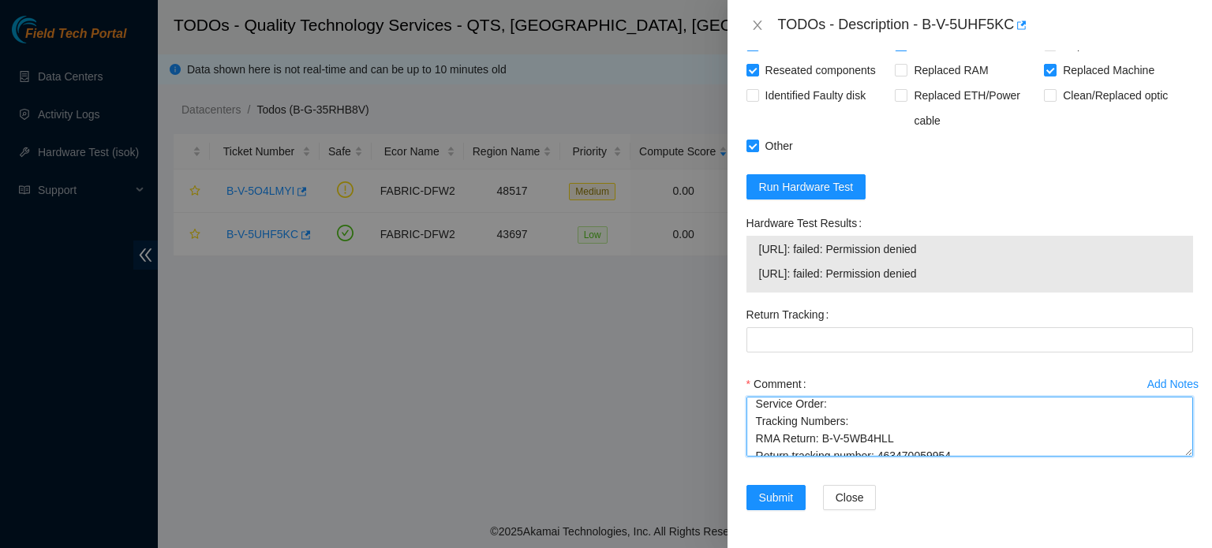
scroll to position [69, 0]
drag, startPoint x: 820, startPoint y: 428, endPoint x: 887, endPoint y: 428, distance: 67.1
click at [887, 428] on textarea "Ticket: New SN: Bad SN: Service Order: Tracking Numbers: RMA Return: B-V-5WB4HL…" at bounding box center [969, 427] width 447 height 60
drag, startPoint x: 877, startPoint y: 440, endPoint x: 949, endPoint y: 444, distance: 72.0
click at [949, 444] on textarea "Ticket: New SN: Bad SN: Service Order: Tracking Numbers: RMA Return: Return tra…" at bounding box center [969, 427] width 447 height 60
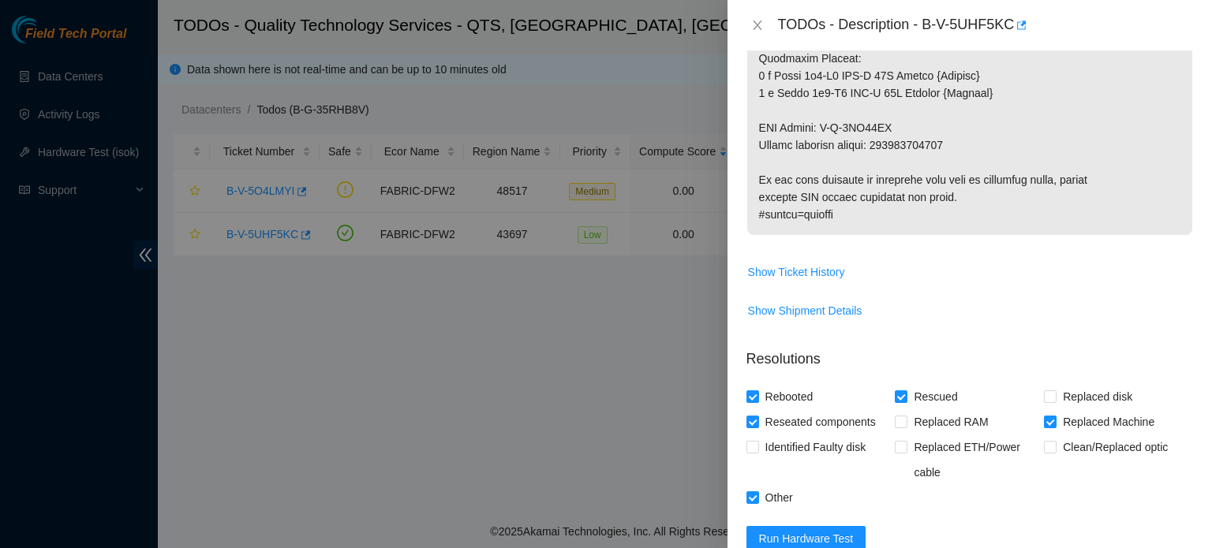
scroll to position [1125, 0]
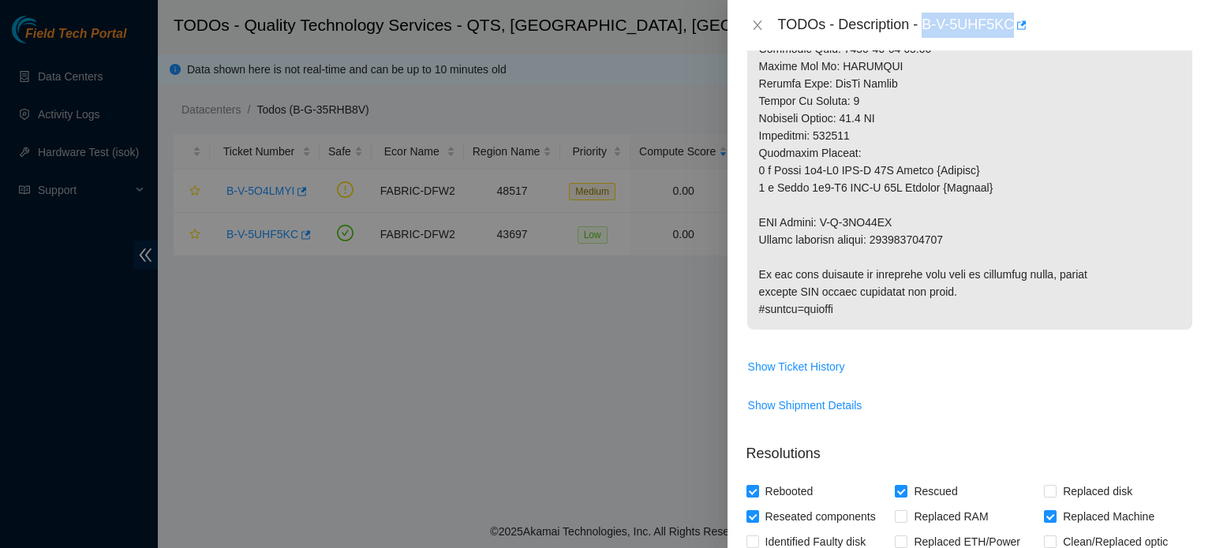
drag, startPoint x: 926, startPoint y: 24, endPoint x: 1009, endPoint y: 30, distance: 83.8
click at [1009, 30] on div "TODOs - Description - B-V-5UHF5KC" at bounding box center [985, 25] width 415 height 25
copy div "B-V-5UHF5KC"
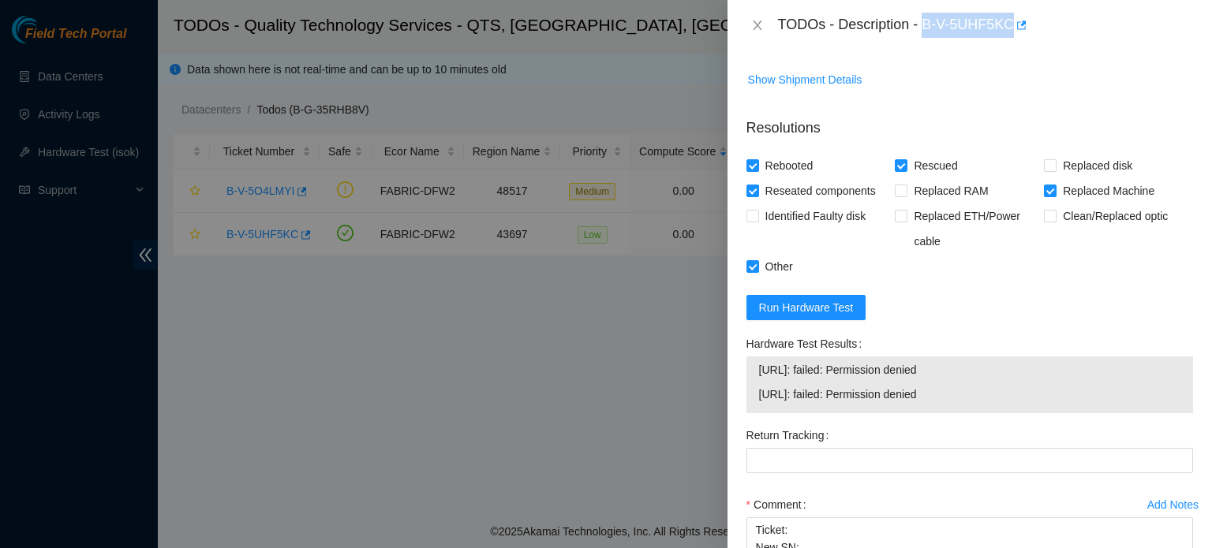
scroll to position [1588, 0]
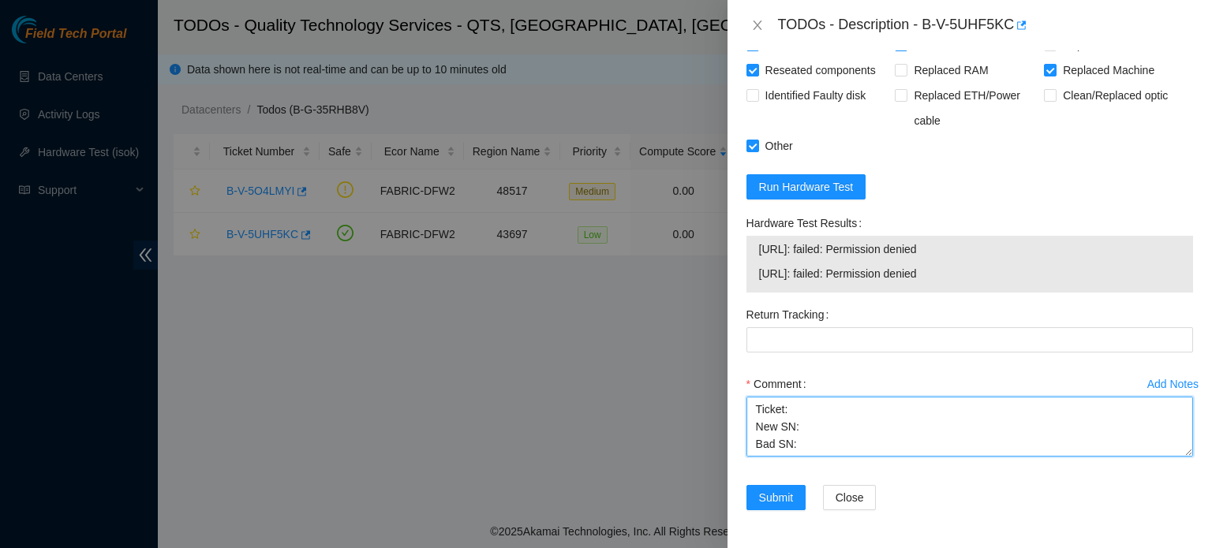
click at [793, 411] on textarea "Ticket: New SN: Bad SN: Service Order: Tracking Numbers: RMA Return: Return tra…" at bounding box center [969, 427] width 447 height 60
paste textarea "B-V-5UHF5KC"
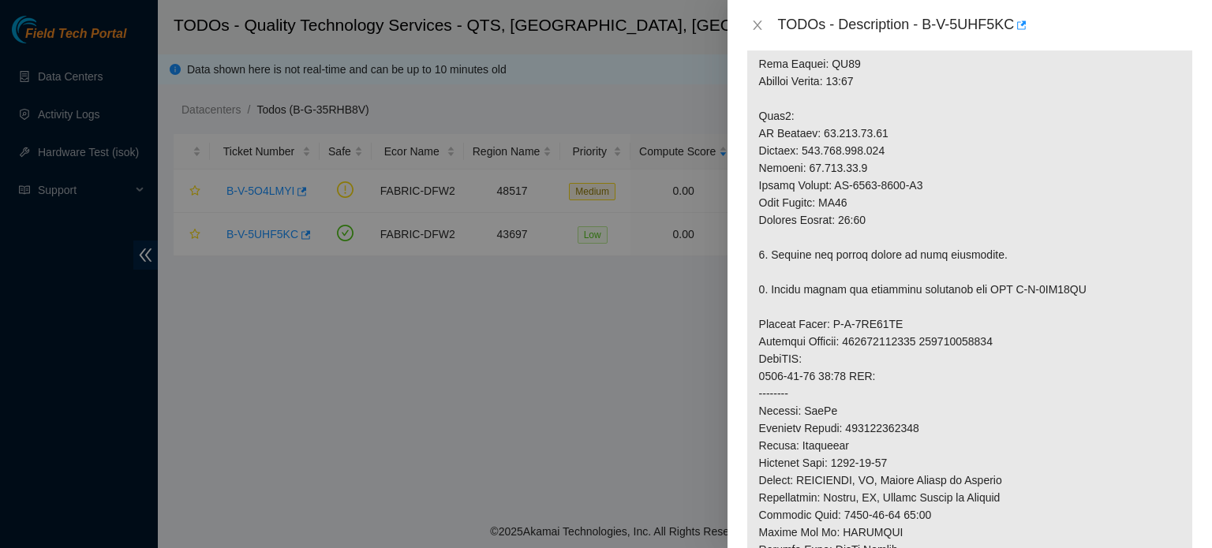
scroll to position [645, 0]
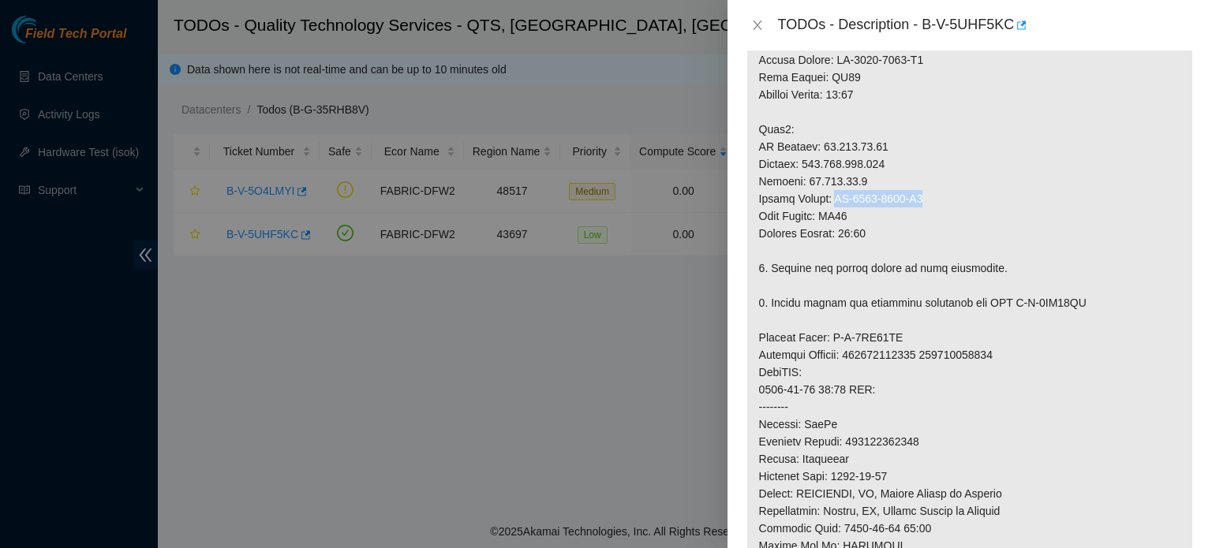
drag, startPoint x: 834, startPoint y: 215, endPoint x: 924, endPoint y: 216, distance: 90.0
click at [924, 216] on p at bounding box center [969, 242] width 445 height 1135
copy p "MX-2131-0141-N1"
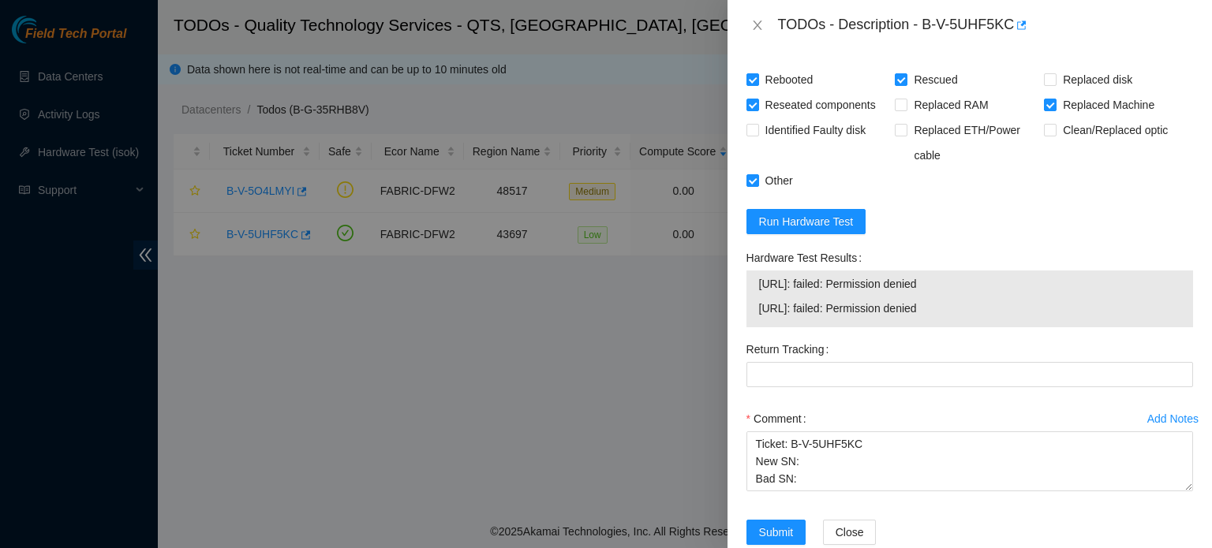
scroll to position [1588, 0]
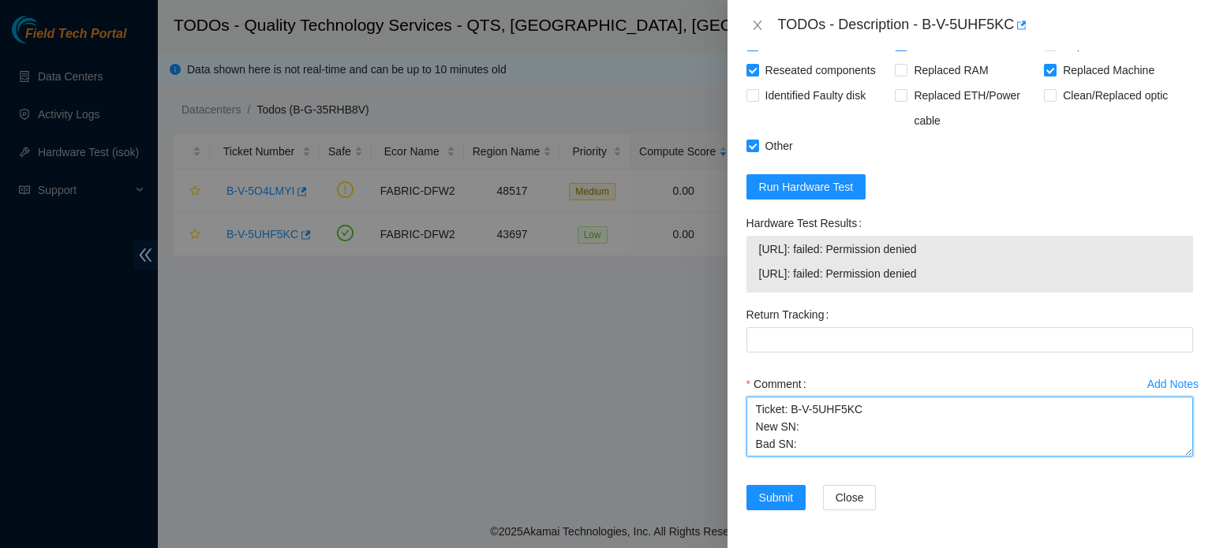
click at [801, 429] on textarea "Ticket: B-V-5UHF5KC New SN: Bad SN: Service Order: Tracking Numbers: RMA Return…" at bounding box center [969, 427] width 447 height 60
paste textarea "MX-2131-0141-N1"
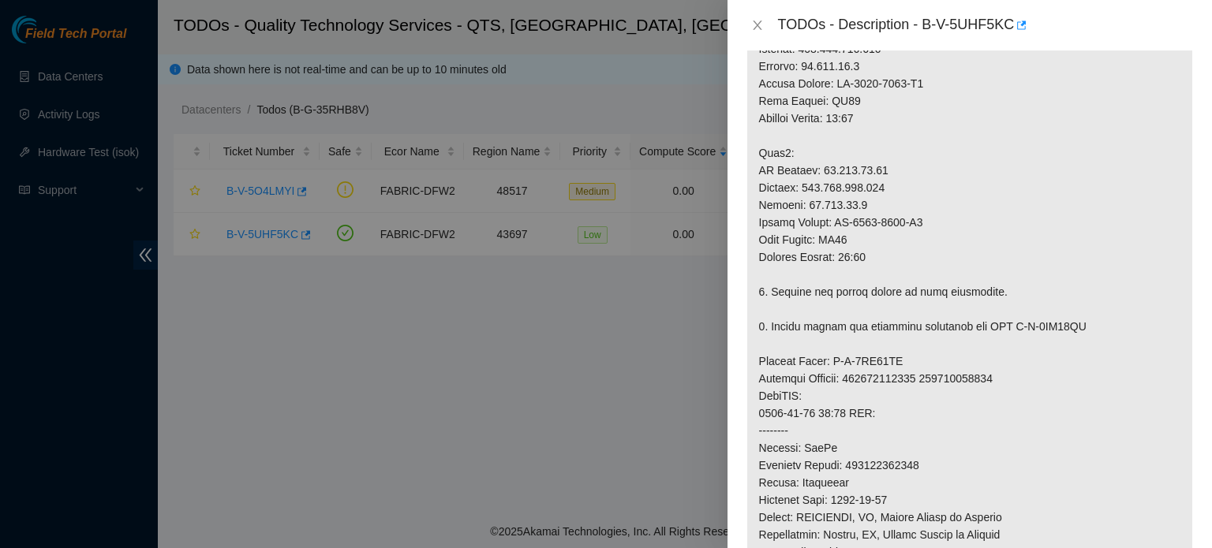
scroll to position [0, 0]
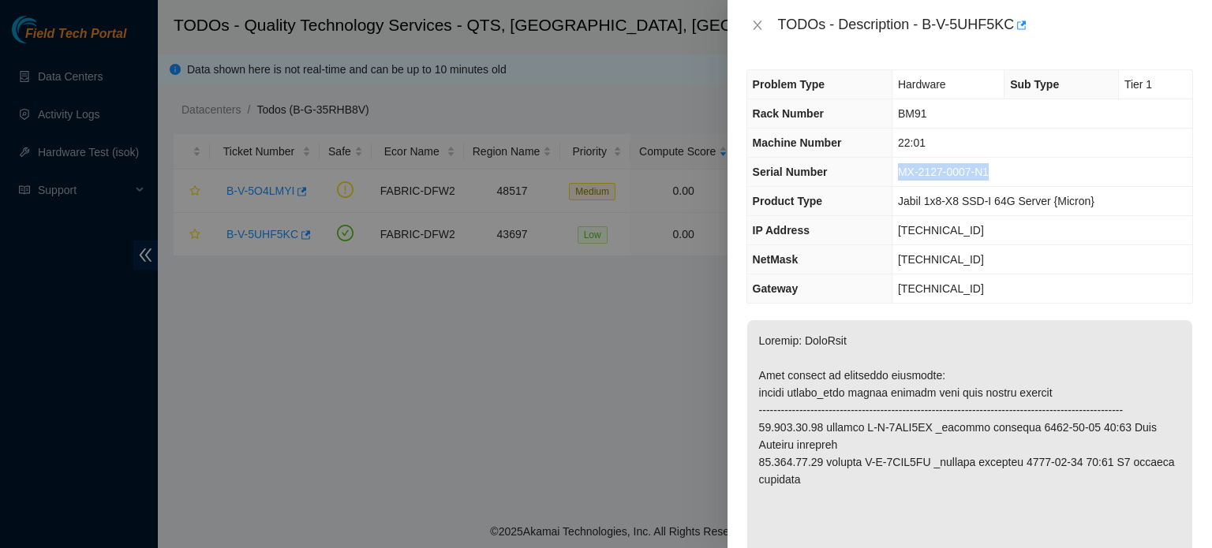
drag, startPoint x: 899, startPoint y: 172, endPoint x: 989, endPoint y: 170, distance: 90.8
click at [989, 170] on span "MX-2127-0007-N1" at bounding box center [943, 172] width 91 height 13
copy span "MX-2127-0007-N1"
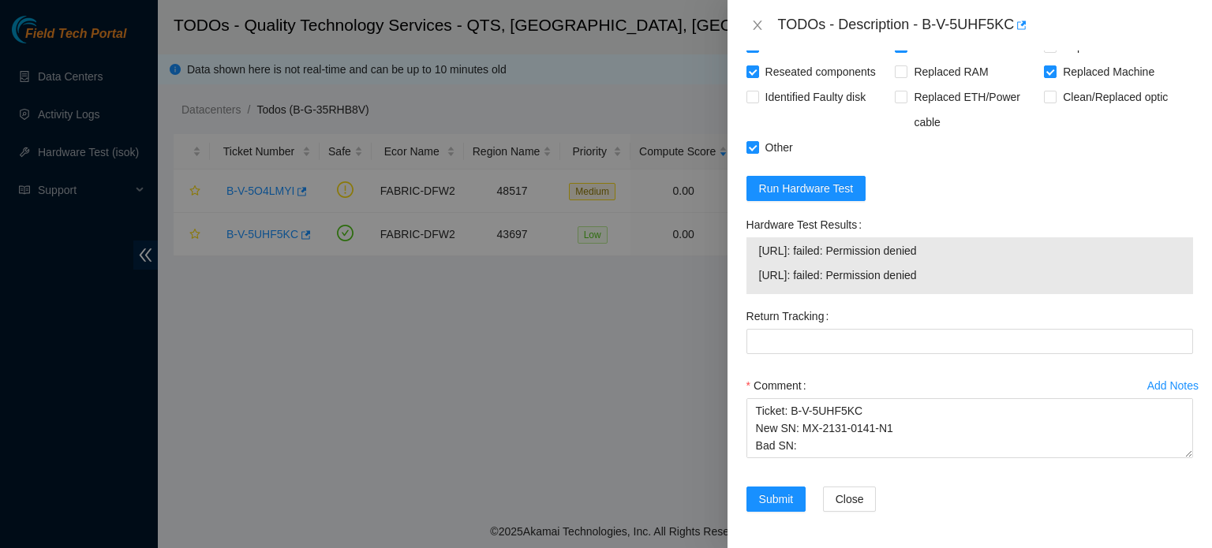
scroll to position [1588, 0]
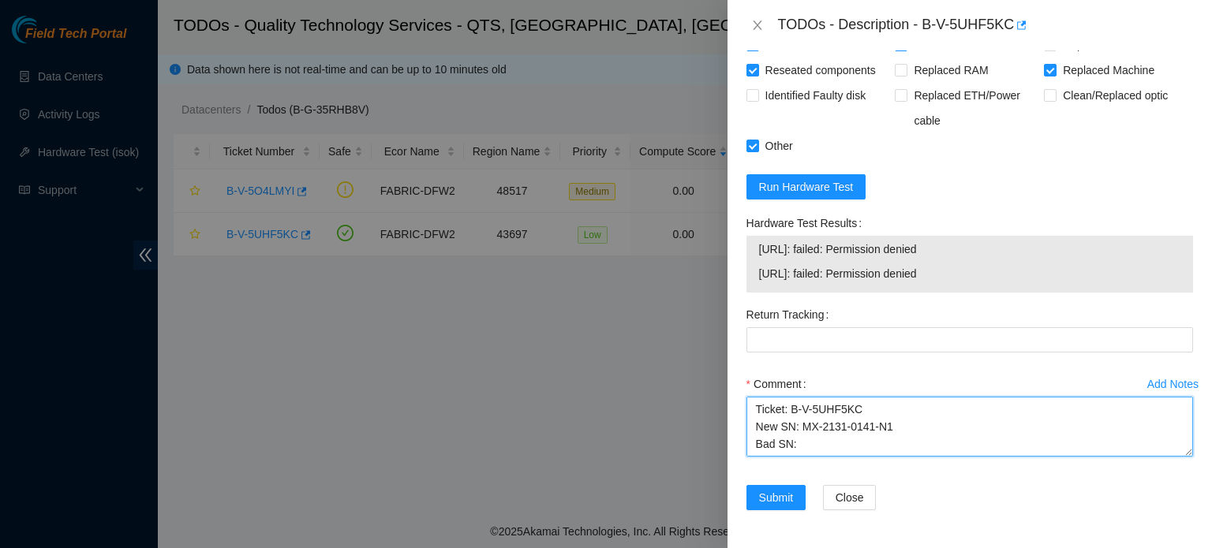
click at [791, 446] on textarea "Ticket: B-V-5UHF5KC New SN: MX-2131-0141-N1 Bad SN: Service Order: Tracking Num…" at bounding box center [969, 427] width 447 height 60
click at [796, 445] on textarea "Ticket: B-V-5UHF5KC New SN: MX-2131-0141-N1 Bad SN: Service Order: Tracking Num…" at bounding box center [969, 427] width 447 height 60
paste textarea "MX-2127-0007-N1"
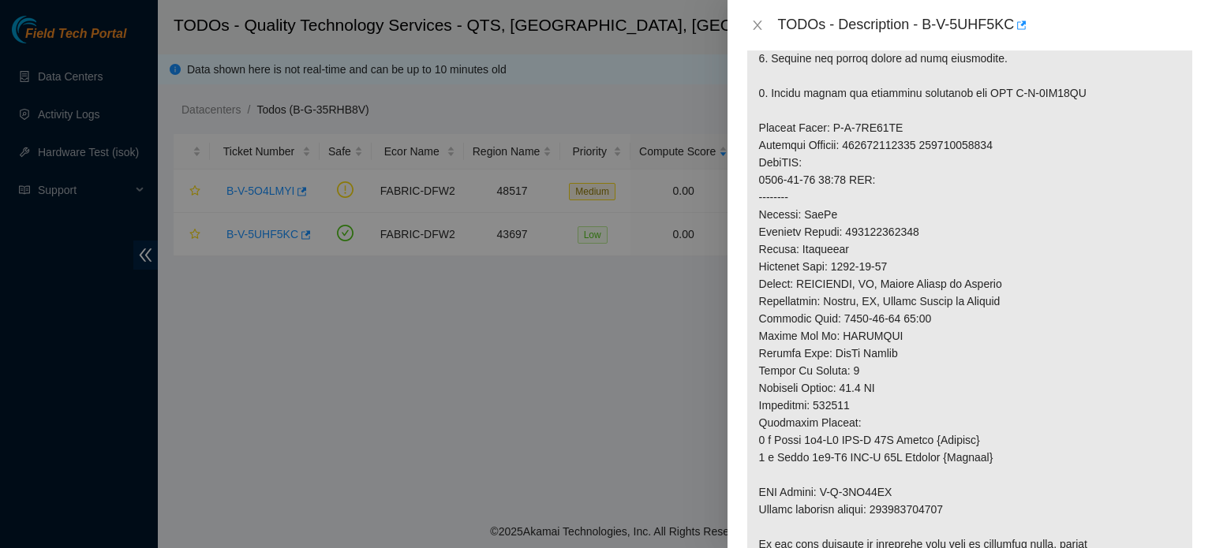
scroll to position [849, 0]
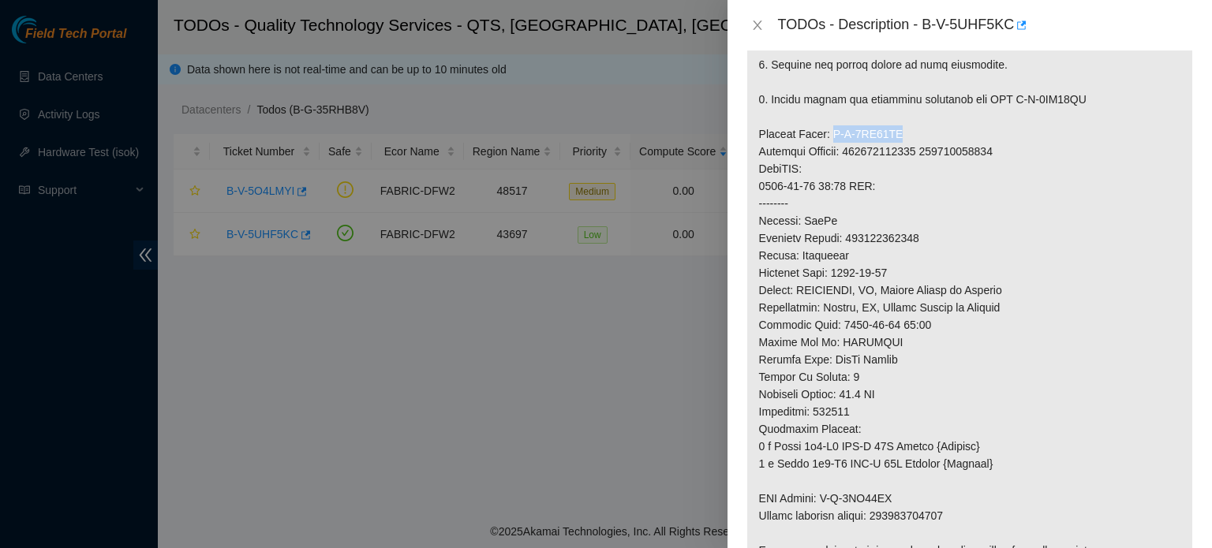
drag, startPoint x: 829, startPoint y: 148, endPoint x: 896, endPoint y: 154, distance: 67.4
click at [896, 154] on p at bounding box center [969, 38] width 445 height 1135
copy p "B-V-5UJ96MD"
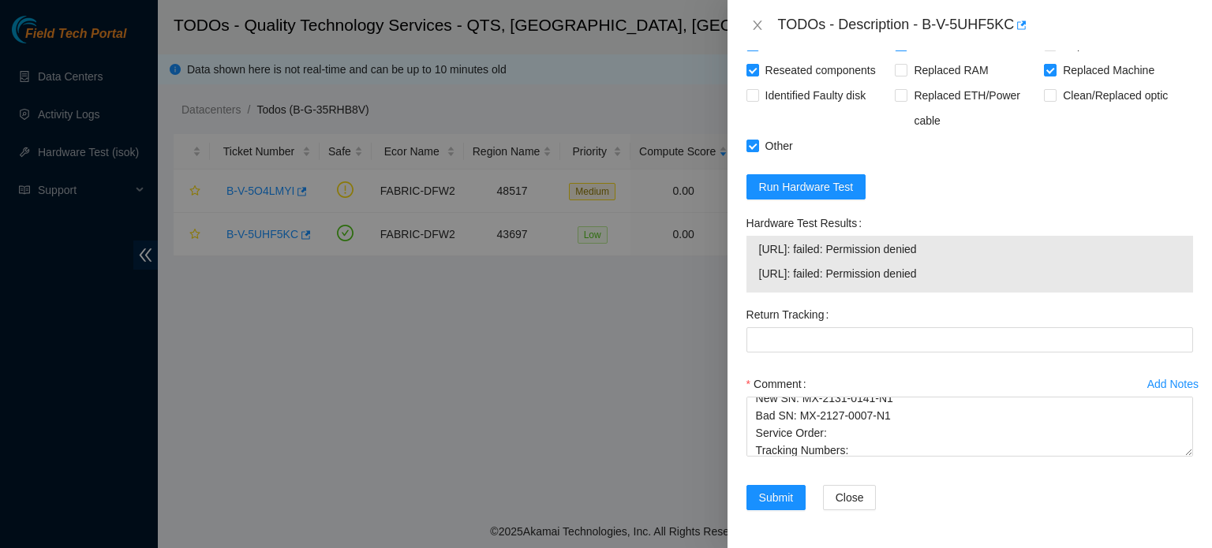
scroll to position [1588, 0]
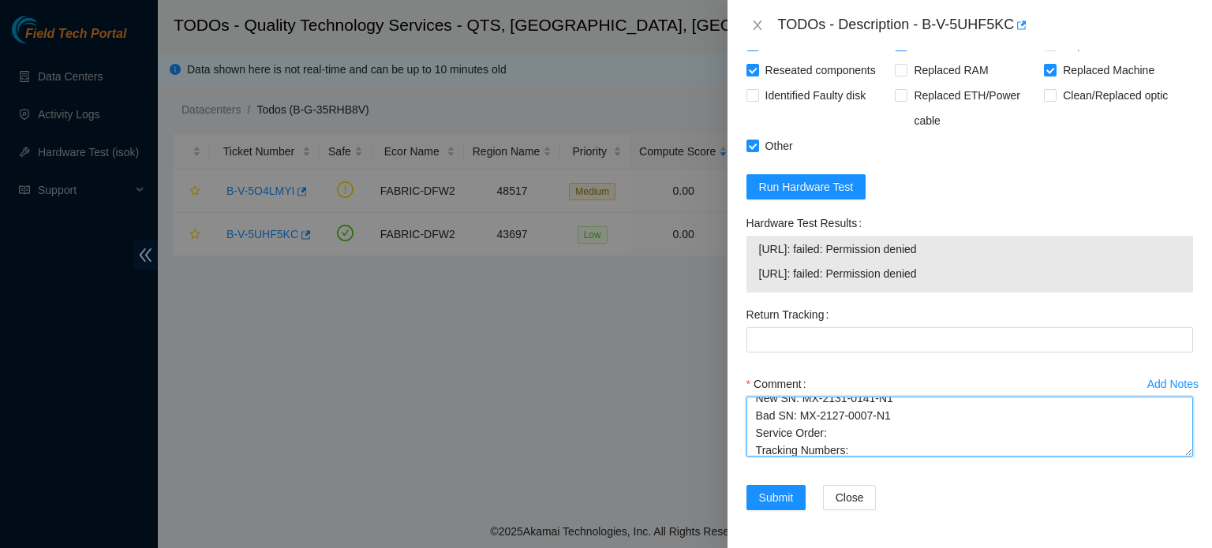
click at [827, 430] on textarea "Ticket: B-V-5UHF5KC New SN: MX-2131-0141-N1 Bad SN: MX-2127-0007-N1 Service Ord…" at bounding box center [969, 427] width 447 height 60
paste textarea "B-V-5UJ96MD"
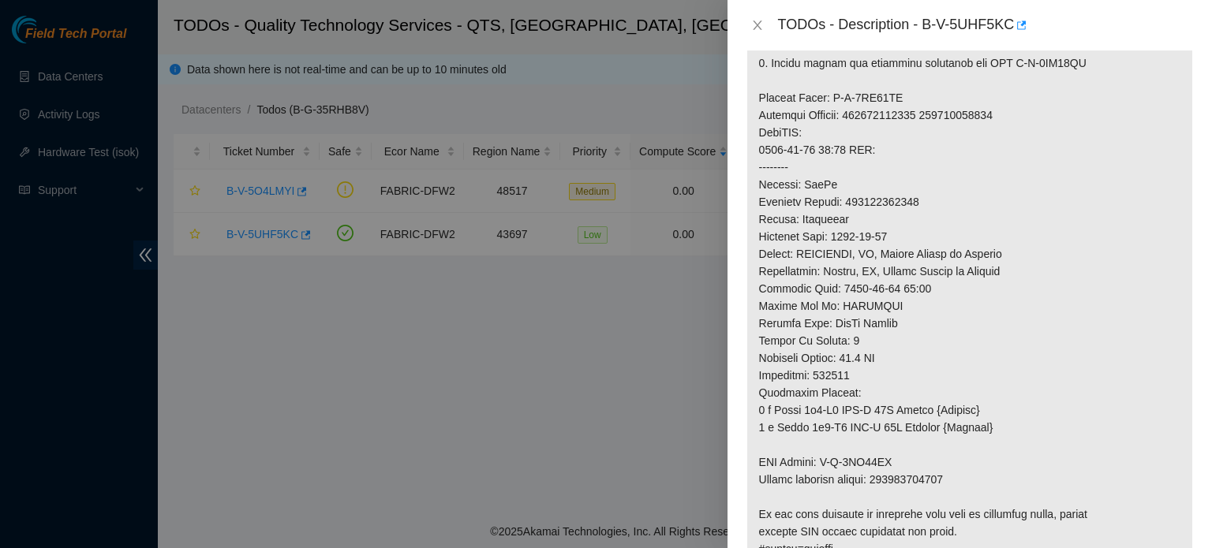
scroll to position [884, 0]
drag, startPoint x: 852, startPoint y: 129, endPoint x: 921, endPoint y: 140, distance: 69.5
click at [921, 140] on p at bounding box center [969, 4] width 445 height 1135
copy p "417328428402"
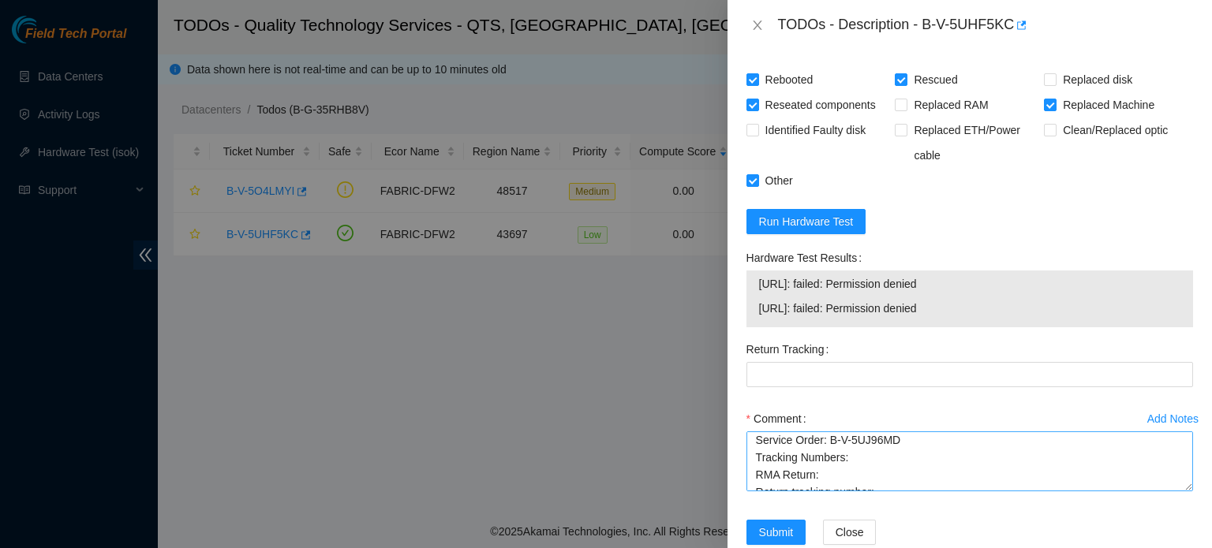
scroll to position [62, 0]
click at [850, 469] on textarea "Ticket: B-V-5UHF5KC New SN: MX-2131-0141-N1 Bad SN: MX-2127-0007-N1 Service Ord…" at bounding box center [969, 462] width 447 height 60
paste textarea "417328428402"
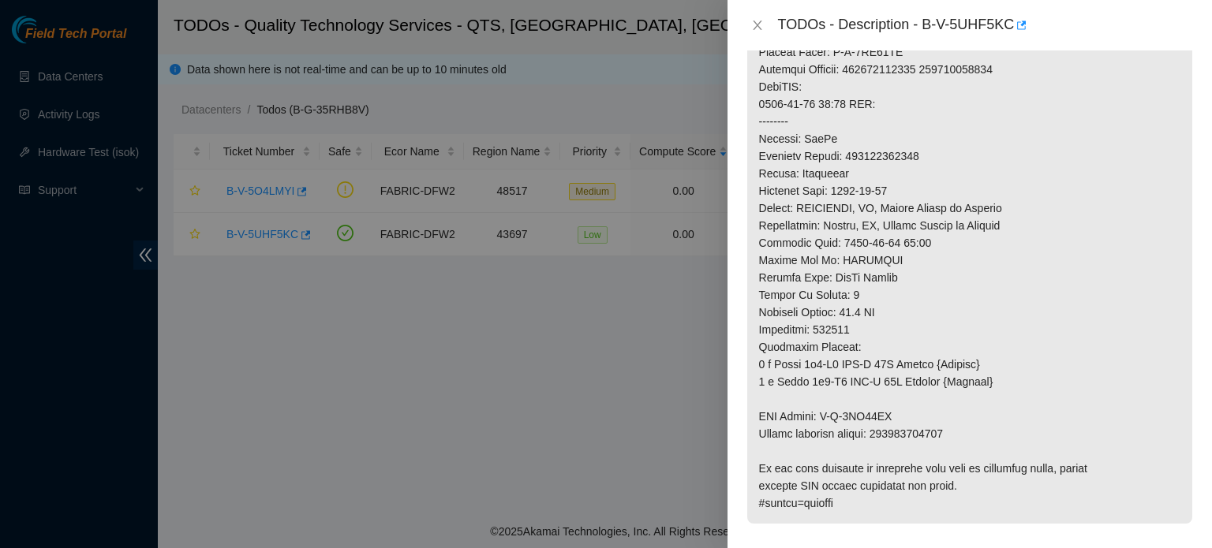
scroll to position [948, 0]
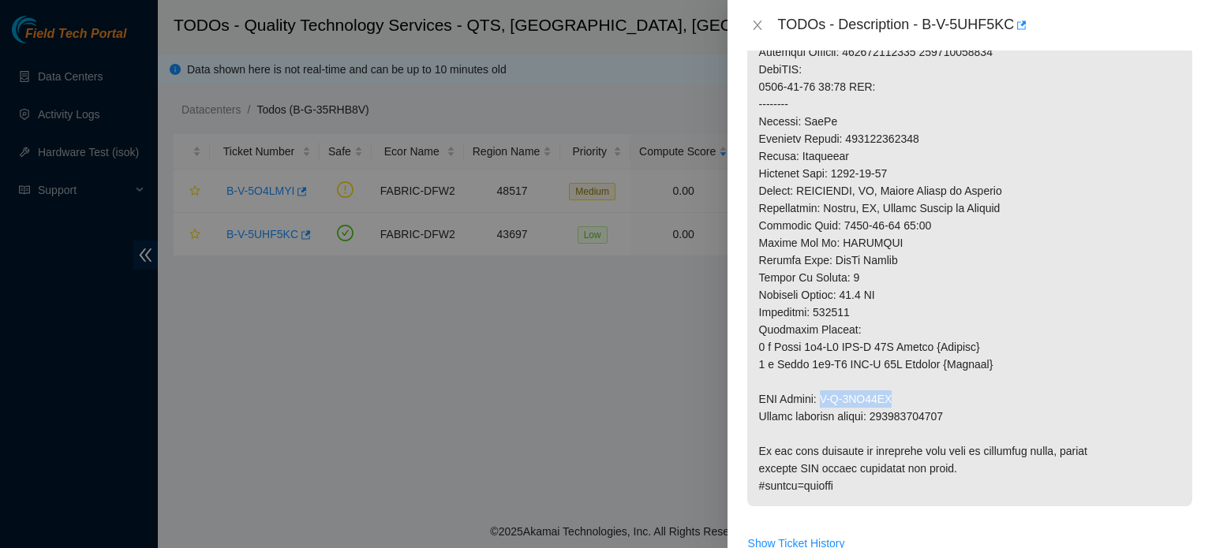
drag, startPoint x: 824, startPoint y: 410, endPoint x: 894, endPoint y: 419, distance: 70.8
copy p "B-V-5UJ96MM"
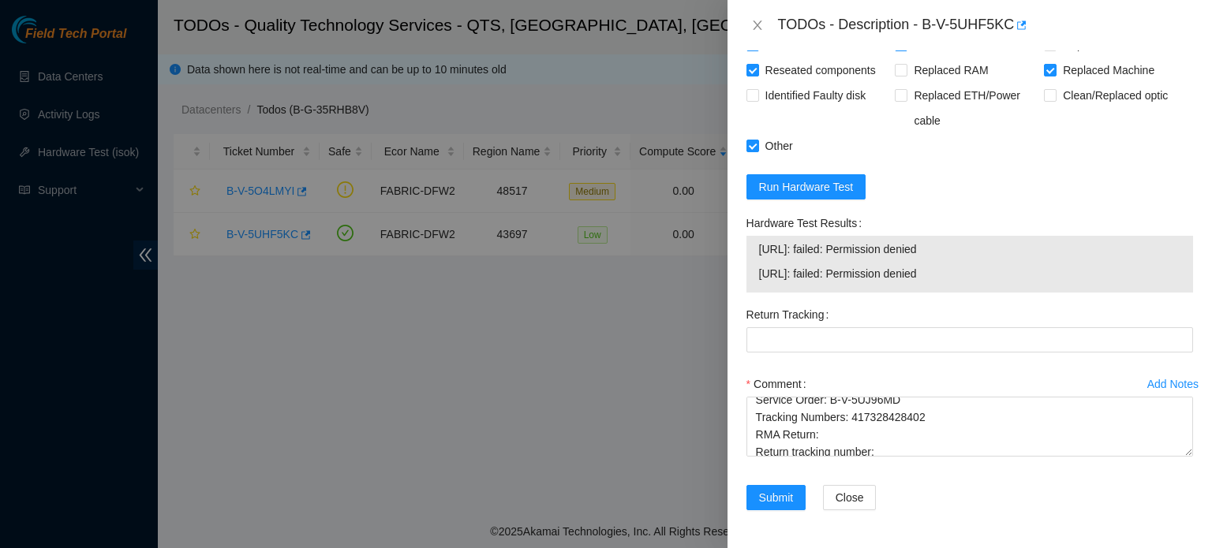
scroll to position [69, 0]
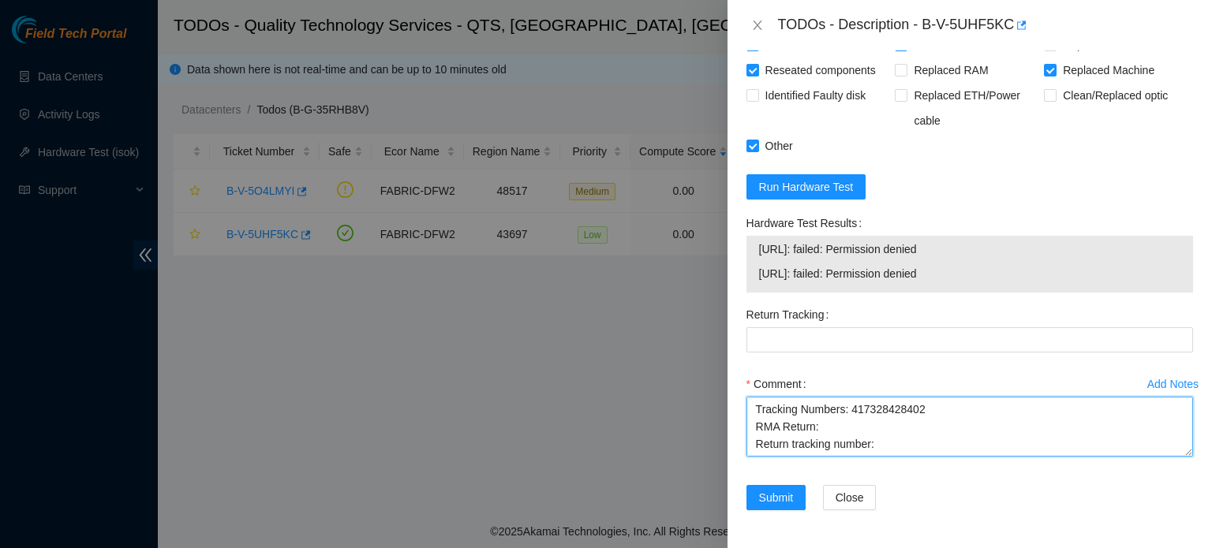
click at [821, 428] on textarea "Ticket: B-V-5UHF5KC New SN: MX-2131-0141-N1 Bad SN: MX-2127-0007-N1 Service Ord…" at bounding box center [969, 427] width 447 height 60
click at [816, 428] on textarea "Ticket: B-V-5UHF5KC New SN: MX-2131-0141-N1 Bad SN: MX-2127-0007-N1 Service Ord…" at bounding box center [969, 427] width 447 height 60
click at [817, 428] on textarea "Ticket: B-V-5UHF5KC New SN: MX-2131-0141-N1 Bad SN: MX-2127-0007-N1 Service Ord…" at bounding box center [969, 427] width 447 height 60
paste textarea "B-V-5UJ96MM"
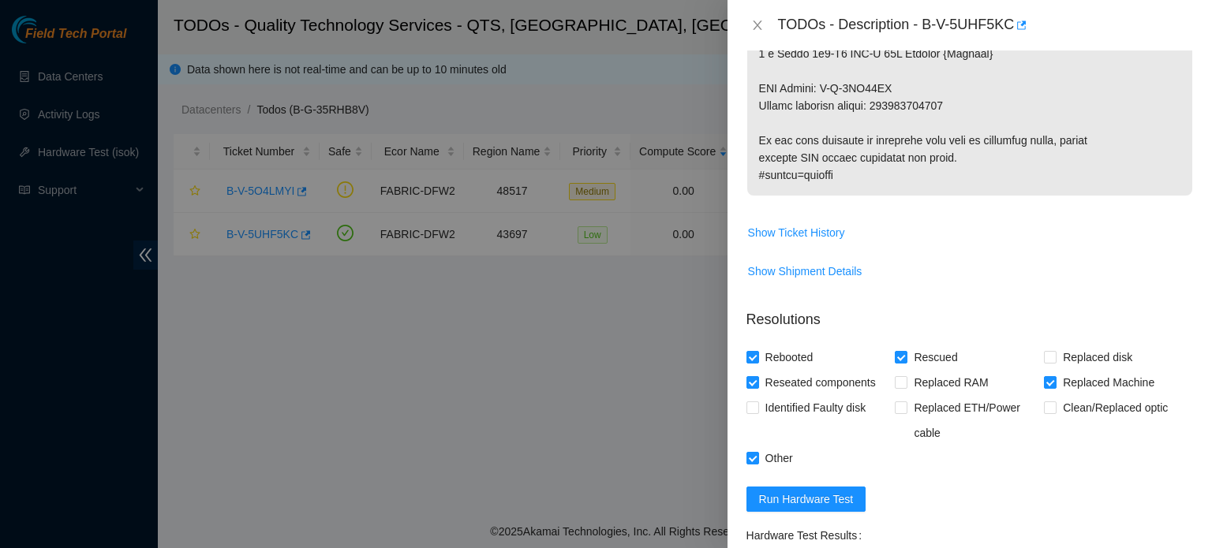
scroll to position [1117, 0]
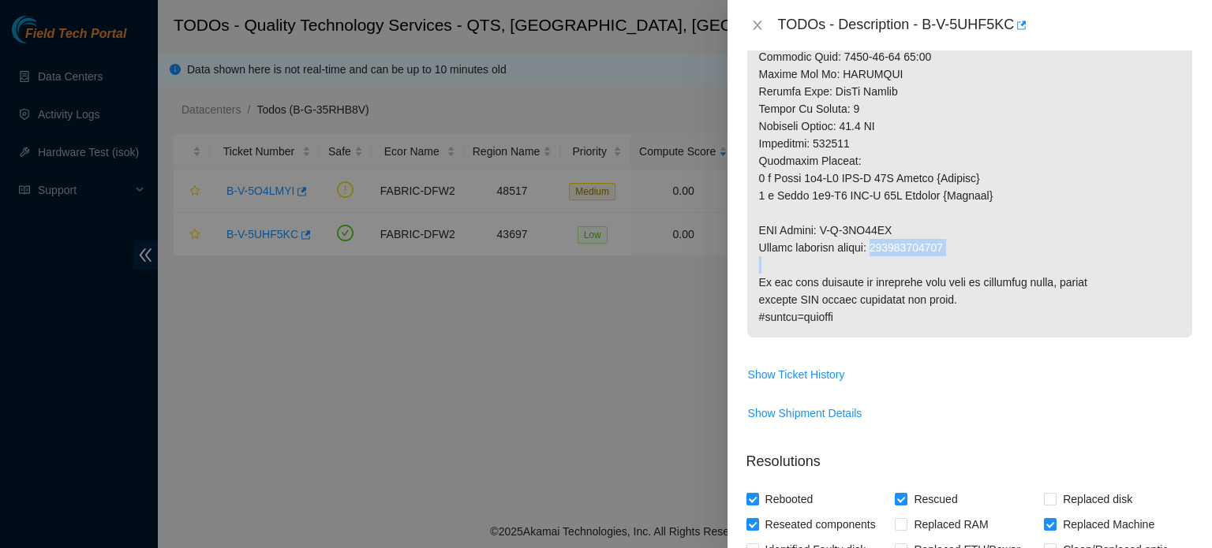
drag, startPoint x: 881, startPoint y: 267, endPoint x: 956, endPoint y: 274, distance: 75.2
drag, startPoint x: 881, startPoint y: 259, endPoint x: 954, endPoint y: 262, distance: 73.4
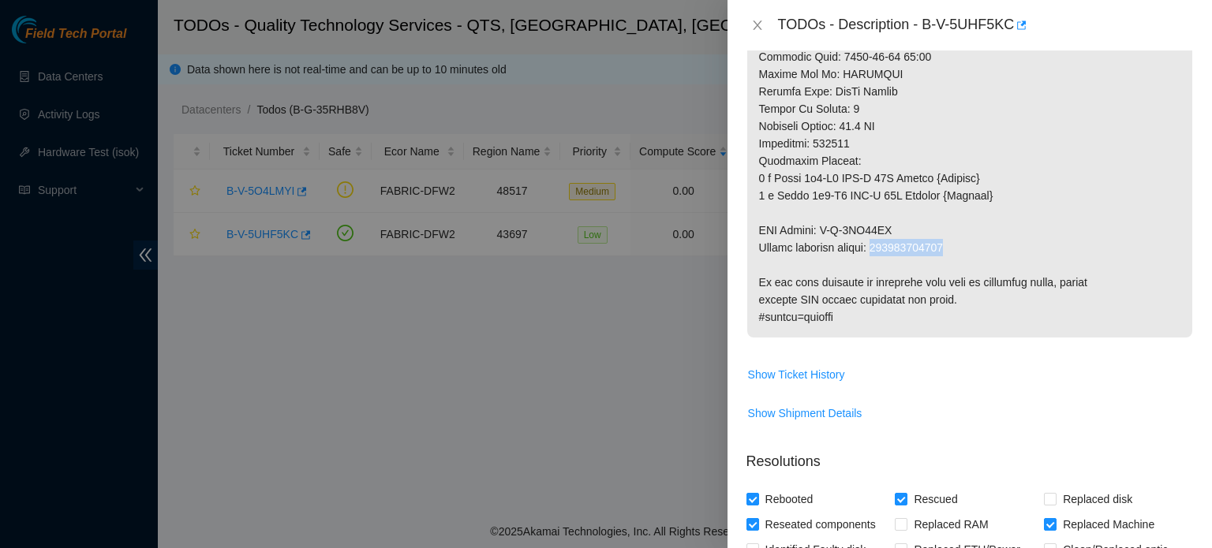
copy p "417328428413"
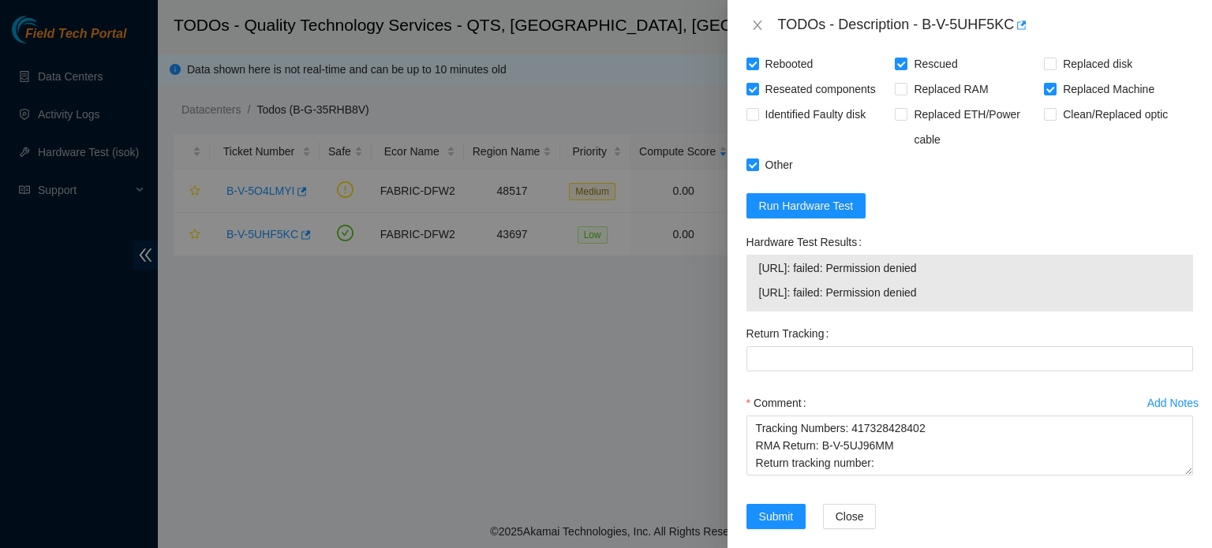
scroll to position [1588, 0]
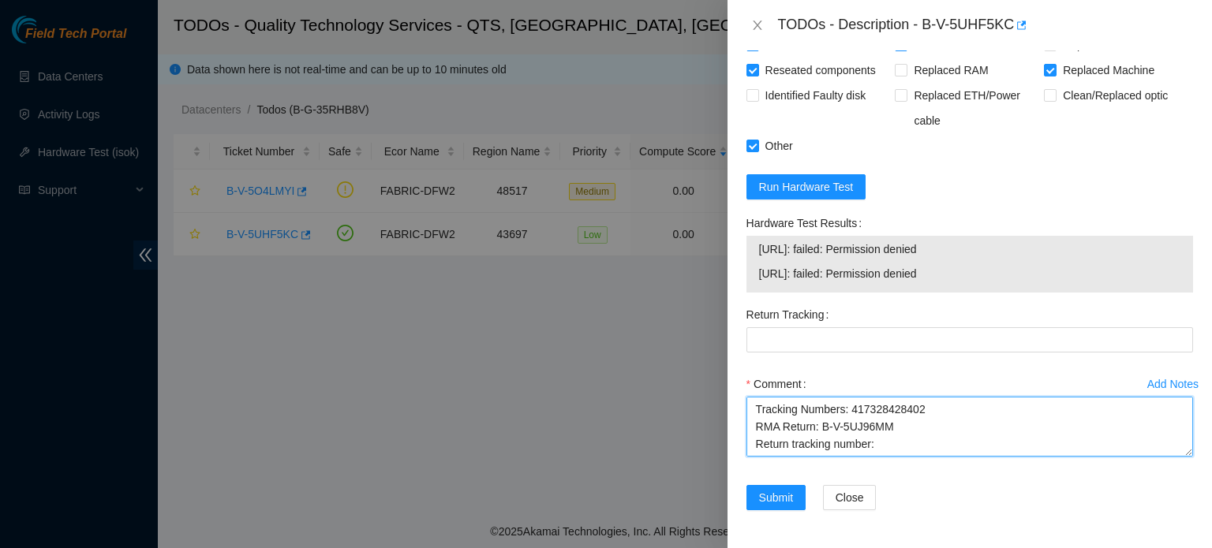
click at [887, 443] on textarea "Ticket: B-V-5UHF5KC New SN: MX-2131-0141-N1 Bad SN: MX-2127-0007-N1 Service Ord…" at bounding box center [969, 427] width 447 height 60
paste textarea "417328428413"
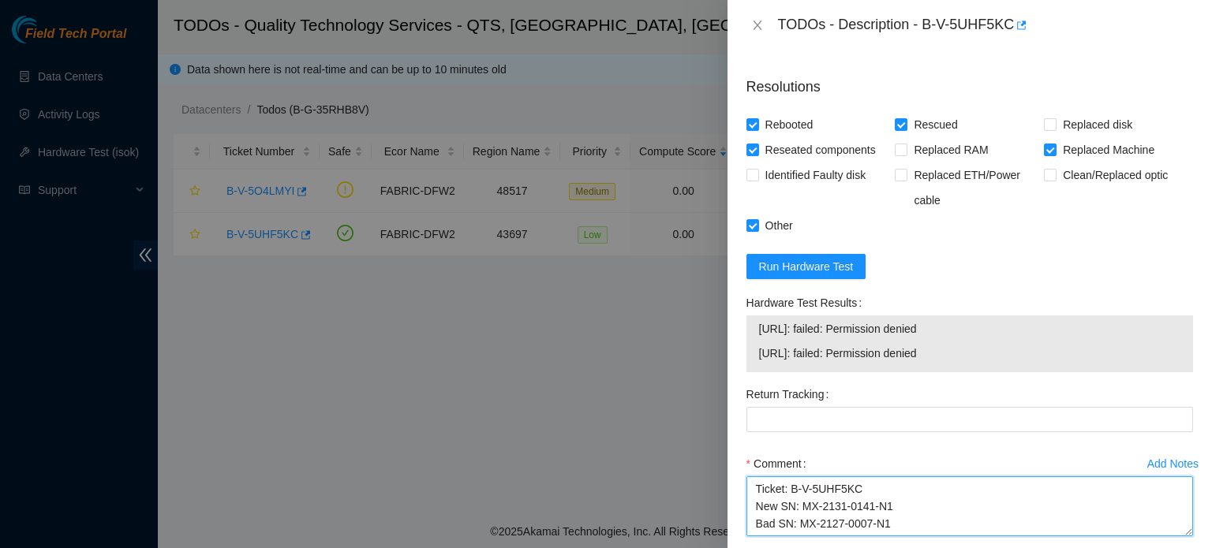
scroll to position [1490, 0]
click at [756, 511] on textarea "Ticket: B-V-5UHF5KC New SN: MX-2131-0141-N1 Bad SN: MX-2127-0007-N1 Service Ord…" at bounding box center [969, 509] width 447 height 60
click at [754, 498] on textarea "Ticket: B-V-5UHF5KC New SN: MX-2131-0141-N1 Bad SN: MX-2127-0007-N1 Service Ord…" at bounding box center [969, 509] width 447 height 60
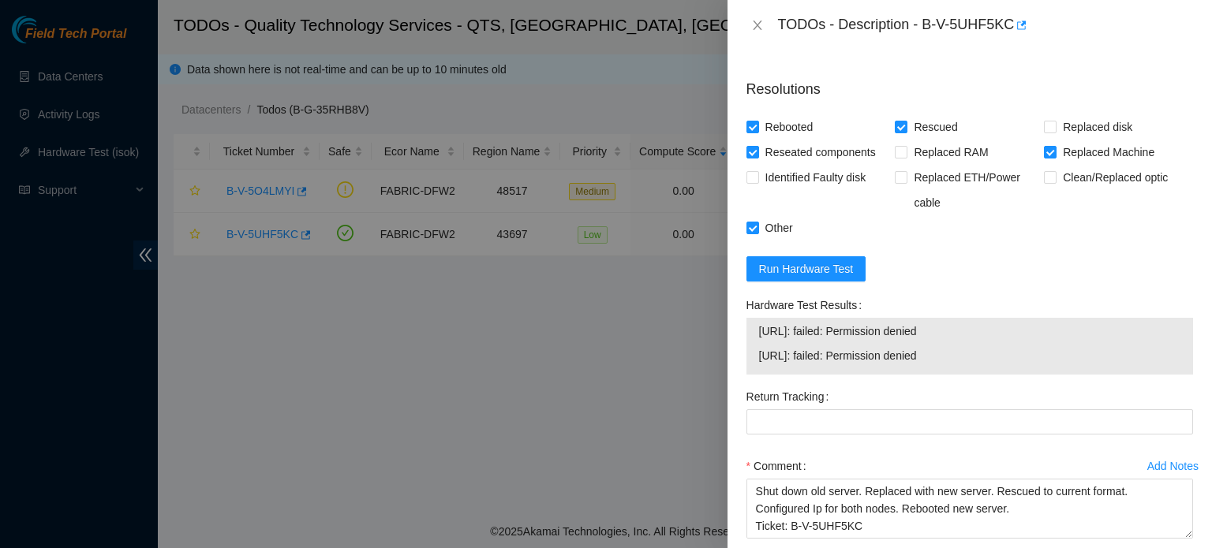
click at [1165, 241] on div "Rebooted Rescued Replaced disk Reseated components Replaced RAM Replaced Machin…" at bounding box center [969, 177] width 447 height 126
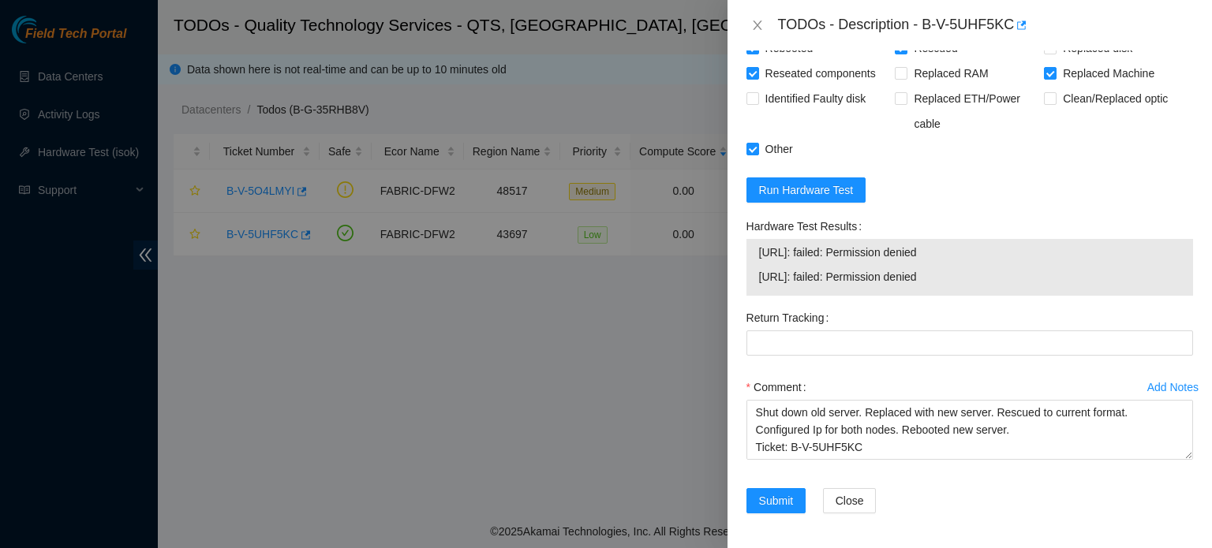
scroll to position [1588, 0]
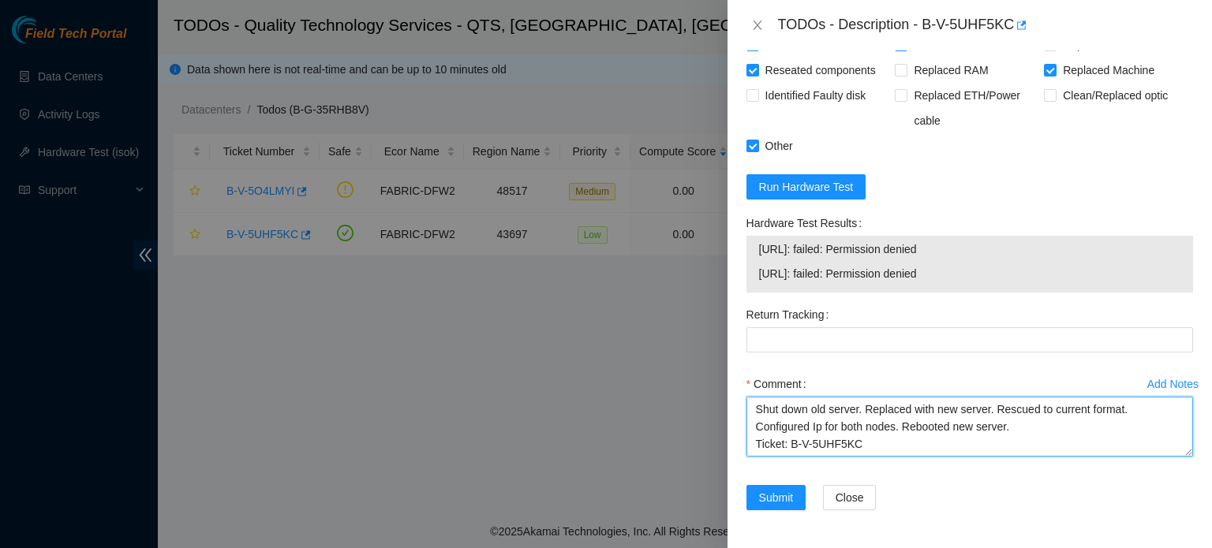
click at [1007, 429] on textarea "Shut down old server. Replaced with new server. Rescued to current format. Conf…" at bounding box center [969, 427] width 447 height 60
click at [941, 436] on textarea "Shut down old server. Replaced with new server. Rescued to current format. Conf…" at bounding box center [969, 427] width 447 height 60
drag, startPoint x: 755, startPoint y: 428, endPoint x: 950, endPoint y: 444, distance: 195.5
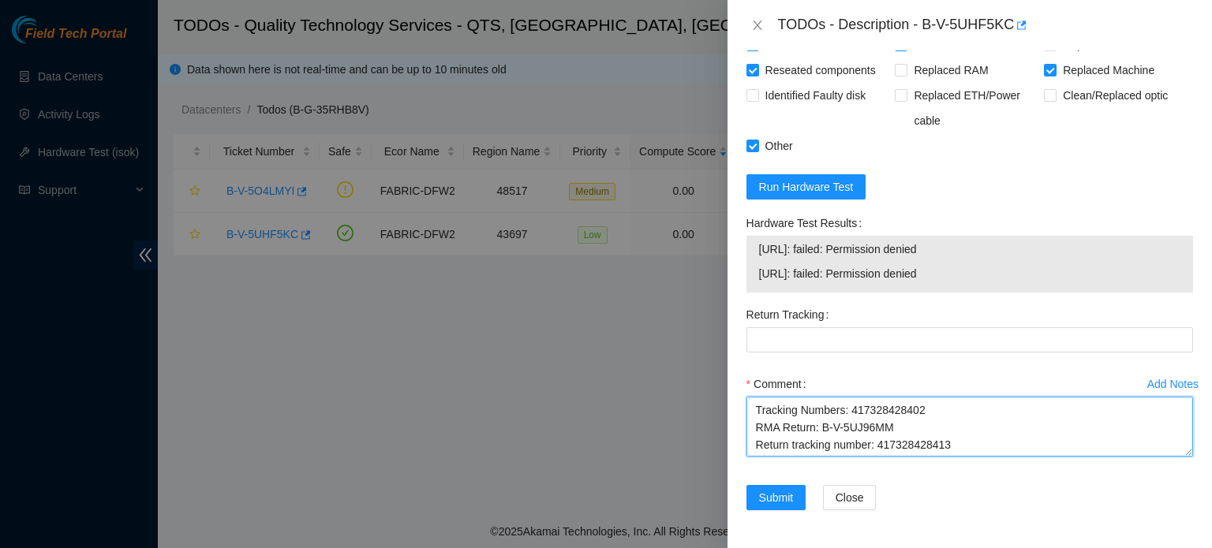
click at [950, 444] on textarea "Shut down old server. Replaced with new server. Rescued to current format. Conf…" at bounding box center [969, 427] width 447 height 60
type textarea "Shut down old server. Replaced with new server. Rescued to current format. Conf…"
click at [931, 421] on textarea "Shut down old server. Replaced with new server. Rescued to current format. Conf…" at bounding box center [969, 427] width 447 height 60
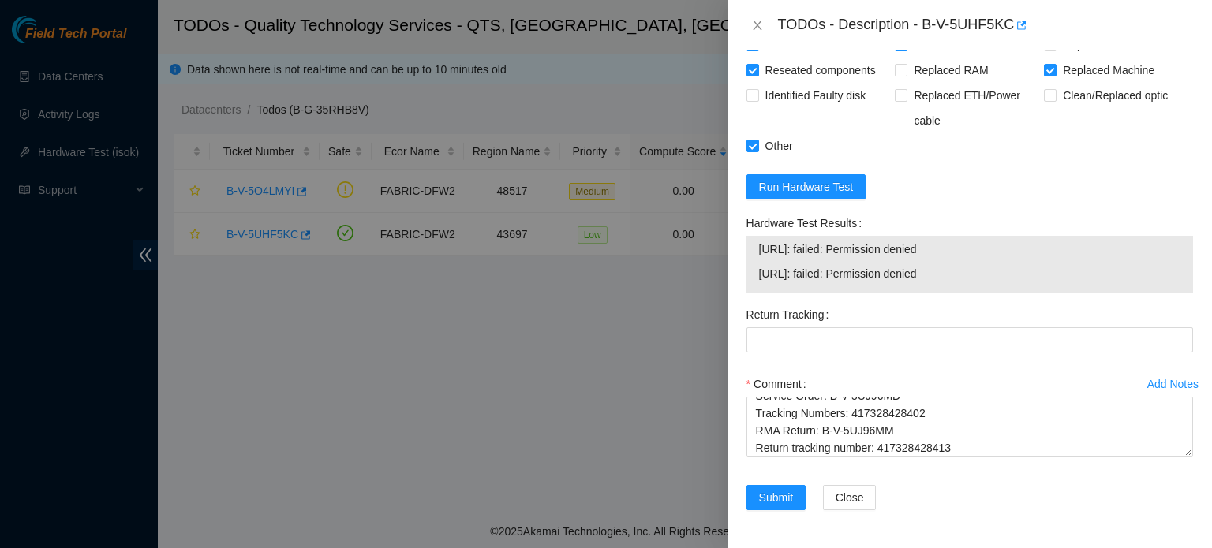
click at [505, 524] on div at bounding box center [606, 274] width 1212 height 548
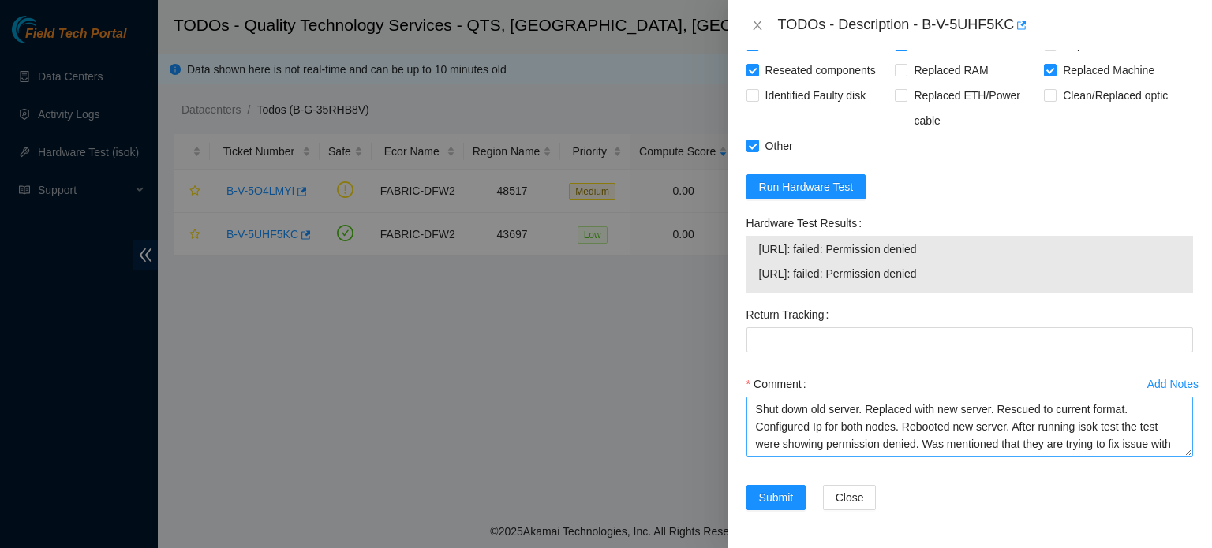
scroll to position [155, 0]
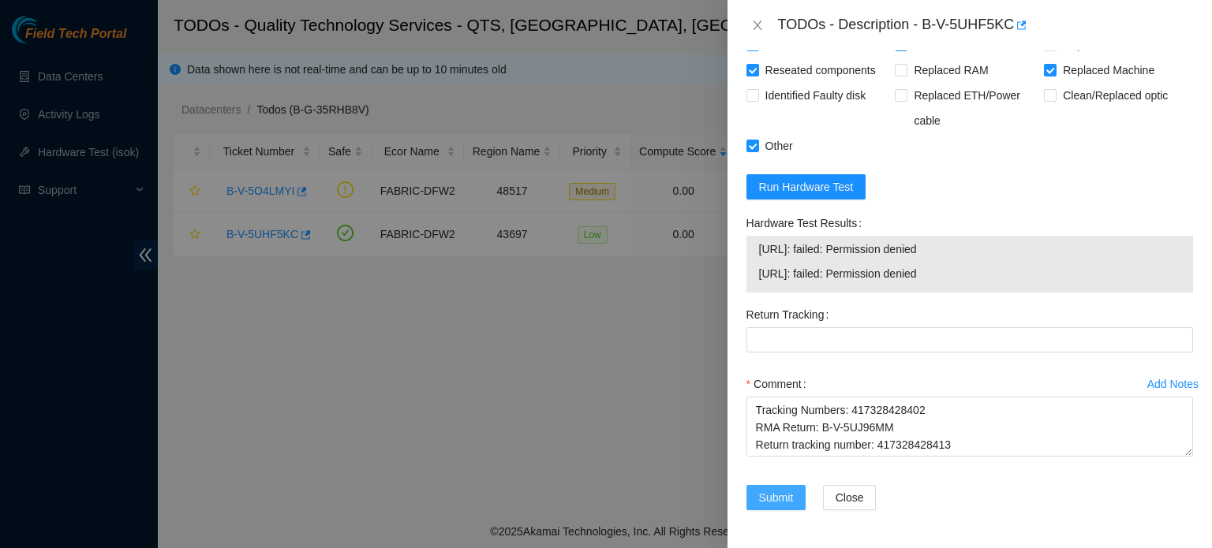
click at [783, 498] on span "Submit" at bounding box center [776, 497] width 35 height 17
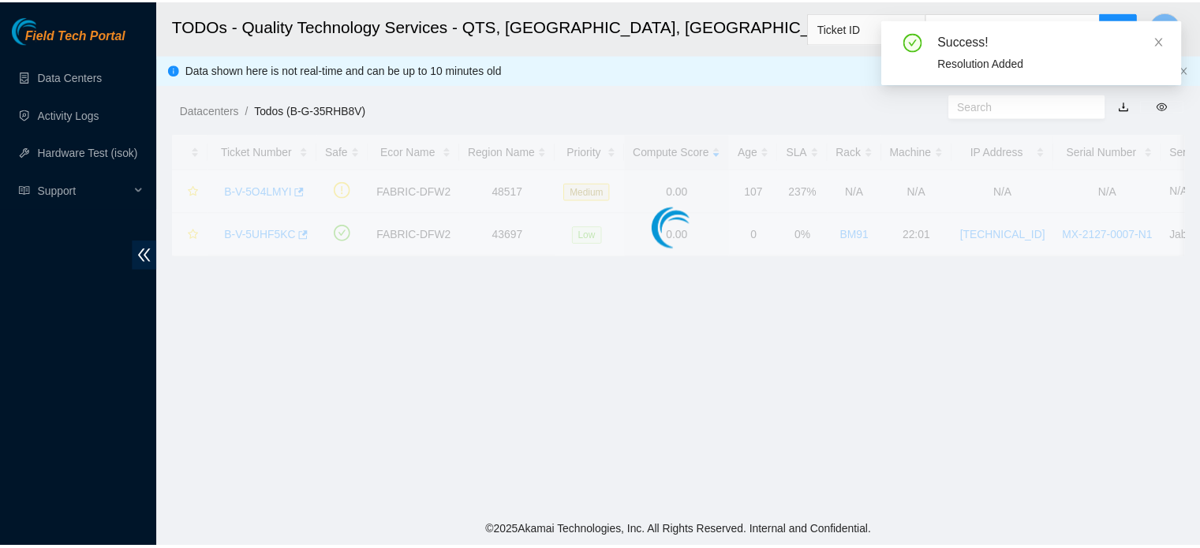
scroll to position [433, 0]
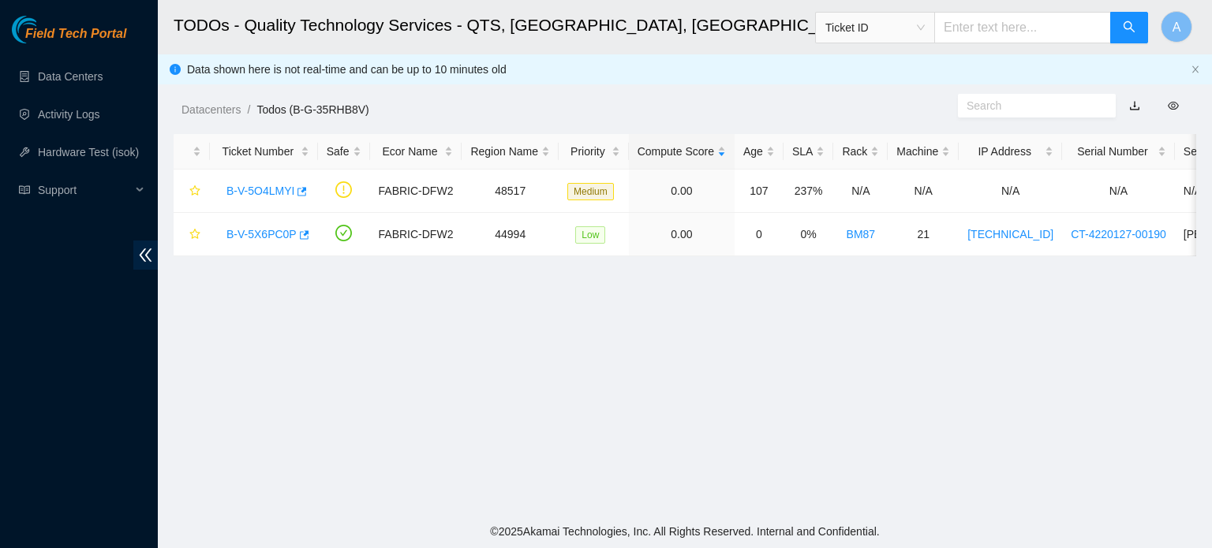
click at [998, 34] on input "text" at bounding box center [1022, 28] width 177 height 32
paste input "B-V-5UHF5KC"
type input "B-V-5UHF5KC"
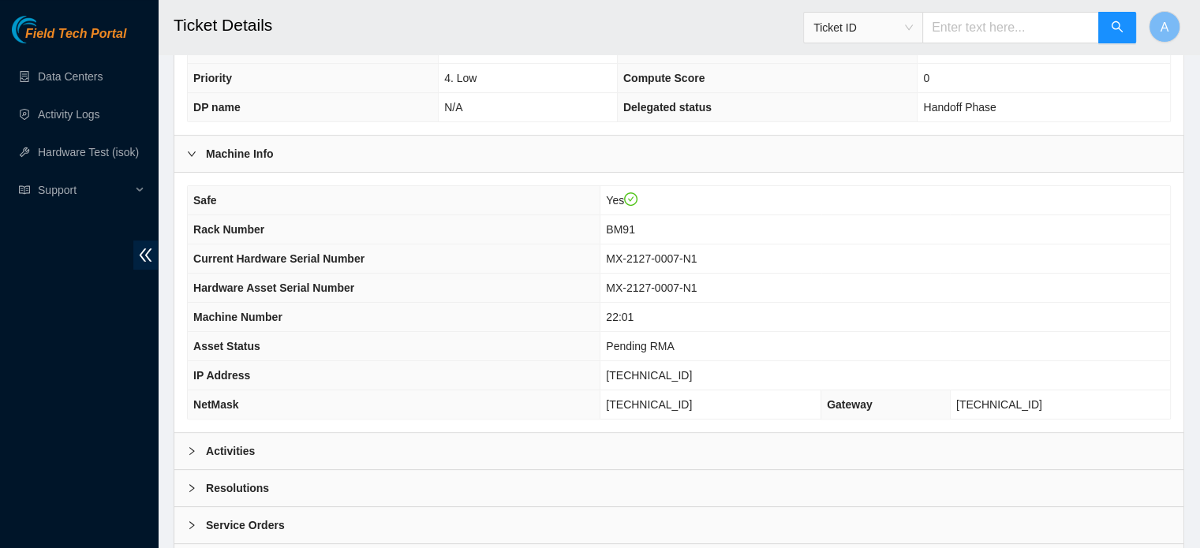
scroll to position [430, 0]
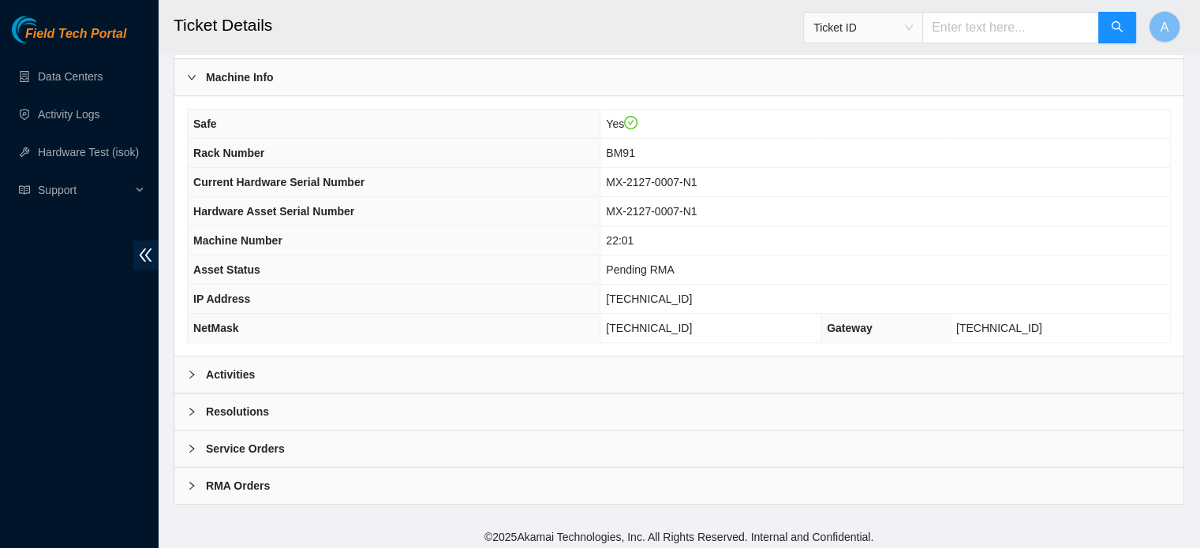
click at [420, 368] on div "Activities" at bounding box center [678, 375] width 1009 height 36
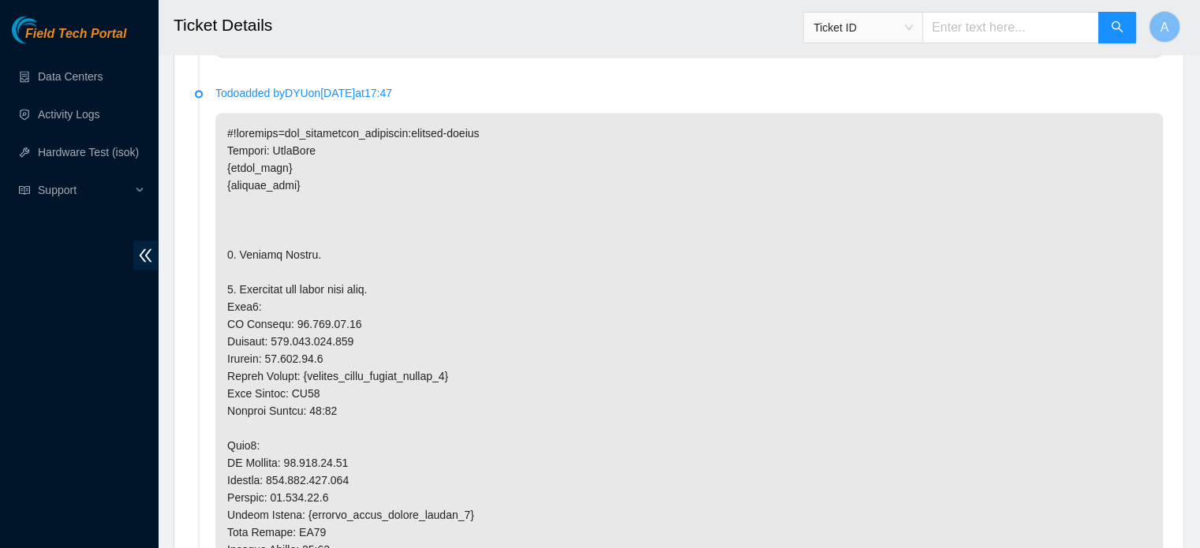
scroll to position [2291, 0]
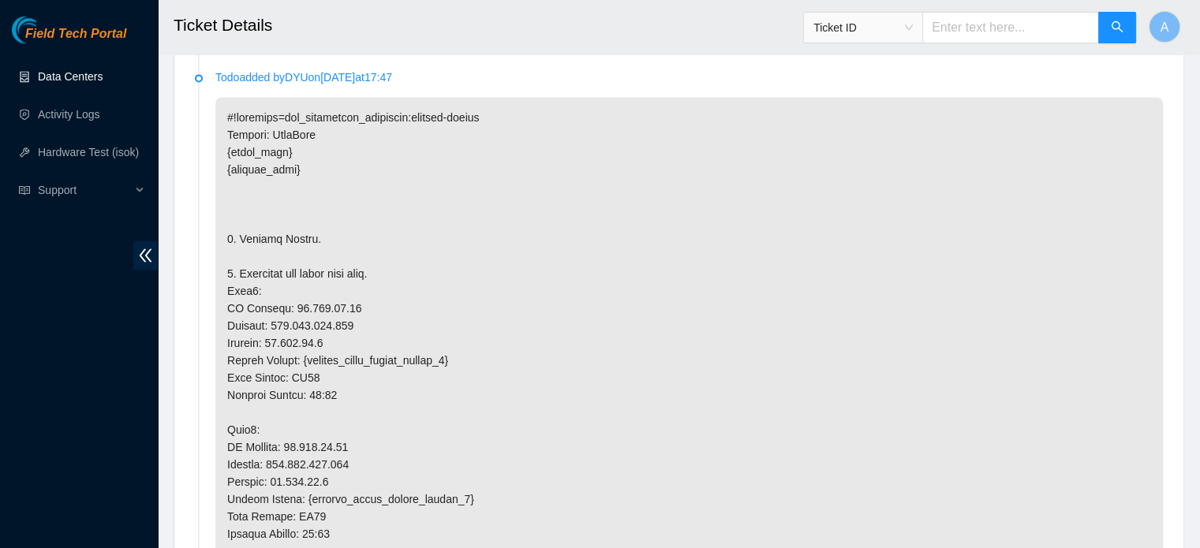
click at [63, 77] on link "Data Centers" at bounding box center [70, 76] width 65 height 13
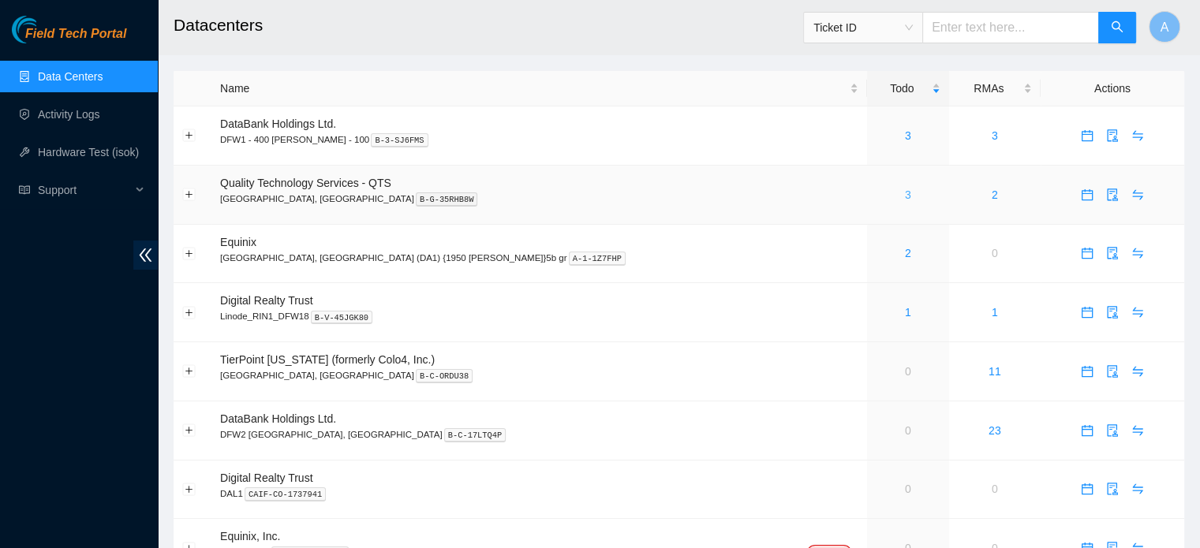
click at [905, 196] on link "3" at bounding box center [908, 195] width 6 height 13
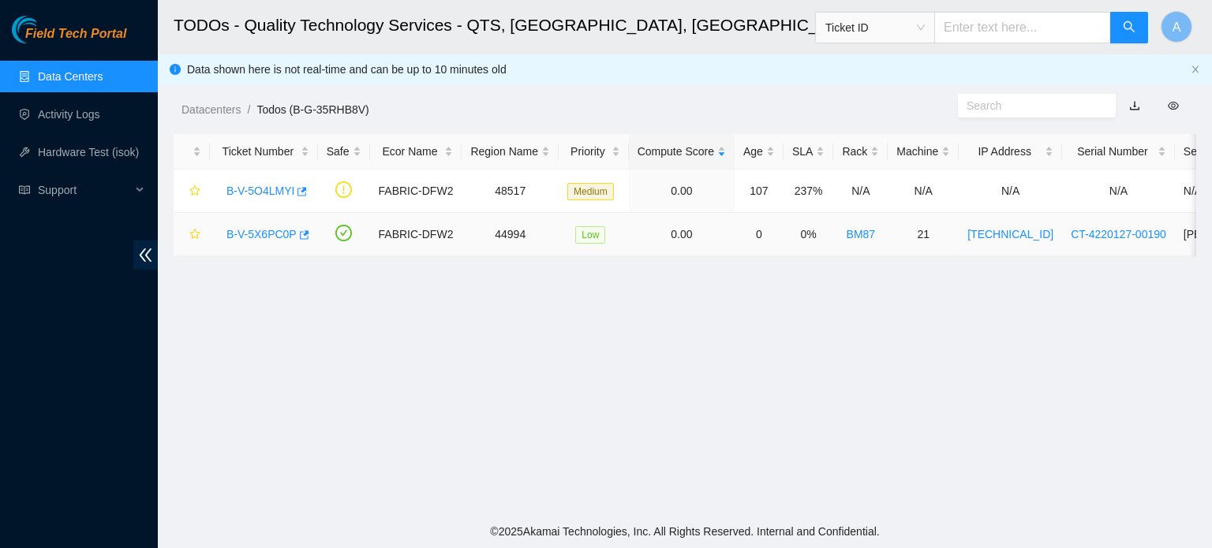
click at [260, 232] on link "B-V-5X6PC0P" at bounding box center [261, 234] width 70 height 13
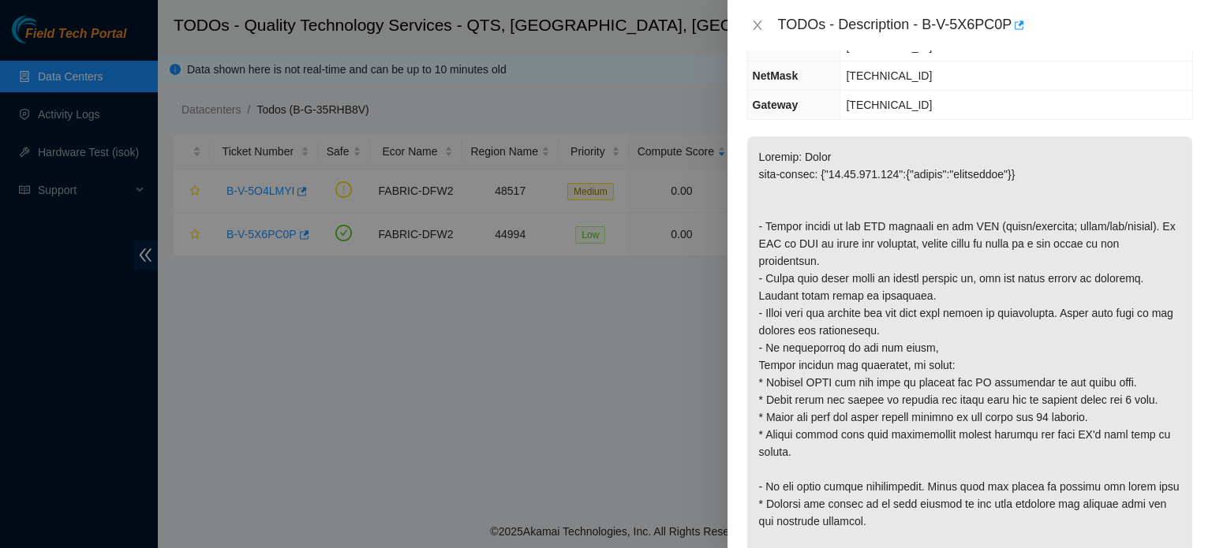
scroll to position [189, 0]
click at [761, 21] on icon "close" at bounding box center [757, 25] width 9 height 9
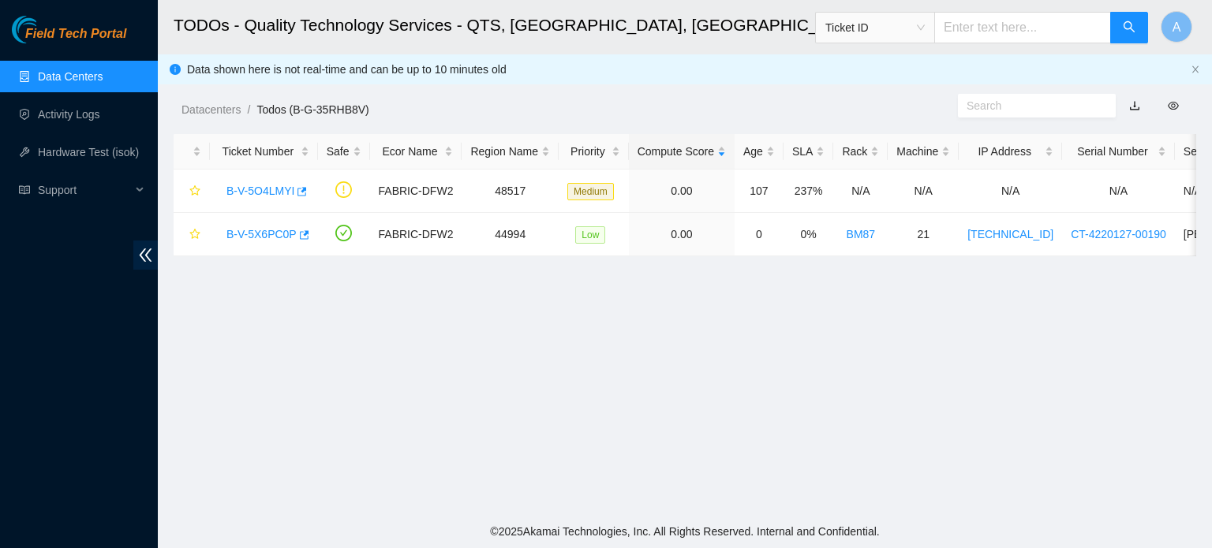
scroll to position [241, 0]
click at [38, 75] on link "Data Centers" at bounding box center [70, 76] width 65 height 13
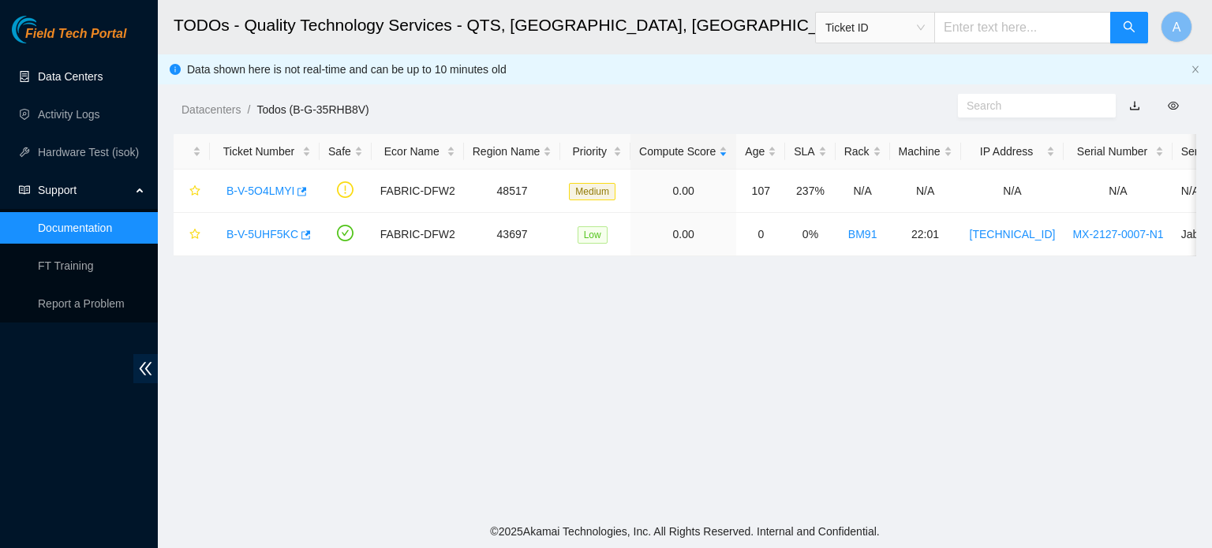
click at [95, 70] on link "Data Centers" at bounding box center [70, 76] width 65 height 13
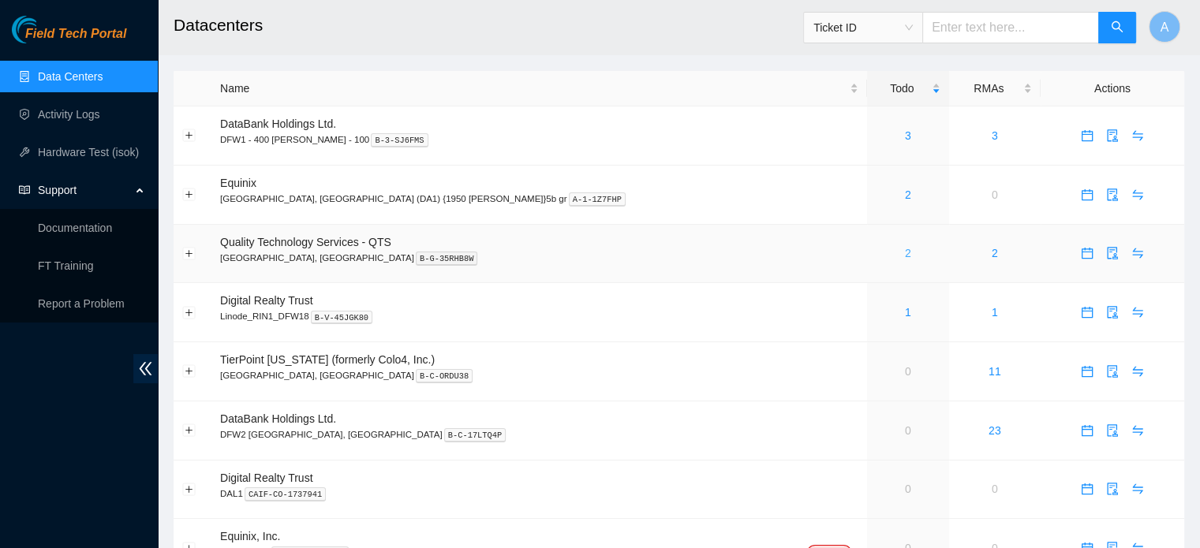
click at [905, 249] on link "2" at bounding box center [908, 253] width 6 height 13
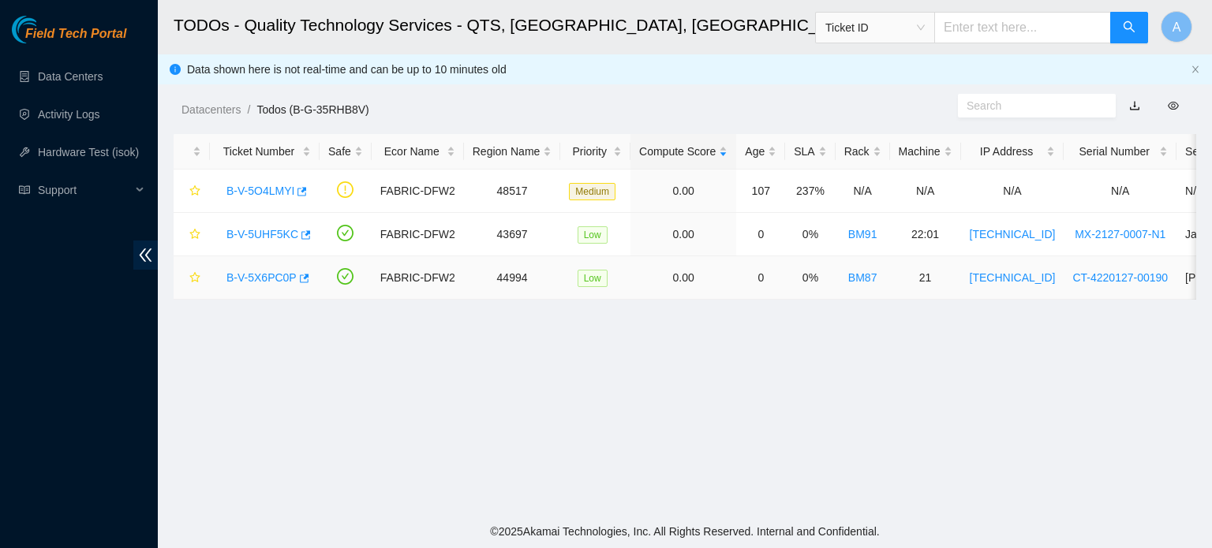
click at [268, 273] on link "B-V-5X6PC0P" at bounding box center [261, 277] width 70 height 13
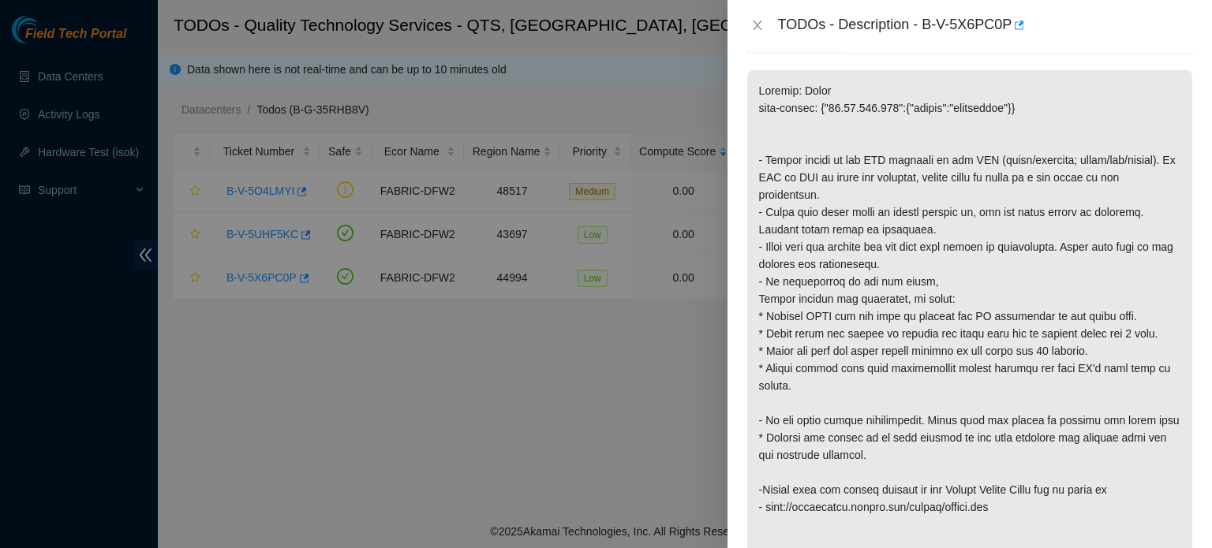
scroll to position [324, 0]
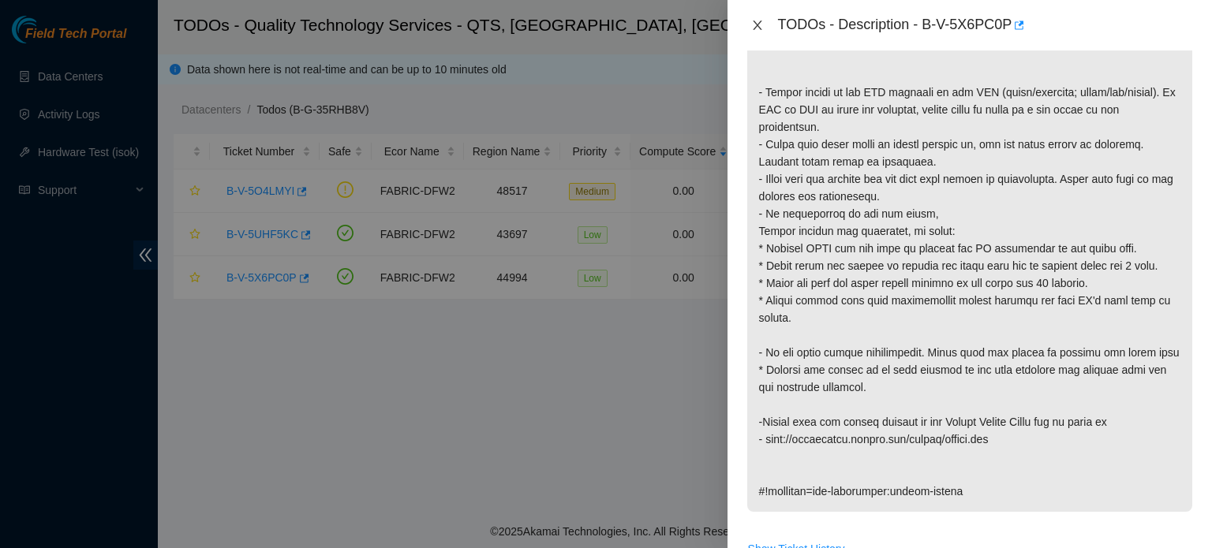
click at [751, 24] on icon "close" at bounding box center [757, 25] width 13 height 13
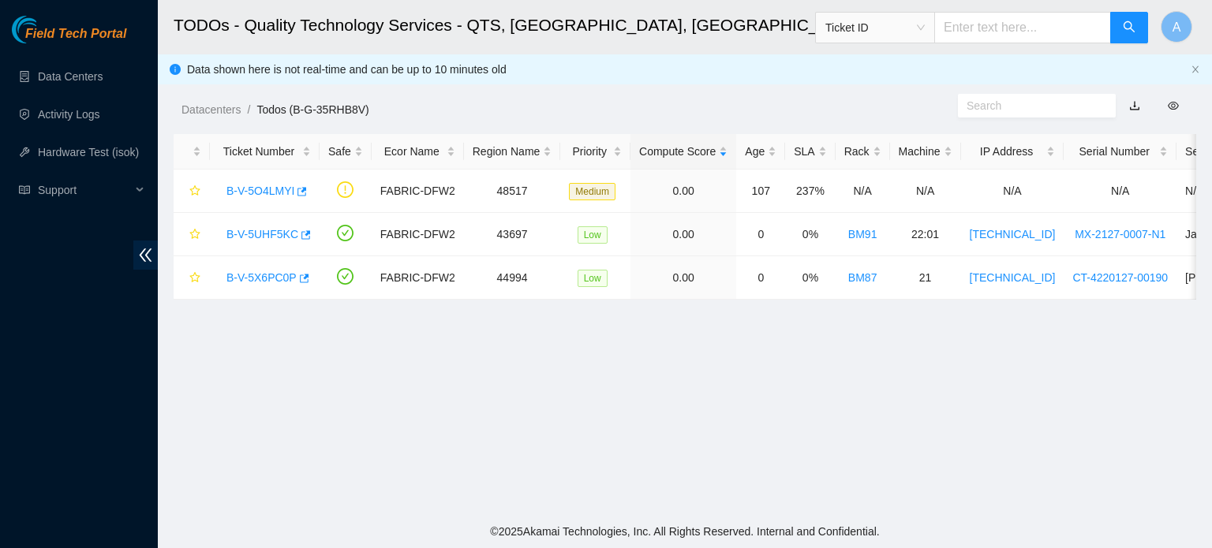
scroll to position [376, 0]
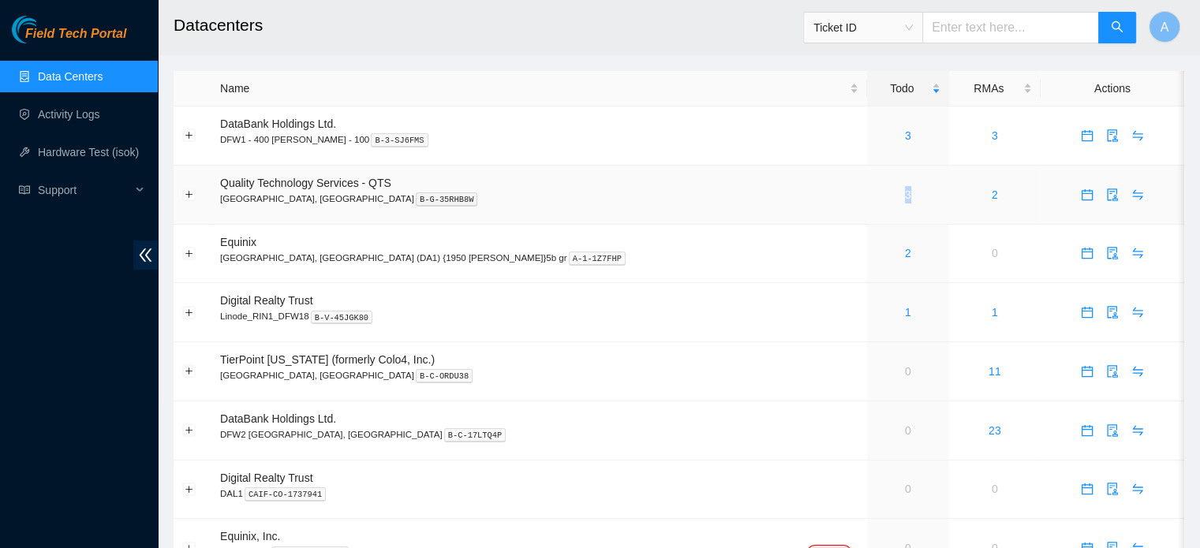
drag, startPoint x: 789, startPoint y: 189, endPoint x: 802, endPoint y: 195, distance: 14.1
click at [876, 195] on div "3" at bounding box center [908, 194] width 65 height 17
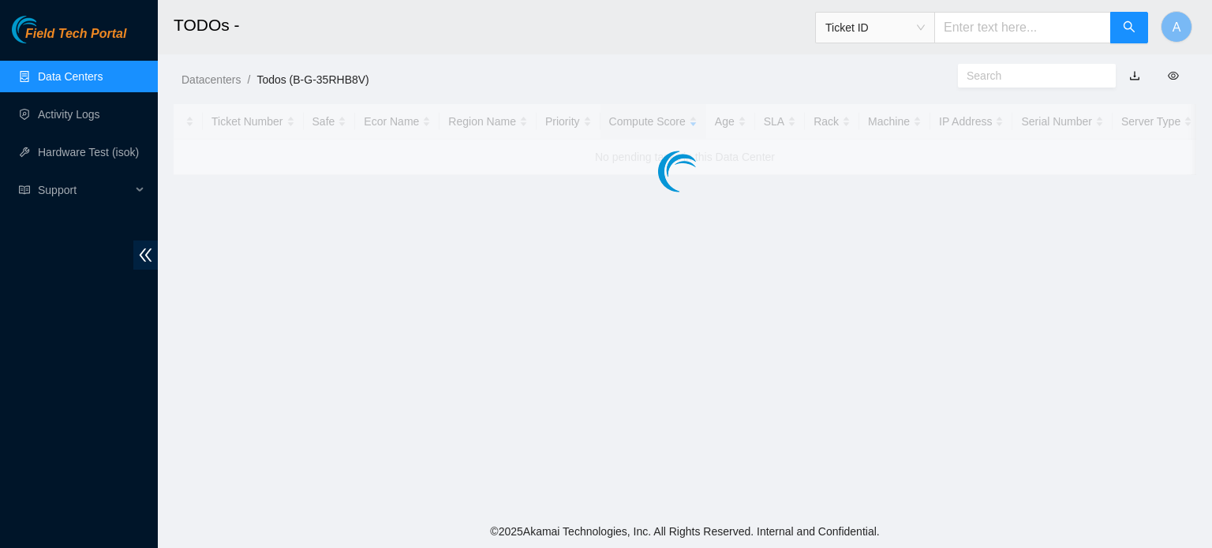
click at [802, 195] on main "TODOs - Ticket ID A Datacenters / Todos (B-G-35RHB8V) / Ticket Number Safe Ecor…" at bounding box center [685, 257] width 1054 height 515
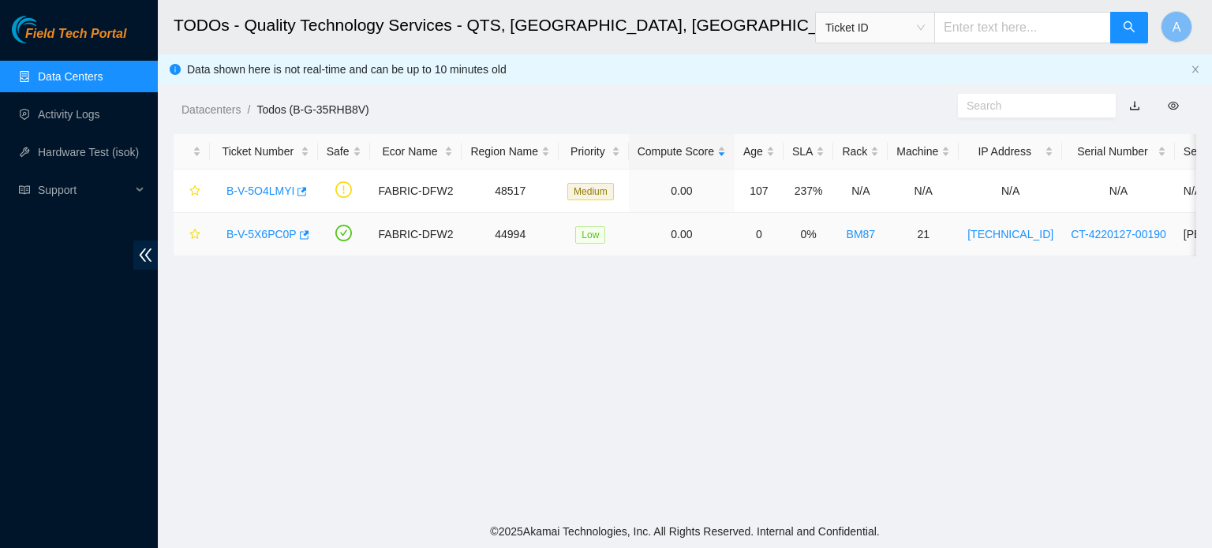
click at [281, 230] on link "B-V-5X6PC0P" at bounding box center [261, 234] width 70 height 13
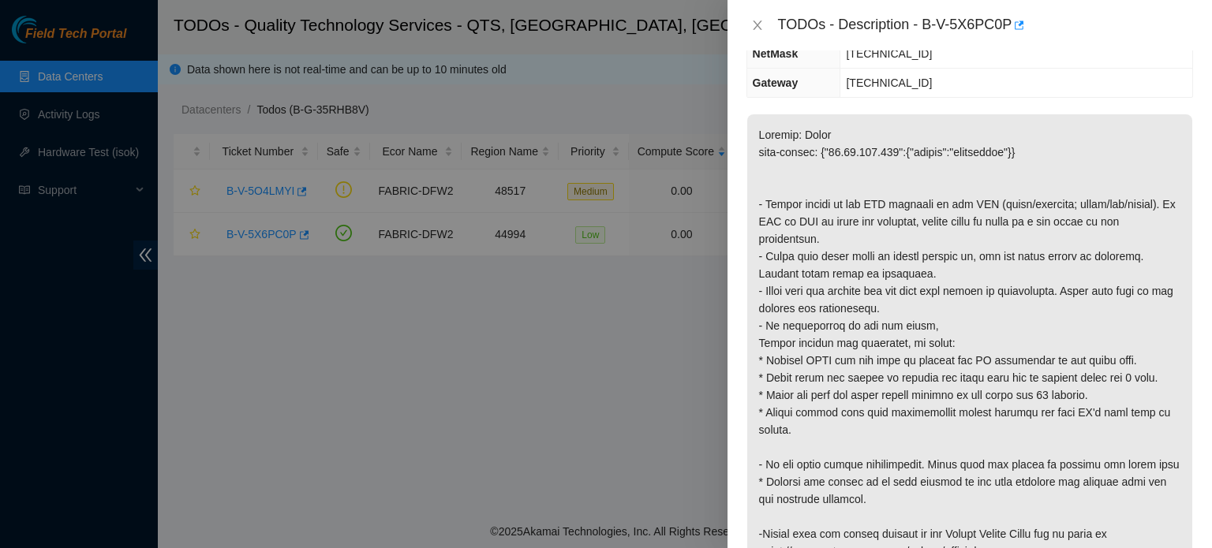
scroll to position [213, 0]
click at [1019, 242] on p at bounding box center [969, 368] width 445 height 510
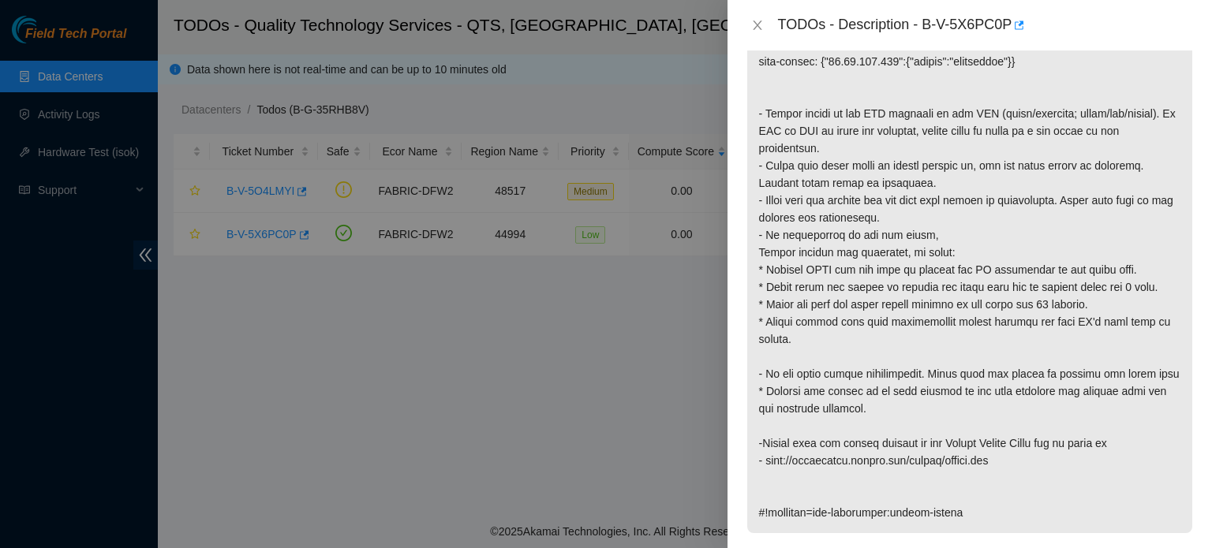
scroll to position [301, 0]
click at [827, 296] on p at bounding box center [969, 279] width 445 height 510
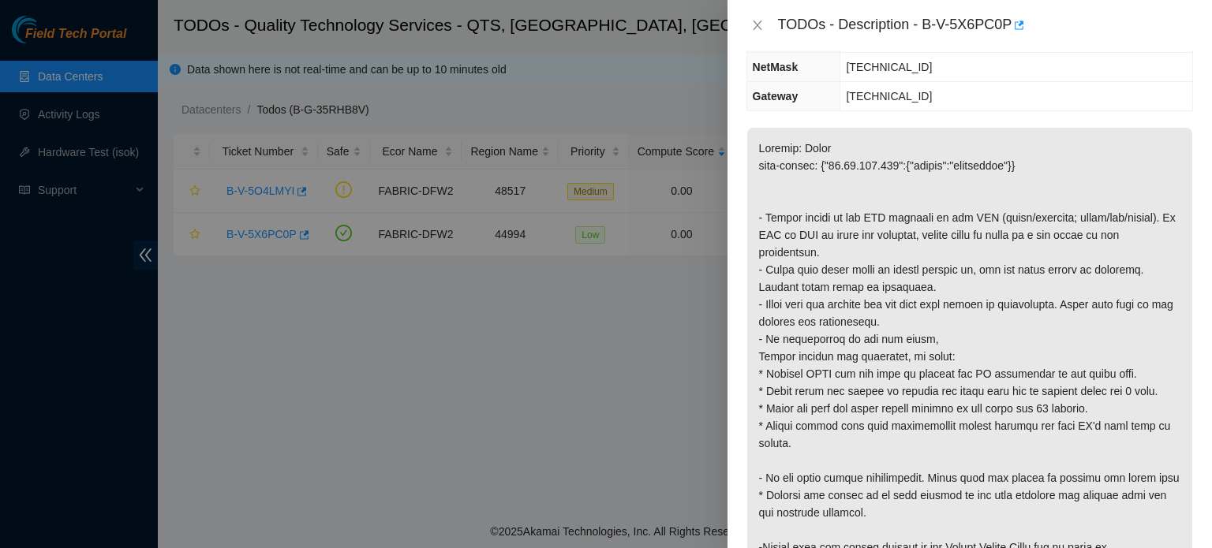
scroll to position [199, 0]
click at [963, 350] on p at bounding box center [969, 382] width 445 height 510
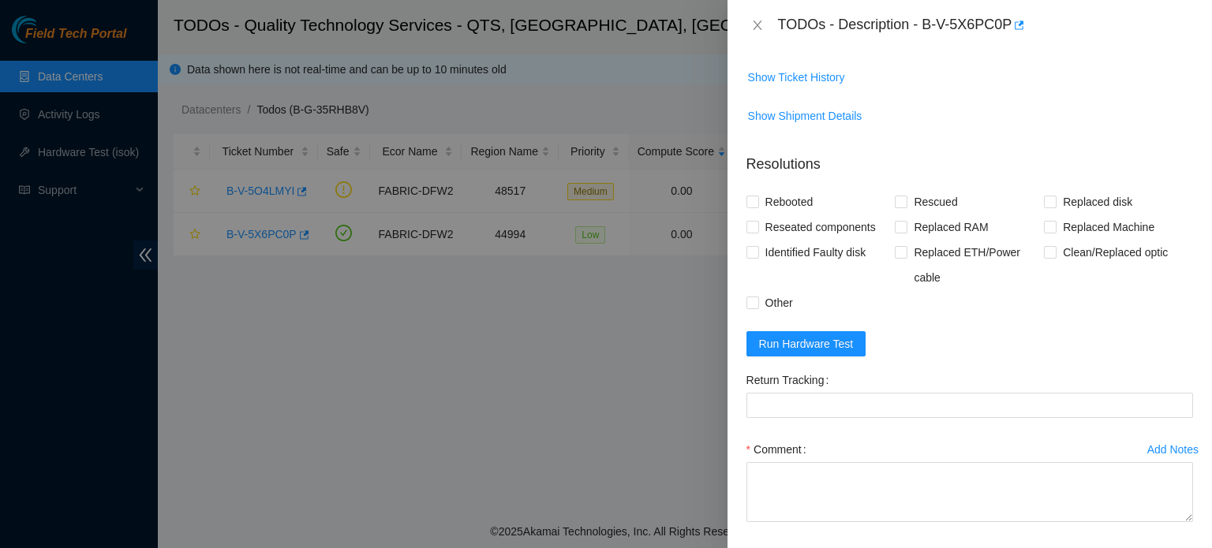
scroll to position [807, 0]
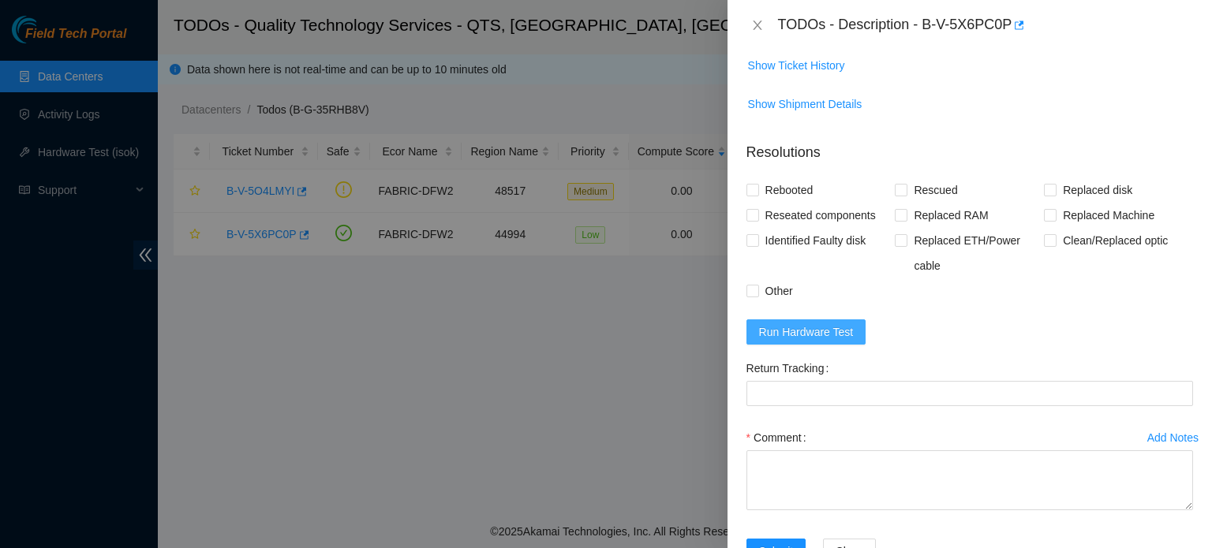
click at [798, 324] on span "Run Hardware Test" at bounding box center [806, 332] width 95 height 17
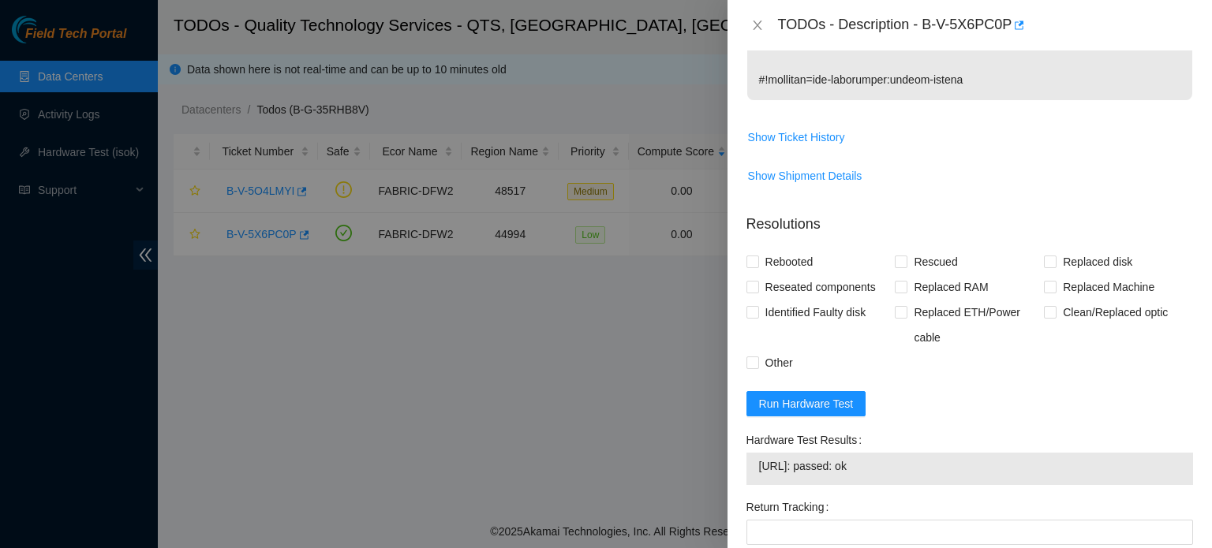
scroll to position [874, 0]
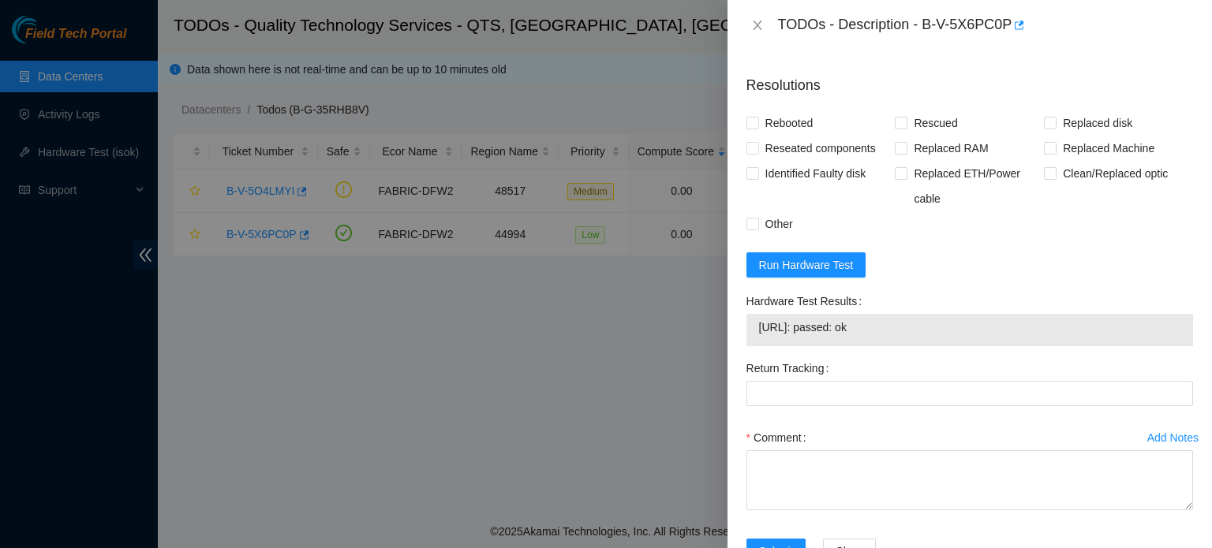
drag, startPoint x: 829, startPoint y: 279, endPoint x: 888, endPoint y: 280, distance: 58.4
click at [888, 319] on span "[URL]: passed: ok" at bounding box center [969, 327] width 421 height 17
copy span "passed: ok"
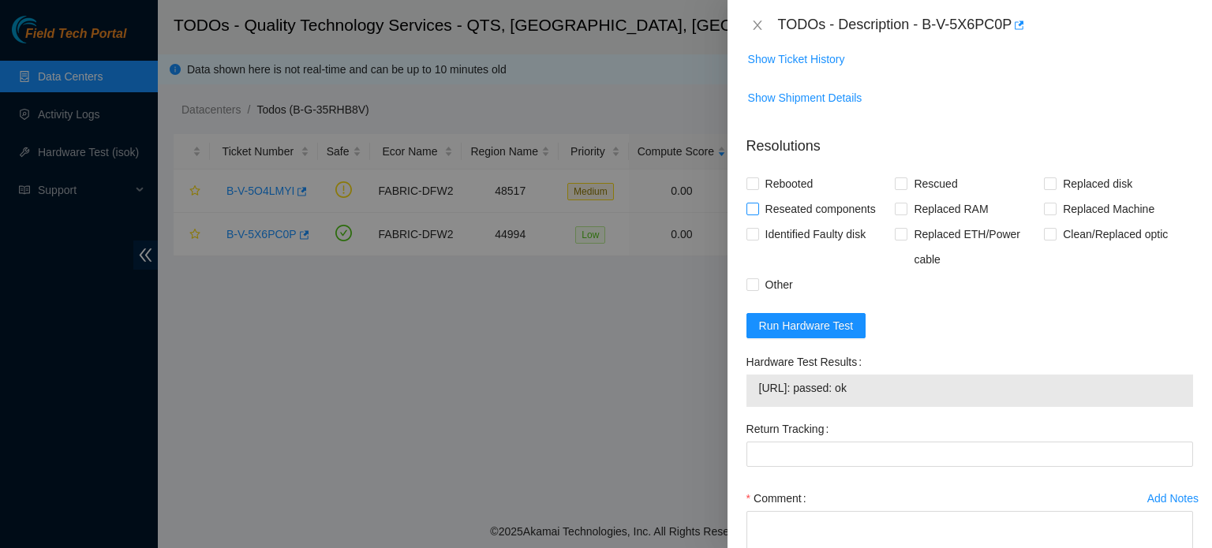
scroll to position [813, 0]
click at [791, 172] on span "Rebooted" at bounding box center [789, 184] width 61 height 25
click at [757, 178] on input "Rebooted" at bounding box center [751, 183] width 11 height 11
checkbox input "true"
click at [818, 197] on span "Reseated components" at bounding box center [820, 209] width 123 height 25
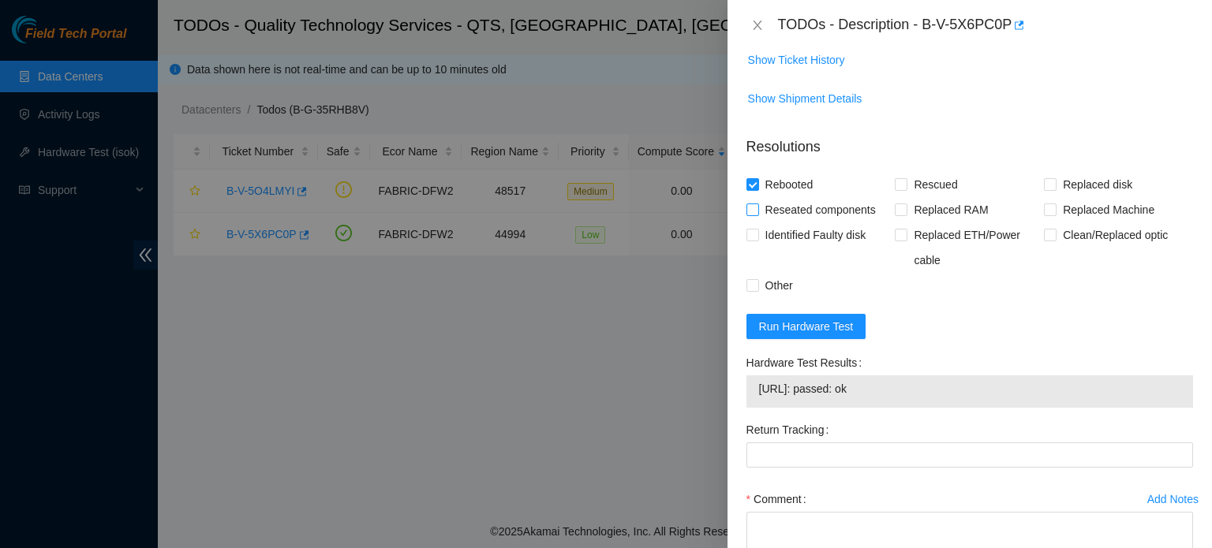
click at [757, 204] on input "Reseated components" at bounding box center [751, 209] width 11 height 11
checkbox input "true"
click at [776, 273] on span "Other" at bounding box center [779, 285] width 40 height 25
click at [757, 279] on input "Other" at bounding box center [751, 284] width 11 height 11
checkbox input "true"
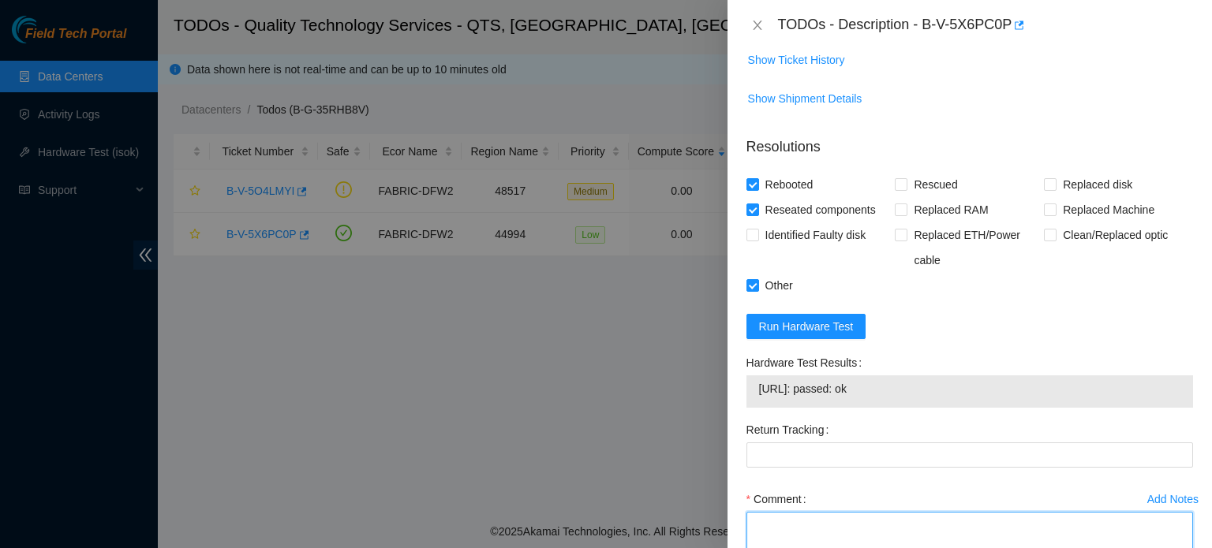
click at [828, 513] on textarea "Comment" at bounding box center [969, 542] width 447 height 60
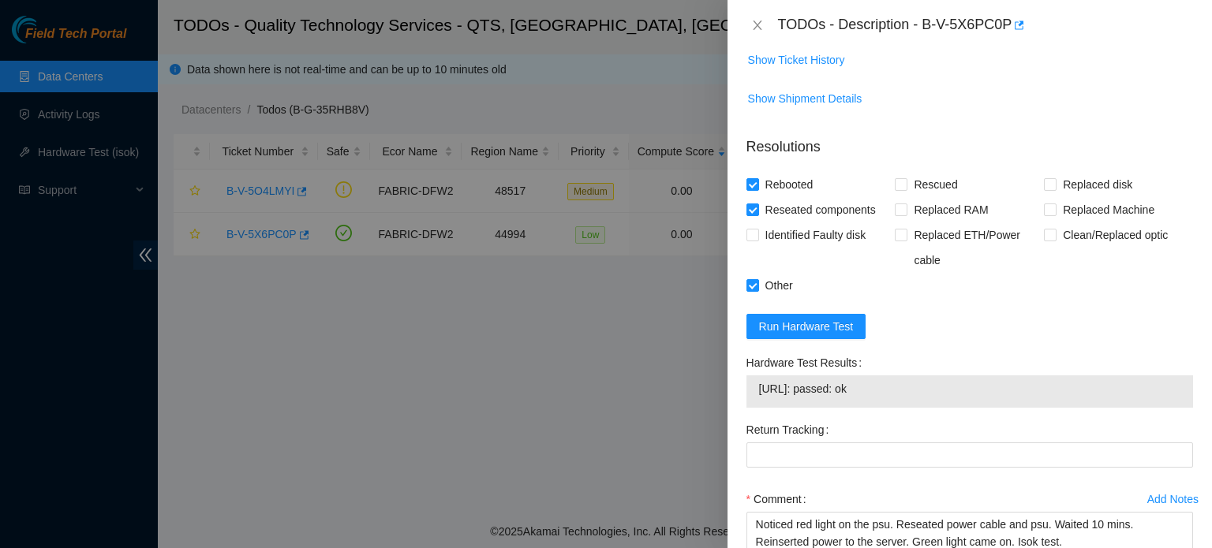
click at [763, 380] on span "[URL]: passed: ok" at bounding box center [969, 388] width 421 height 17
drag, startPoint x: 761, startPoint y: 338, endPoint x: 818, endPoint y: 344, distance: 57.2
click at [818, 380] on td "[URL]: passed: ok" at bounding box center [969, 392] width 423 height 24
click at [776, 380] on span "[URL]: passed: ok" at bounding box center [969, 388] width 421 height 17
drag, startPoint x: 756, startPoint y: 334, endPoint x: 883, endPoint y: 334, distance: 127.0
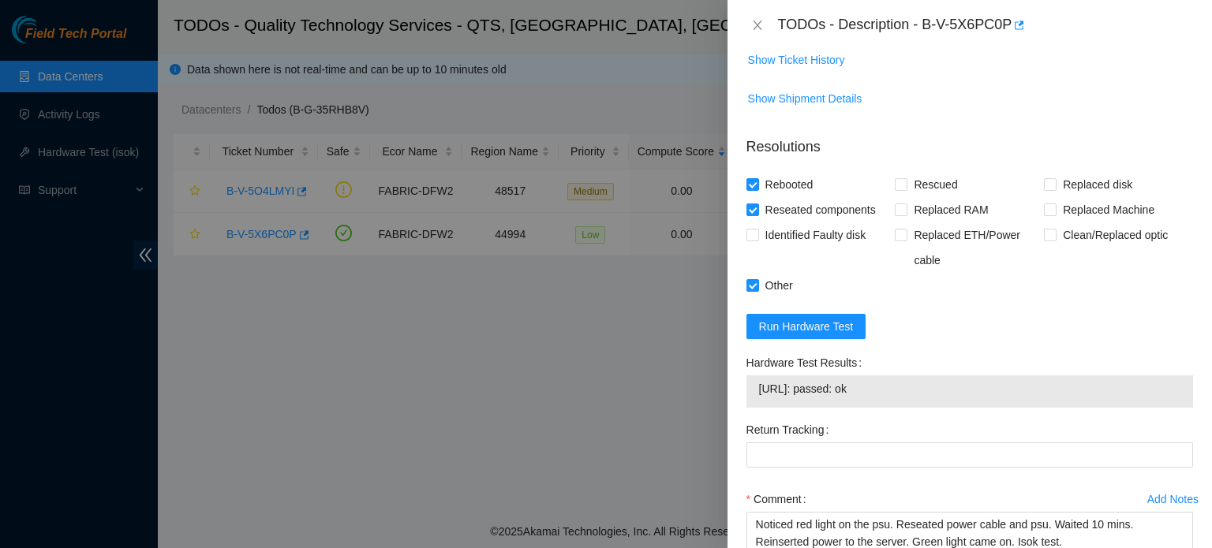
click at [883, 376] on div "[URL]: passed: ok" at bounding box center [969, 392] width 447 height 32
copy tbody "[URL]: passed: ok"
click at [1078, 512] on textarea "Noticed red light on the psu. Reseated power cable and psu. Waited 10 mins. Rei…" at bounding box center [969, 542] width 447 height 60
paste textarea "[URL]: passed: ok"
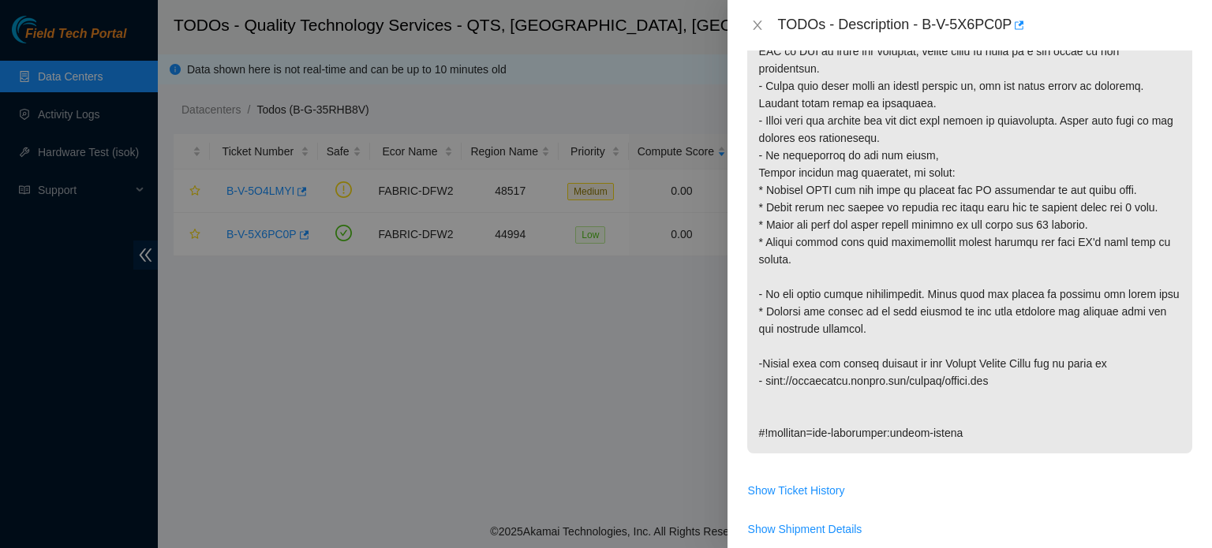
scroll to position [874, 0]
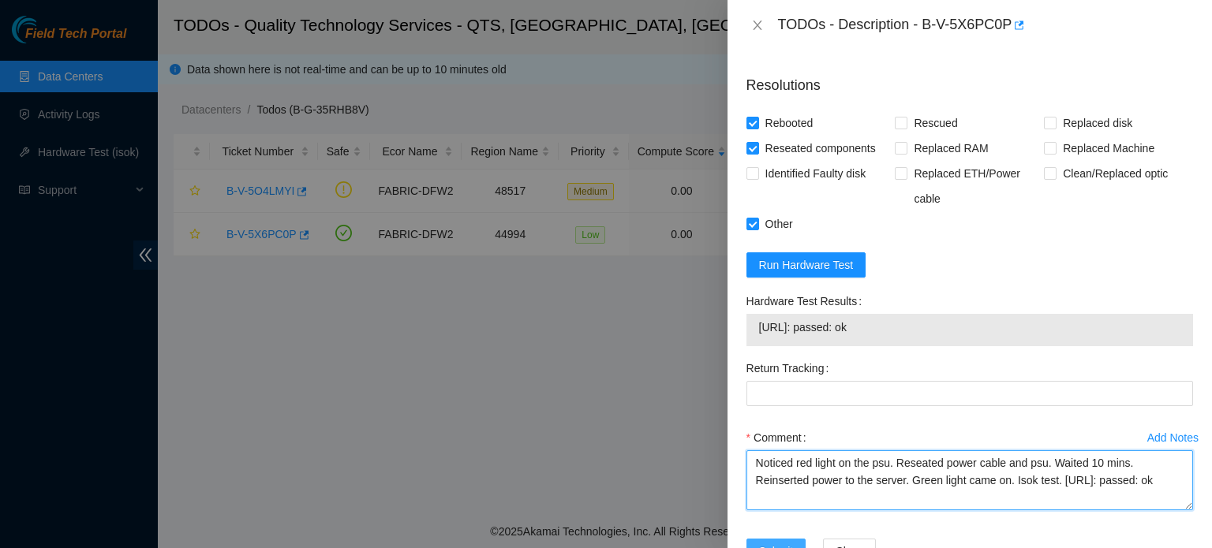
type textarea "Noticed red light on the psu. Reseated power cable and psu. Waited 10 mins. Rei…"
click at [769, 543] on span "Submit" at bounding box center [776, 551] width 35 height 17
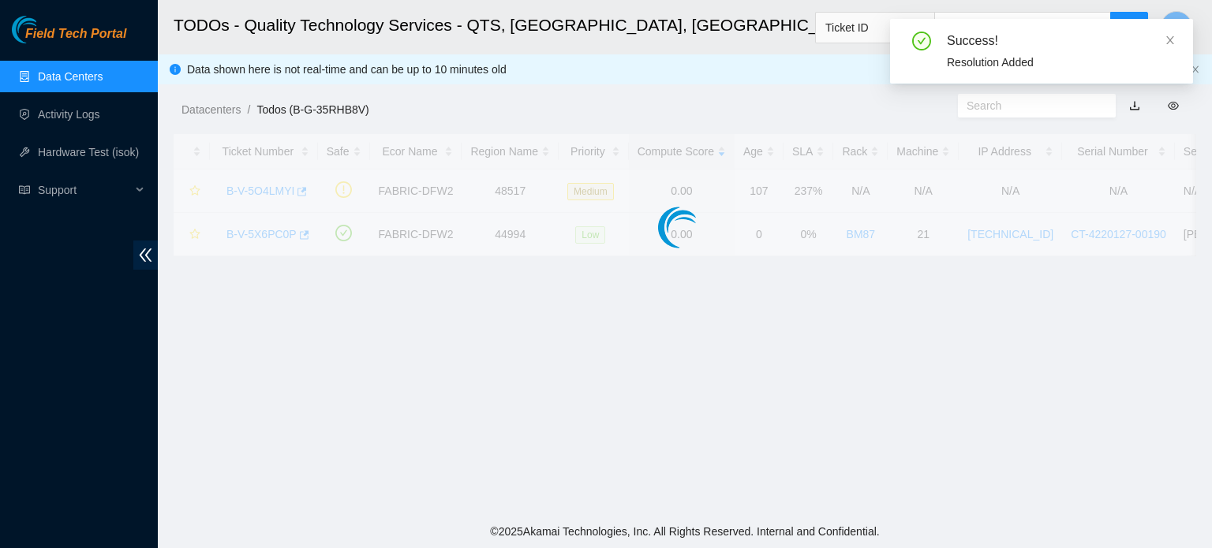
scroll to position [432, 0]
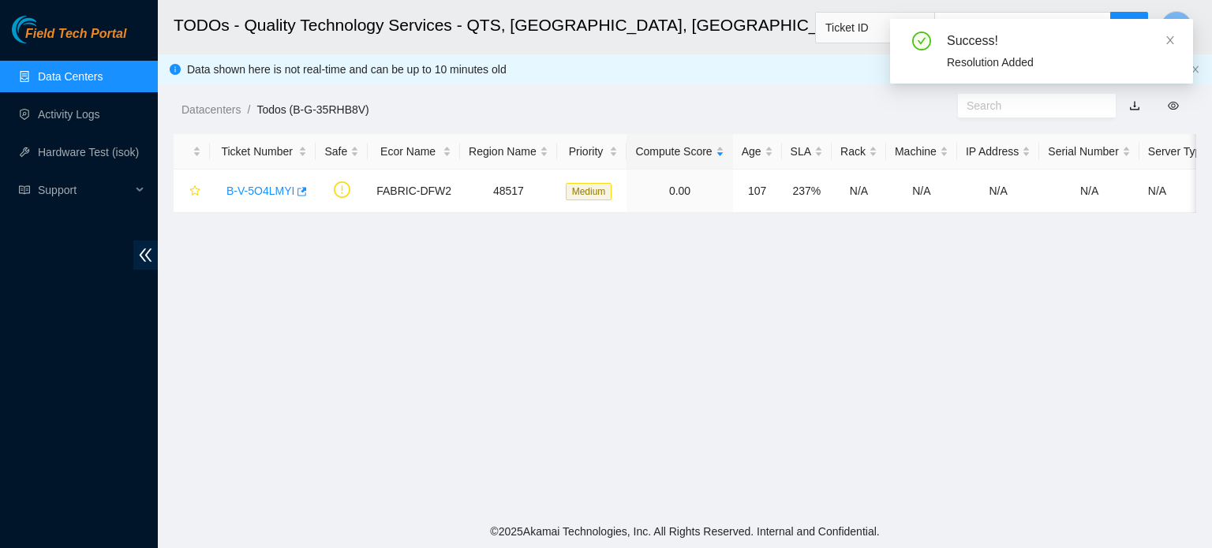
click at [103, 70] on link "Data Centers" at bounding box center [70, 76] width 65 height 13
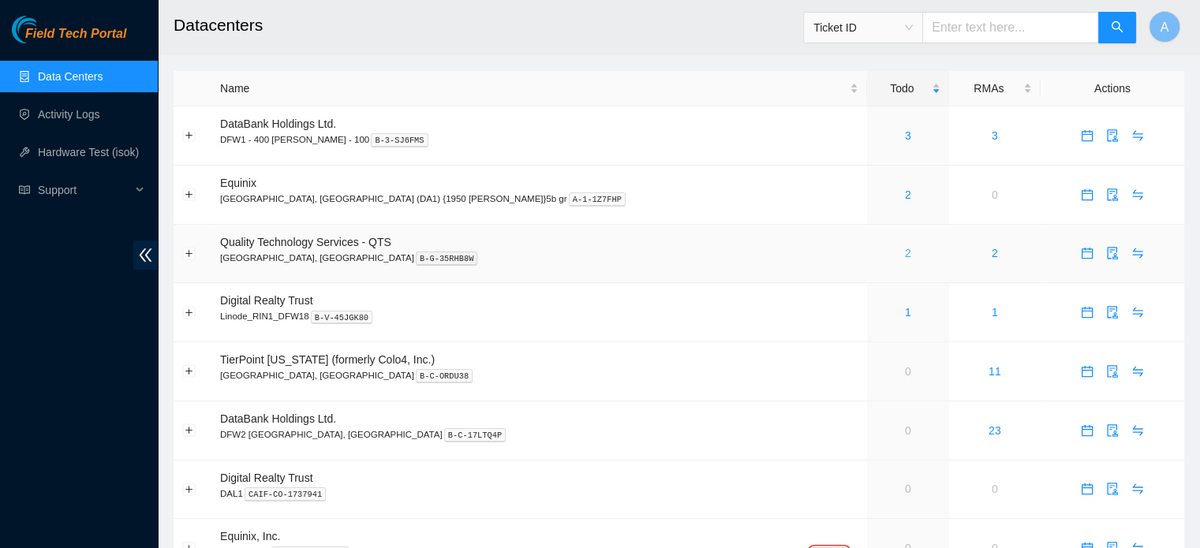
click at [905, 255] on link "2" at bounding box center [908, 253] width 6 height 13
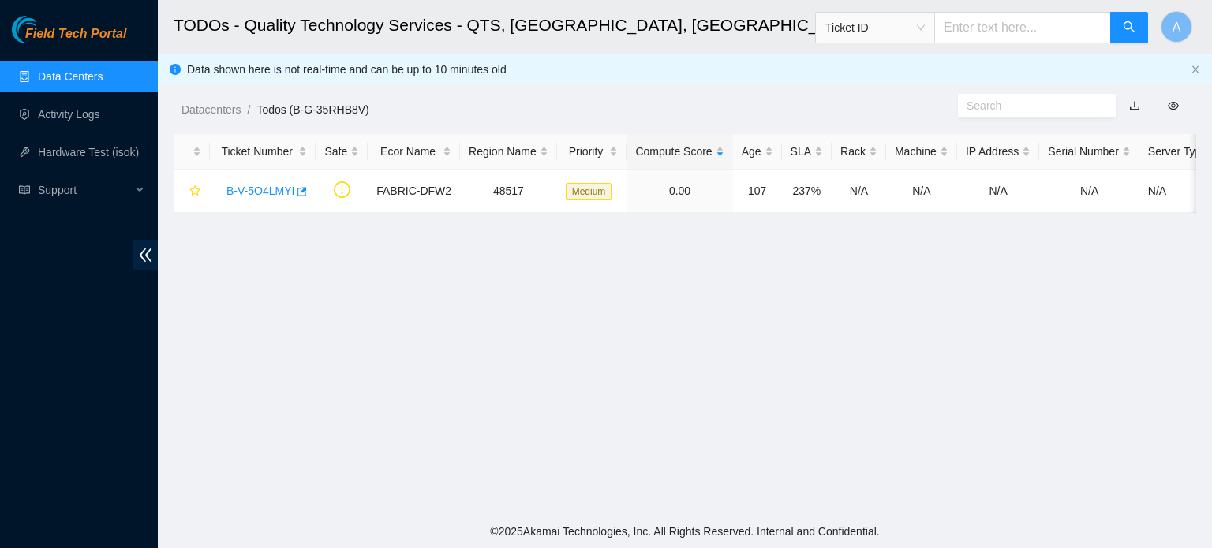
click at [103, 70] on link "Data Centers" at bounding box center [70, 76] width 65 height 13
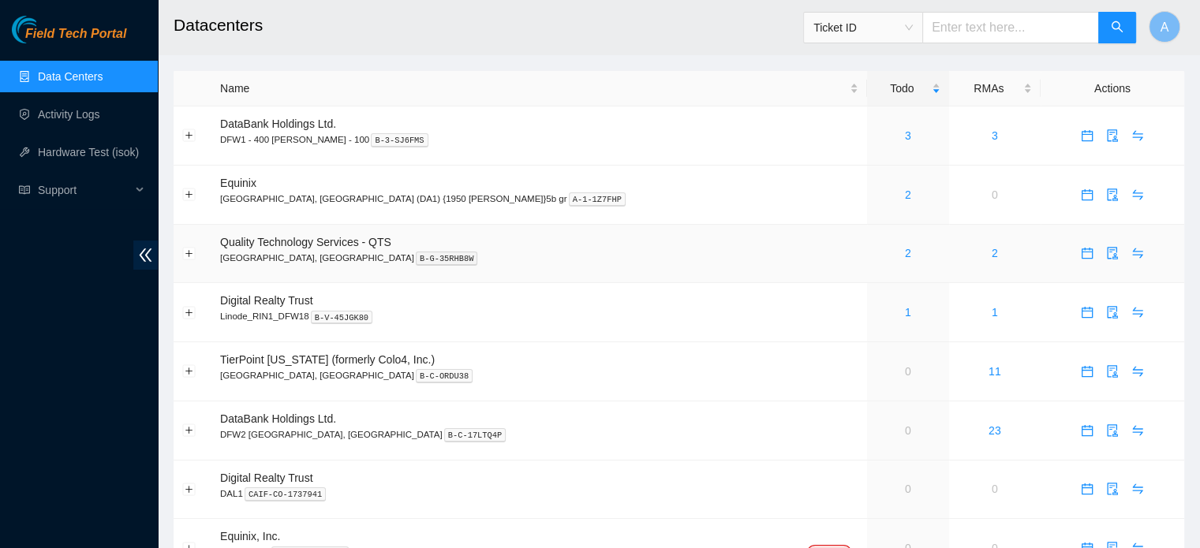
click at [876, 255] on div "2" at bounding box center [908, 253] width 65 height 17
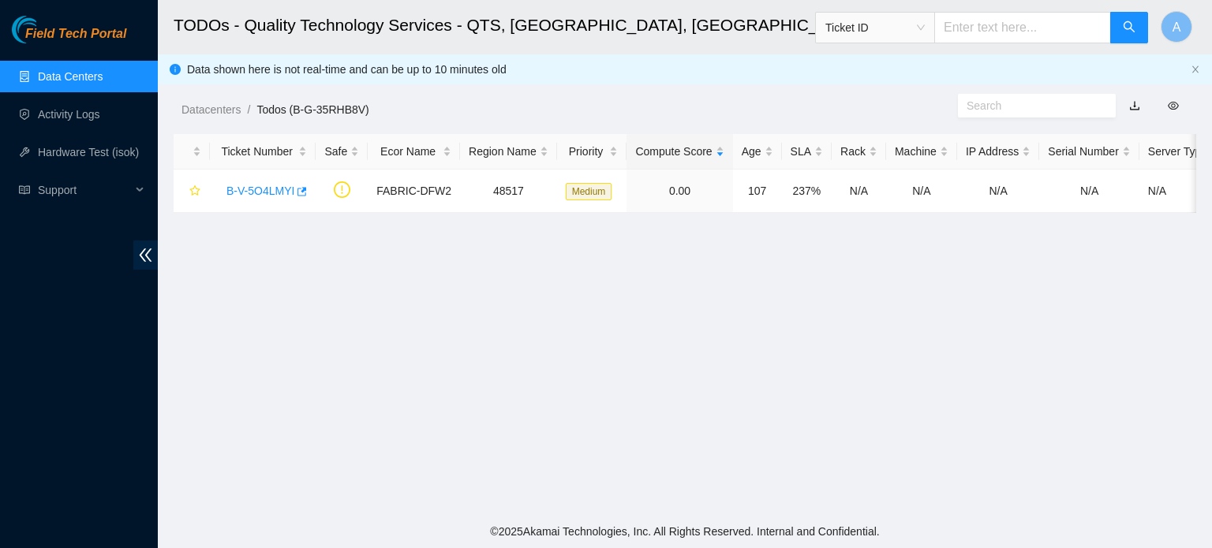
click at [802, 257] on main "TODOs - Quality Technology Services - QTS, [GEOGRAPHIC_DATA], [GEOGRAPHIC_DATA]…" at bounding box center [685, 257] width 1054 height 515
click at [262, 185] on link "B-V-5O4LMYI" at bounding box center [260, 191] width 68 height 13
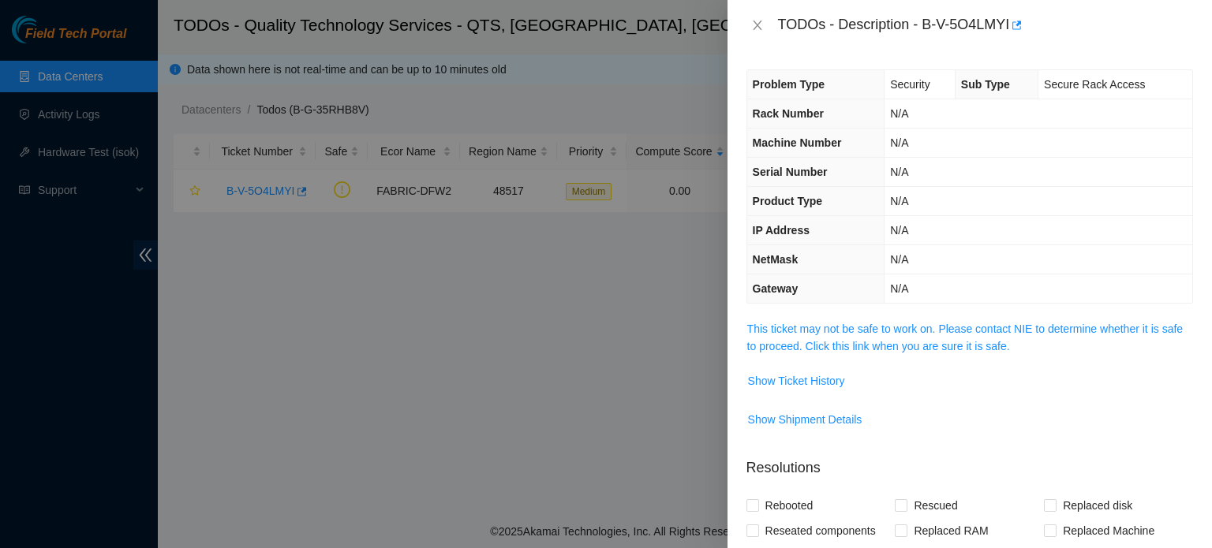
click at [825, 356] on td "This ticket may not be safe to work on. Please contact NIE to determine whether…" at bounding box center [969, 344] width 447 height 48
click at [814, 342] on link "This ticket may not be safe to work on. Please contact NIE to determine whether…" at bounding box center [965, 338] width 436 height 30
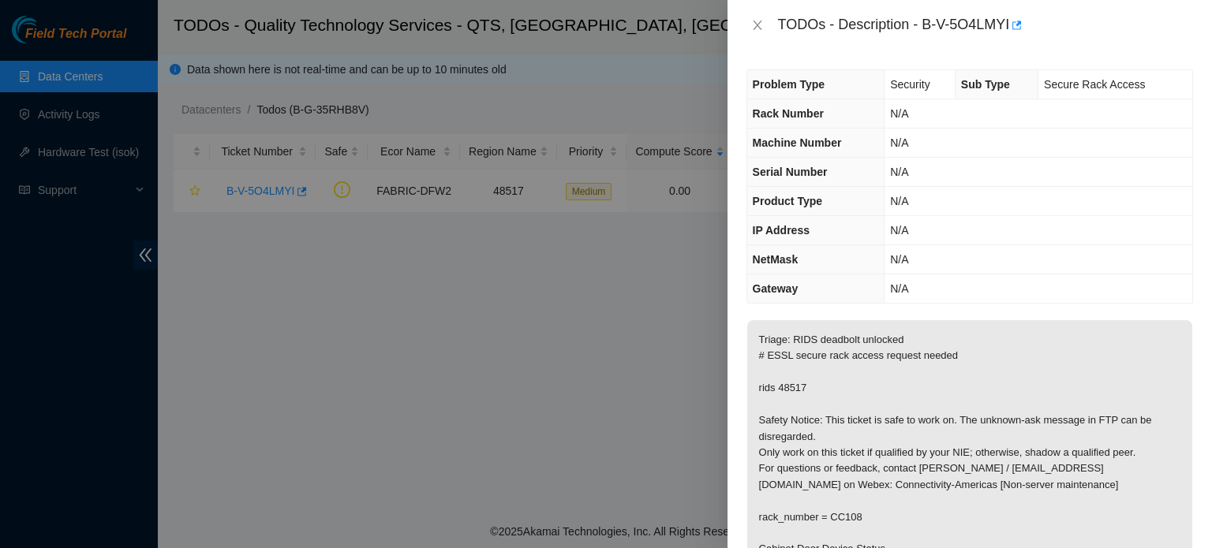
click at [754, 16] on div "TODOs - Description - B-V-5O4LMYI" at bounding box center [969, 25] width 447 height 25
click at [751, 21] on icon "close" at bounding box center [757, 25] width 13 height 13
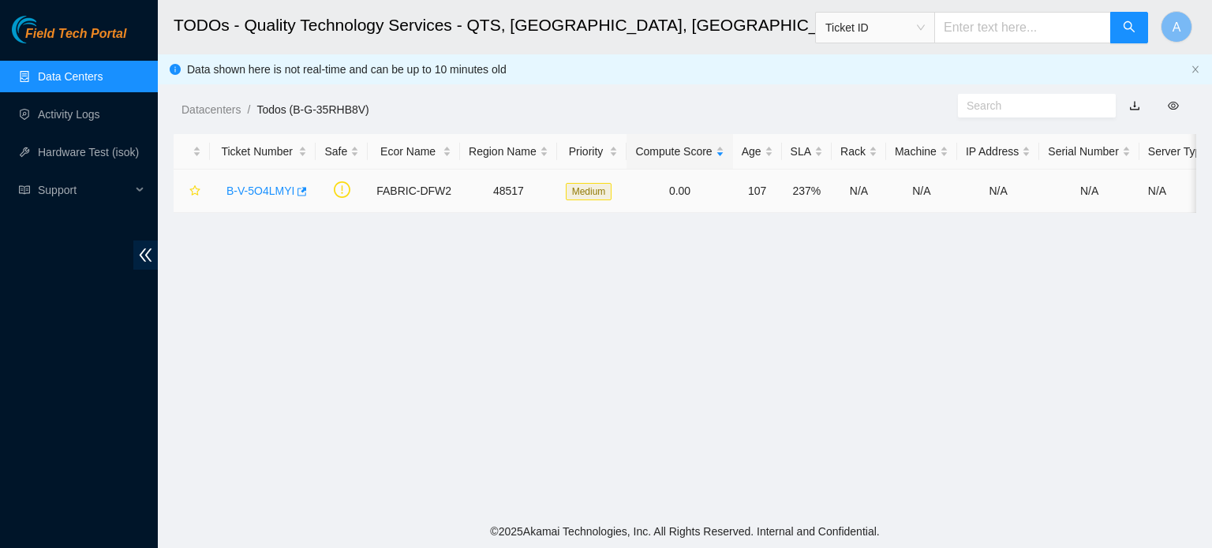
click at [264, 193] on link "B-V-5O4LMYI" at bounding box center [260, 191] width 68 height 13
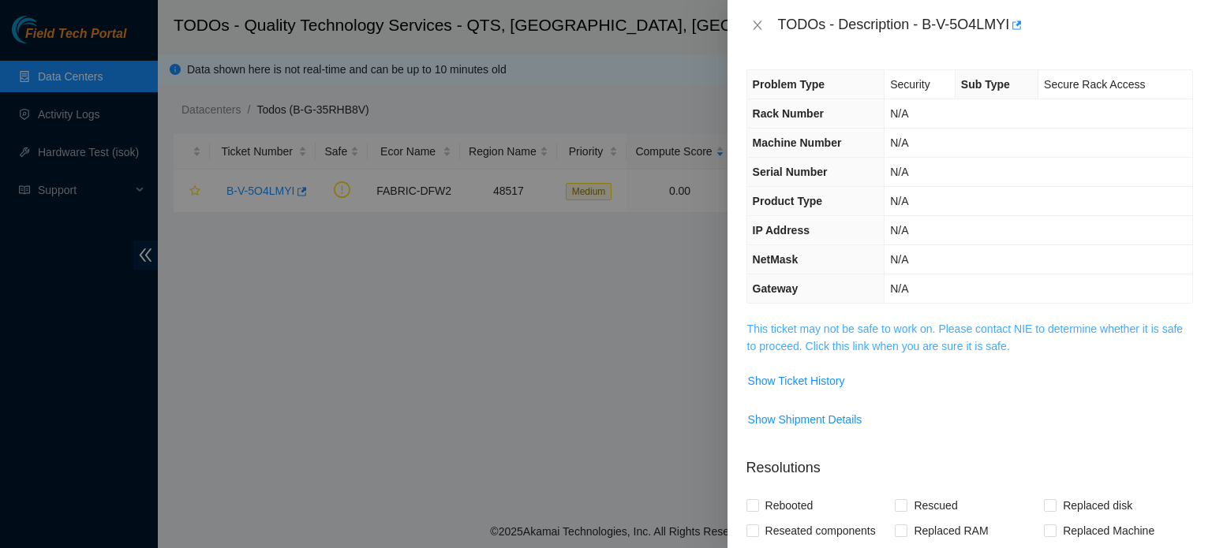
click at [815, 350] on link "This ticket may not be safe to work on. Please contact NIE to determine whether…" at bounding box center [965, 338] width 436 height 30
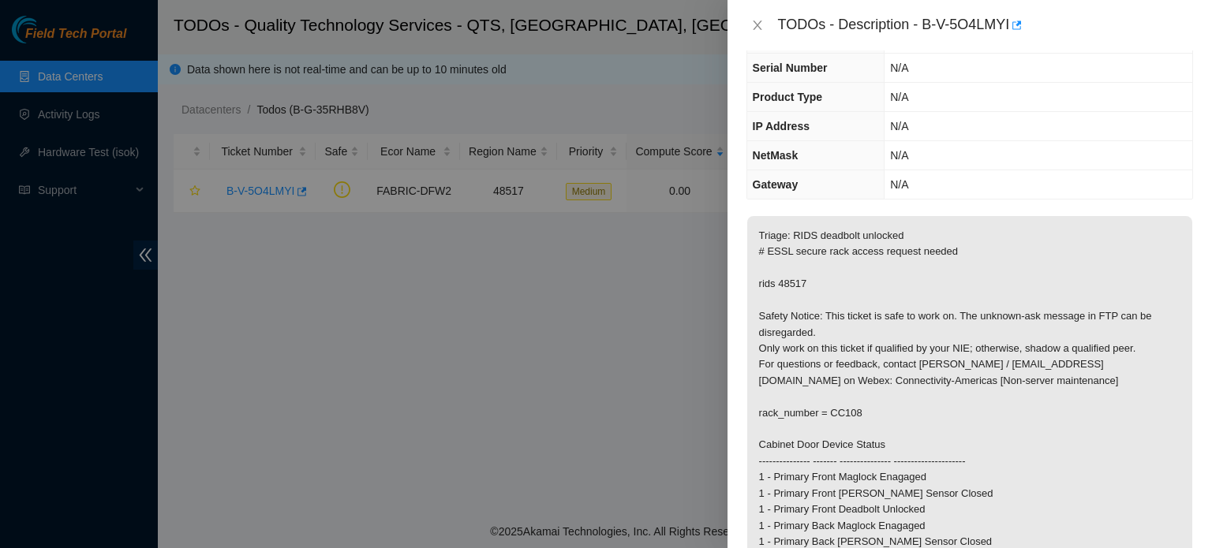
scroll to position [113, 0]
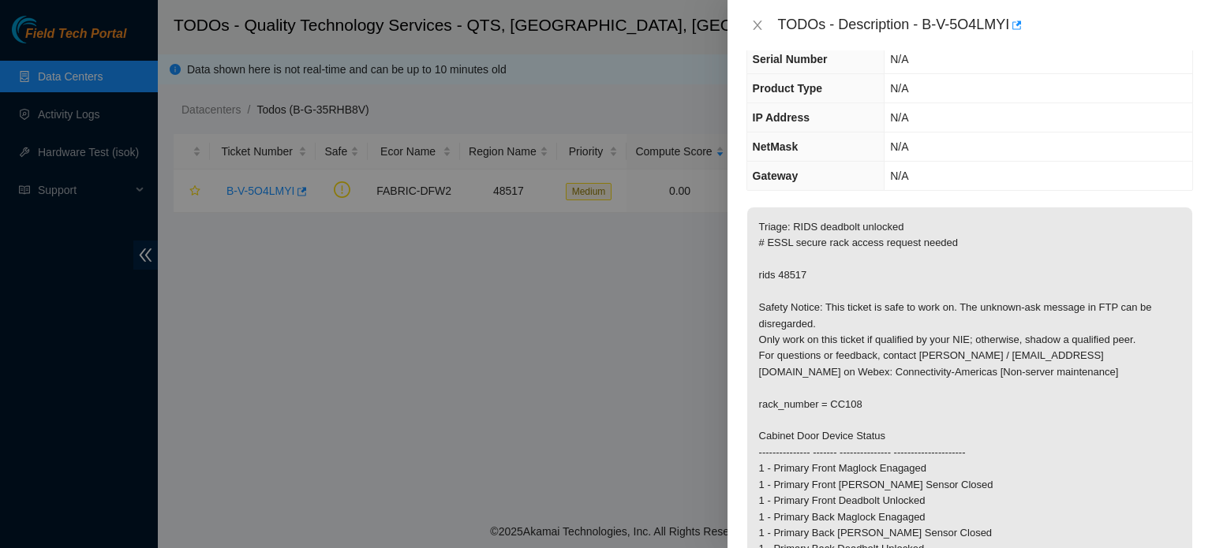
click at [196, 50] on div at bounding box center [606, 274] width 1212 height 548
click at [762, 19] on icon "close" at bounding box center [757, 25] width 13 height 13
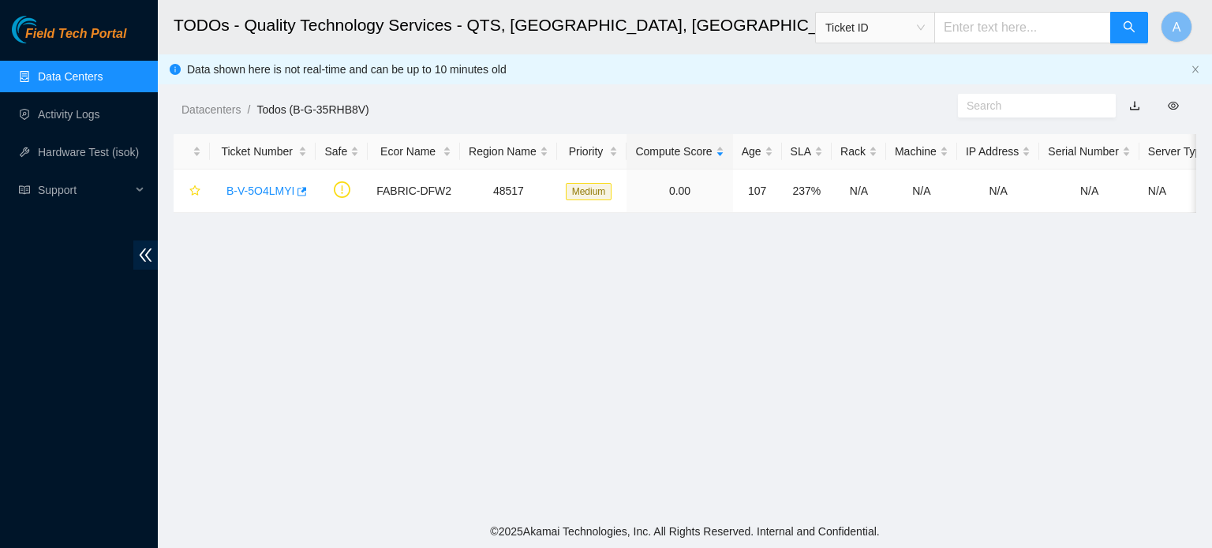
scroll to position [164, 0]
click at [95, 70] on link "Data Centers" at bounding box center [70, 76] width 65 height 13
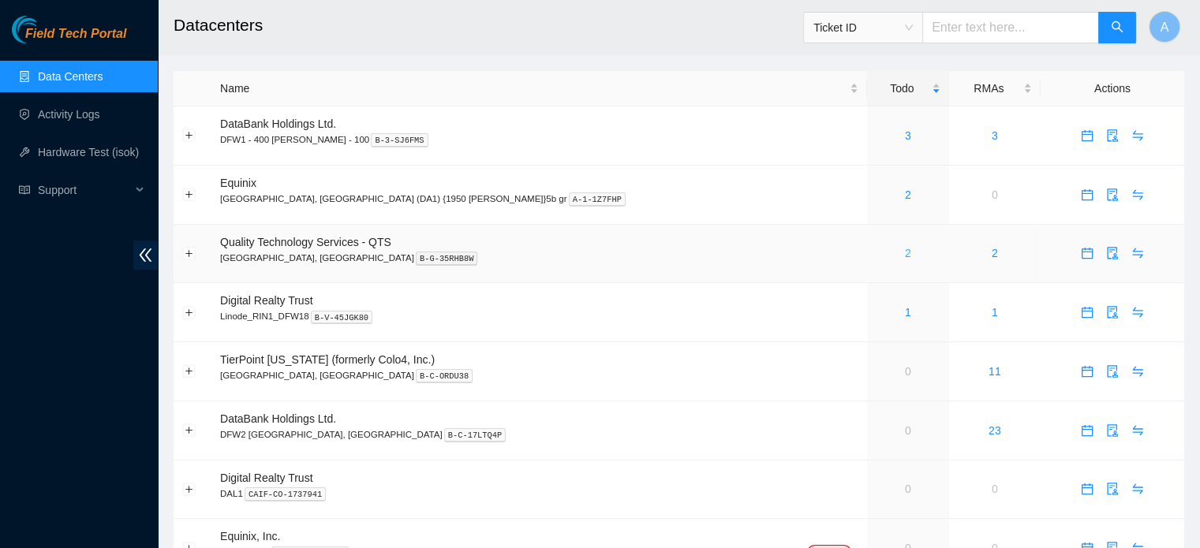
click at [905, 252] on link "2" at bounding box center [908, 253] width 6 height 13
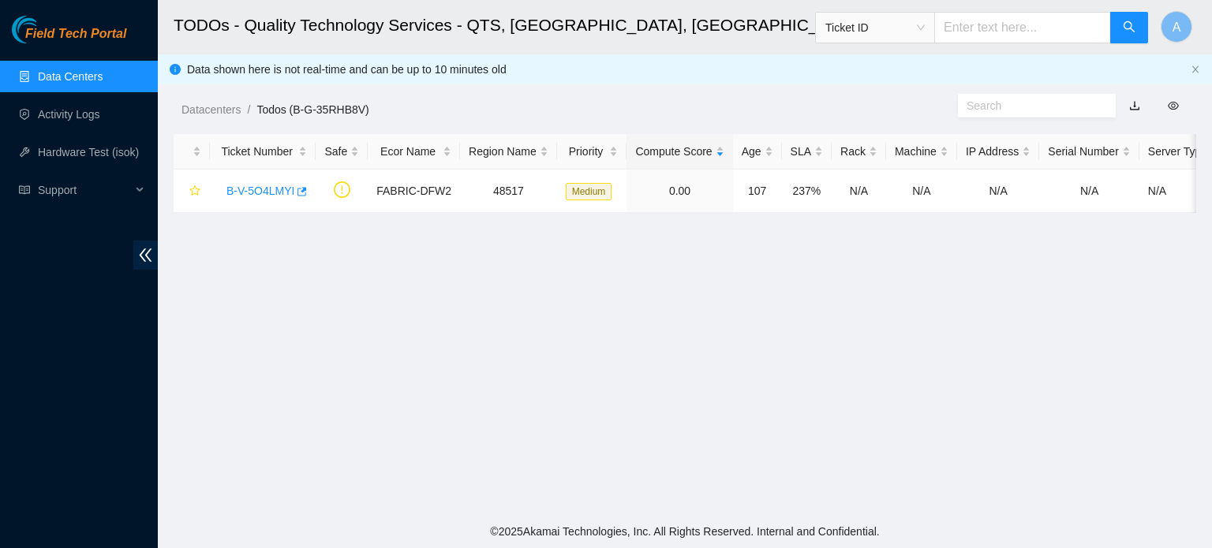
click at [95, 74] on link "Data Centers" at bounding box center [70, 76] width 65 height 13
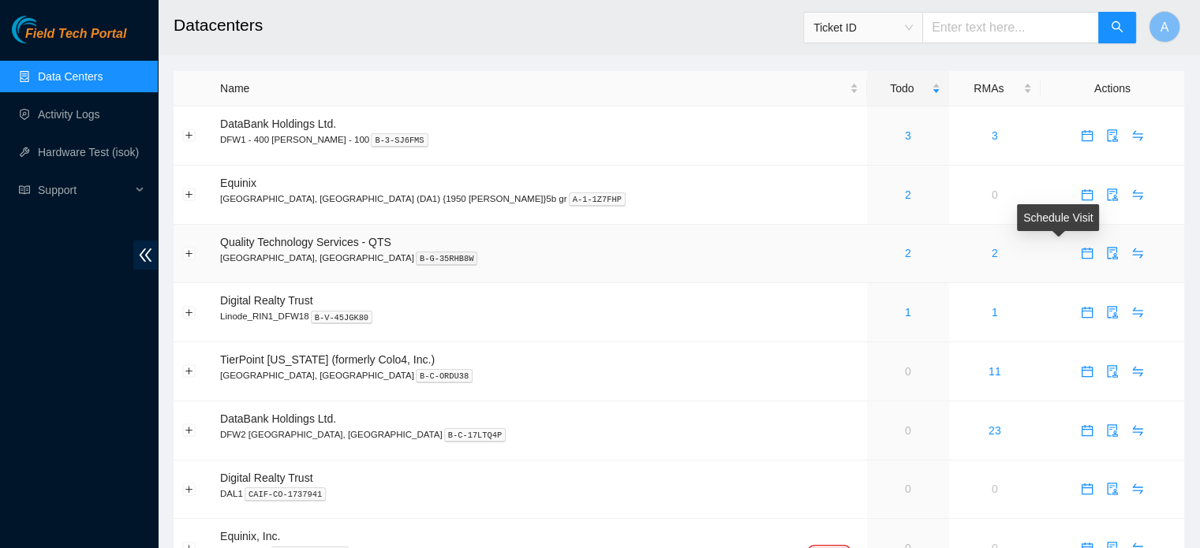
click at [1081, 255] on icon "calendar" at bounding box center [1087, 253] width 13 height 13
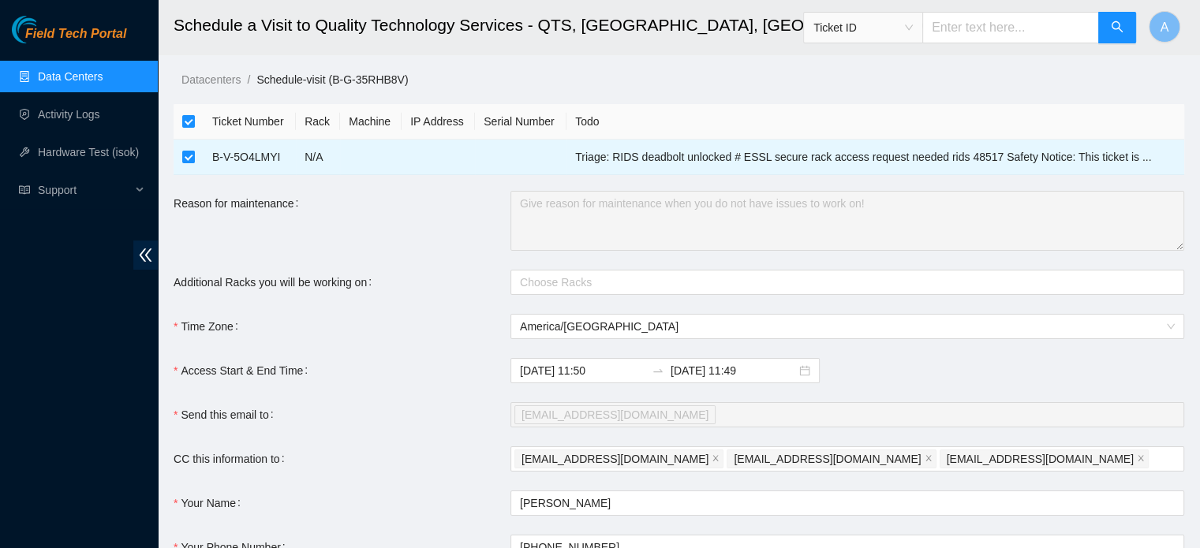
click at [103, 83] on link "Data Centers" at bounding box center [70, 76] width 65 height 13
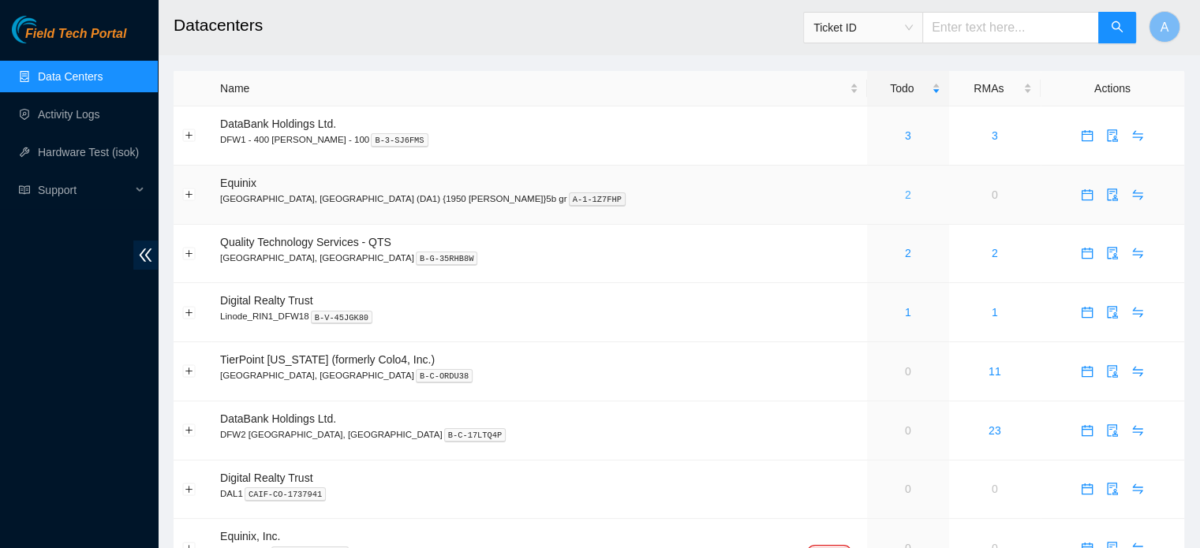
click at [905, 192] on link "2" at bounding box center [908, 195] width 6 height 13
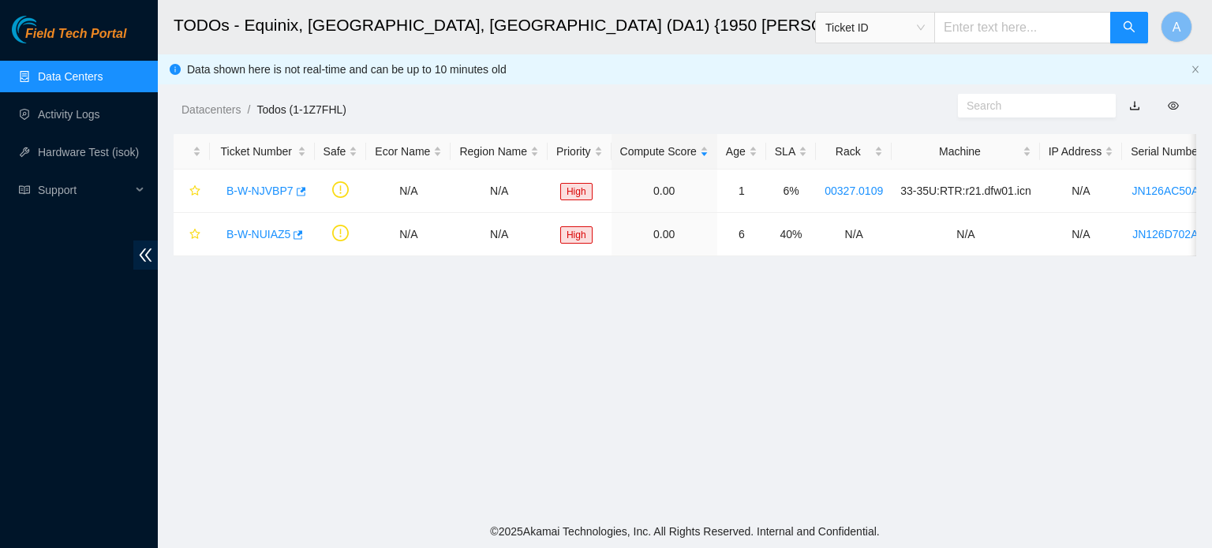
click at [60, 83] on link "Data Centers" at bounding box center [70, 76] width 65 height 13
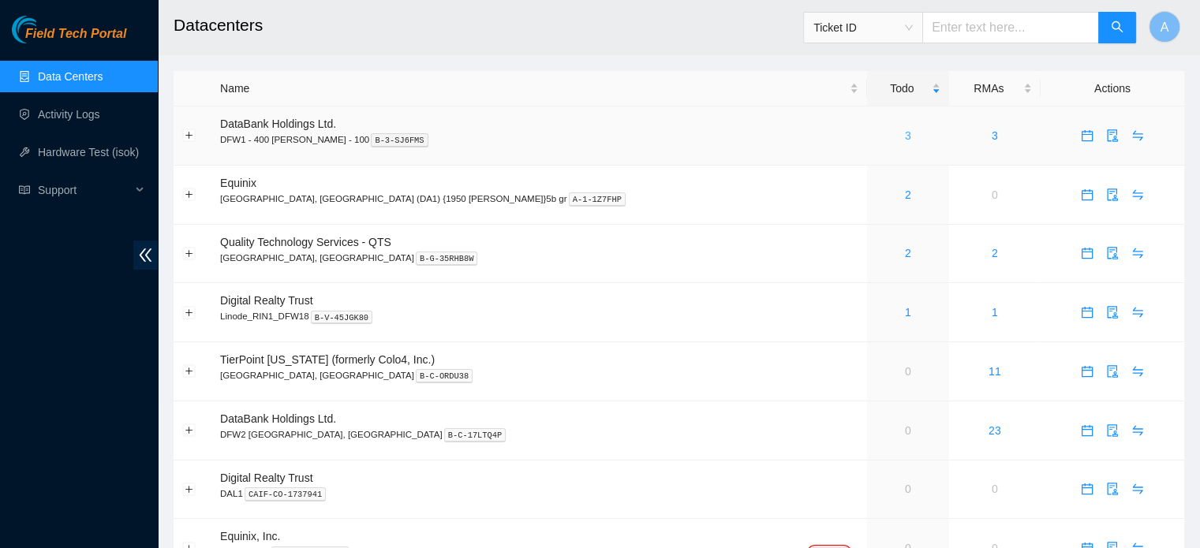
click at [905, 130] on link "3" at bounding box center [908, 135] width 6 height 13
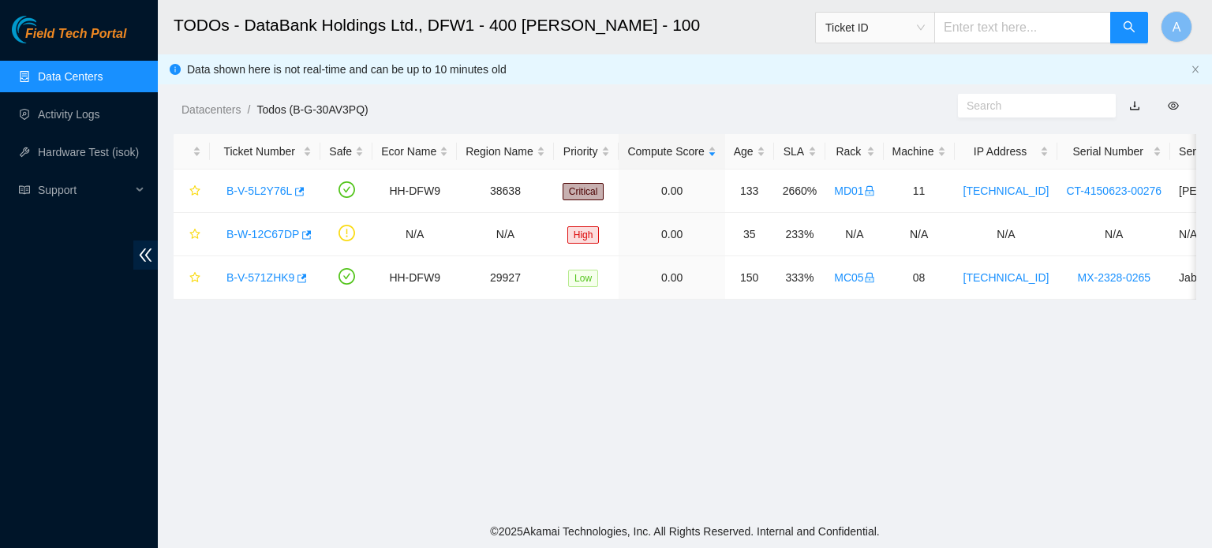
click at [103, 75] on link "Data Centers" at bounding box center [70, 76] width 65 height 13
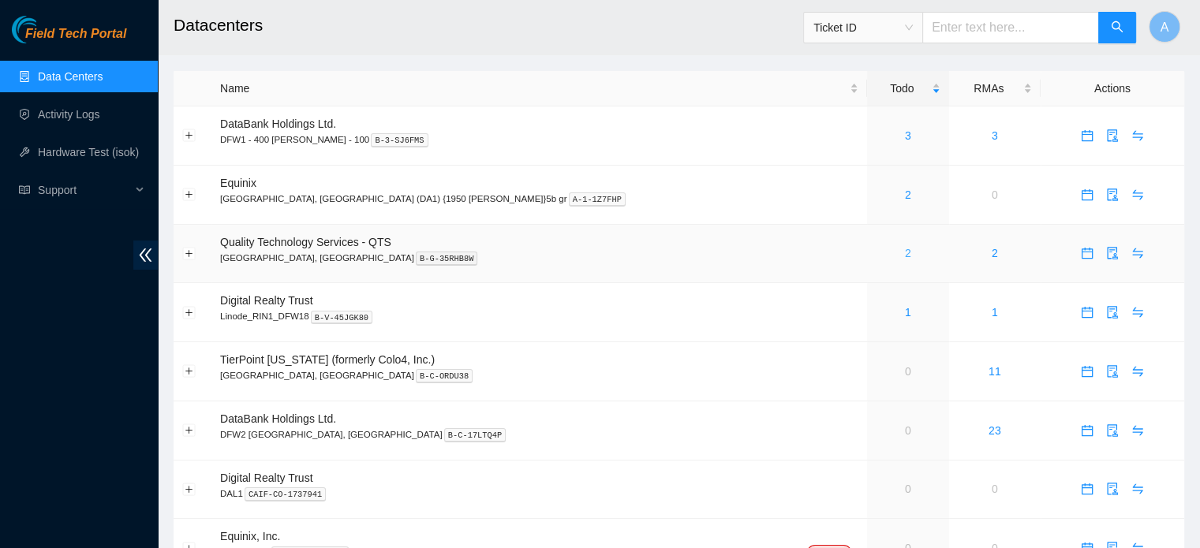
click at [905, 255] on link "2" at bounding box center [908, 253] width 6 height 13
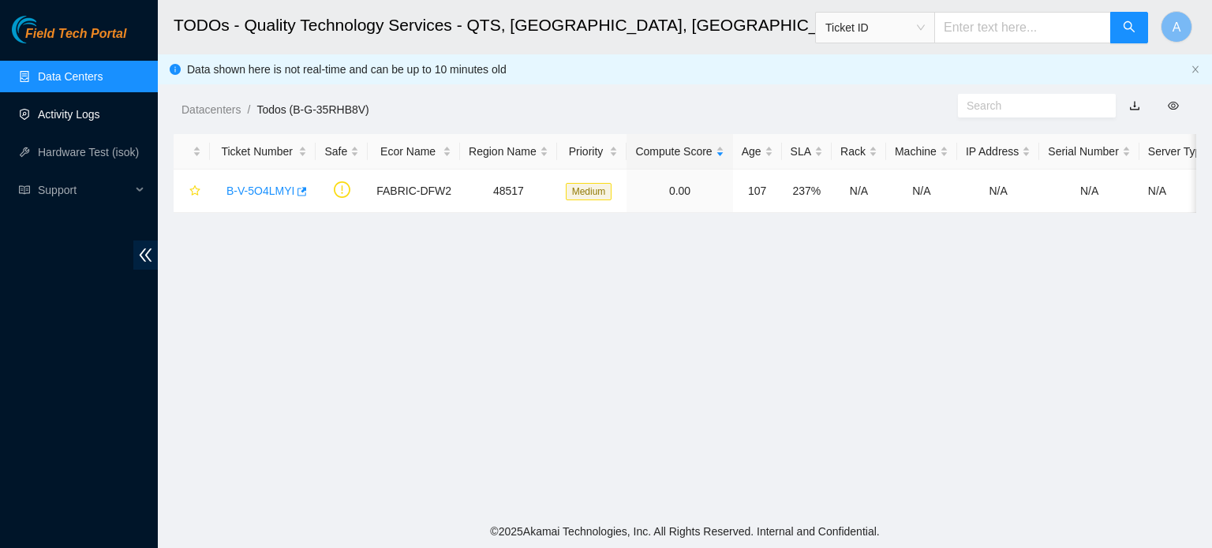
click at [58, 108] on link "Activity Logs" at bounding box center [69, 114] width 62 height 13
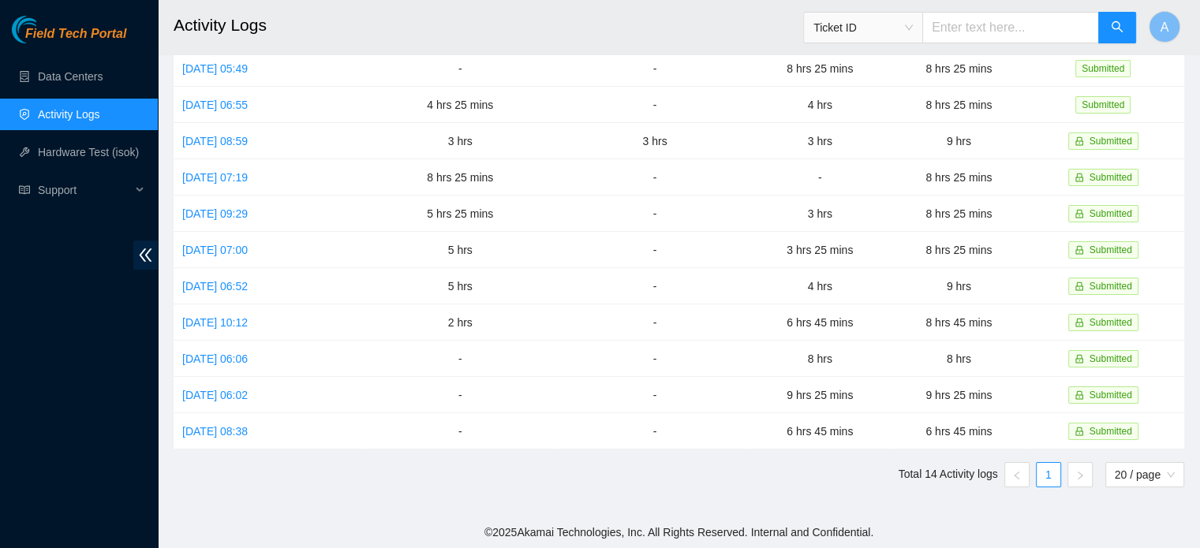
scroll to position [171, 0]
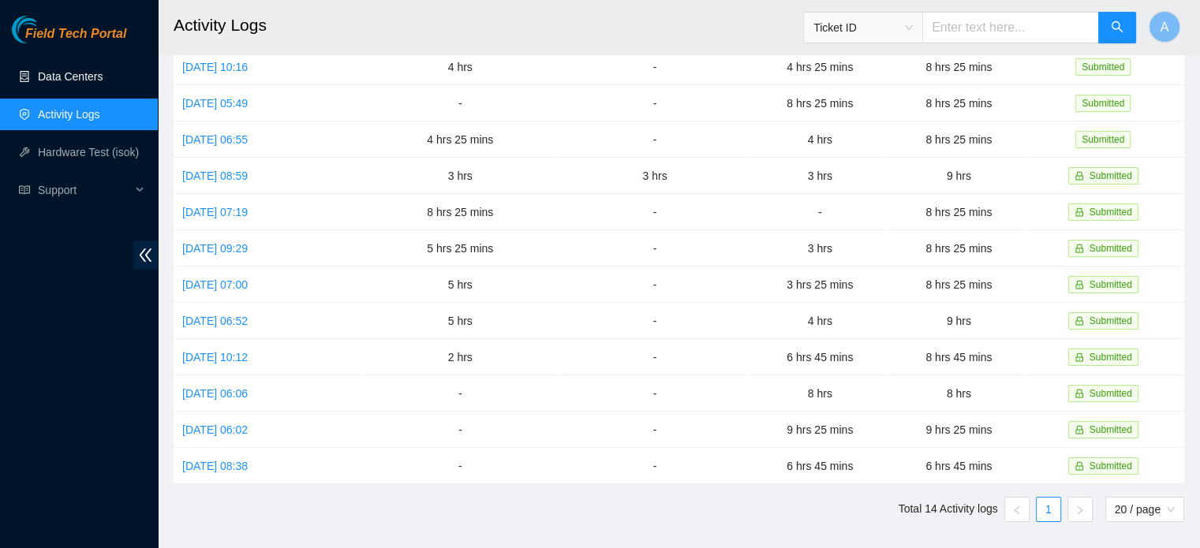
click at [79, 73] on link "Data Centers" at bounding box center [70, 76] width 65 height 13
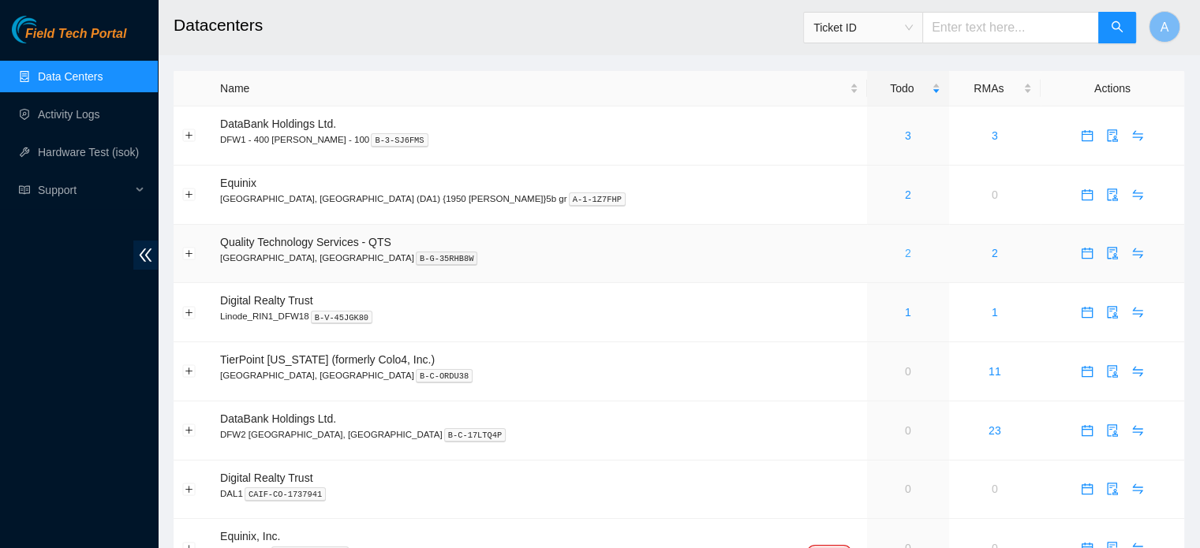
click at [905, 252] on link "2" at bounding box center [908, 253] width 6 height 13
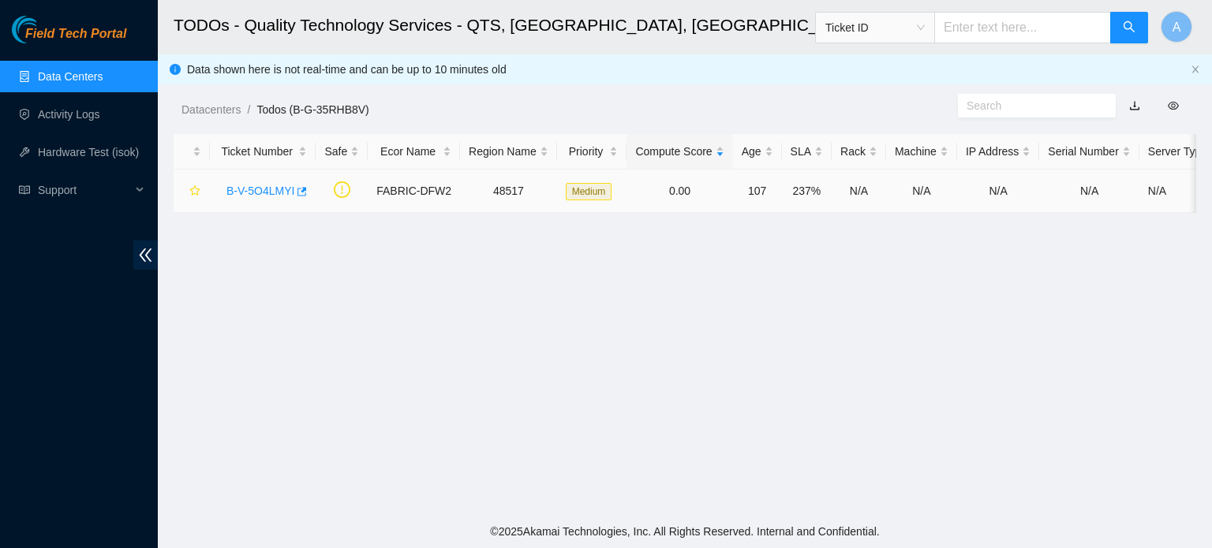
click at [238, 188] on link "B-V-5O4LMYI" at bounding box center [260, 191] width 68 height 13
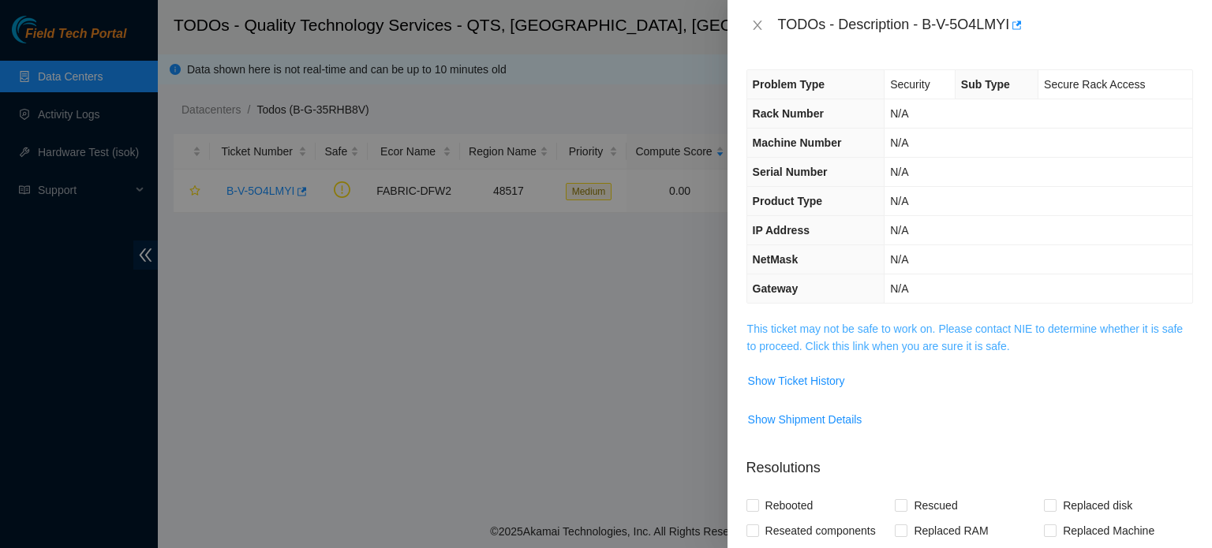
click at [821, 342] on link "This ticket may not be safe to work on. Please contact NIE to determine whether…" at bounding box center [965, 338] width 436 height 30
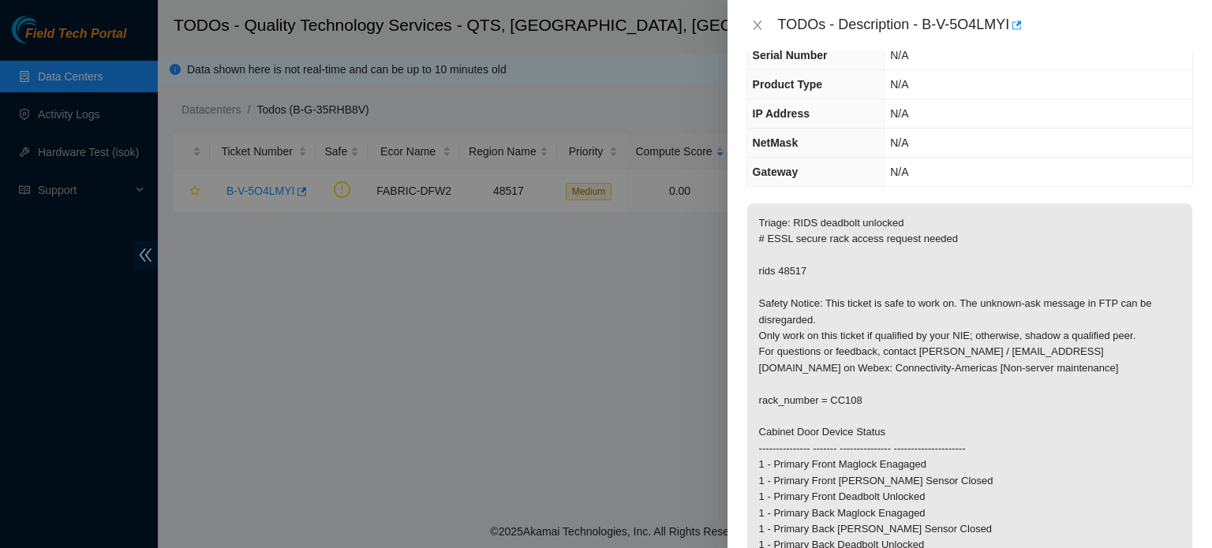
scroll to position [120, 0]
click at [757, 20] on icon "close" at bounding box center [757, 25] width 13 height 13
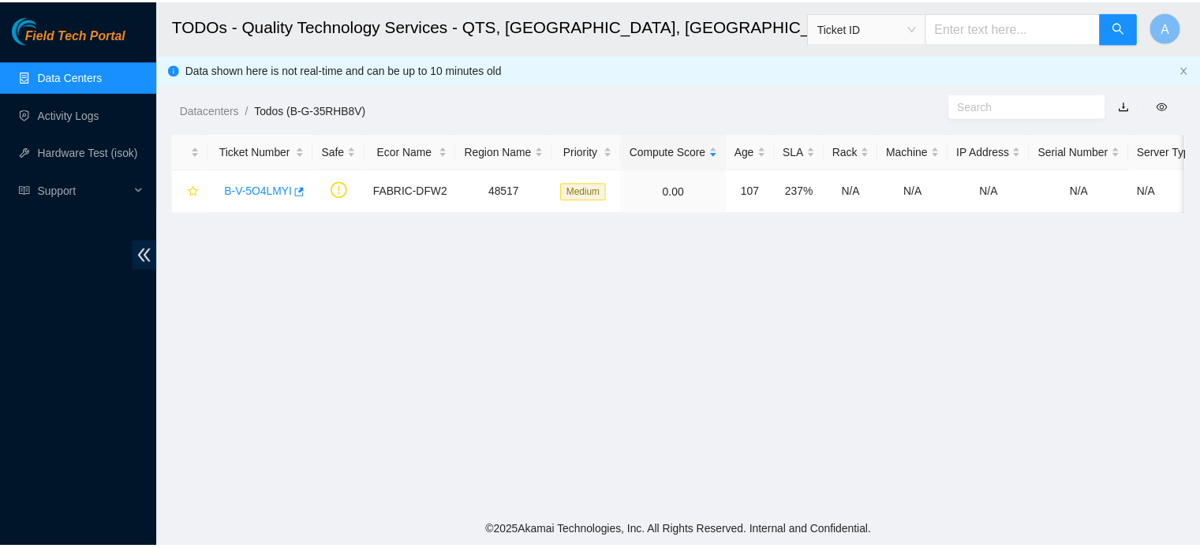
scroll to position [172, 0]
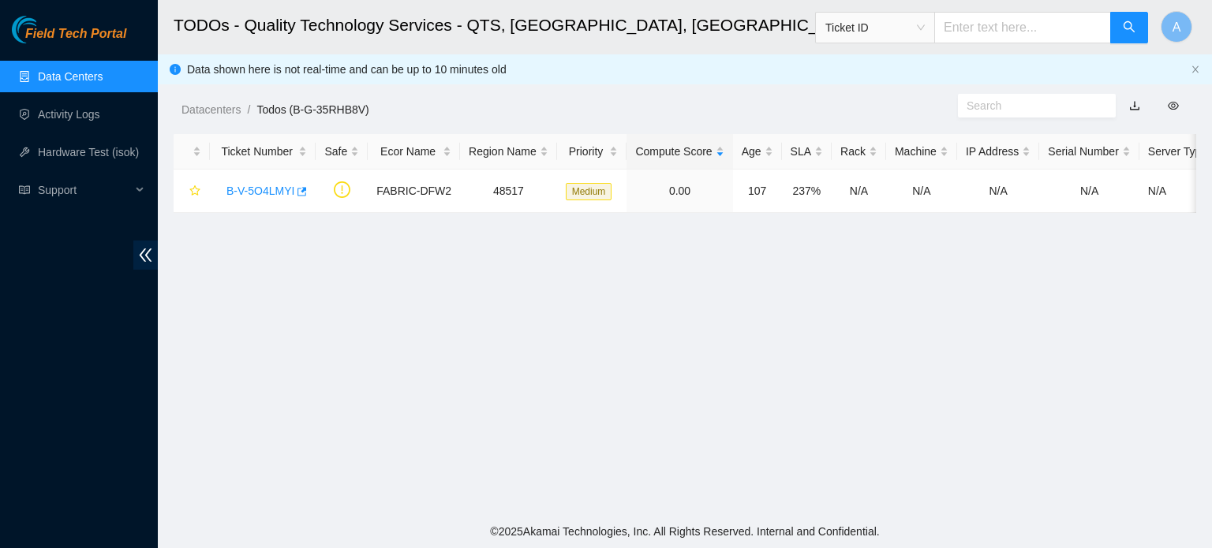
click at [103, 71] on link "Data Centers" at bounding box center [70, 76] width 65 height 13
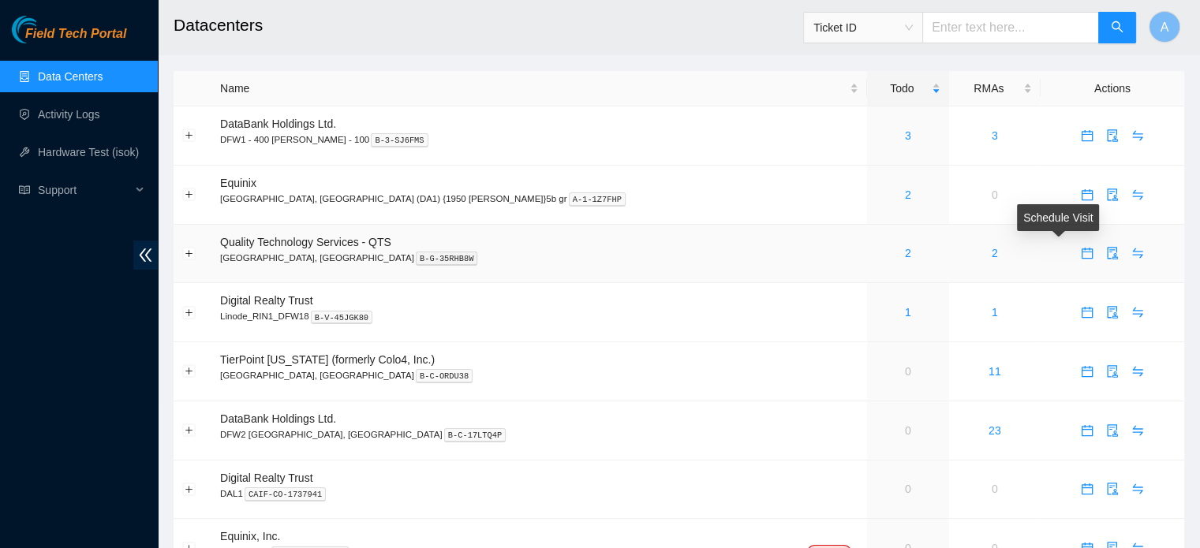
click at [1081, 258] on icon "calendar" at bounding box center [1087, 253] width 13 height 13
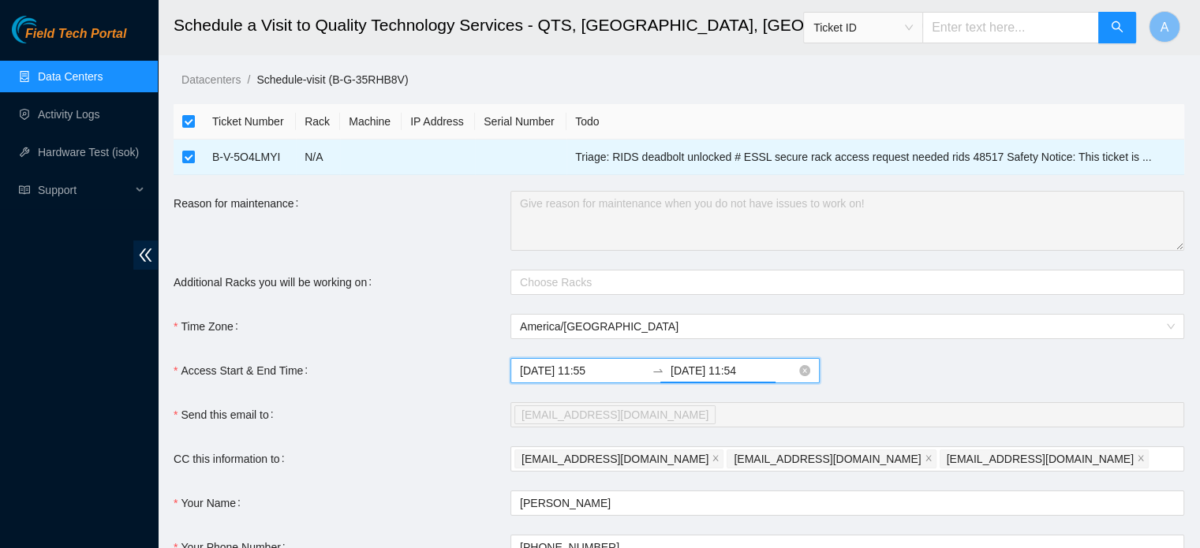
click at [711, 369] on input "2025-10-02 11:54" at bounding box center [733, 370] width 125 height 17
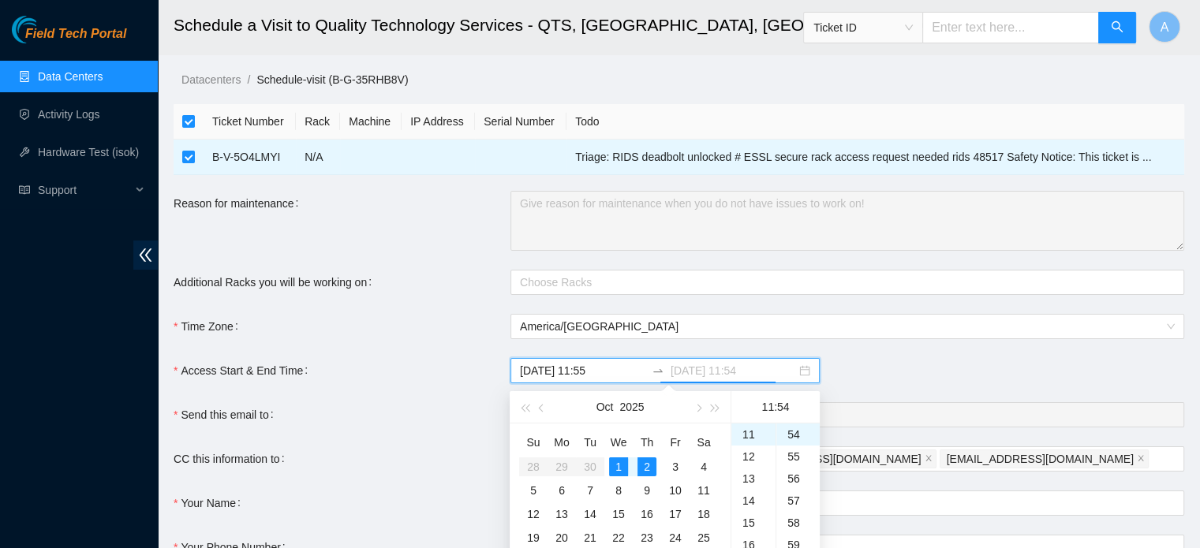
click at [618, 464] on div "1" at bounding box center [618, 467] width 19 height 19
click at [751, 437] on div "23" at bounding box center [753, 436] width 44 height 22
type input "2025-10-02 11:54"
click at [866, 386] on form "Ticket Number Rack Machine IP Address Serial Number Todo B-V-5O4LMYI N/A Triage…" at bounding box center [679, 376] width 1011 height 544
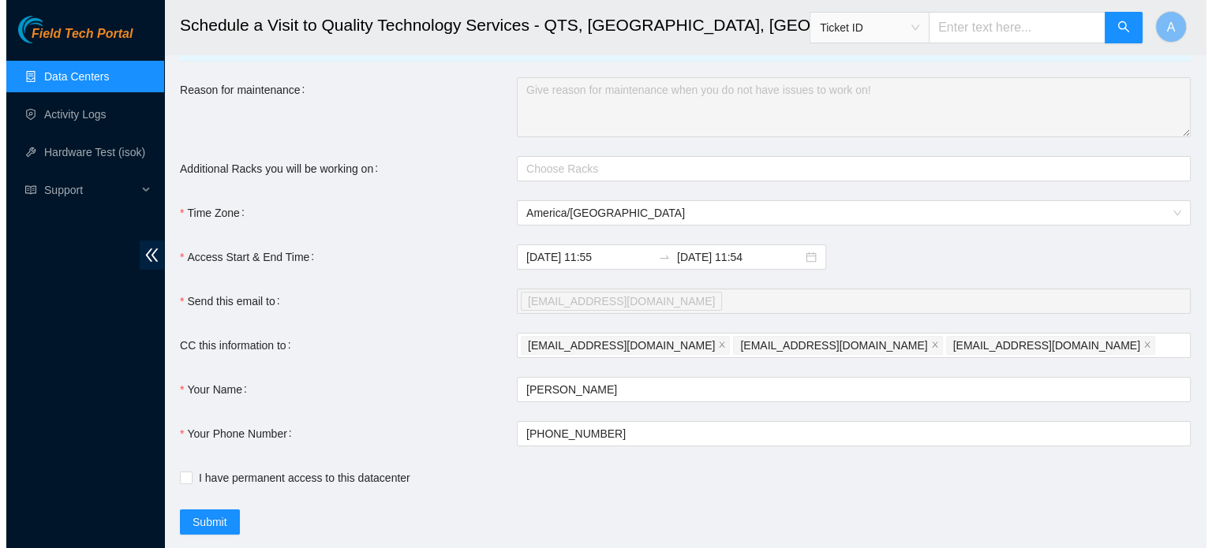
scroll to position [151, 0]
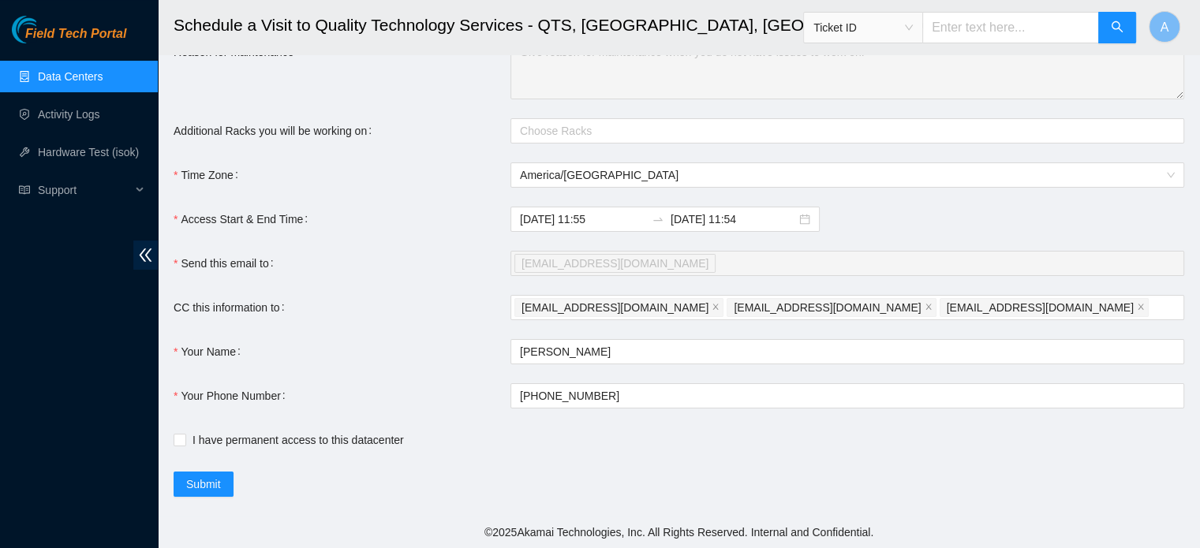
click at [224, 451] on div "I have permanent access to this datacenter" at bounding box center [511, 440] width 674 height 25
click at [219, 441] on span "I have permanent access to this datacenter" at bounding box center [298, 440] width 224 height 17
click at [185, 441] on input "I have permanent access to this datacenter" at bounding box center [179, 439] width 11 height 11
checkbox input "true"
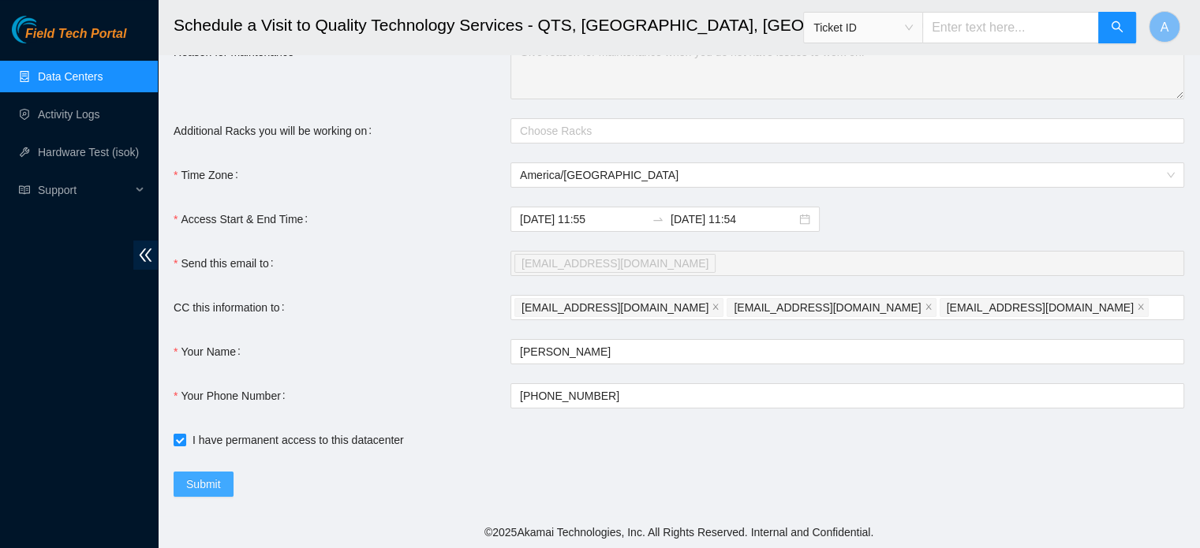
click at [211, 495] on button "Submit" at bounding box center [204, 484] width 60 height 25
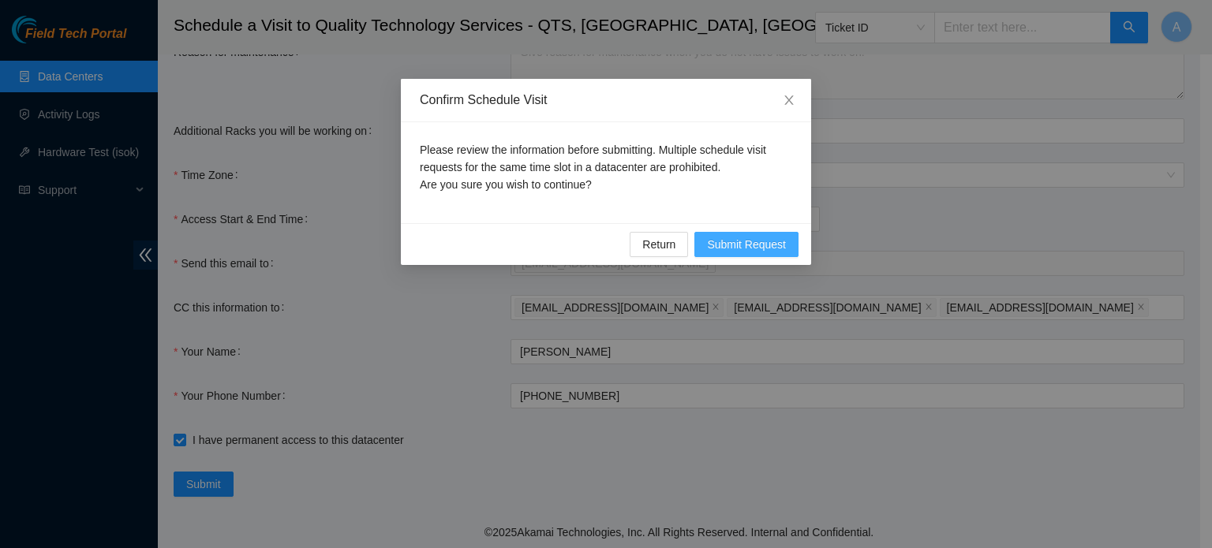
click at [724, 241] on span "Submit Request" at bounding box center [746, 244] width 79 height 17
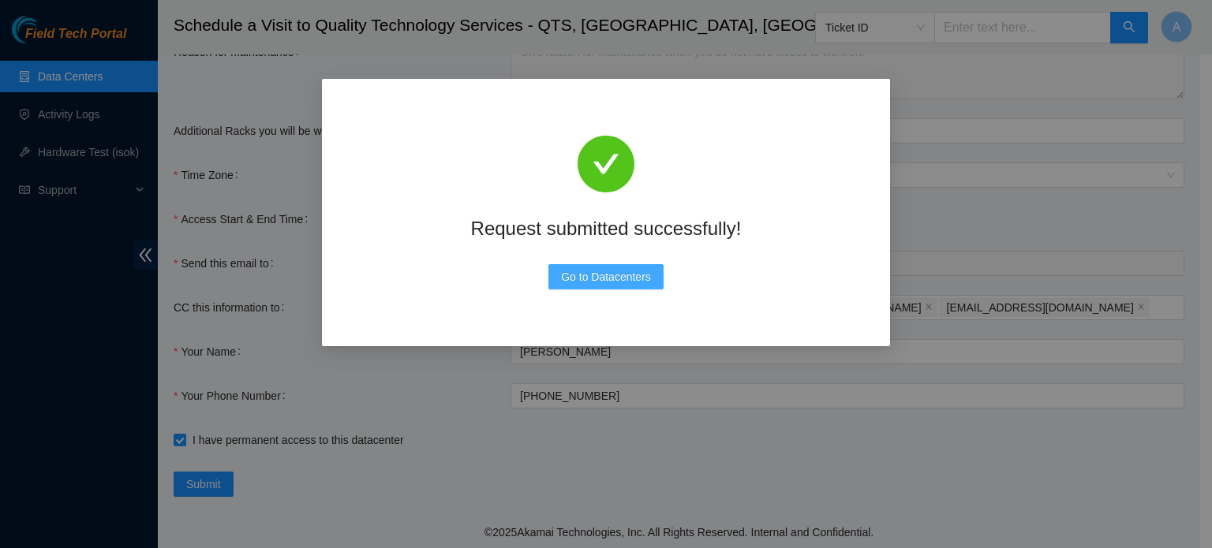
click at [605, 271] on span "Go to Datacenters" at bounding box center [606, 276] width 90 height 17
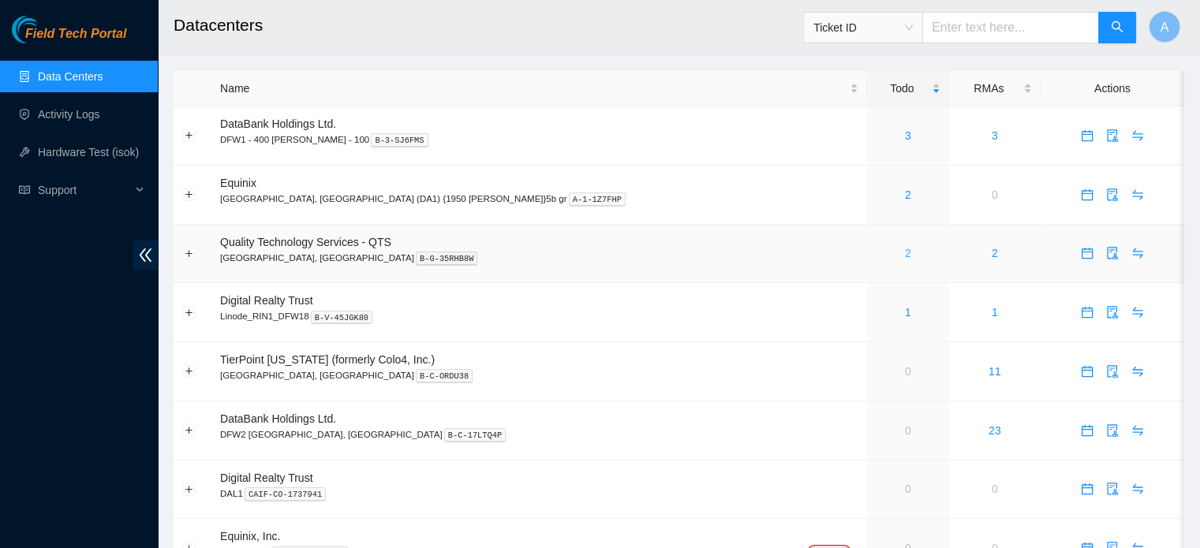
click at [905, 255] on link "2" at bounding box center [908, 253] width 6 height 13
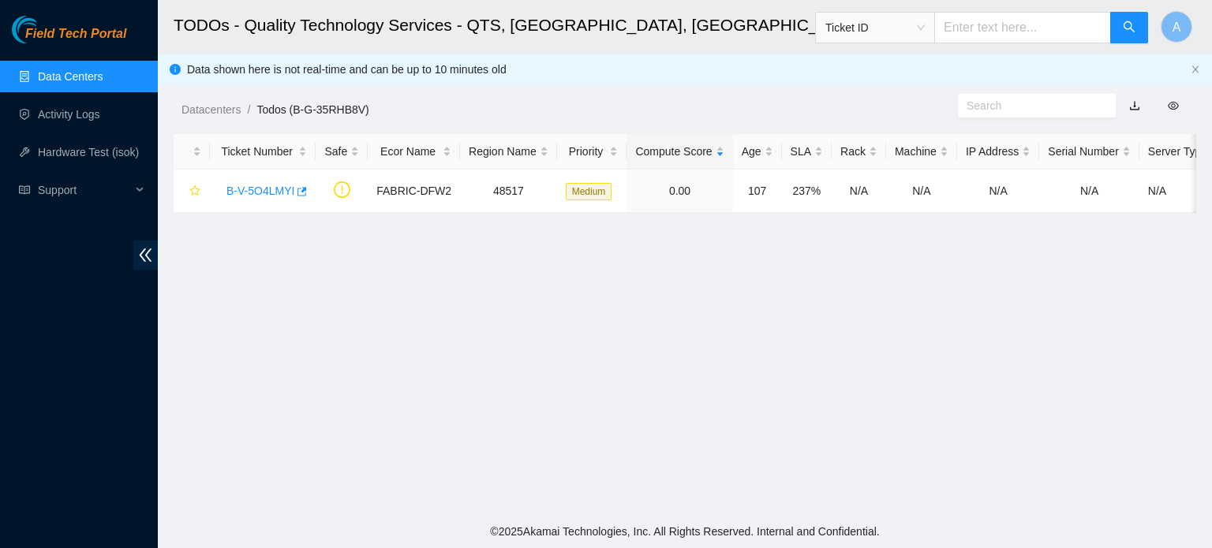
click at [84, 76] on link "Data Centers" at bounding box center [70, 76] width 65 height 13
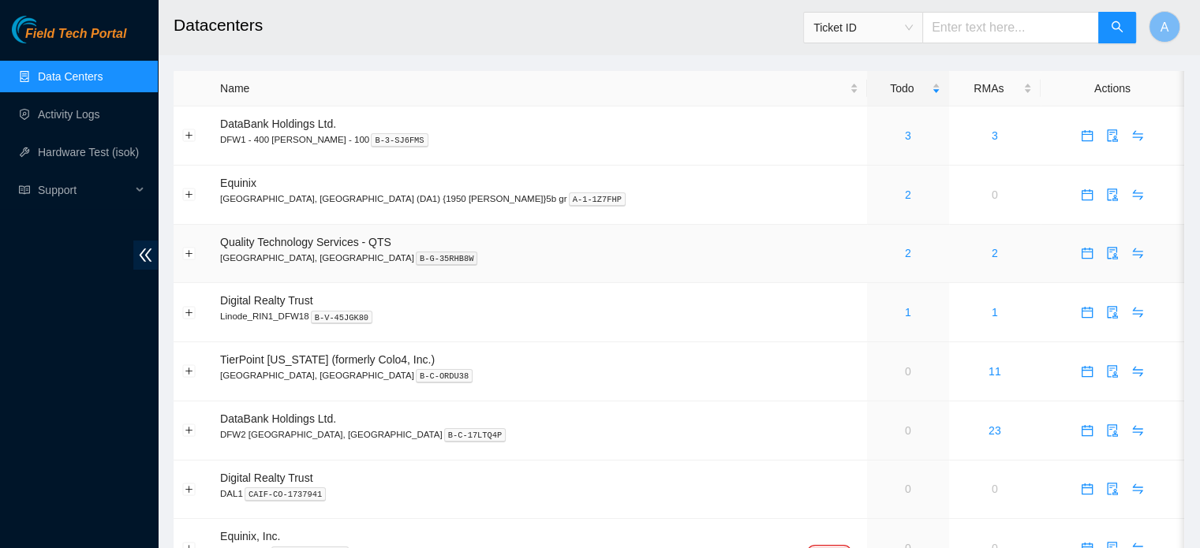
click at [876, 255] on div "2" at bounding box center [908, 253] width 65 height 17
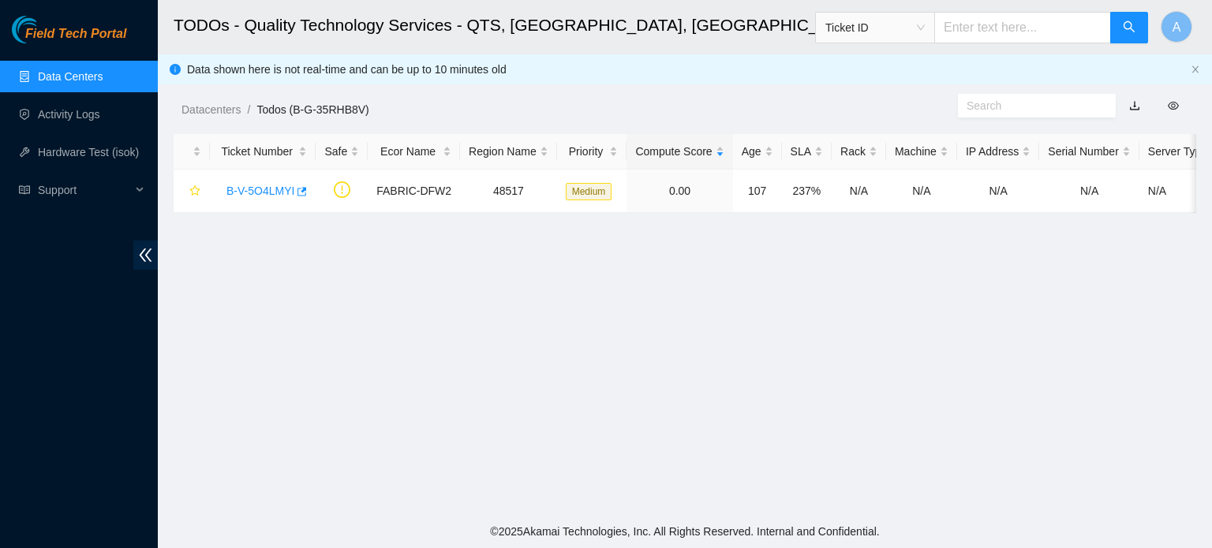
click at [103, 72] on link "Data Centers" at bounding box center [70, 76] width 65 height 13
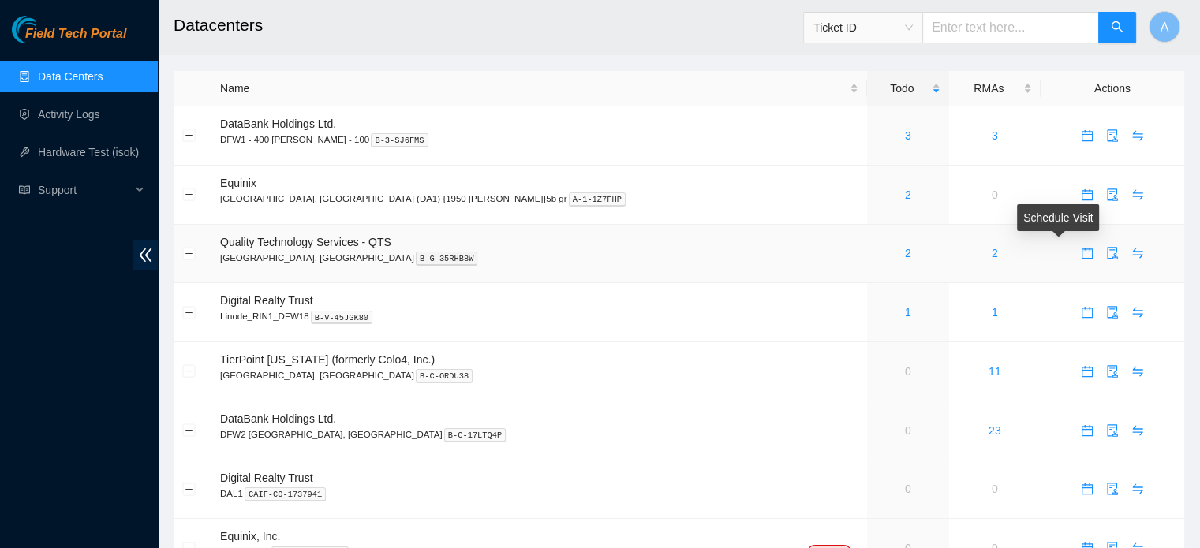
click at [1082, 252] on icon "calendar" at bounding box center [1087, 253] width 11 height 11
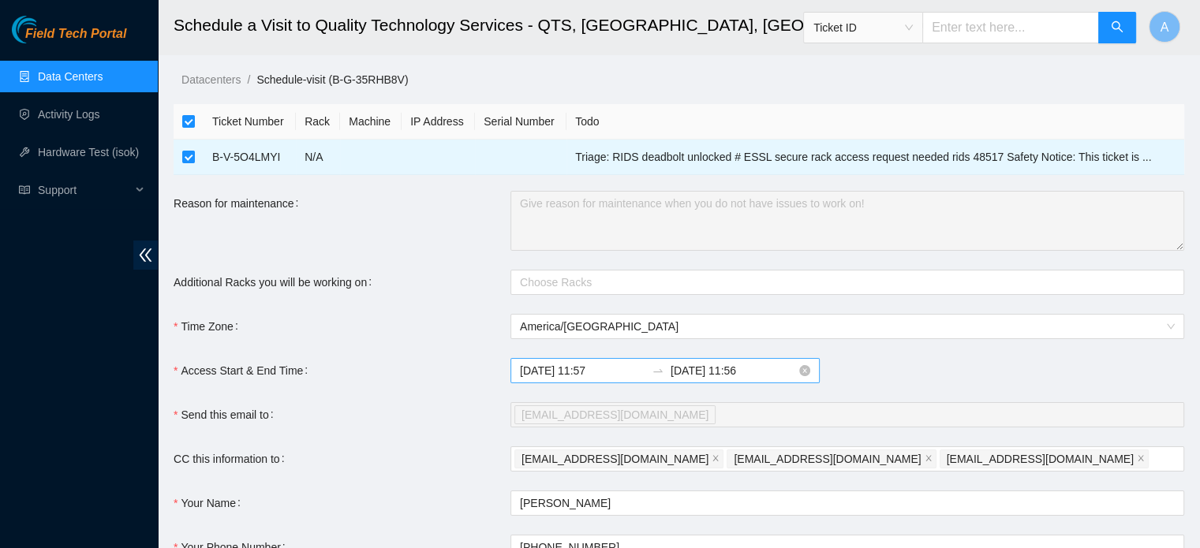
click at [600, 378] on input "[DATE] 11:57" at bounding box center [582, 370] width 125 height 17
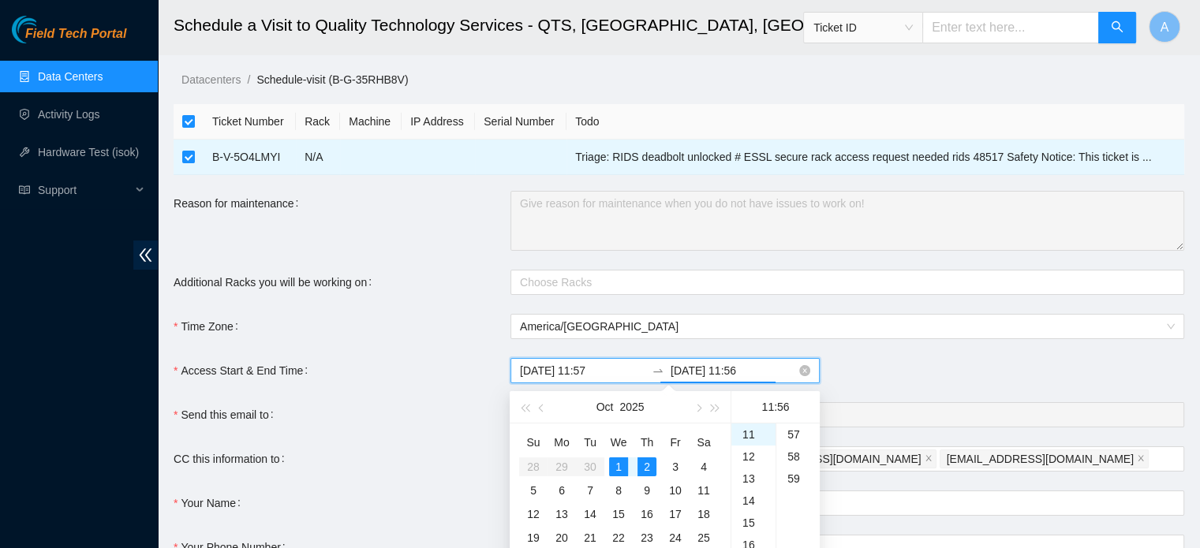
click at [701, 369] on input "[DATE] 11:56" at bounding box center [733, 370] width 125 height 17
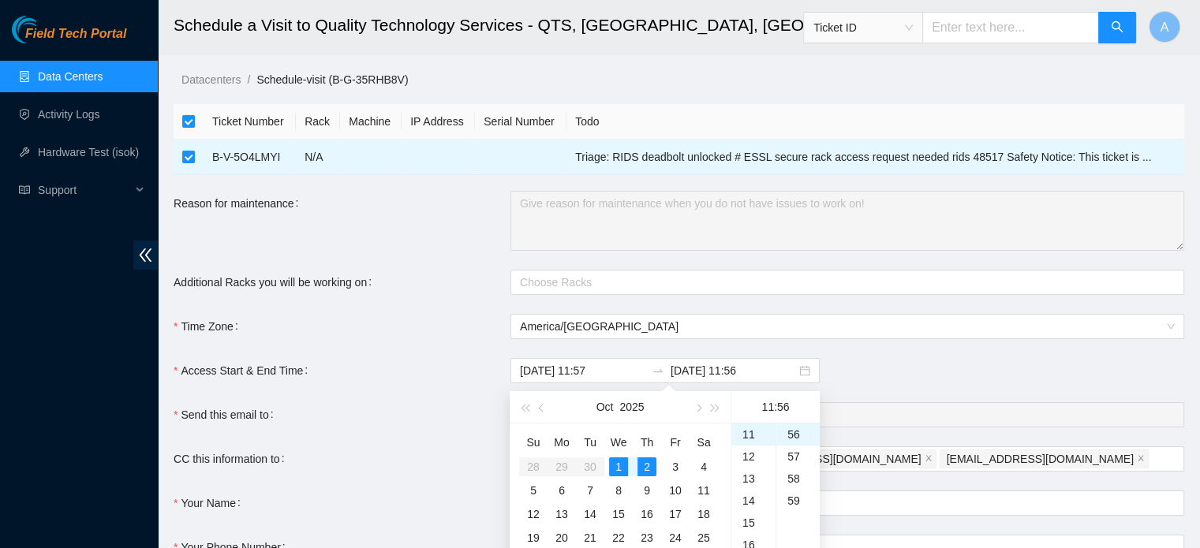
click at [844, 359] on div "[DATE] 11:57 [DATE] 11:56" at bounding box center [848, 370] width 674 height 25
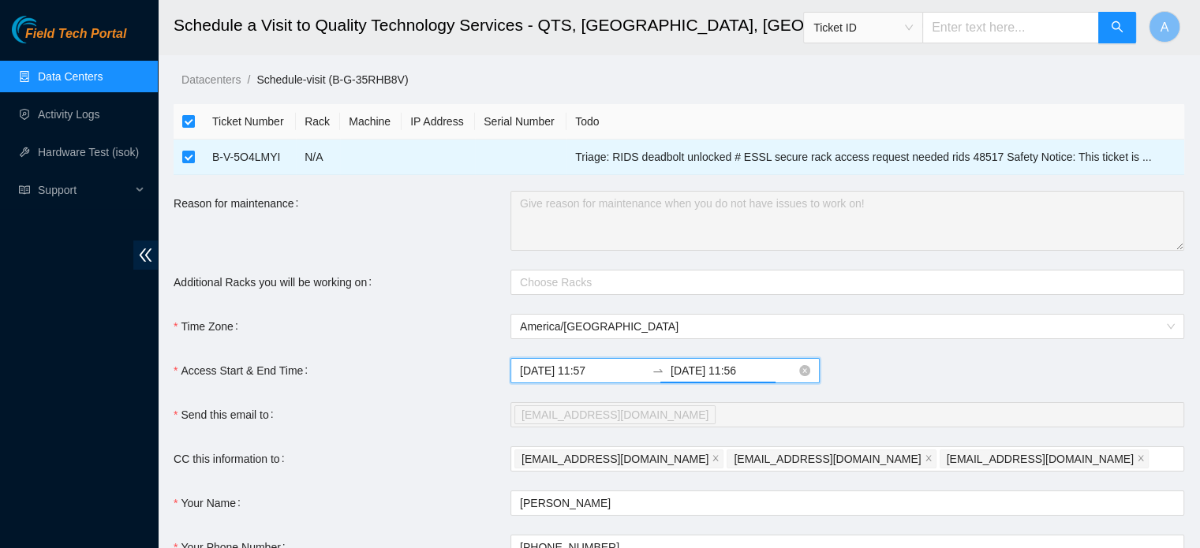
click at [731, 365] on input "[DATE] 11:56" at bounding box center [733, 370] width 125 height 17
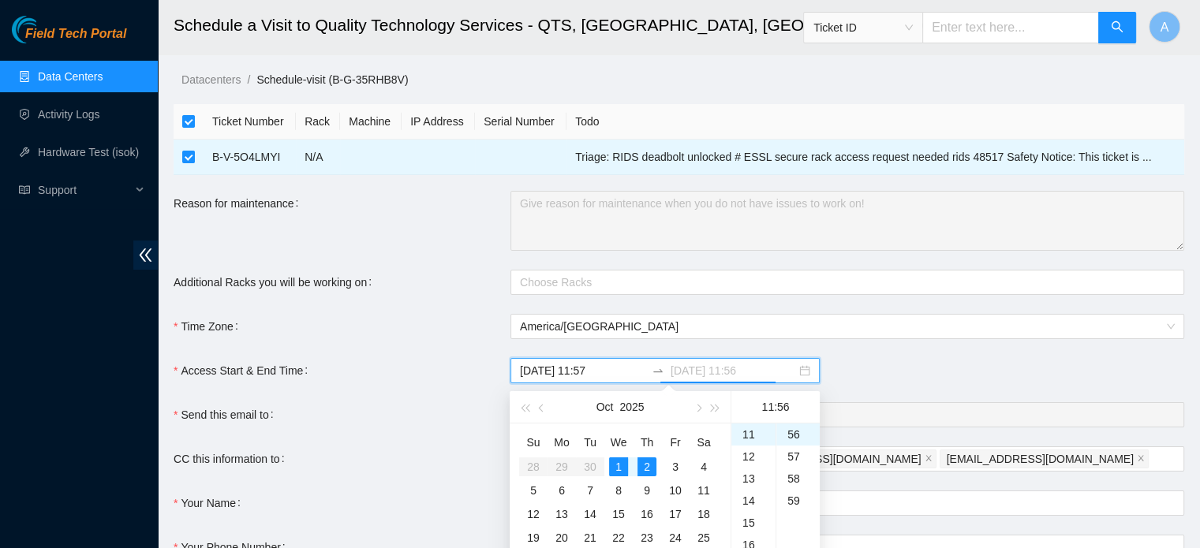
click at [613, 467] on div "1" at bounding box center [618, 467] width 19 height 19
click at [745, 435] on div "23" at bounding box center [753, 436] width 44 height 22
click at [855, 336] on span "America/[GEOGRAPHIC_DATA]" at bounding box center [847, 327] width 655 height 24
type input "[DATE] 11:56"
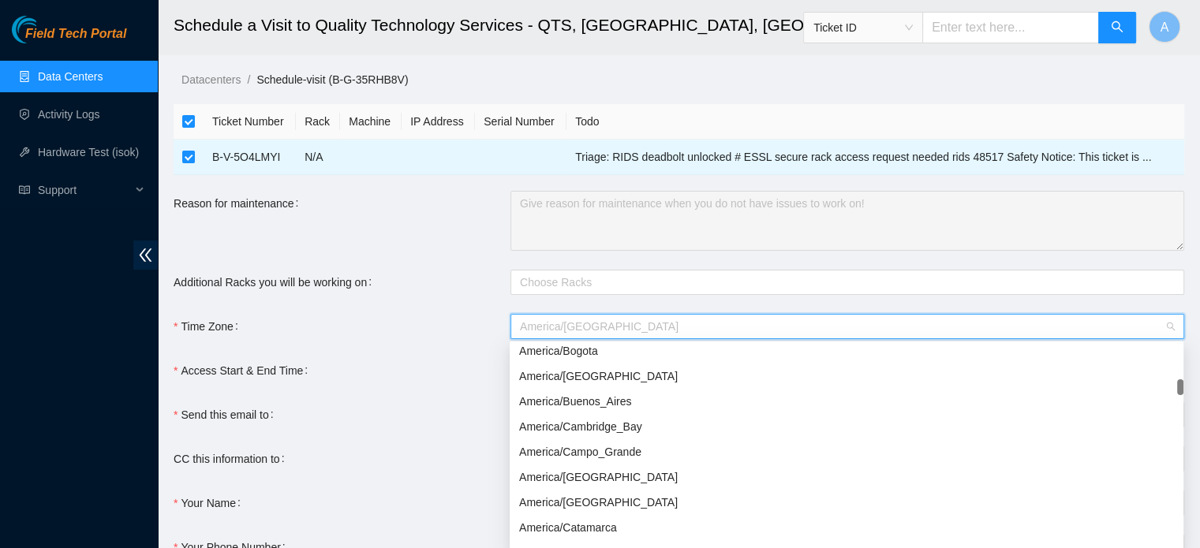
scroll to position [33, 0]
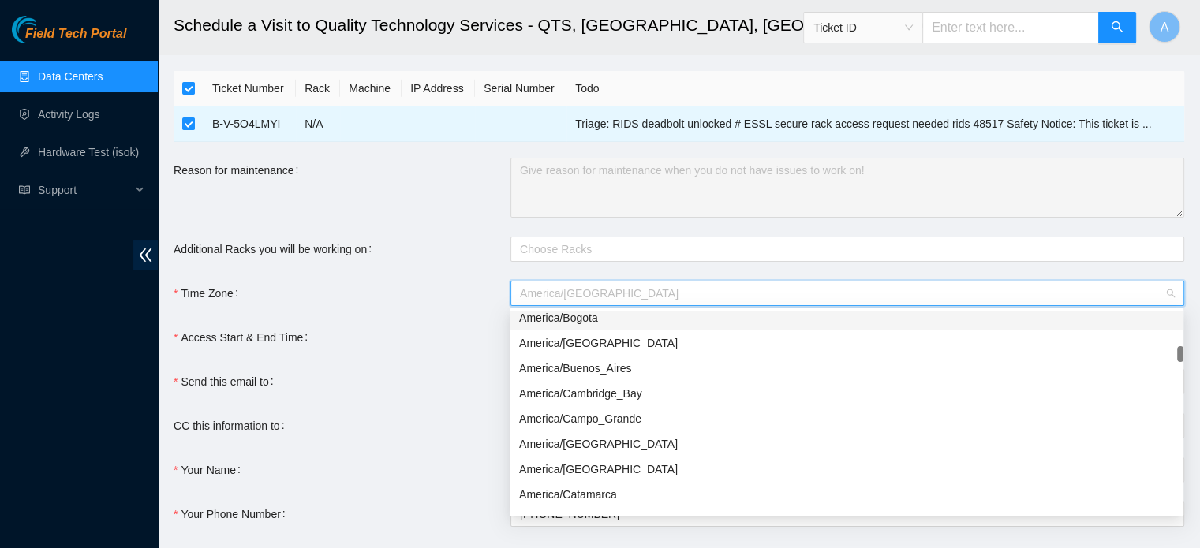
click at [415, 271] on form "Ticket Number Rack Machine IP Address Serial Number Todo B-V-5O4LMYI N/A Triage…" at bounding box center [679, 343] width 1011 height 544
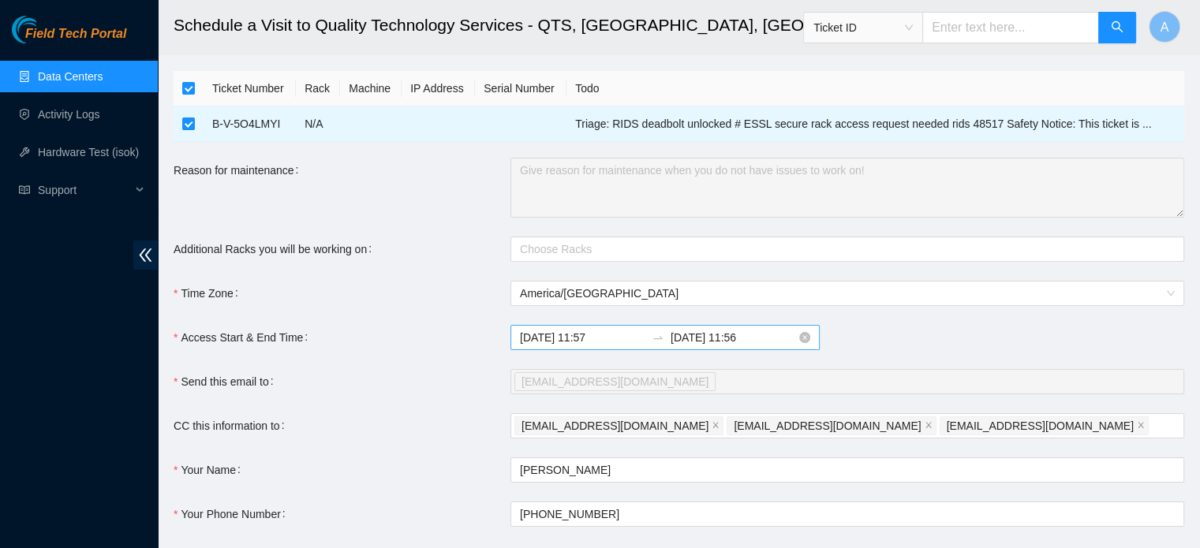
click at [739, 343] on input "[DATE] 11:56" at bounding box center [733, 337] width 125 height 17
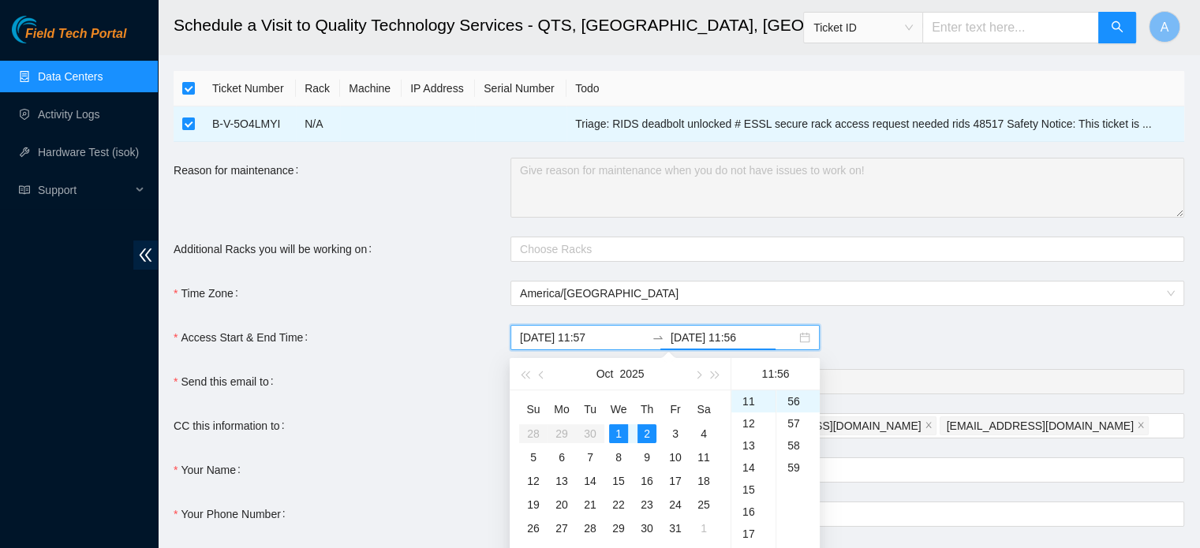
click at [376, 214] on div "Reason for maintenance" at bounding box center [342, 188] width 337 height 60
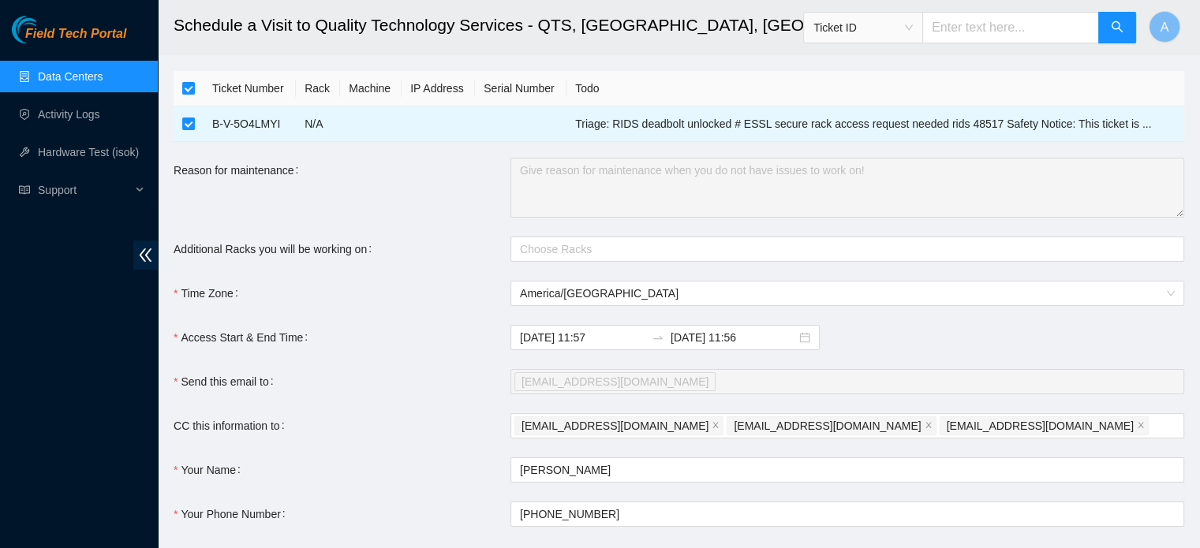
click at [92, 70] on link "Data Centers" at bounding box center [70, 76] width 65 height 13
